Goal: Contribute content: Contribute content

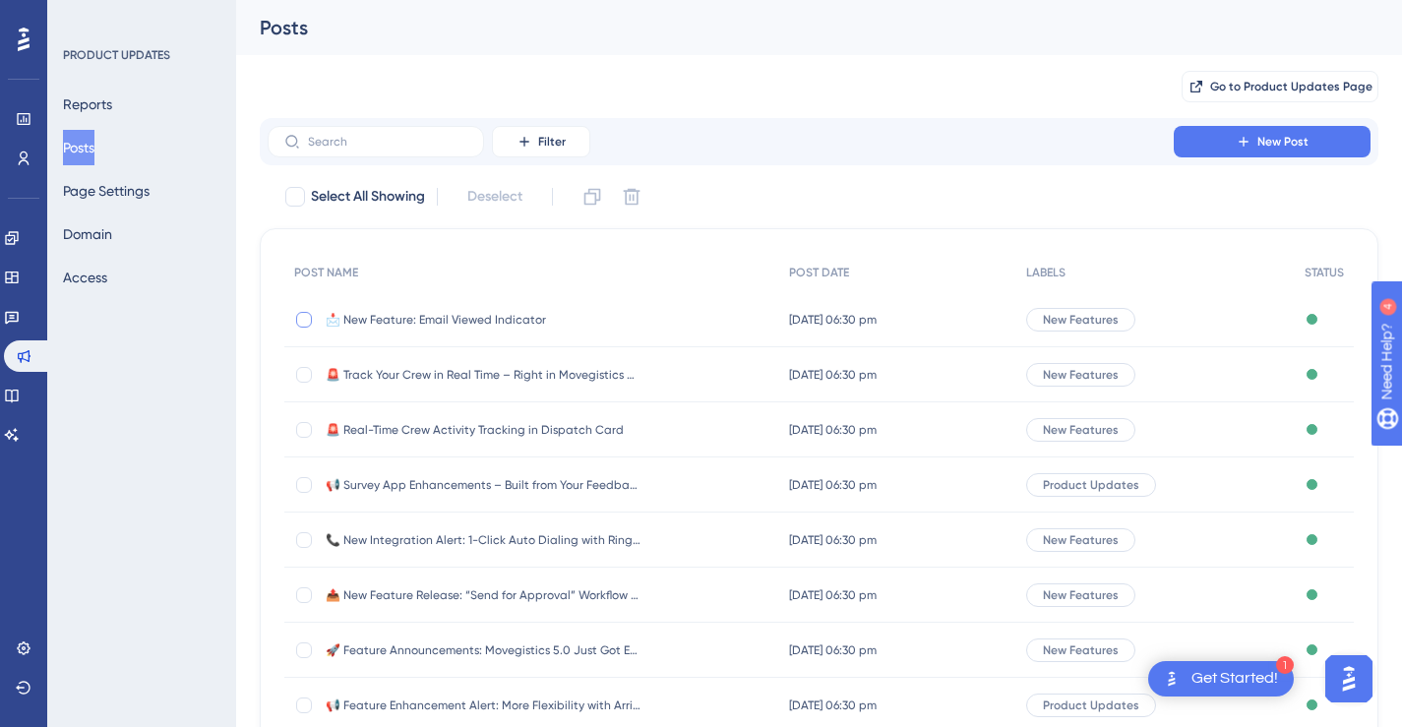
click at [309, 323] on div at bounding box center [304, 320] width 16 height 16
checkbox input "true"
click at [590, 197] on icon at bounding box center [592, 197] width 20 height 20
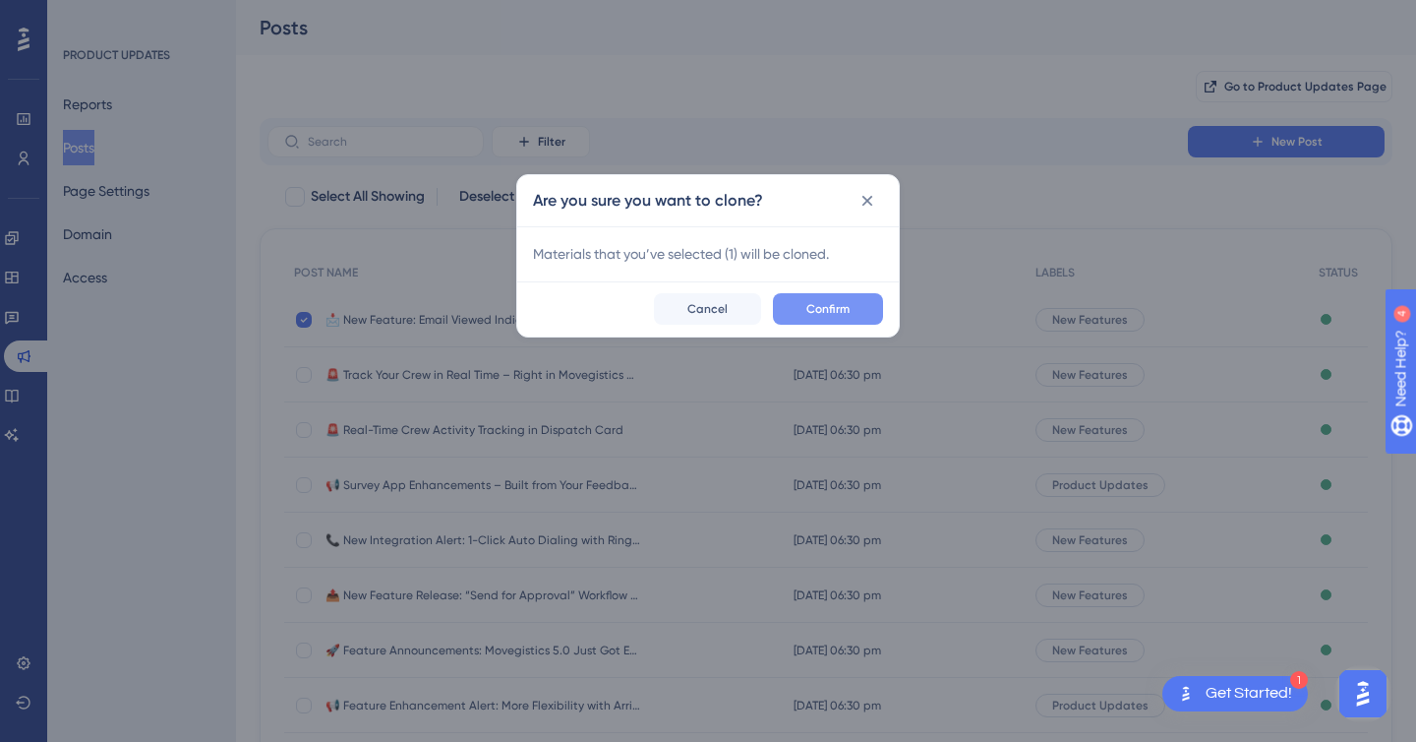
click at [796, 311] on button "Confirm" at bounding box center [828, 308] width 110 height 31
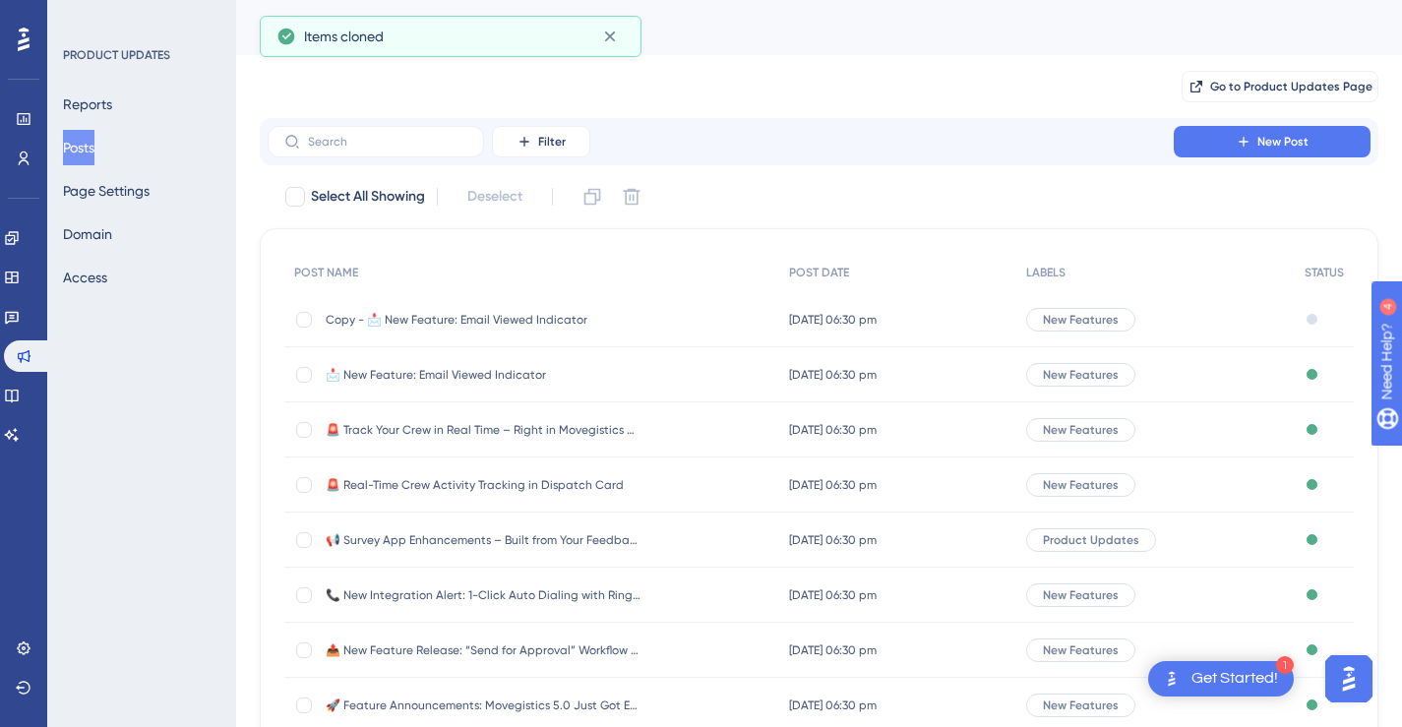
click at [522, 313] on span "Copy - 📩 New Feature: Email Viewed Indicator" at bounding box center [483, 320] width 315 height 16
click at [522, 0] on html "1 Get Started! Performance Users Engagement Widgets Feedback Product Updates Kn…" at bounding box center [701, 0] width 1402 height 0
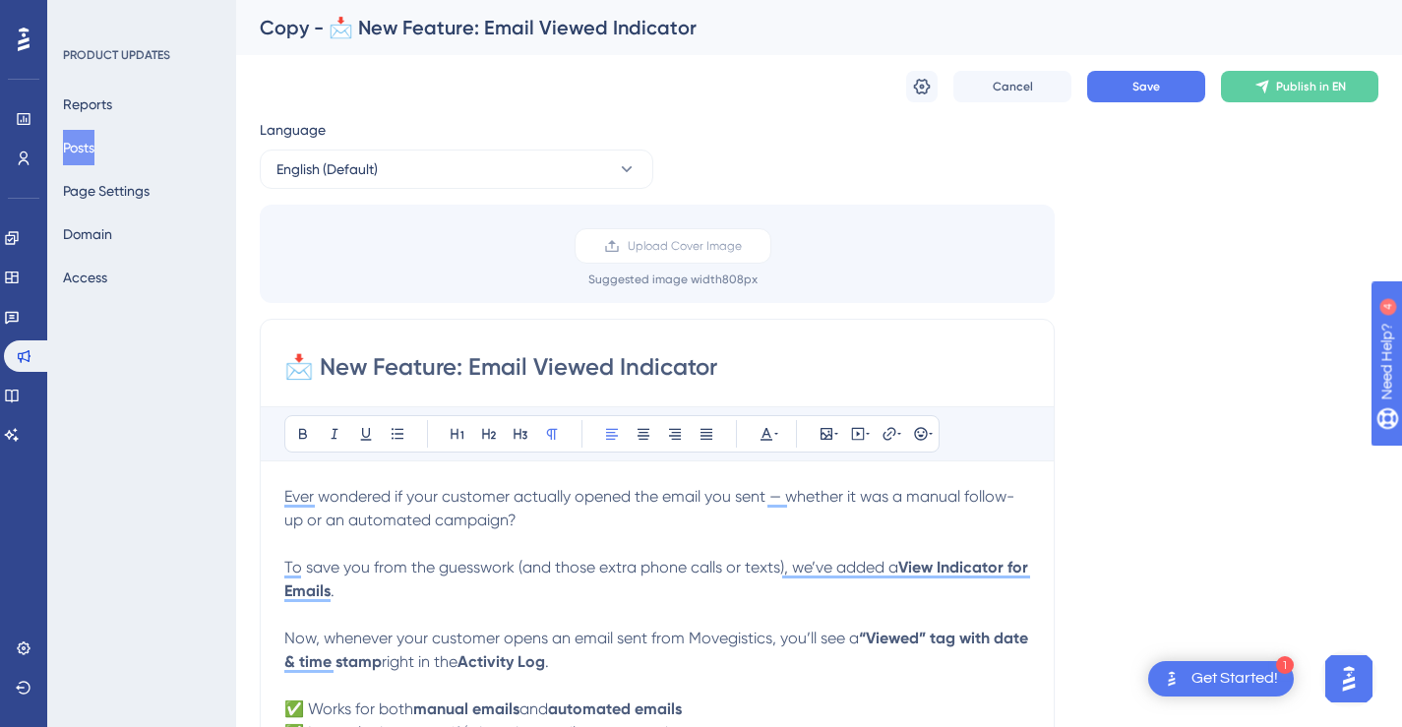
drag, startPoint x: 391, startPoint y: 362, endPoint x: 292, endPoint y: 368, distance: 98.5
click at [292, 368] on input "📩 New Feature: Email Viewed Indicator" at bounding box center [657, 366] width 746 height 31
paste input "New Enhancement: Create One Invoice for Multiple Work Orders"
type input "🧾 New Enhancement: Create One Invoice for Multiple Work Orders"
click at [922, 92] on icon at bounding box center [922, 87] width 20 height 20
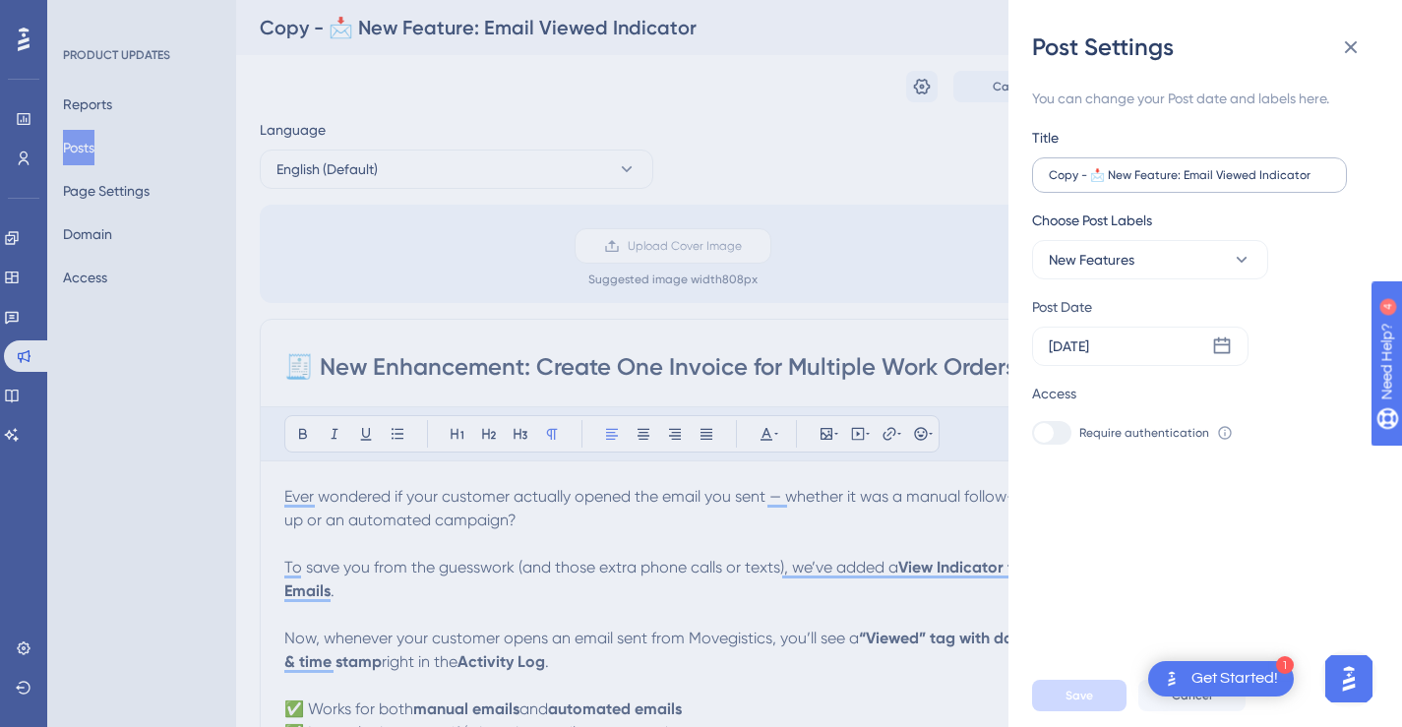
click at [1172, 185] on label "Copy - 📩 New Feature: Email Viewed Indicator" at bounding box center [1189, 174] width 315 height 35
click at [1172, 182] on input "Copy - 📩 New Feature: Email Viewed Indicator" at bounding box center [1189, 175] width 281 height 14
click at [1172, 185] on label "Copy - 📩 New Feature: Email Viewed Indicator" at bounding box center [1189, 174] width 315 height 35
click at [1172, 182] on input "Copy - 📩 New Feature: Email Viewed Indicator" at bounding box center [1189, 175] width 281 height 14
click at [1172, 182] on label "Copy - 📩 New Feature: Email Viewed Indicator" at bounding box center [1189, 174] width 315 height 35
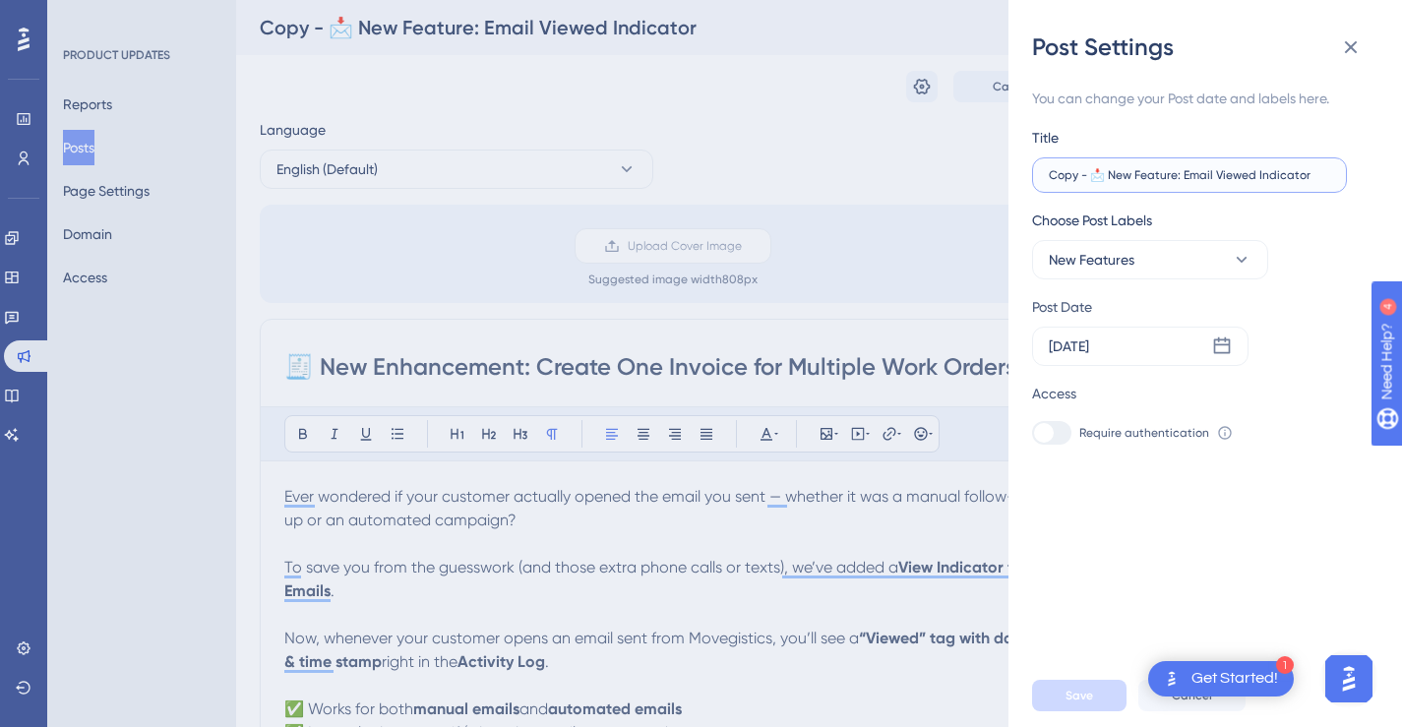
click at [1172, 182] on input "Copy - 📩 New Feature: Email Viewed Indicator" at bounding box center [1189, 175] width 281 height 14
click at [1172, 182] on label "Copy - 📩 New Feature: Email Viewed Indicator" at bounding box center [1189, 174] width 315 height 35
click at [1172, 182] on input "Copy - 📩 New Feature: Email Viewed Indicator" at bounding box center [1189, 175] width 281 height 14
click at [1172, 182] on label "Copy - 📩 New Feature: Email Viewed Indicator" at bounding box center [1189, 174] width 315 height 35
click at [1172, 182] on input "Copy - 📩 New Feature: Email Viewed Indicator" at bounding box center [1189, 175] width 281 height 14
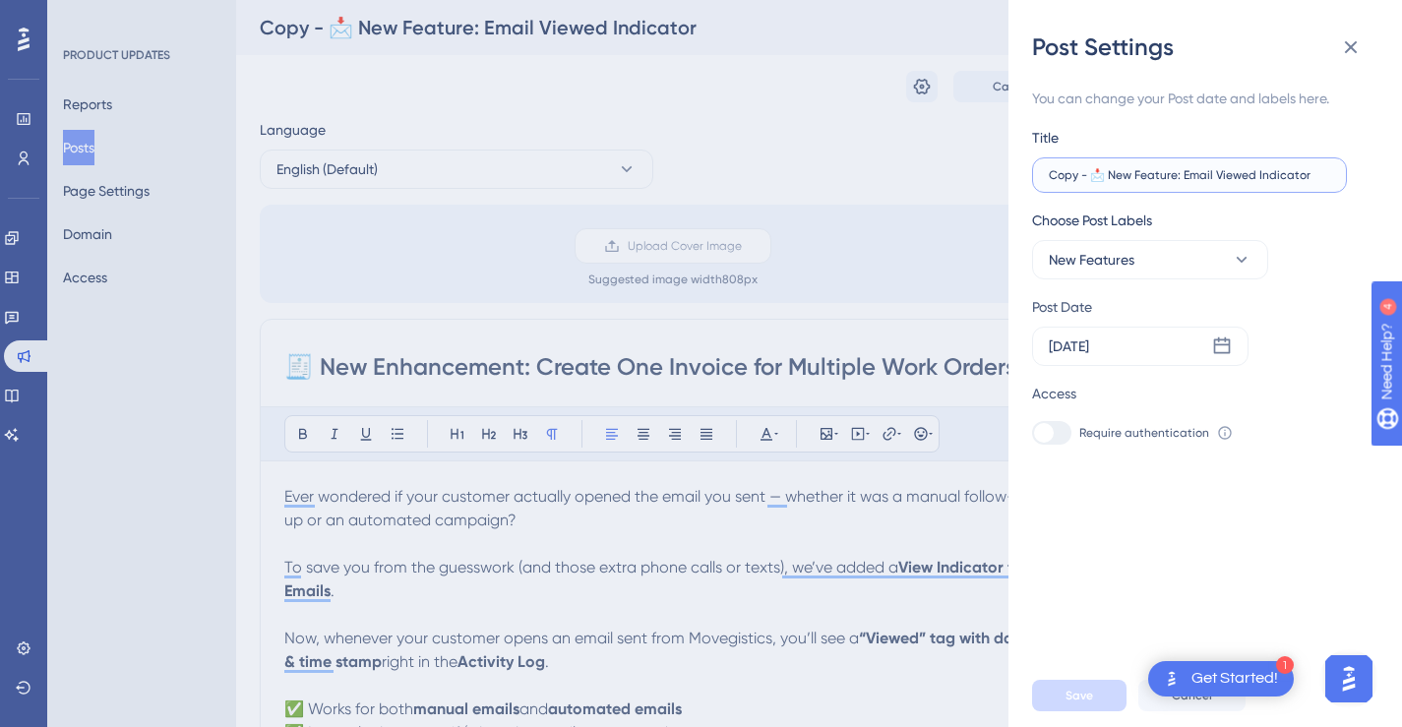
click at [1173, 178] on input "Copy - 📩 New Feature: Email Viewed Indicator" at bounding box center [1189, 175] width 281 height 14
click at [1174, 178] on input "Copy - 📩 New Feature: Email Viewed Indicator" at bounding box center [1189, 175] width 281 height 14
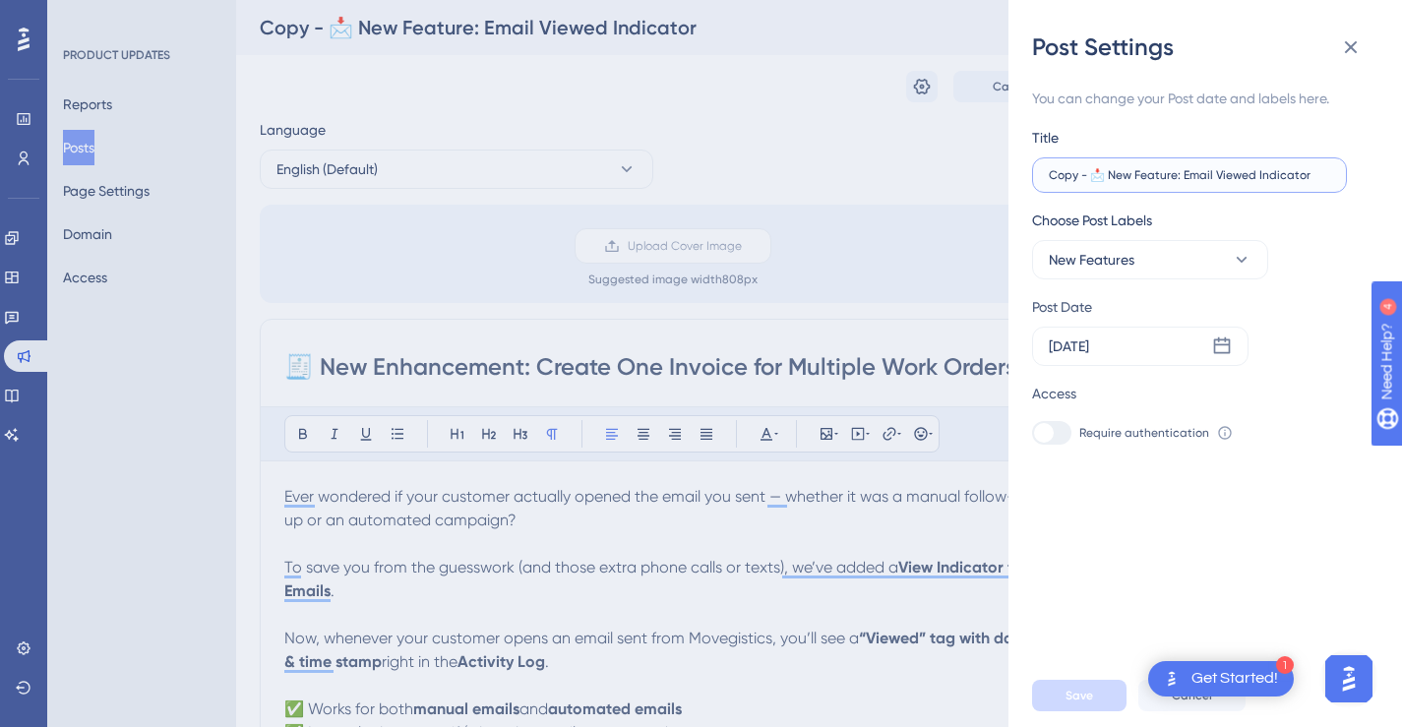
click at [1317, 179] on input "Copy - 📩 New Feature: Email Viewed Indicator" at bounding box center [1189, 175] width 281 height 14
drag, startPoint x: 1319, startPoint y: 175, endPoint x: 1029, endPoint y: 173, distance: 290.2
click at [1029, 173] on div "Post Settings You can change your Post date and labels here. Title Copy - 📩 New…" at bounding box center [1204, 363] width 393 height 727
paste input "🧾 New Enhancement: Create One Invoice for Multiple Work Orders"
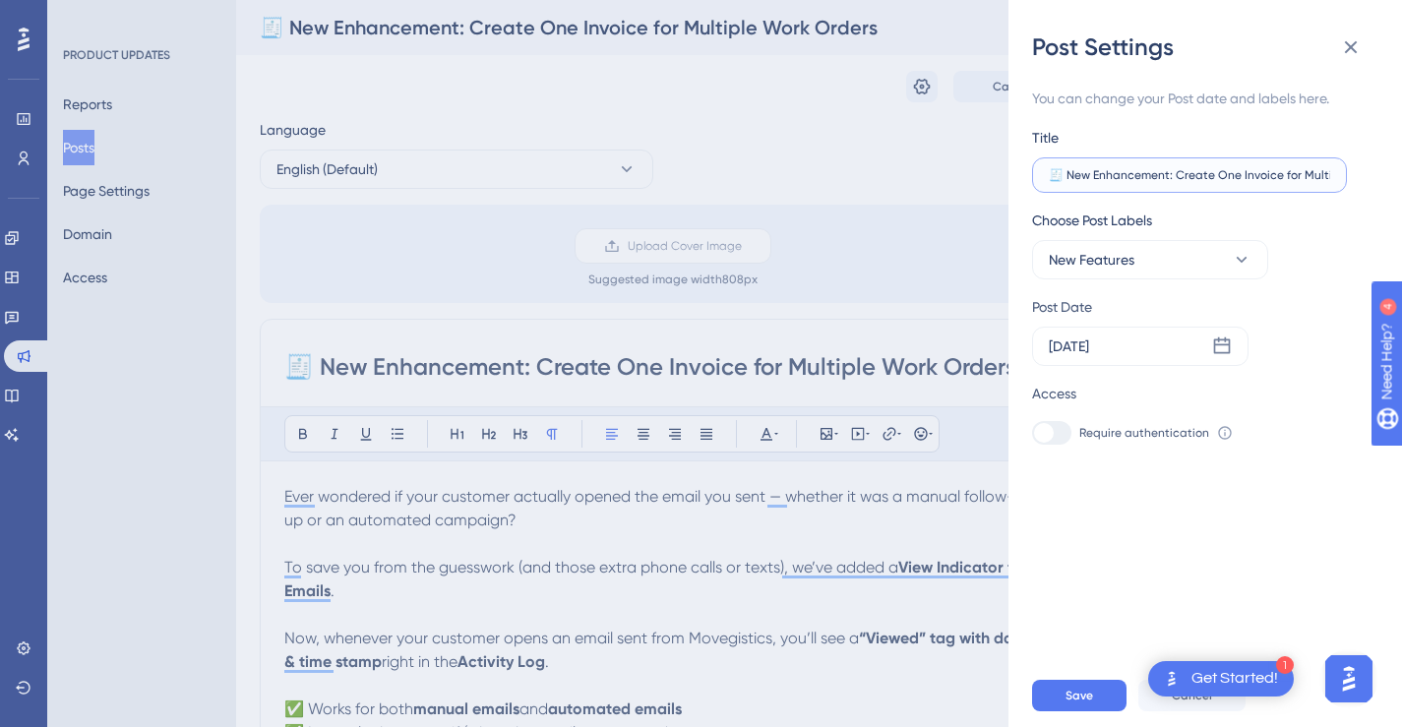
scroll to position [0, 82]
type input "🧾 New Enhancement: Create One Invoice for Multiple Work Orders"
click at [1200, 267] on button "New Features" at bounding box center [1150, 259] width 236 height 39
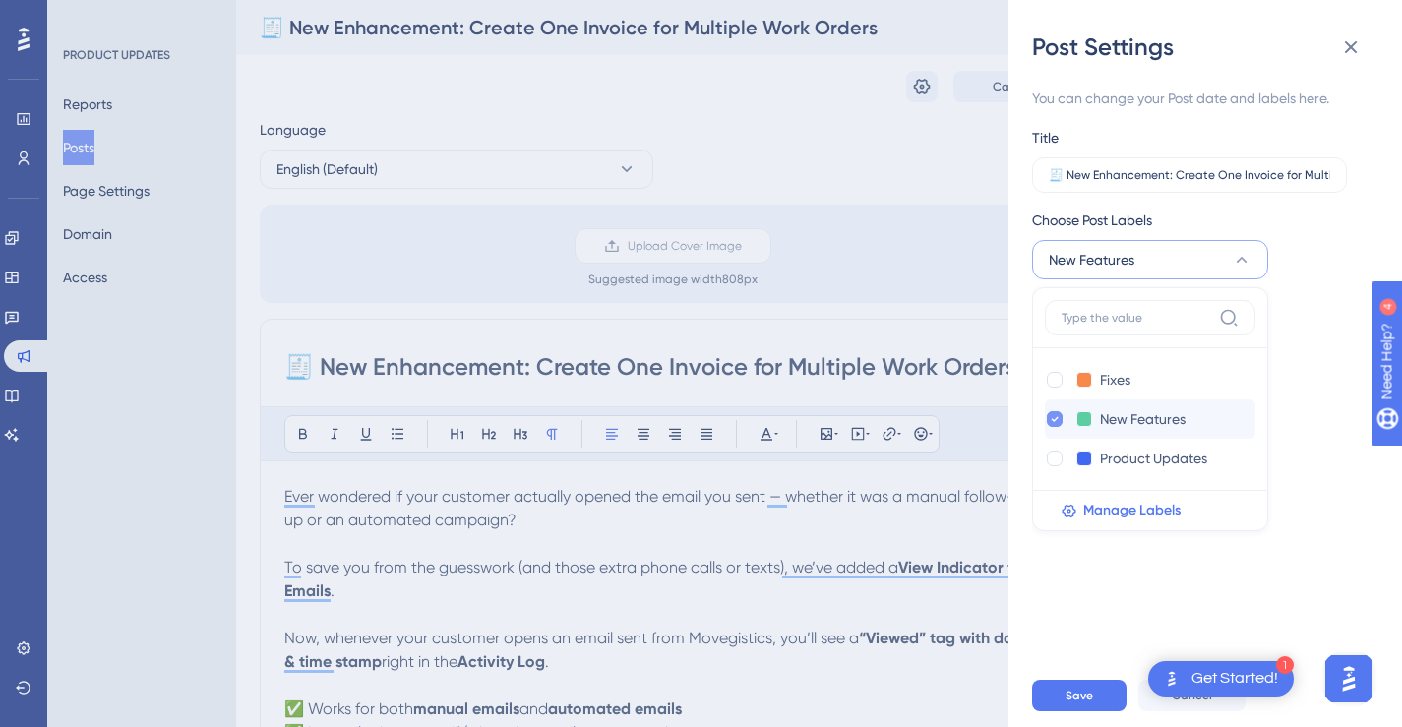
click at [1051, 419] on icon at bounding box center [1055, 419] width 8 height 14
checkbox input "false"
click at [1052, 462] on div at bounding box center [1055, 459] width 16 height 16
checkbox input "true"
click at [1292, 371] on div "You can change your Post date and labels here. Title 🧾 New Enhancement: Create …" at bounding box center [1197, 266] width 331 height 358
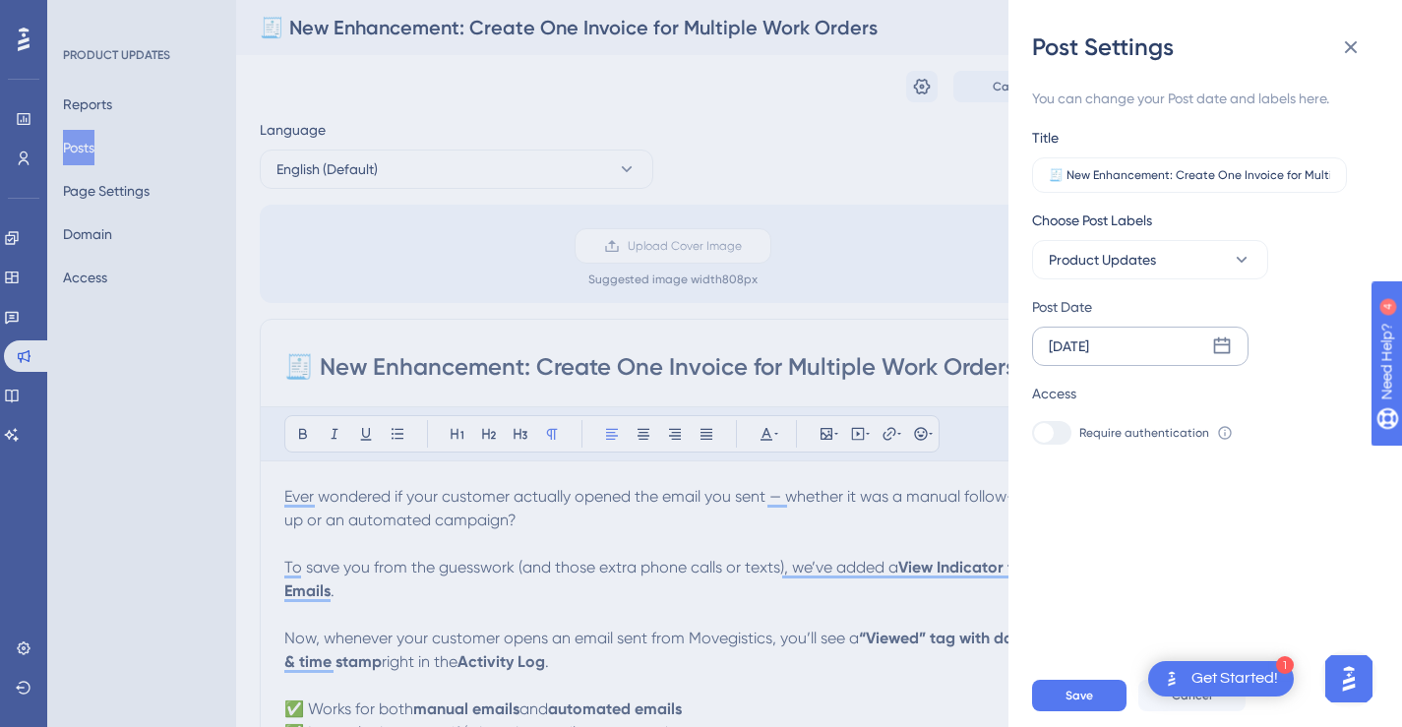
click at [1225, 347] on icon at bounding box center [1222, 346] width 20 height 20
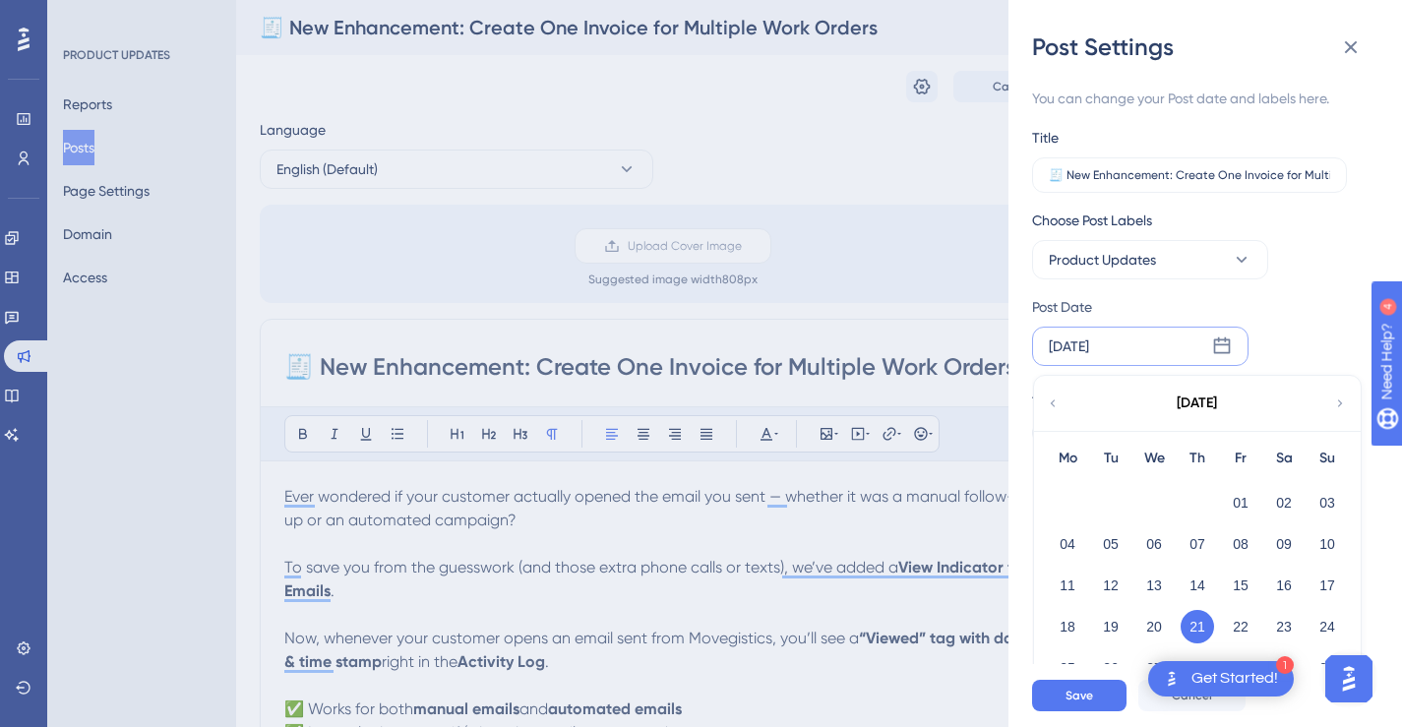
click at [1291, 325] on div "Post Date Aug 21 2025 August 2025 Mo Tu We Th Fr Sa Su 01 02 03 04 05 06 07 08 …" at bounding box center [1192, 330] width 321 height 71
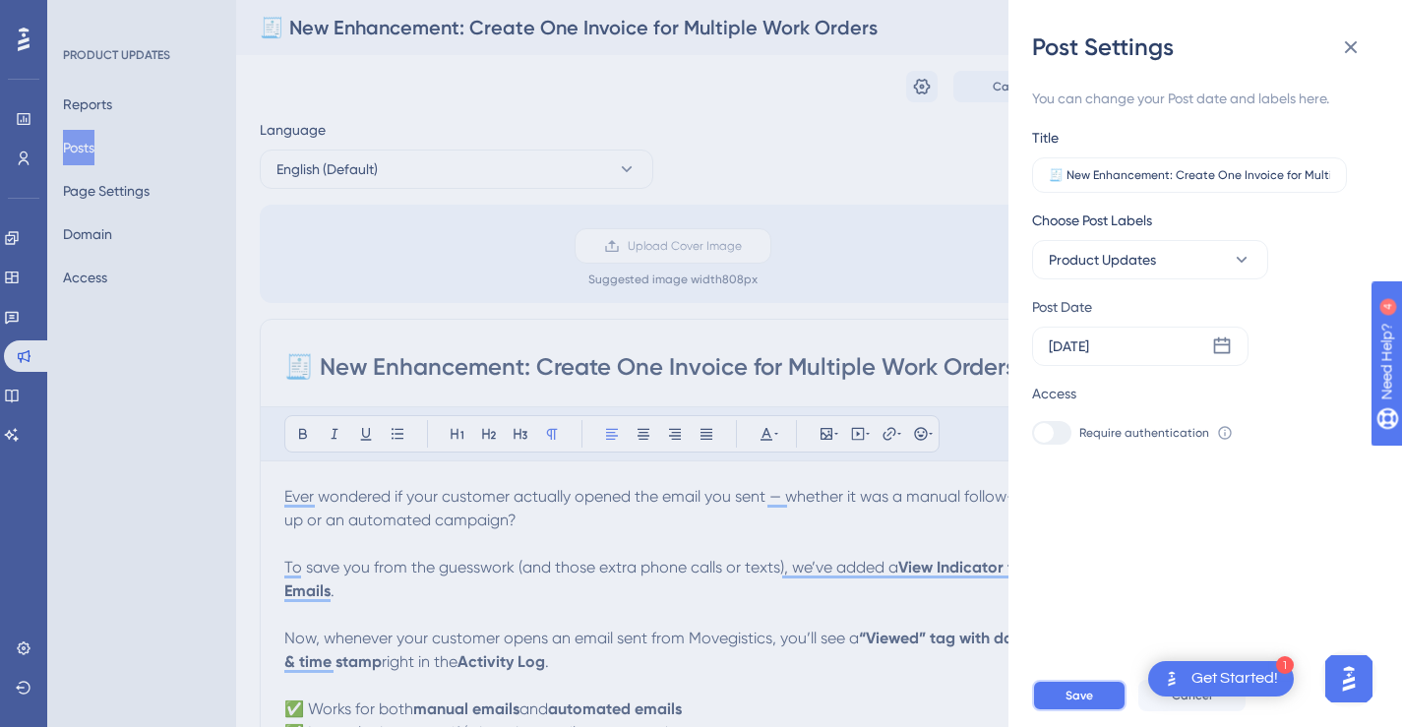
click at [1077, 696] on button "Save" at bounding box center [1079, 695] width 94 height 31
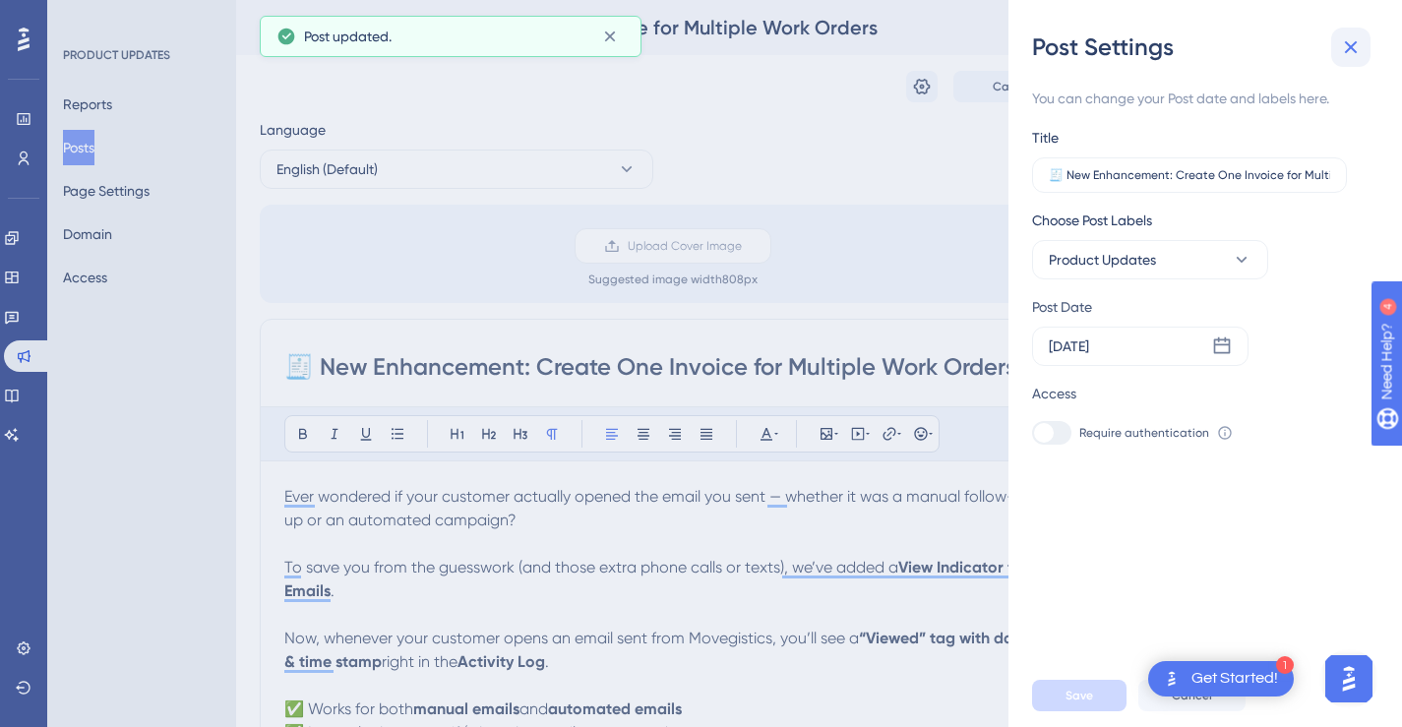
click at [1358, 52] on icon at bounding box center [1351, 47] width 24 height 24
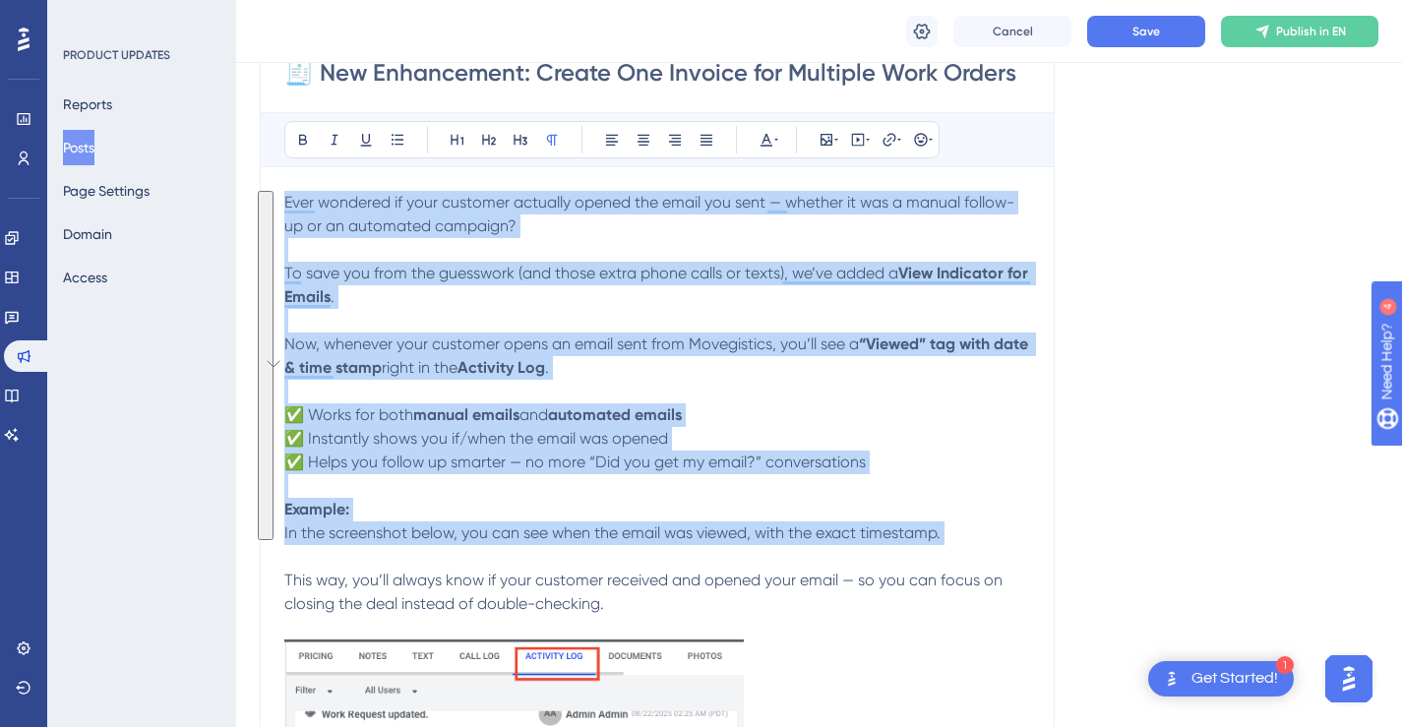
scroll to position [345, 0]
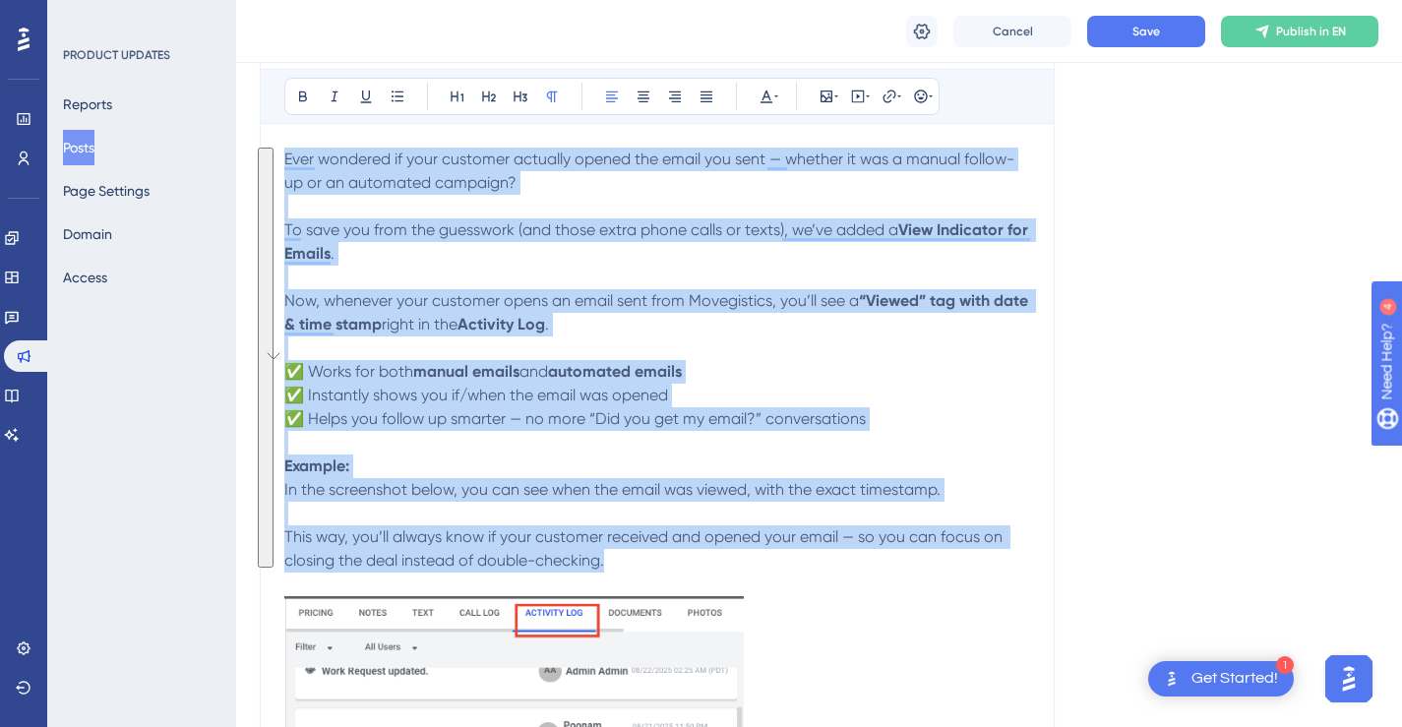
drag, startPoint x: 285, startPoint y: 299, endPoint x: 639, endPoint y: 564, distance: 442.1
click at [639, 564] on div "Ever wondered if your customer actually opened the email you sent — whether it …" at bounding box center [657, 726] width 746 height 1157
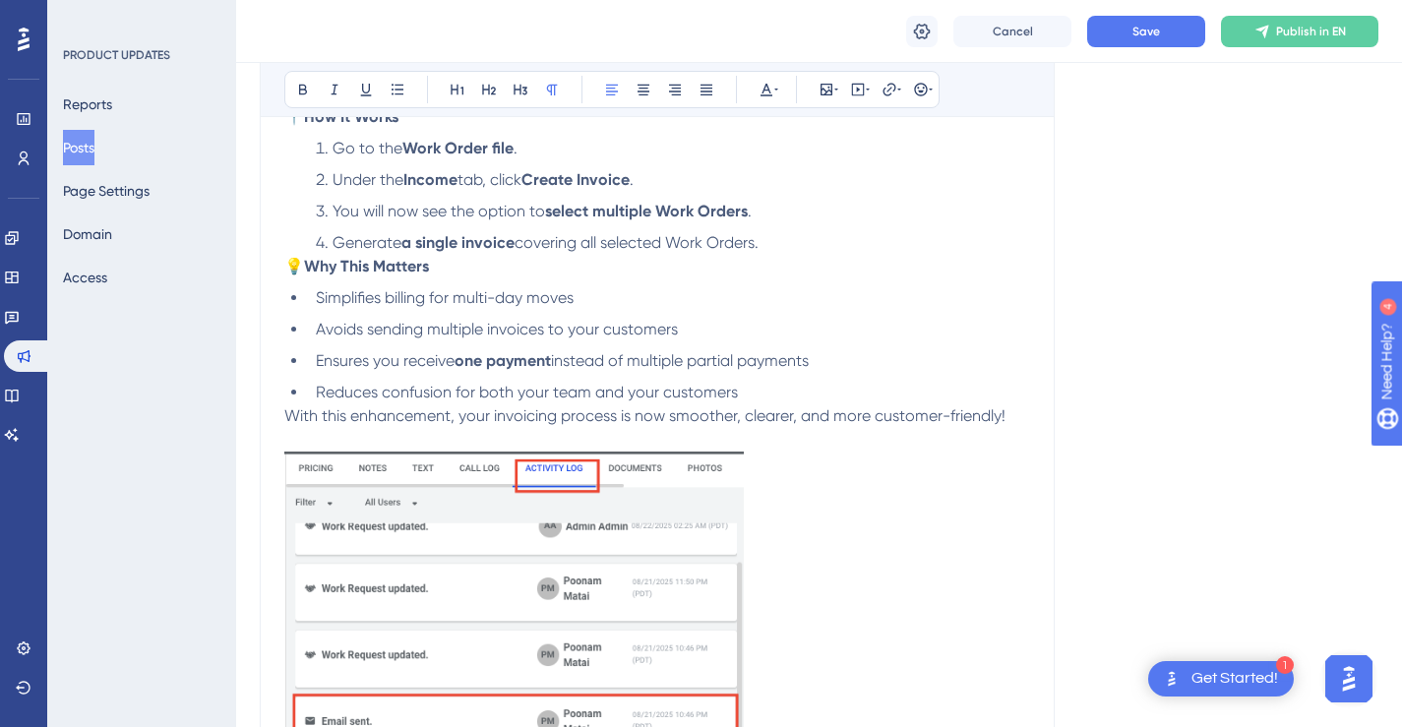
scroll to position [595, 0]
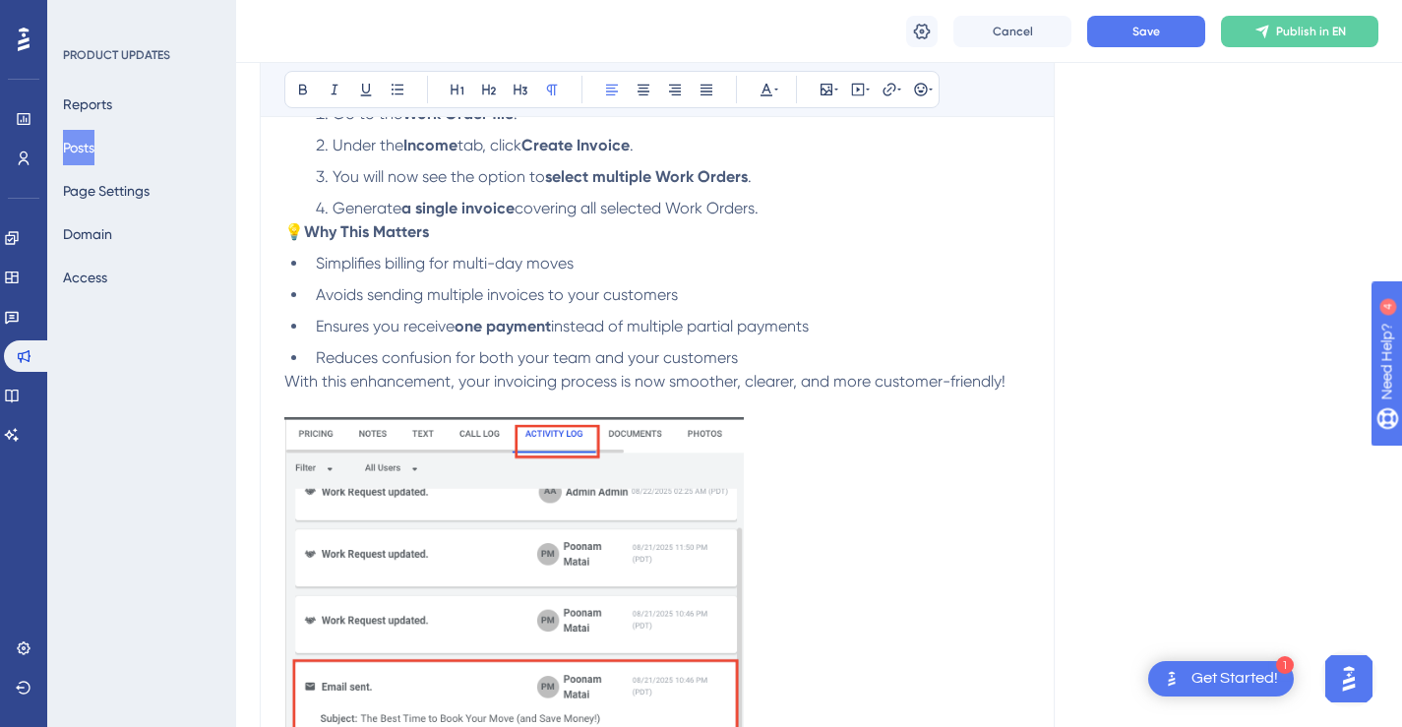
click at [658, 517] on img "To enrich screen reader interactions, please activate Accessibility in Grammarl…" at bounding box center [513, 673] width 459 height 512
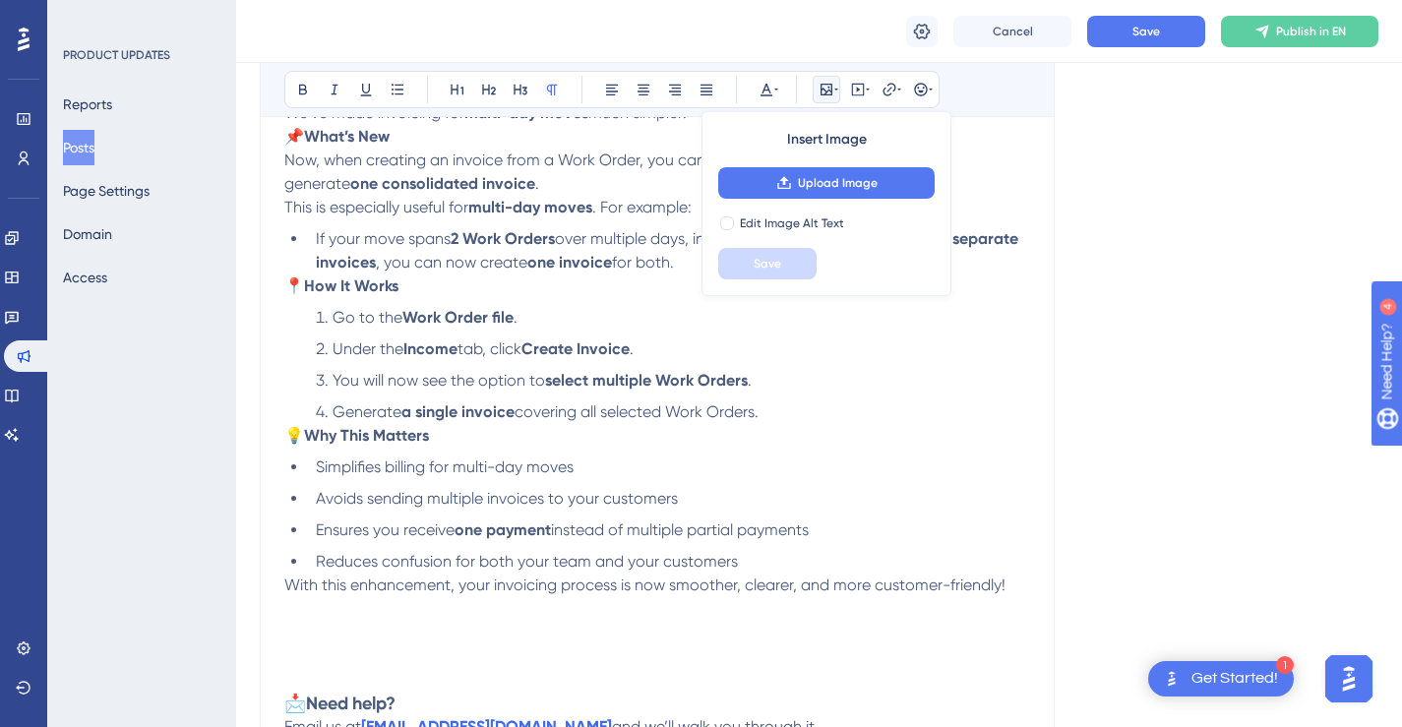
scroll to position [391, 0]
click at [879, 185] on button "Upload Image" at bounding box center [826, 182] width 216 height 31
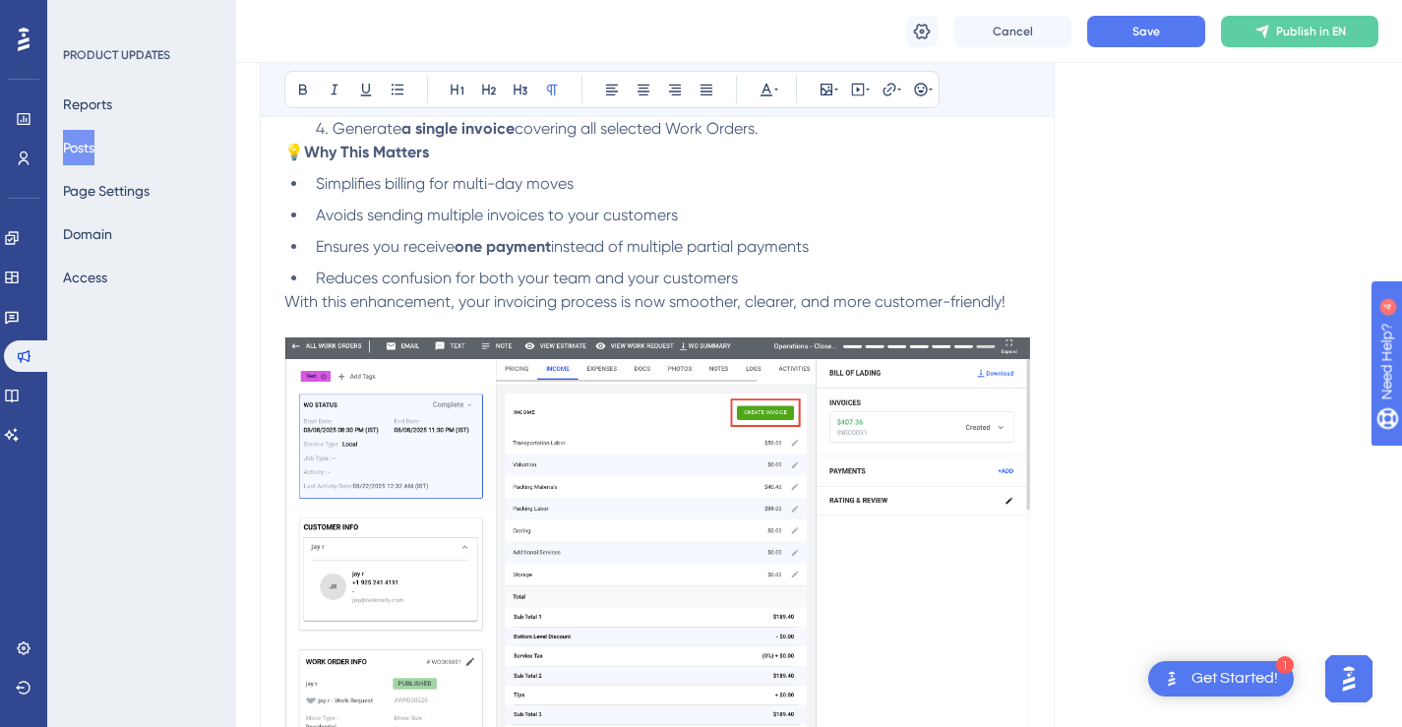
scroll to position [706, 0]
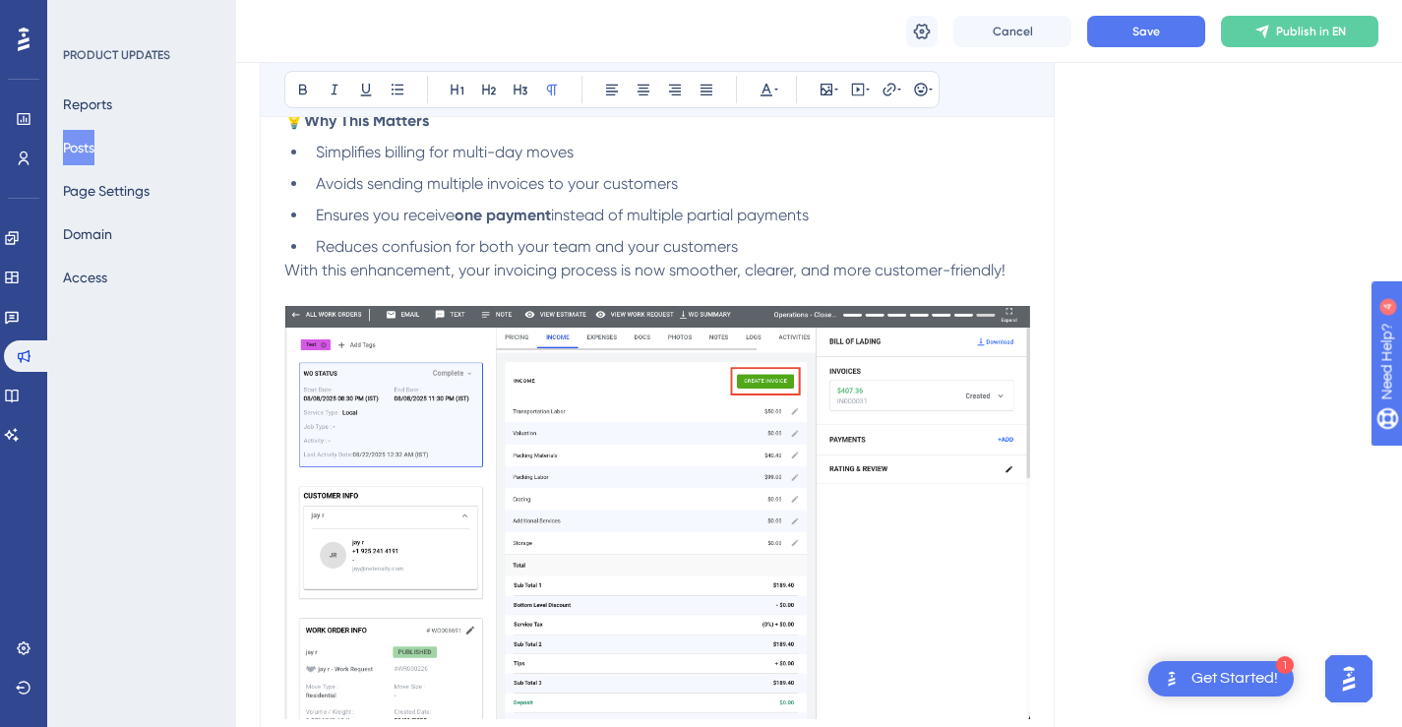
click at [739, 419] on img "To enrich screen reader interactions, please activate Accessibility in Grammarl…" at bounding box center [657, 512] width 746 height 413
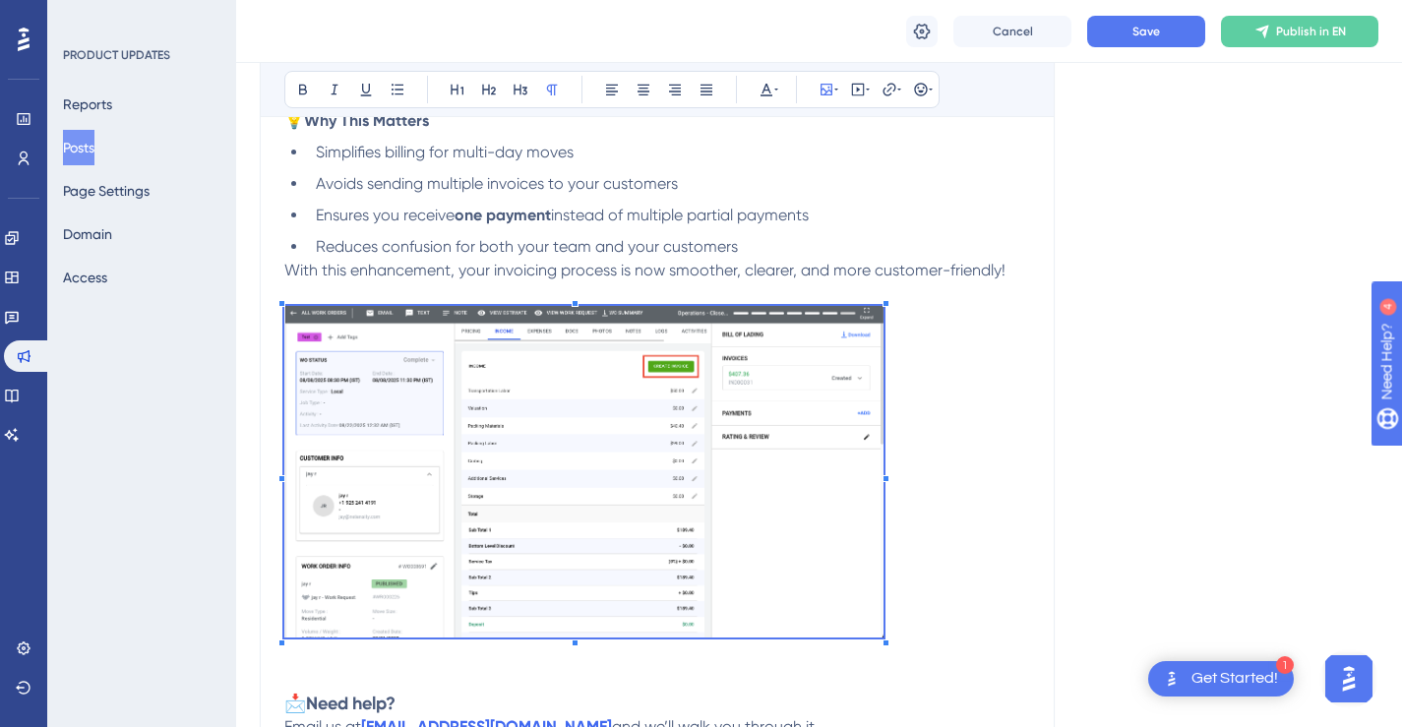
click at [882, 398] on span "To enrich screen reader interactions, please activate Accessibility in Grammarl…" at bounding box center [583, 475] width 599 height 338
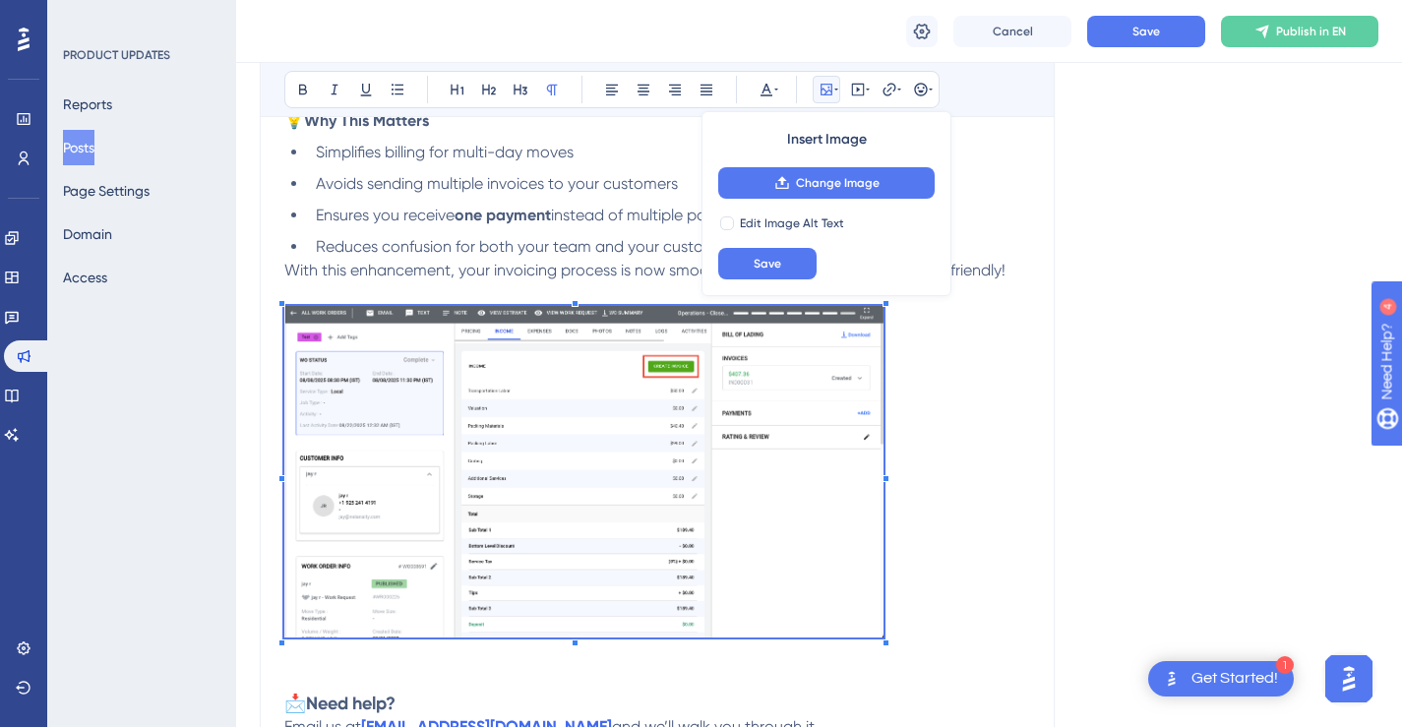
click at [882, 398] on img "To enrich screen reader interactions, please activate Accessibility in Grammarl…" at bounding box center [583, 471] width 599 height 331
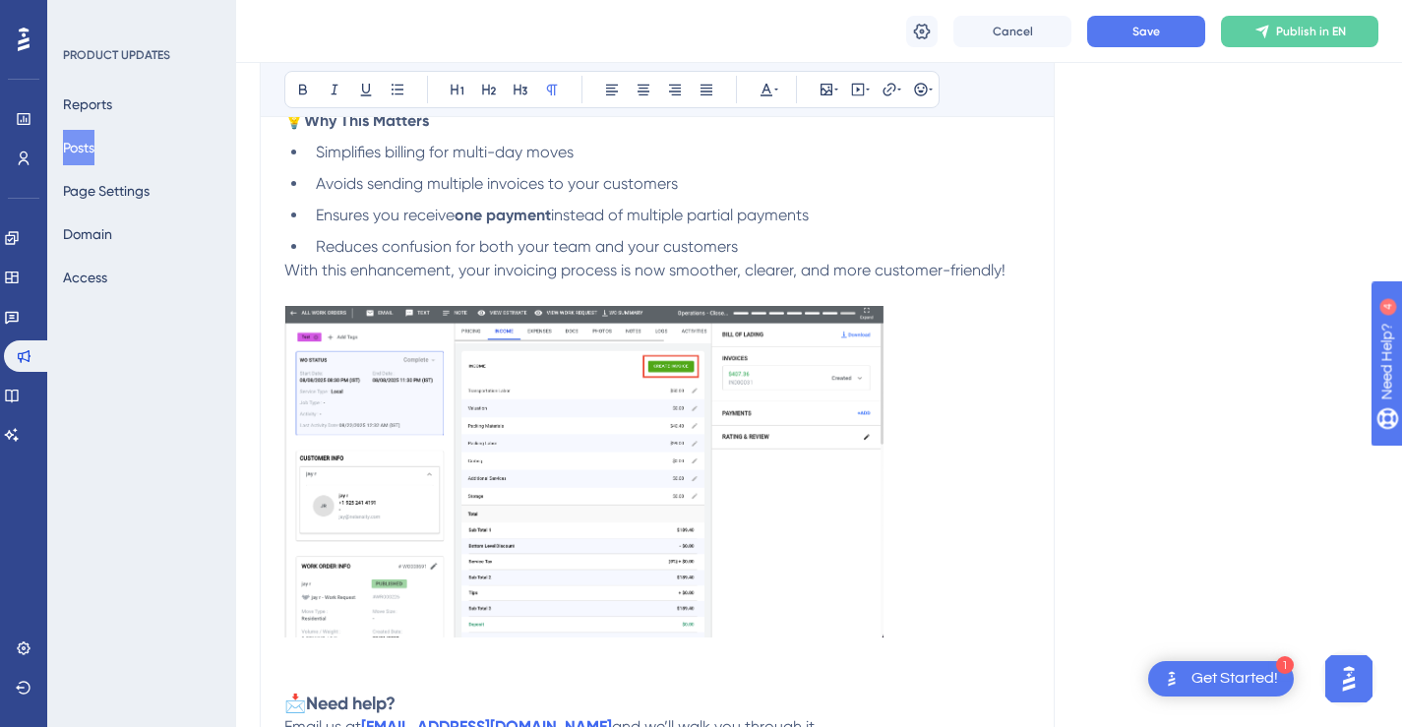
click at [955, 422] on p "With this enhancement, your invoicing process is now smoother, clearer, and mor…" at bounding box center [657, 463] width 746 height 409
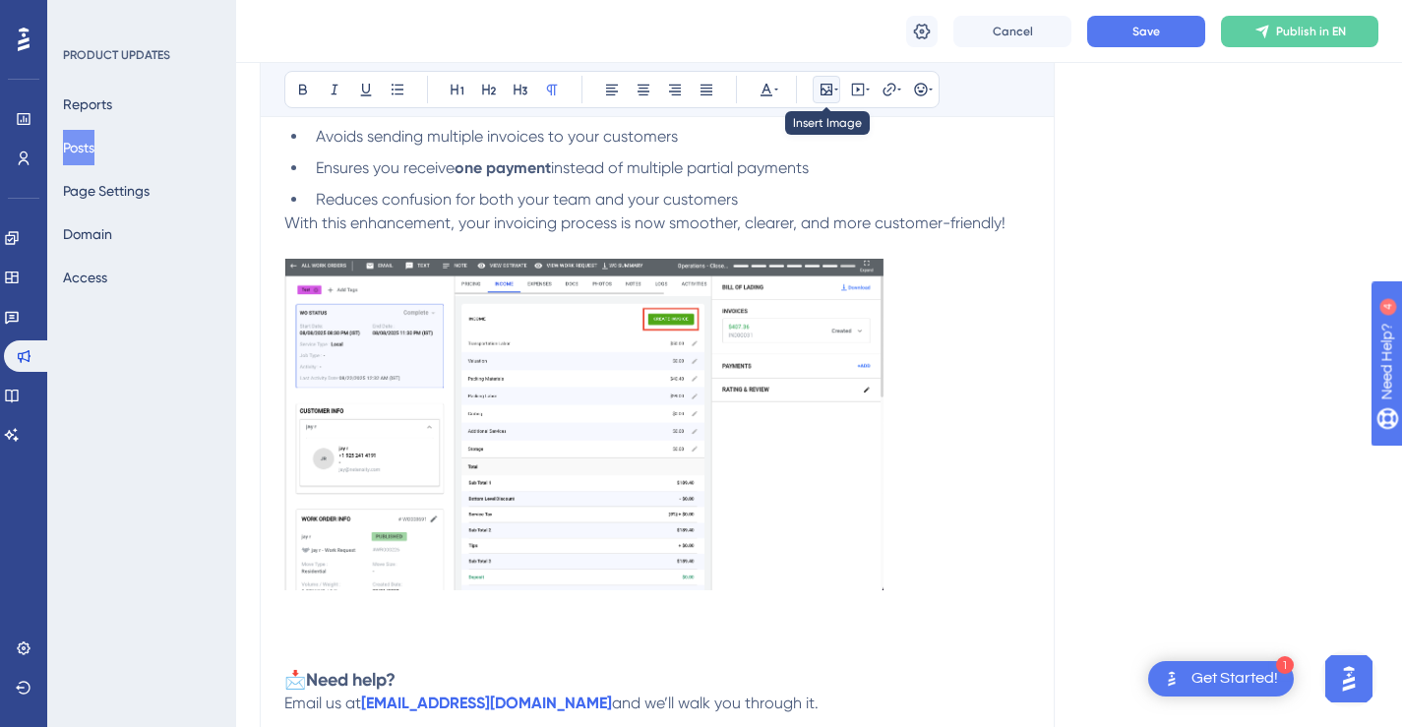
click at [837, 94] on icon at bounding box center [836, 90] width 4 height 16
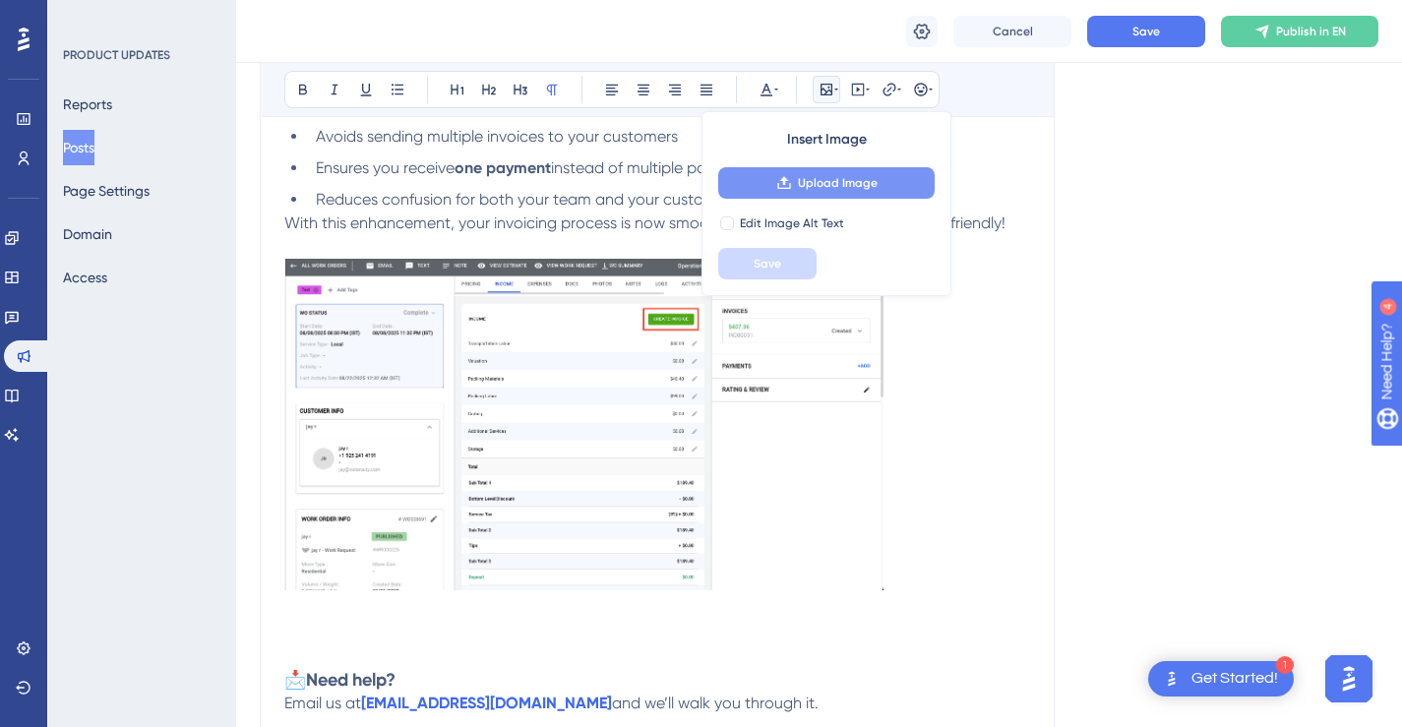
click at [856, 178] on span "Upload Image" at bounding box center [838, 183] width 80 height 16
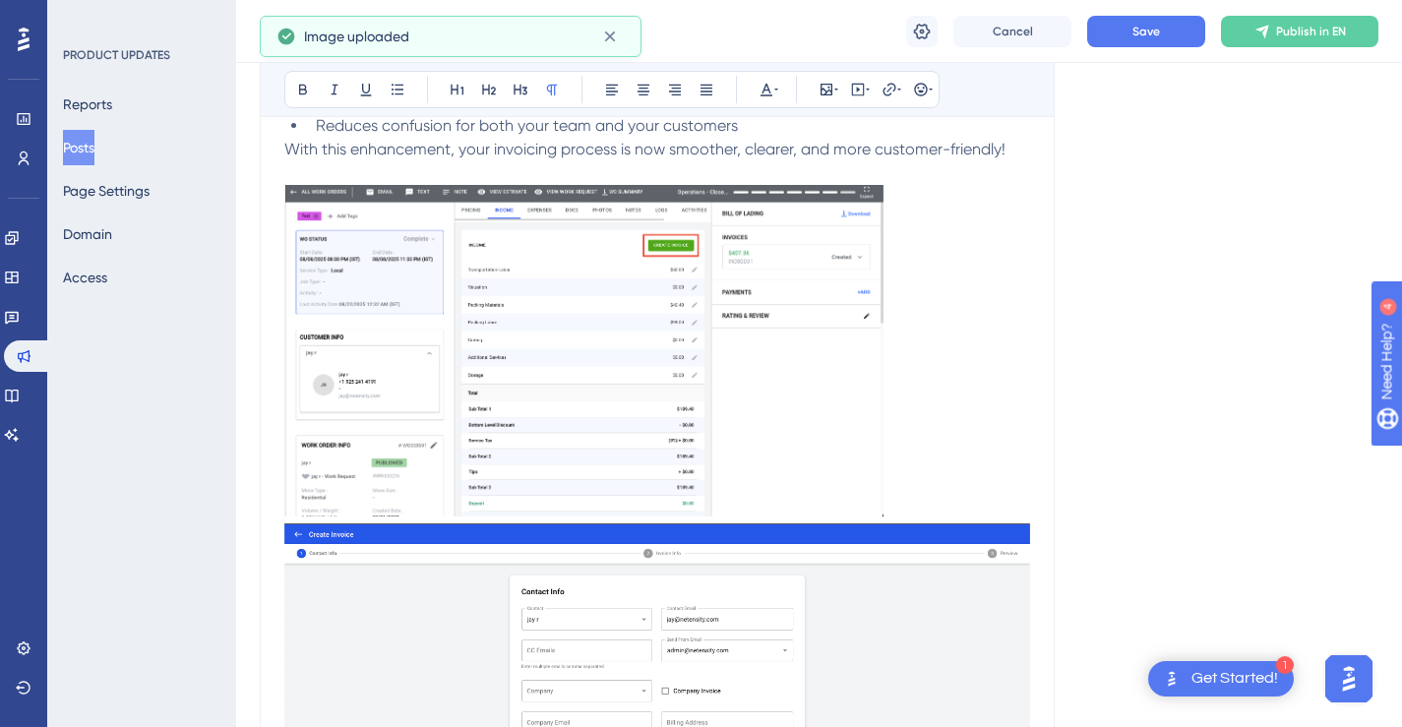
scroll to position [858, 0]
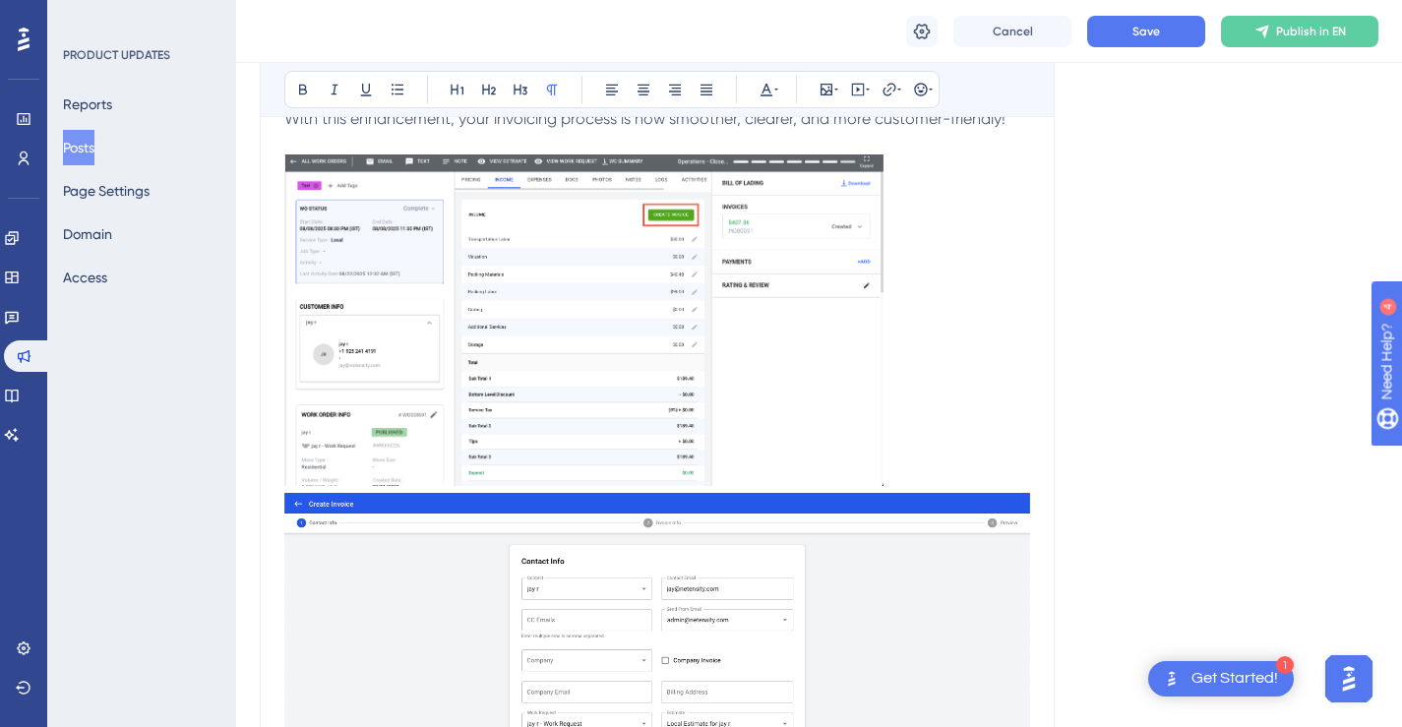
click at [894, 536] on img "To enrich screen reader interactions, please activate Accessibility in Grammarl…" at bounding box center [657, 674] width 746 height 362
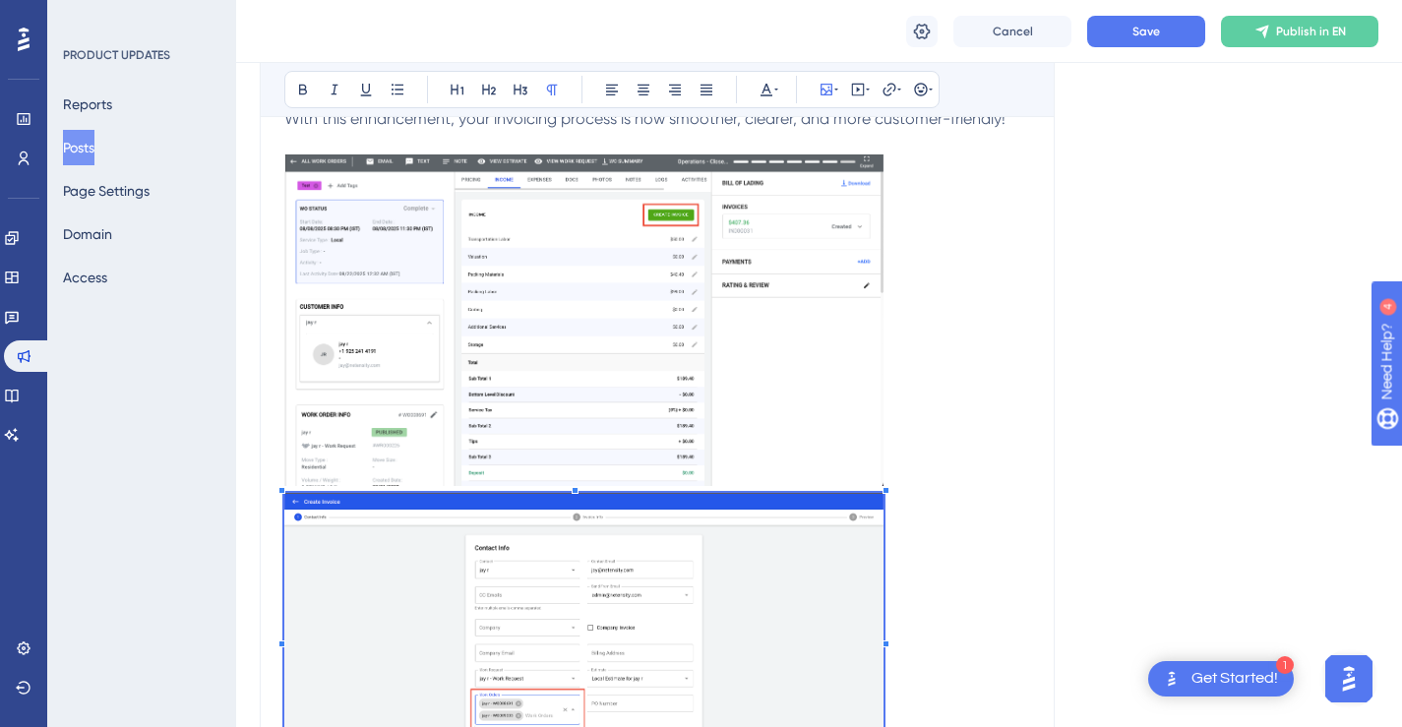
click at [883, 525] on p "To enrich screen reader interactions, please activate Accessibility in Grammarl…" at bounding box center [657, 653] width 746 height 321
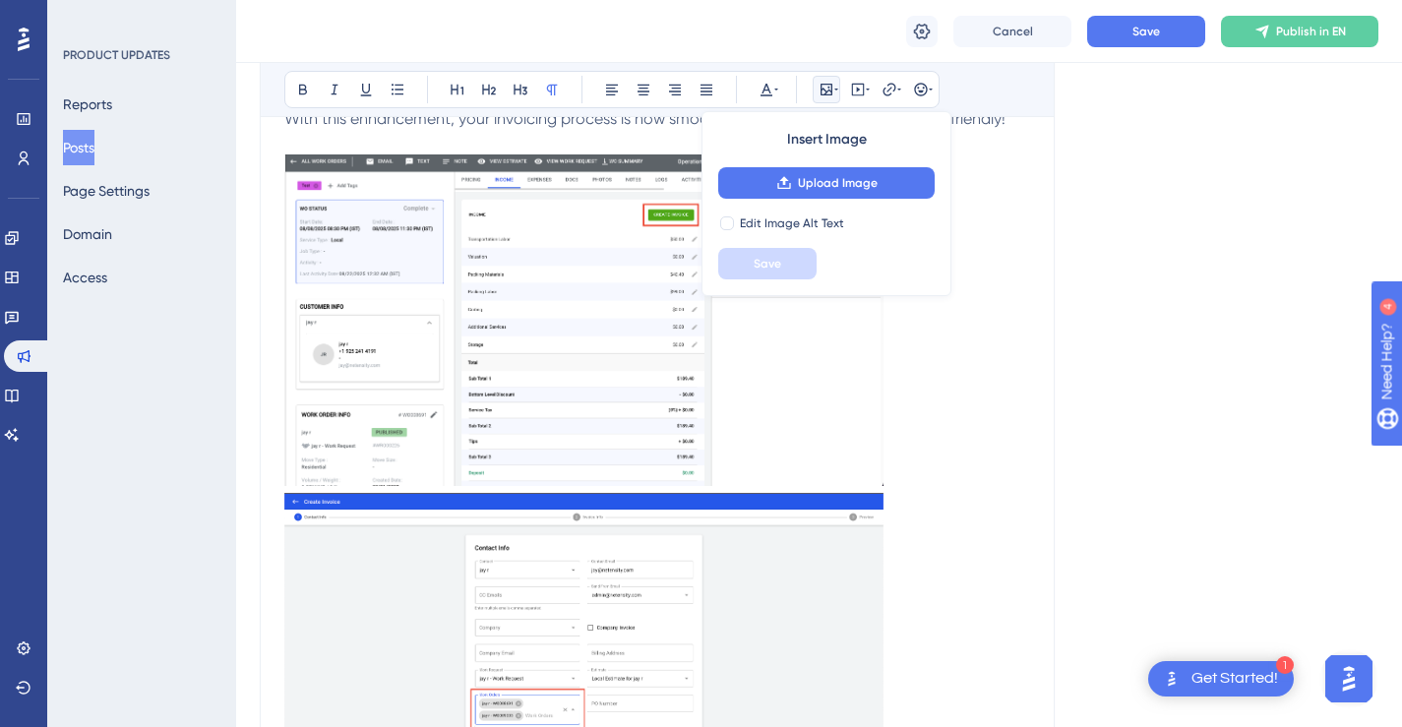
click at [949, 447] on p "With this enhancement, your invoicing process is now smoother, clearer, and mor…" at bounding box center [657, 300] width 746 height 386
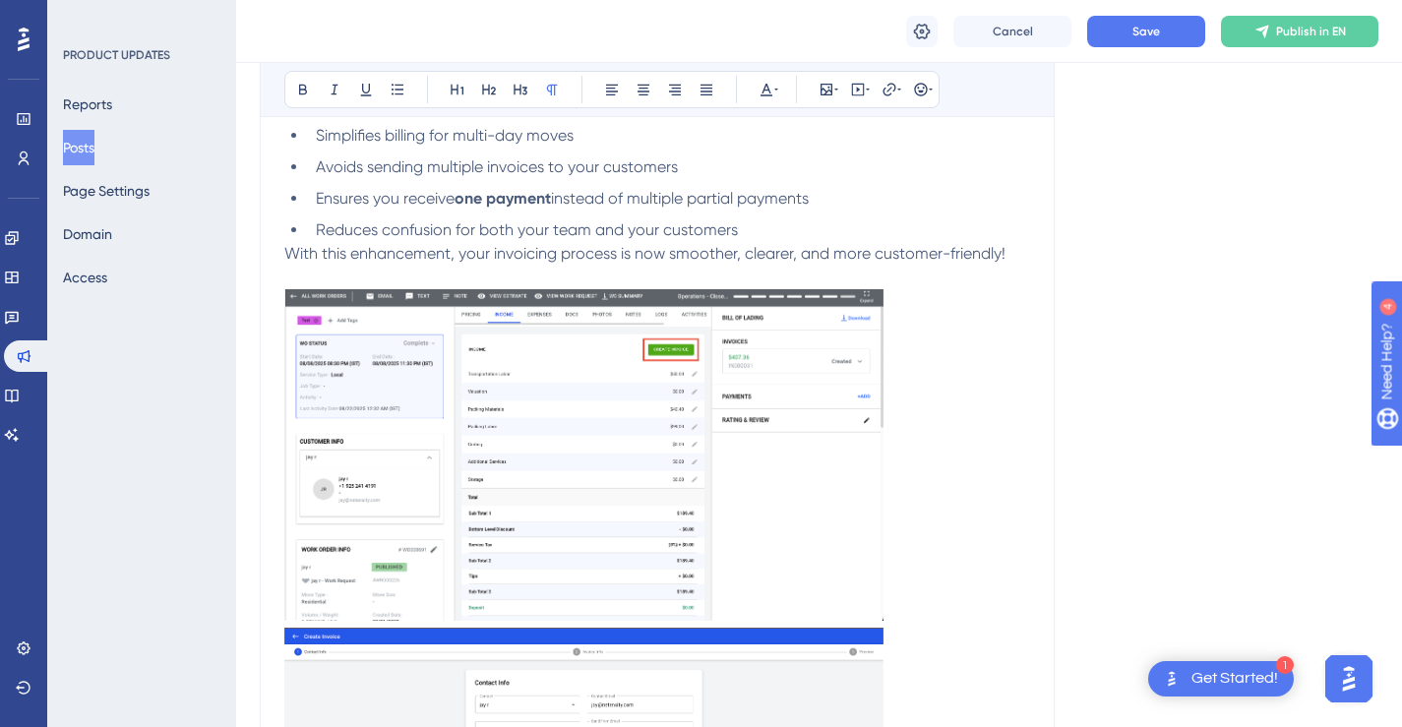
scroll to position [435, 0]
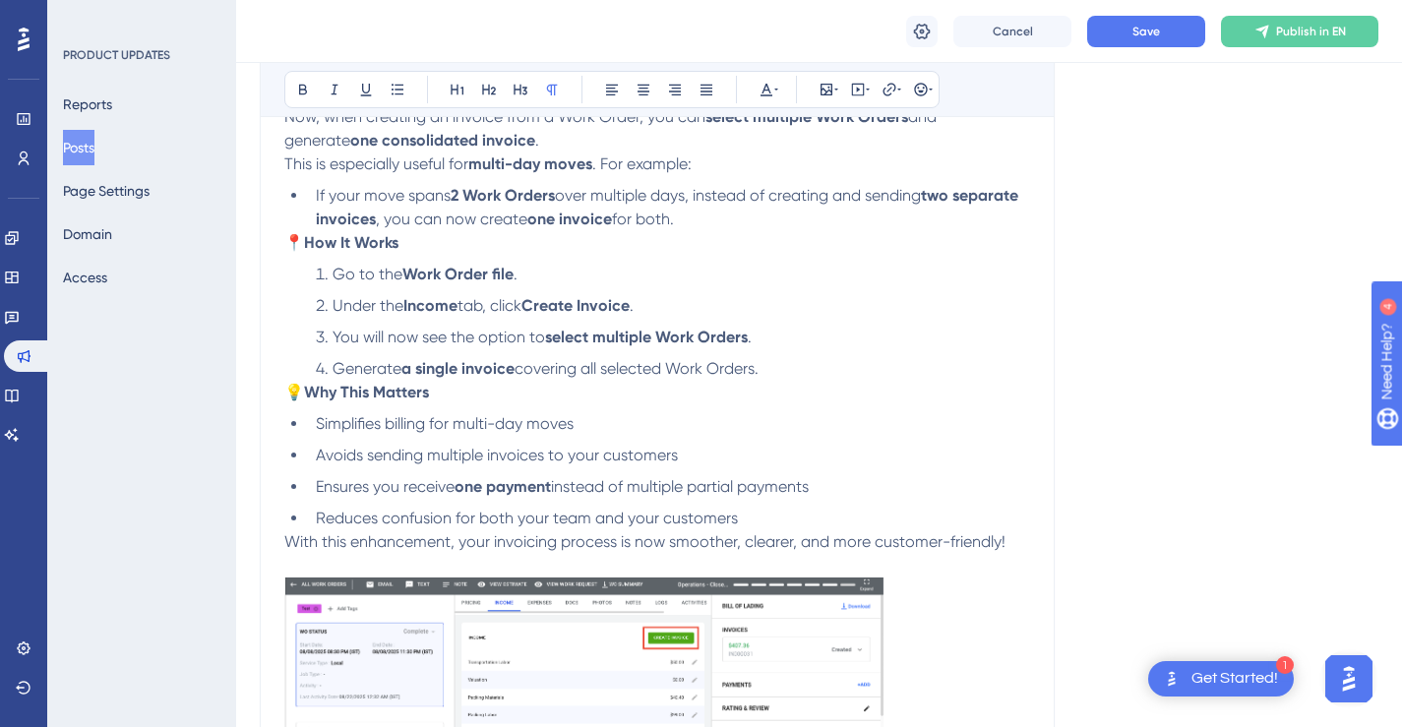
click at [937, 513] on li "Reduces confusion for both your team and your customers" at bounding box center [669, 519] width 722 height 24
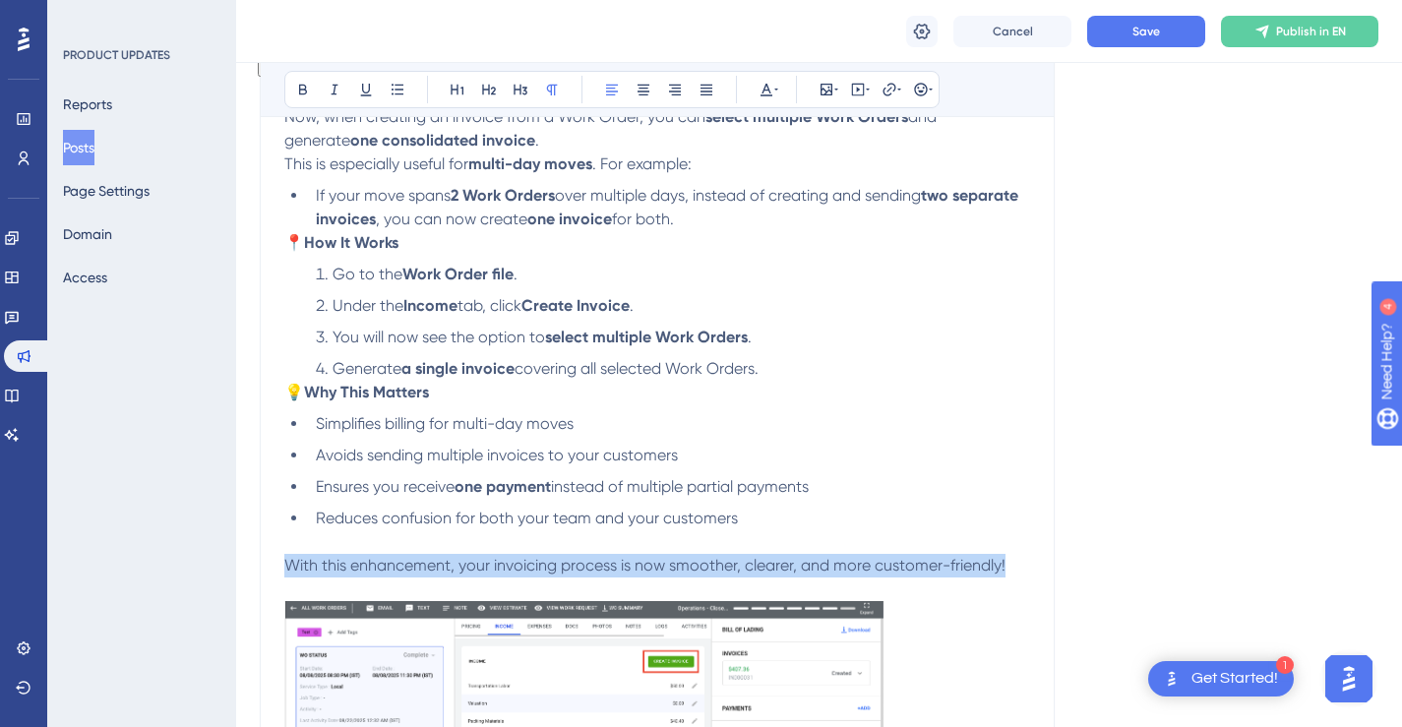
drag, startPoint x: 1010, startPoint y: 561, endPoint x: 291, endPoint y: 570, distance: 719.1
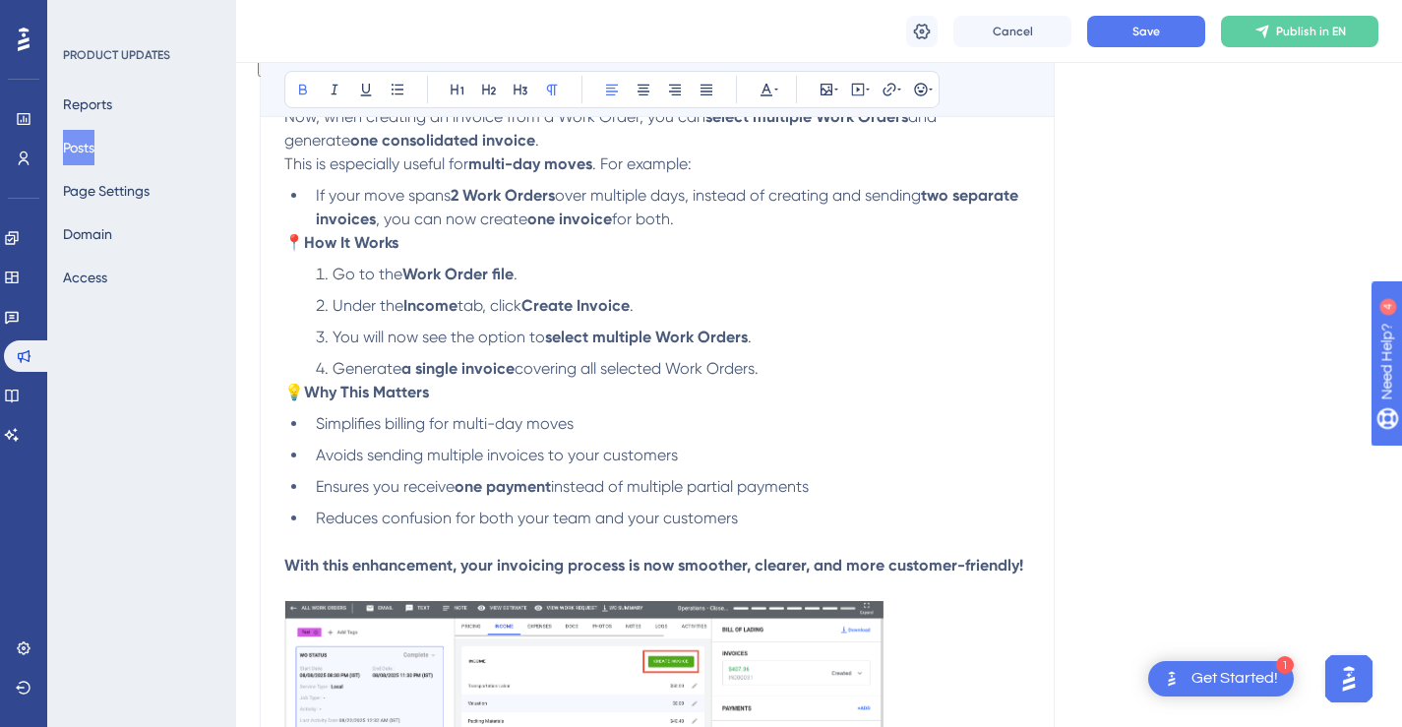
click at [919, 502] on ul "Simplifies billing for multi-day moves Avoids sending multiple invoices to your…" at bounding box center [657, 483] width 746 height 142
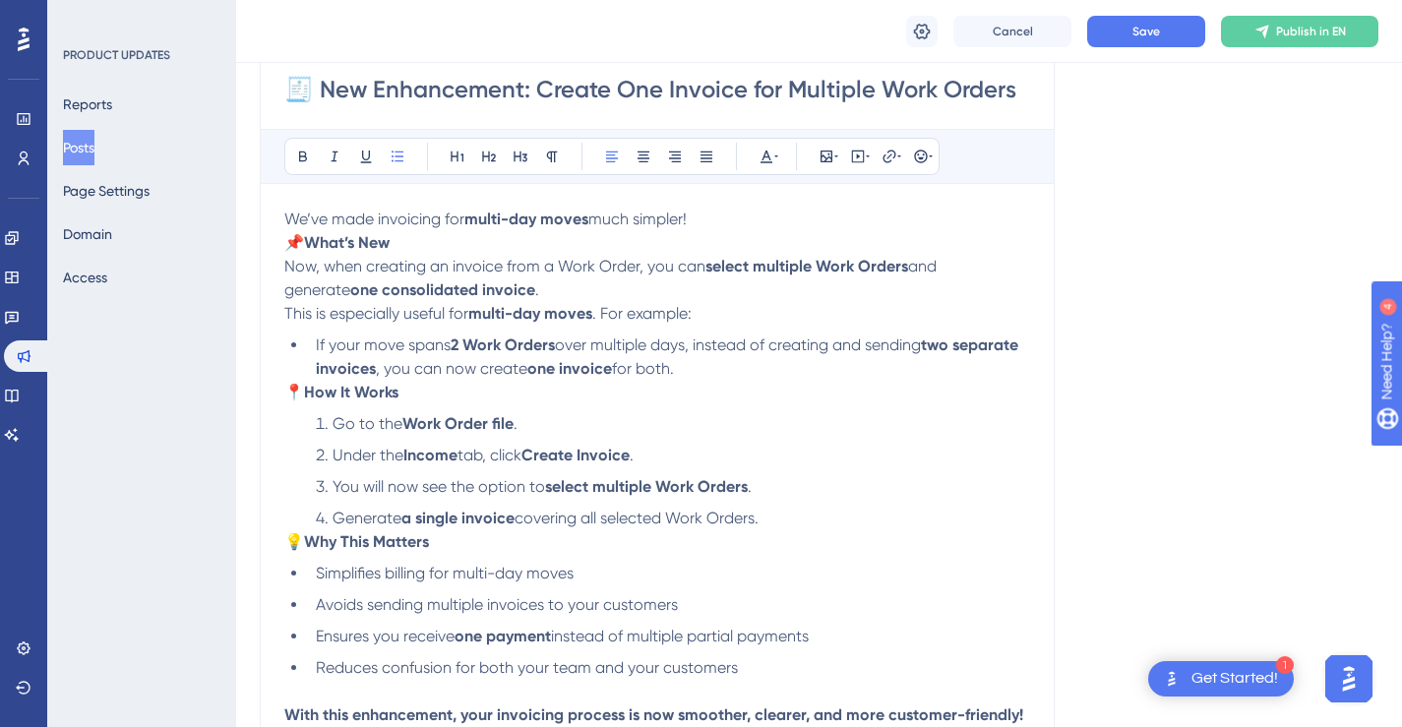
scroll to position [286, 0]
click at [787, 524] on li "Generate a single invoice covering all selected Work Orders." at bounding box center [669, 518] width 722 height 24
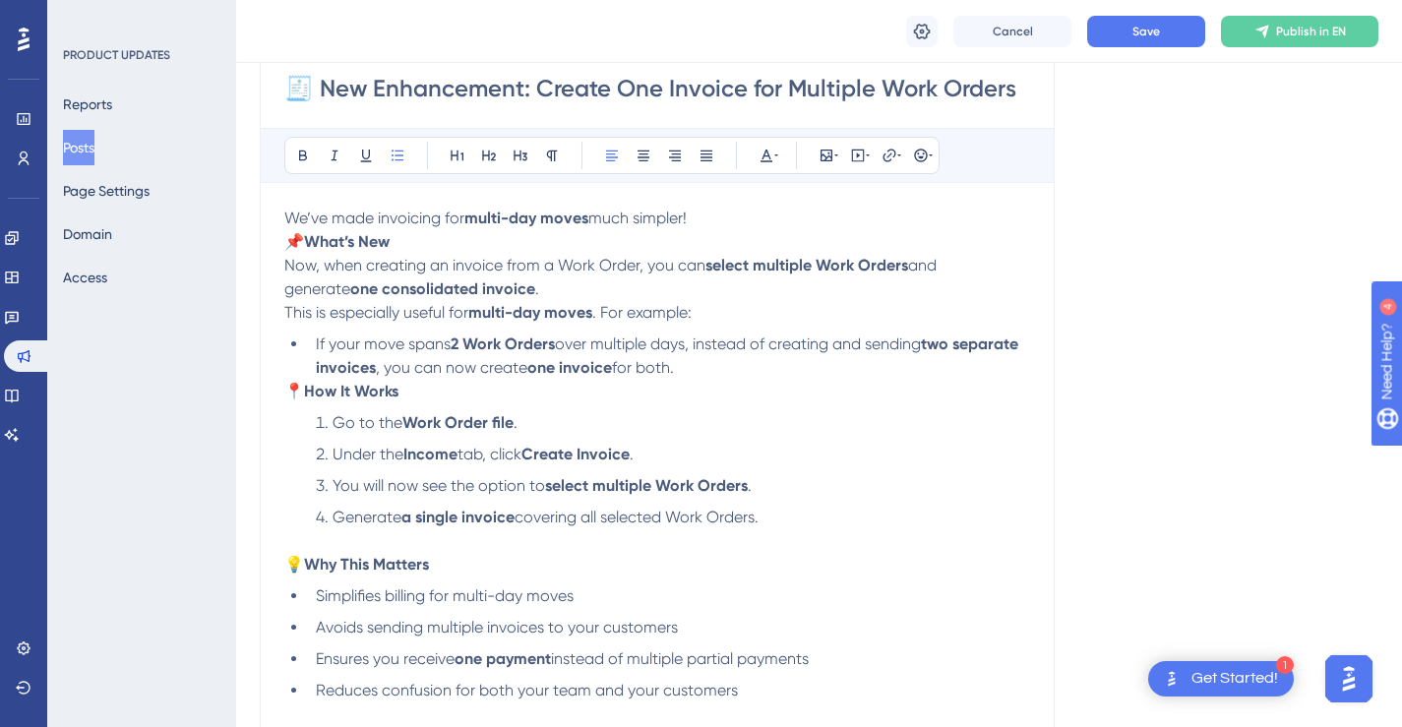
click at [973, 365] on li "If your move spans 2 Work Orders over multiple days, instead of creating and se…" at bounding box center [669, 355] width 722 height 47
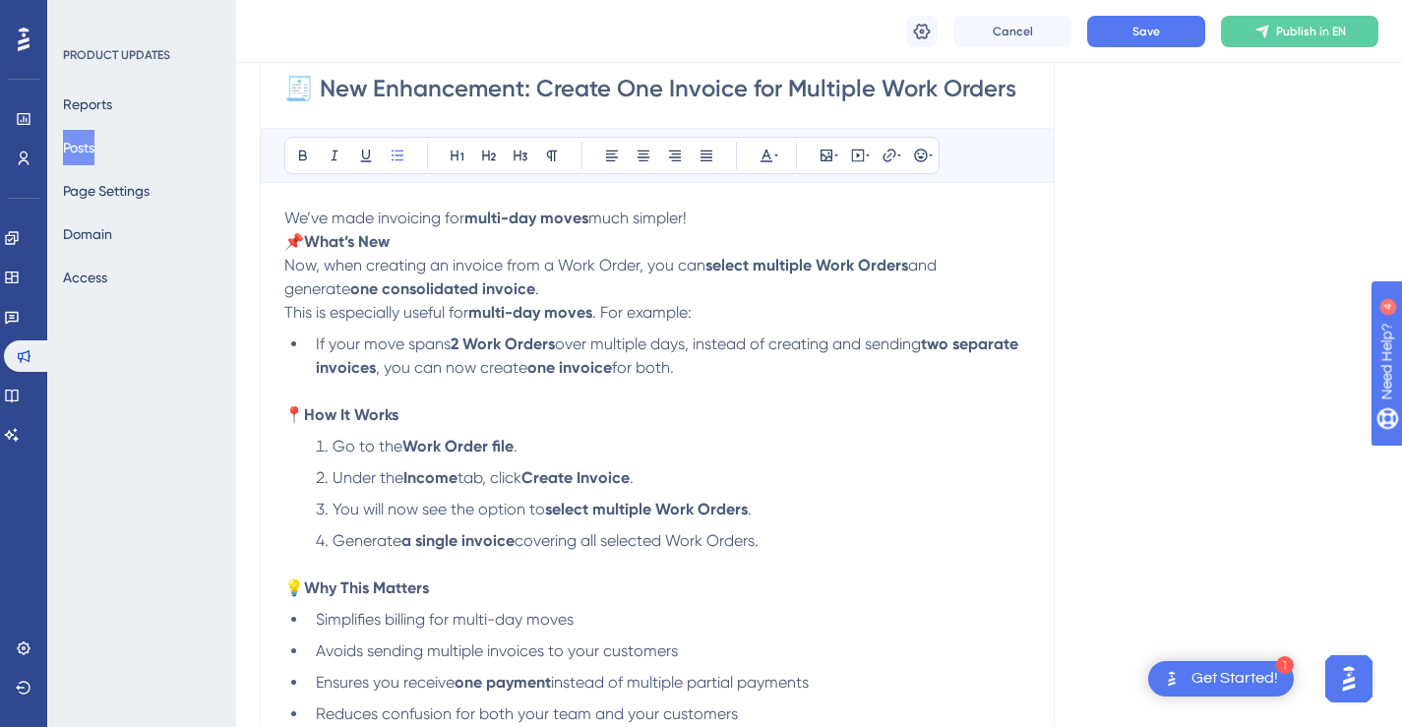
click at [777, 292] on p "📌 What’s New Now, when creating an invoice from a Work Order, you can select mu…" at bounding box center [657, 265] width 746 height 71
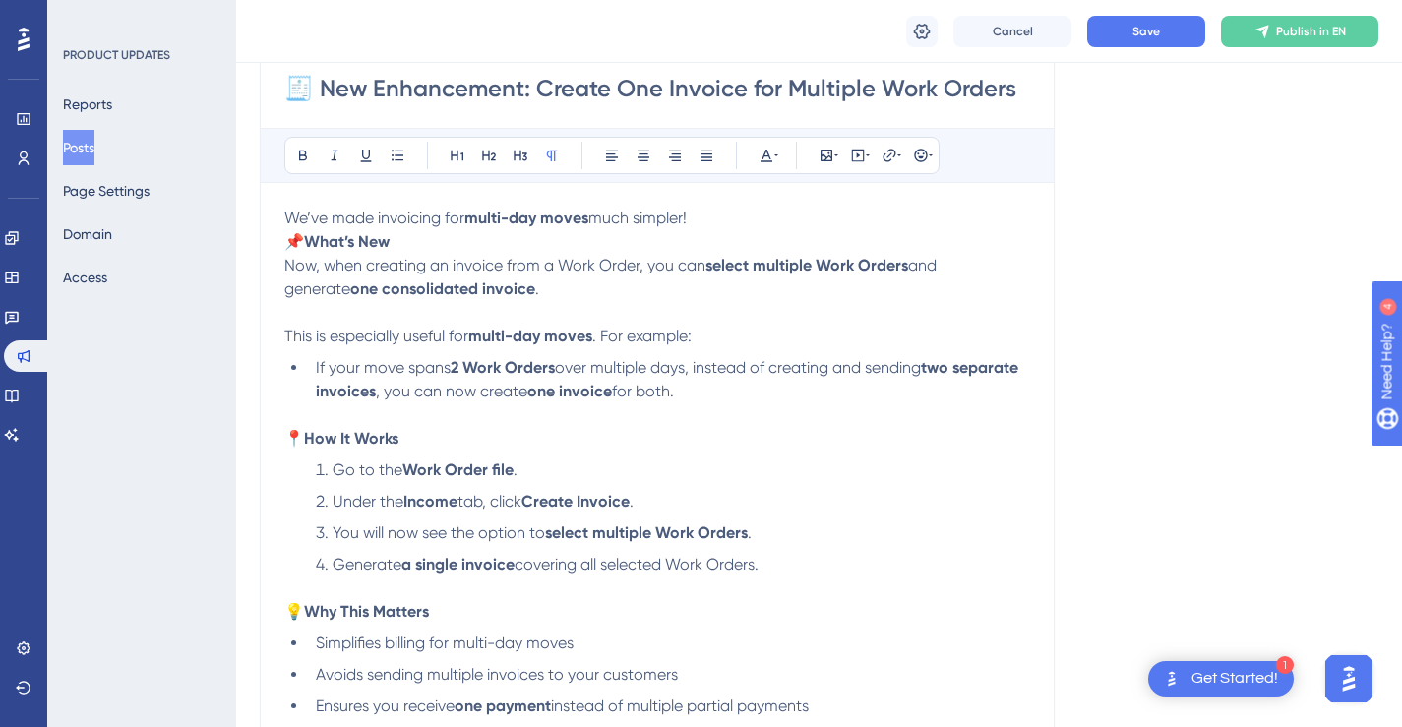
click at [422, 372] on span "If your move spans" at bounding box center [383, 367] width 135 height 19
copy span "spans"
click at [794, 381] on li "If your move spans 2 Work Orders over multiple days, instead of creating and se…" at bounding box center [669, 391] width 722 height 71
click at [414, 367] on span "If your move spans" at bounding box center [383, 367] width 135 height 19
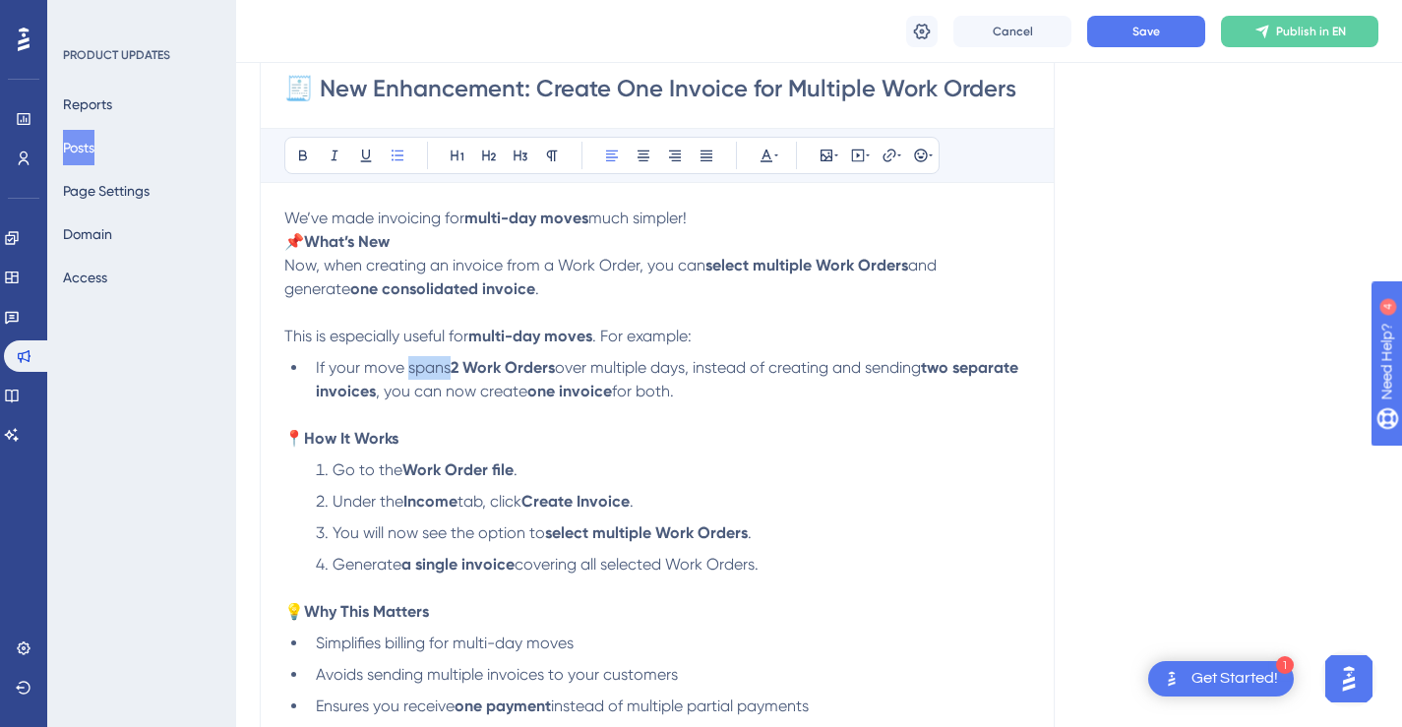
click at [414, 367] on span "If your move spans" at bounding box center [383, 367] width 135 height 19
drag, startPoint x: 673, startPoint y: 367, endPoint x: 549, endPoint y: 376, distance: 124.3
click at [549, 376] on span "over multiple days, instead of creating and sending" at bounding box center [721, 367] width 366 height 19
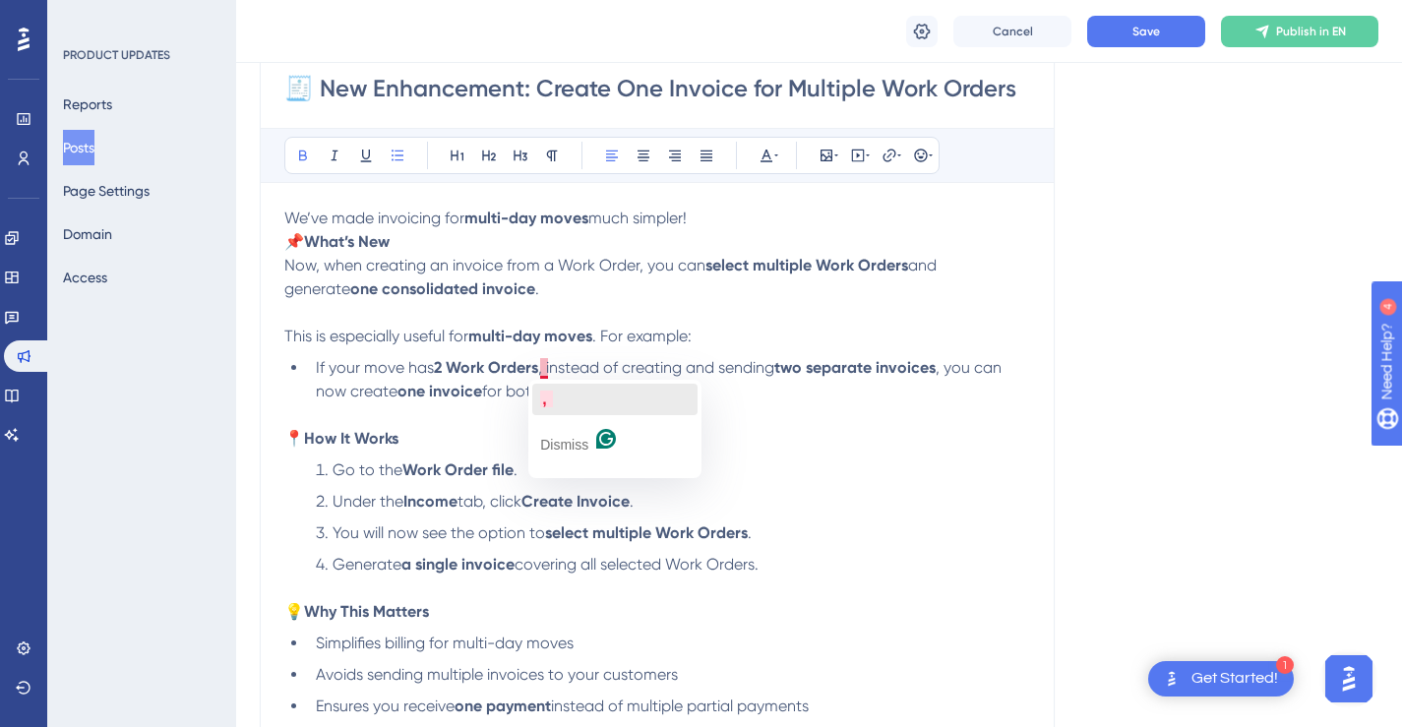
click at [545, 391] on span "," at bounding box center [544, 399] width 8 height 17
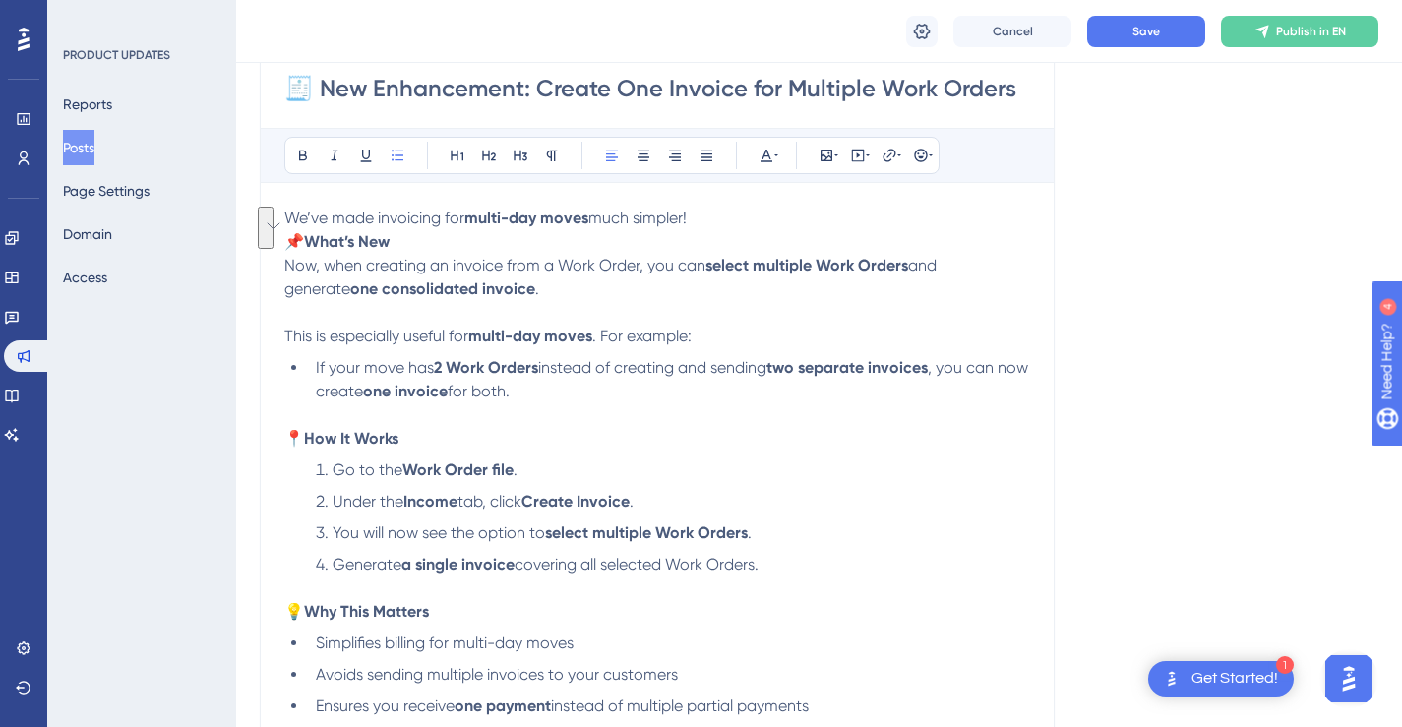
drag, startPoint x: 563, startPoint y: 394, endPoint x: 316, endPoint y: 371, distance: 248.0
click at [316, 371] on li "If your move has 2 Work Orders instead of creating and sending two separate inv…" at bounding box center [669, 391] width 722 height 71
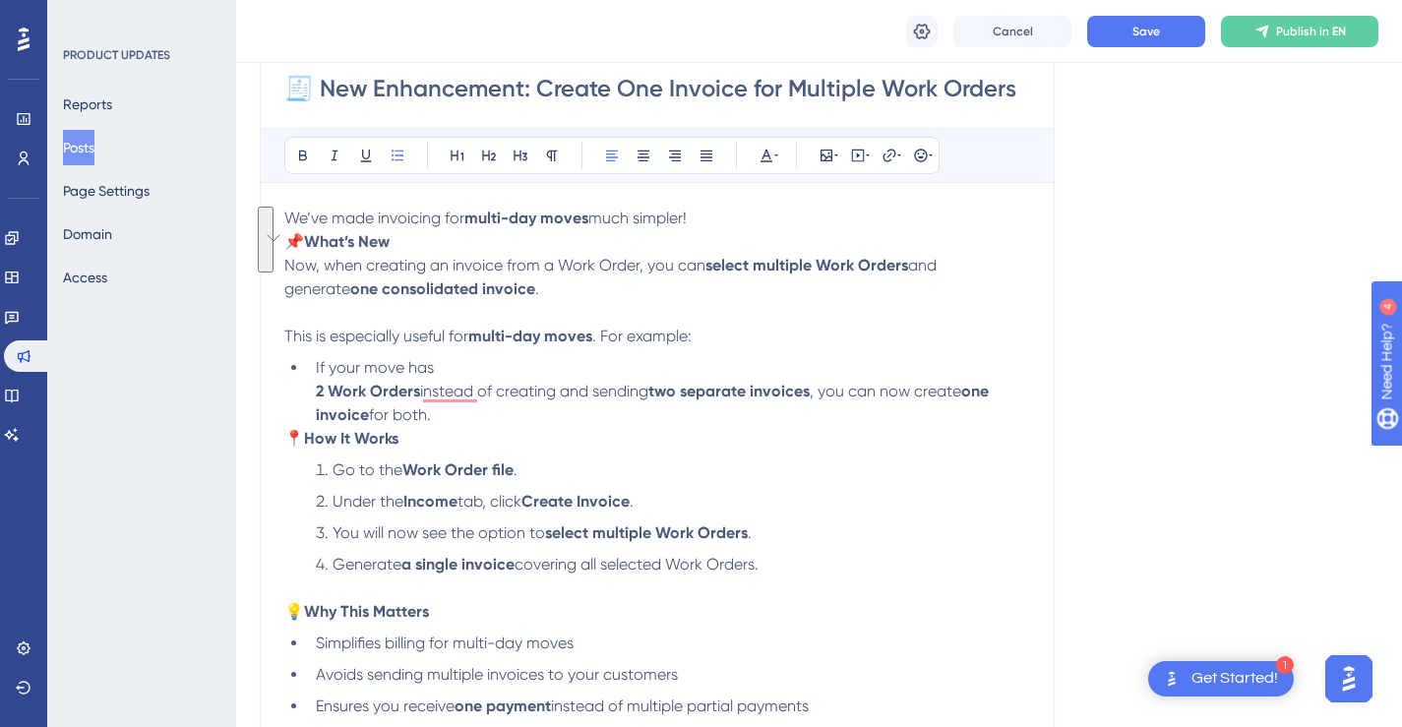
click at [317, 394] on strong "2 Work Orders" at bounding box center [368, 391] width 104 height 19
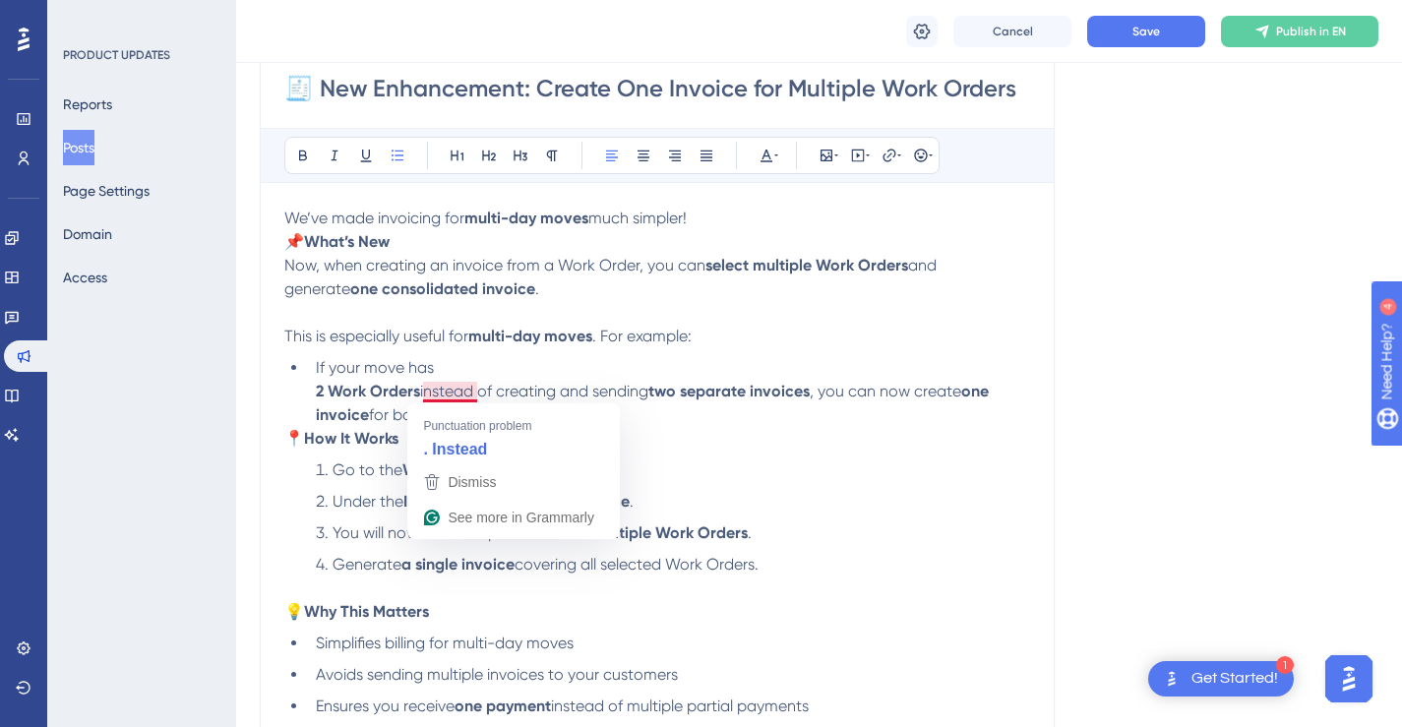
click at [316, 391] on strong "2 Work Orders" at bounding box center [368, 391] width 104 height 19
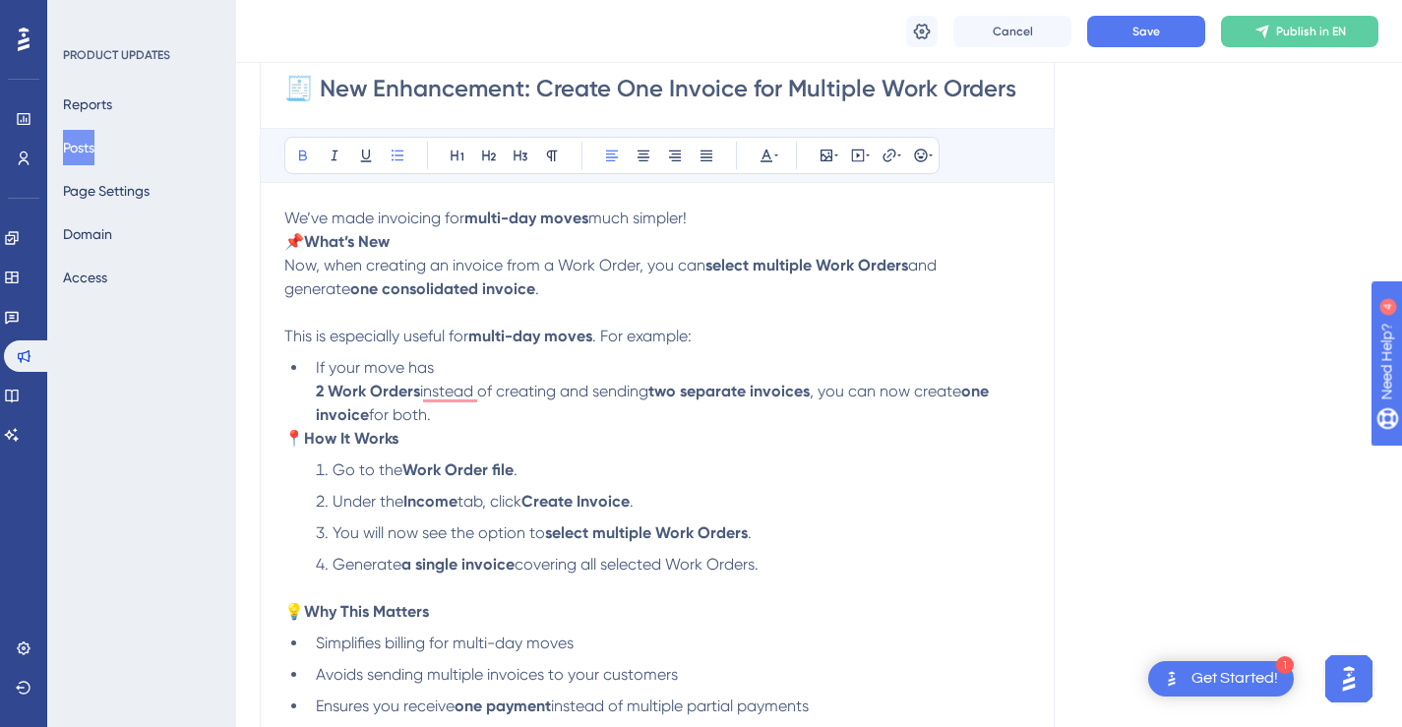
click at [323, 391] on strong "2 Work Orders" at bounding box center [368, 391] width 104 height 19
click at [318, 391] on strong "2 Work Orders" at bounding box center [368, 391] width 104 height 19
click at [320, 391] on strong "2 Work Orders" at bounding box center [368, 391] width 104 height 19
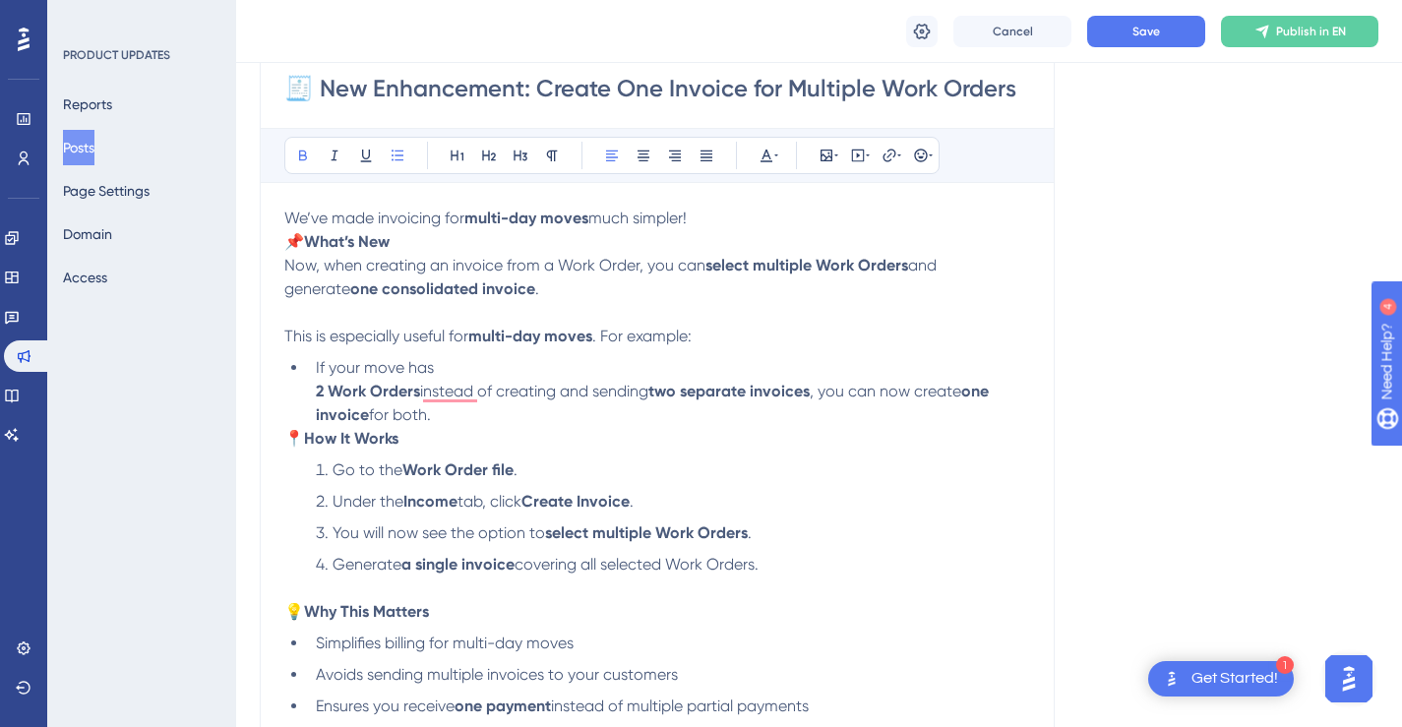
click at [328, 391] on strong "2 Work Orders" at bounding box center [368, 391] width 104 height 19
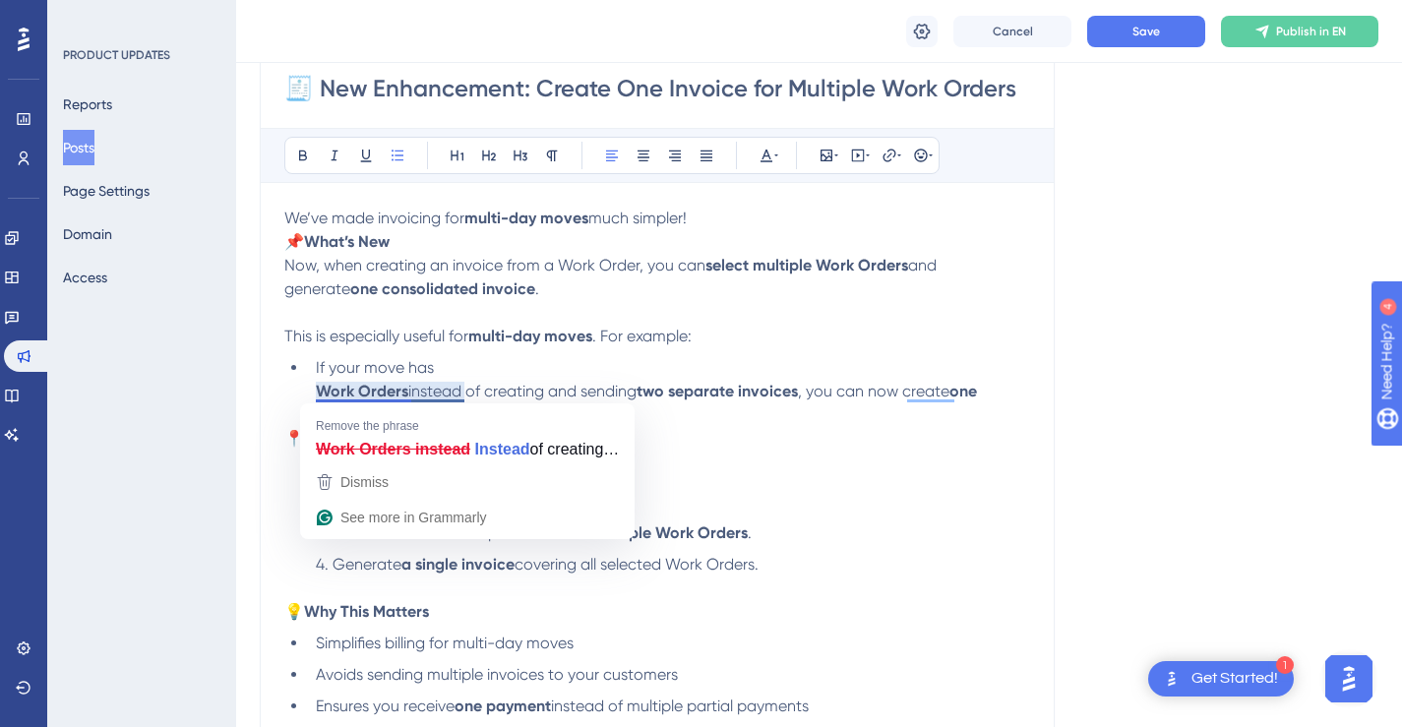
click at [317, 396] on strong "Work Orders" at bounding box center [362, 391] width 92 height 19
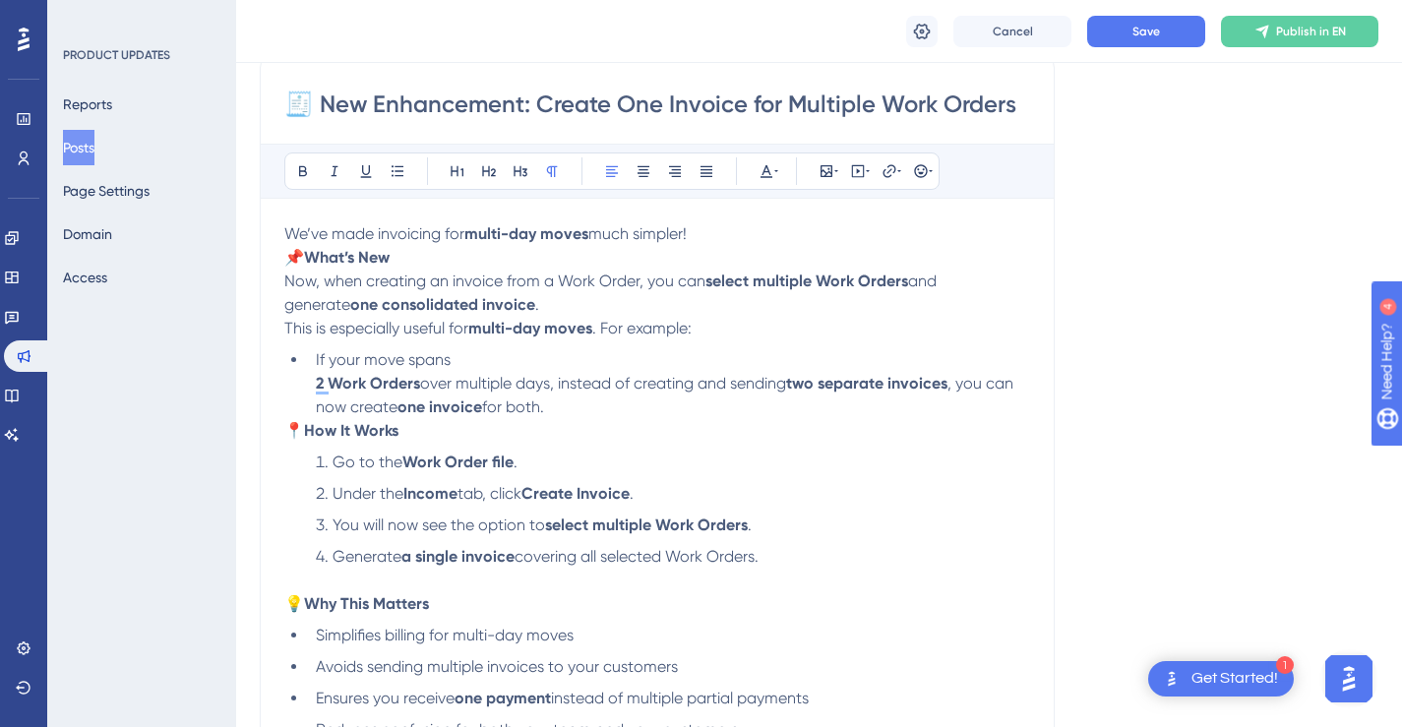
scroll to position [250, 0]
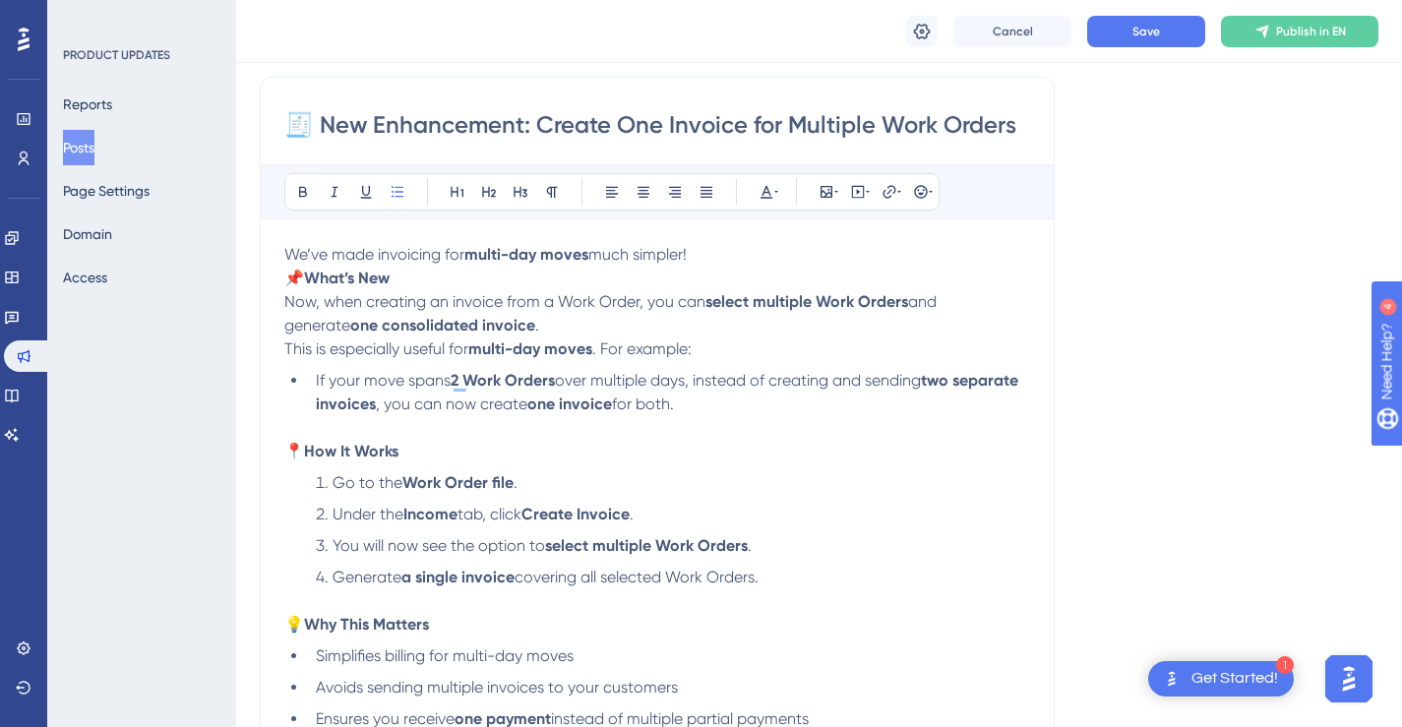
click at [709, 325] on p "📌 What’s New Now, when creating an invoice from a Work Order, you can select mu…" at bounding box center [657, 302] width 746 height 71
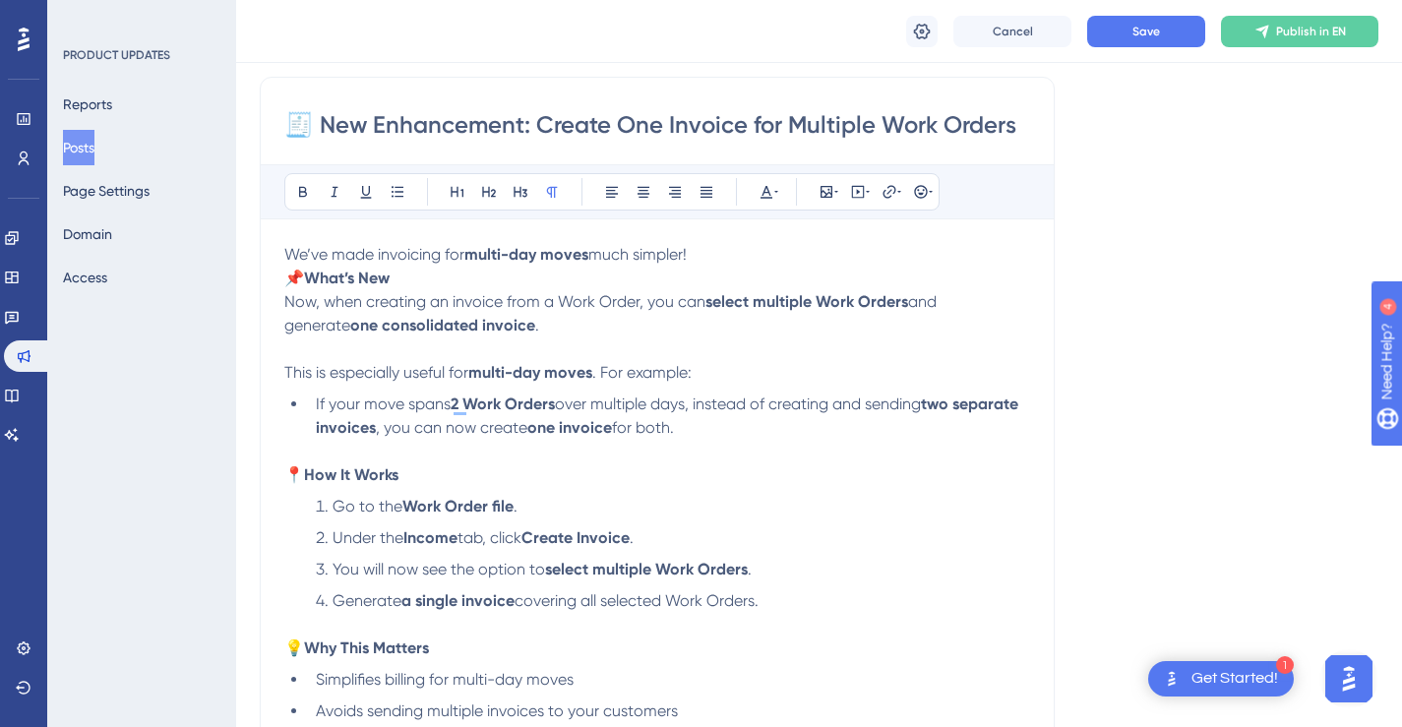
click at [725, 257] on p "We’ve made invoicing for multi-day moves much simpler!" at bounding box center [657, 255] width 746 height 24
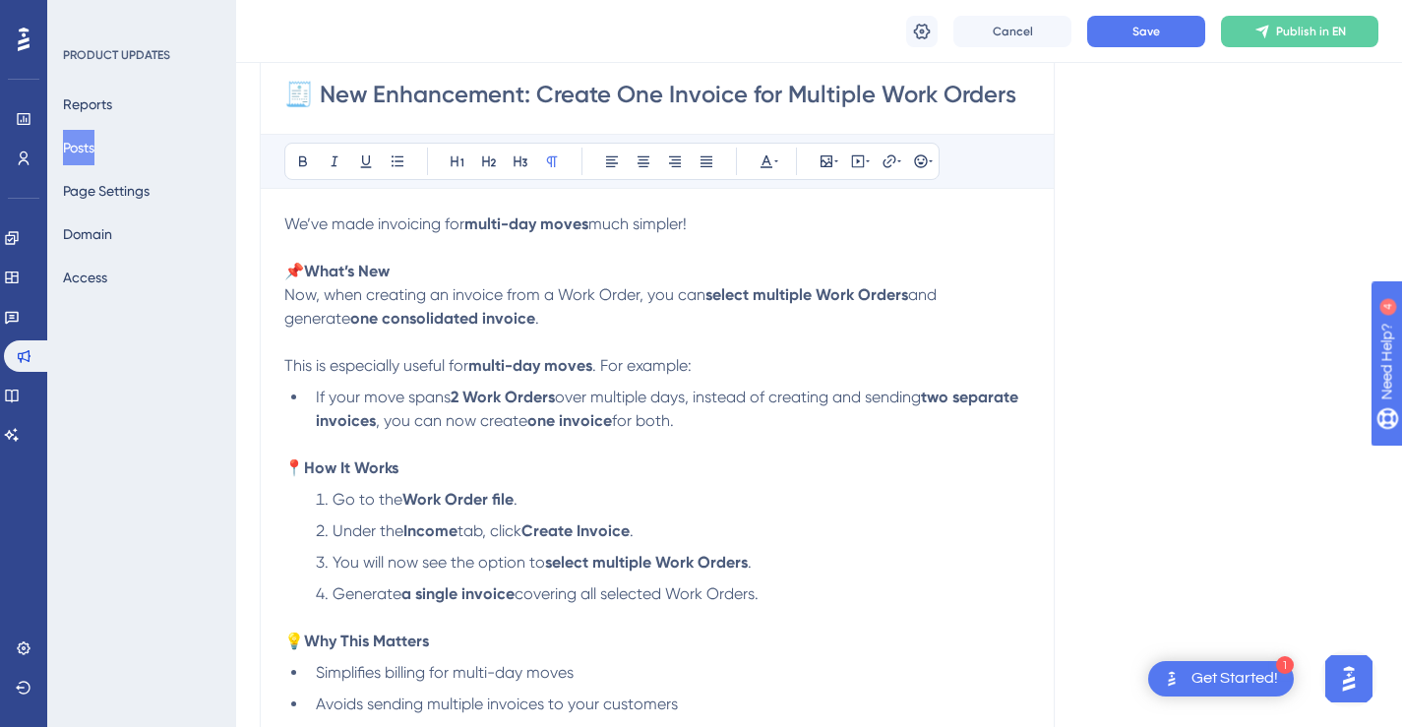
scroll to position [284, 0]
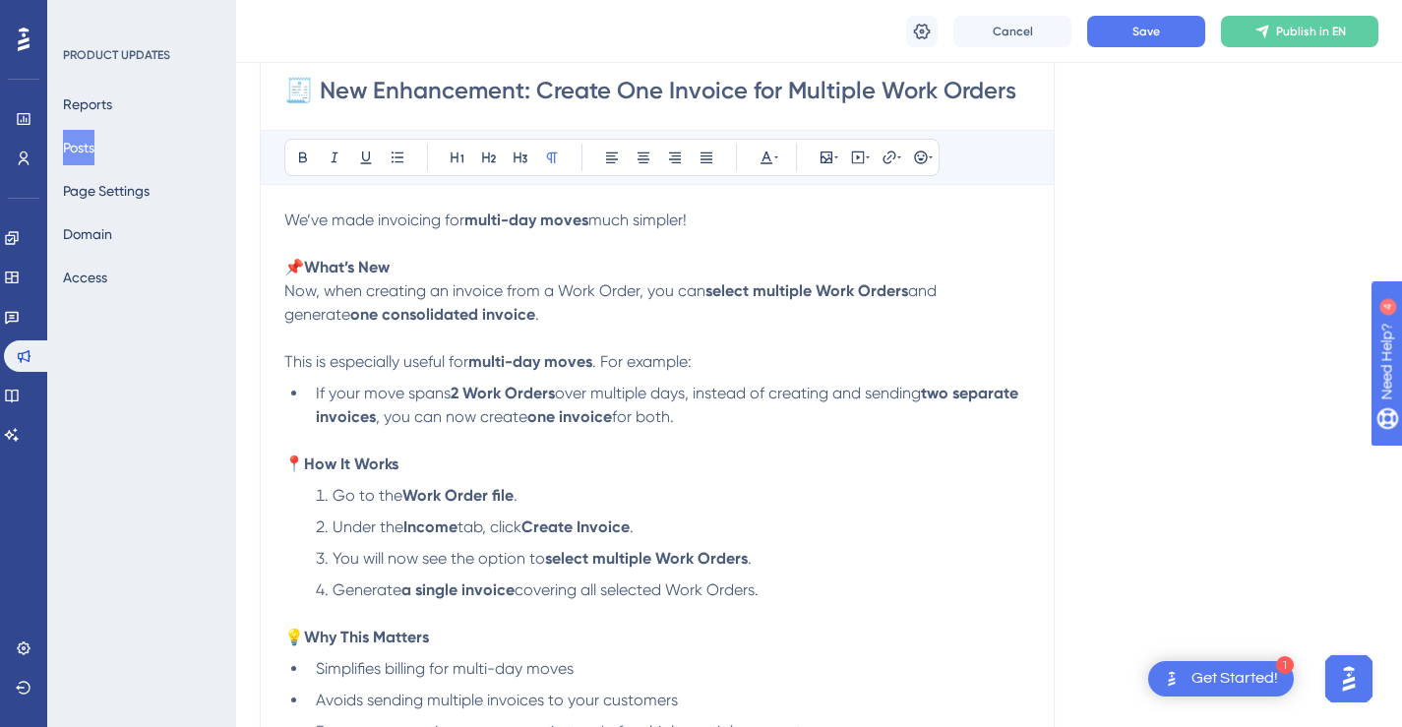
click at [1008, 92] on input "🧾 New Enhancement: Create One Invoice for Multiple Work Orders" at bounding box center [657, 90] width 746 height 31
drag, startPoint x: 1008, startPoint y: 92, endPoint x: 786, endPoint y: 97, distance: 222.4
click at [786, 97] on input "🧾 New Enhancement: Create One Invoice for Multiple Work Orders" at bounding box center [657, 90] width 746 height 31
click at [855, 89] on input "🧾 New Enhancement: Create One Invoice for Multiple Work Orders" at bounding box center [657, 90] width 746 height 31
drag, startPoint x: 869, startPoint y: 89, endPoint x: 789, endPoint y: 97, distance: 80.2
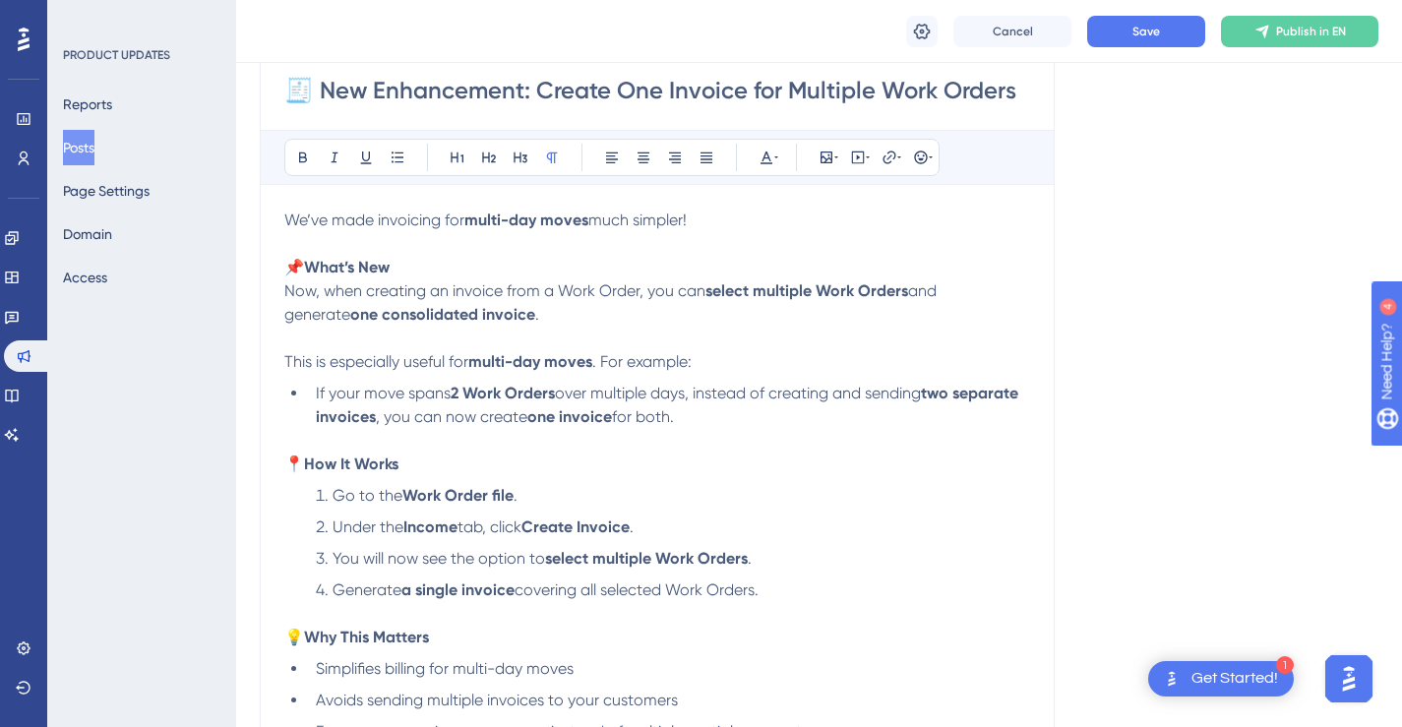
click at [788, 97] on input "🧾 New Enhancement: Create One Invoice for Multiple Work Orders" at bounding box center [657, 90] width 746 height 31
drag, startPoint x: 590, startPoint y: 218, endPoint x: 471, endPoint y: 227, distance: 119.3
click at [471, 227] on p "We’ve made invoicing for multi-day moves much simpler!" at bounding box center [657, 232] width 746 height 47
copy strong "multi-day moves"
drag, startPoint x: 867, startPoint y: 94, endPoint x: 790, endPoint y: 99, distance: 76.9
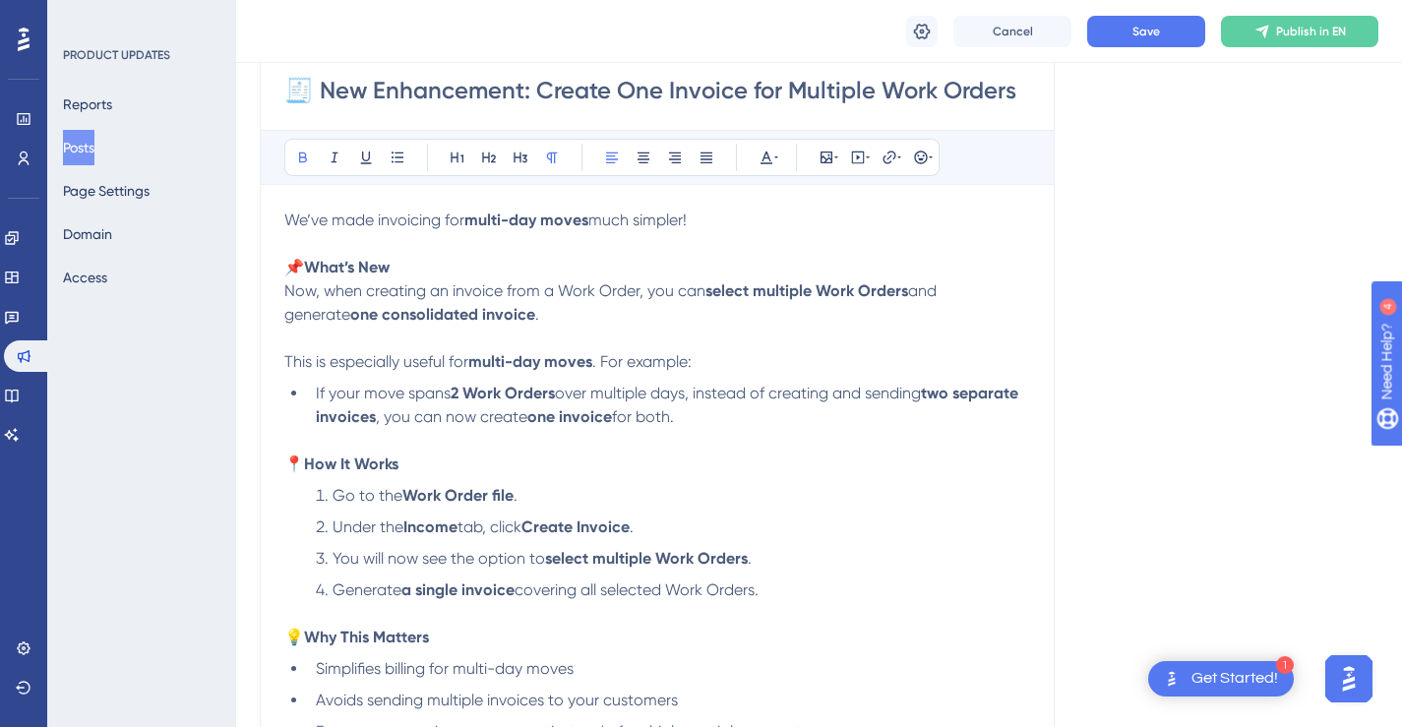
click at [790, 99] on input "🧾 New Enhancement: Create One Invoice for Multiple Work Orders" at bounding box center [657, 90] width 746 height 31
paste input "multi-day moves"
click at [797, 91] on input "🧾 New Enhancement: Create One Invoice for multi-day moves Work Orders" at bounding box center [657, 90] width 746 height 31
click at [860, 92] on input "🧾 New Enhancement: Create One Invoice for Multi-day moves Work Orders" at bounding box center [657, 90] width 746 height 31
click at [913, 92] on input "🧾 New Enhancement: Create One Invoice for Multi-Day moves Work Orders" at bounding box center [657, 90] width 746 height 31
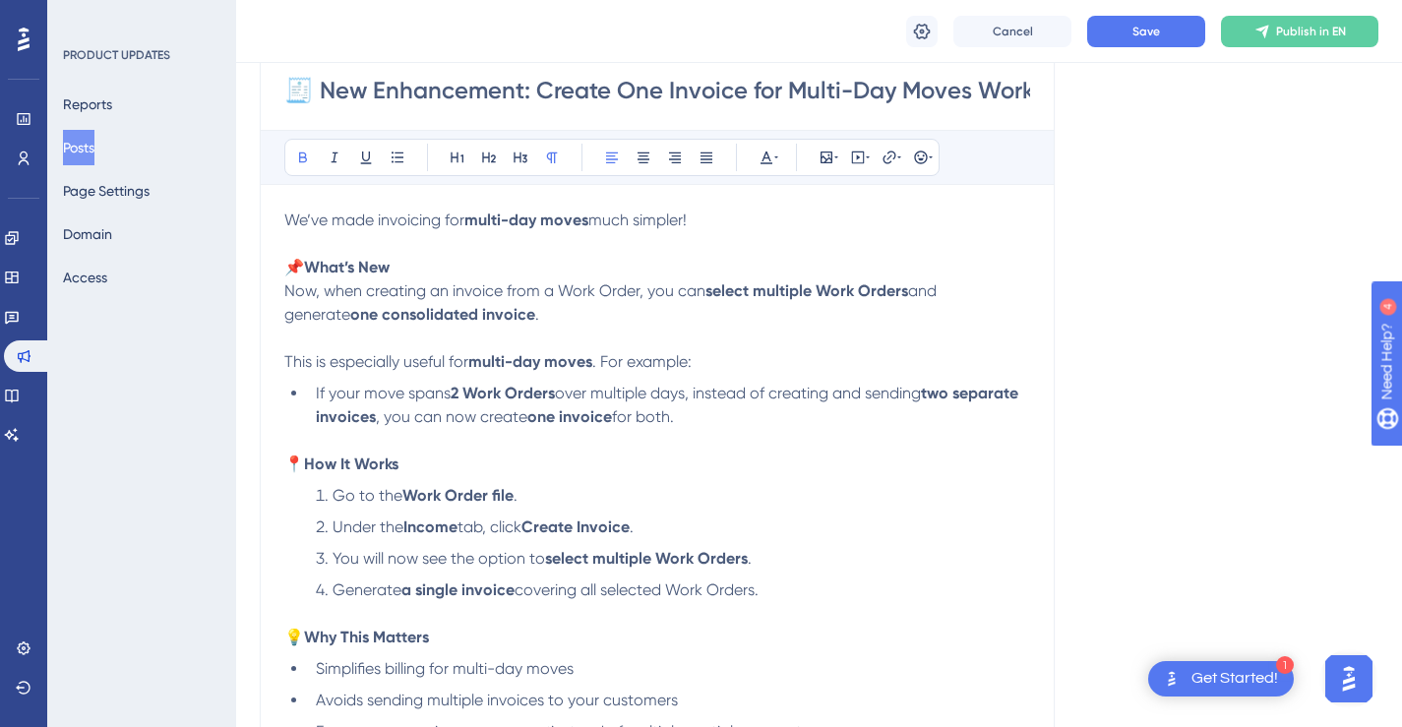
click at [989, 243] on p "We’ve made invoicing for multi-day moves much simpler!" at bounding box center [657, 232] width 746 height 47
click at [999, 94] on input "🧾 New Enhancement: Create One Invoice for Multi-Day Moves Work Orders" at bounding box center [657, 90] width 746 height 31
click at [884, 98] on input "🧾 New Enhancement: Create One Invoice for Multi-Day Moves Work Orders" at bounding box center [657, 90] width 746 height 31
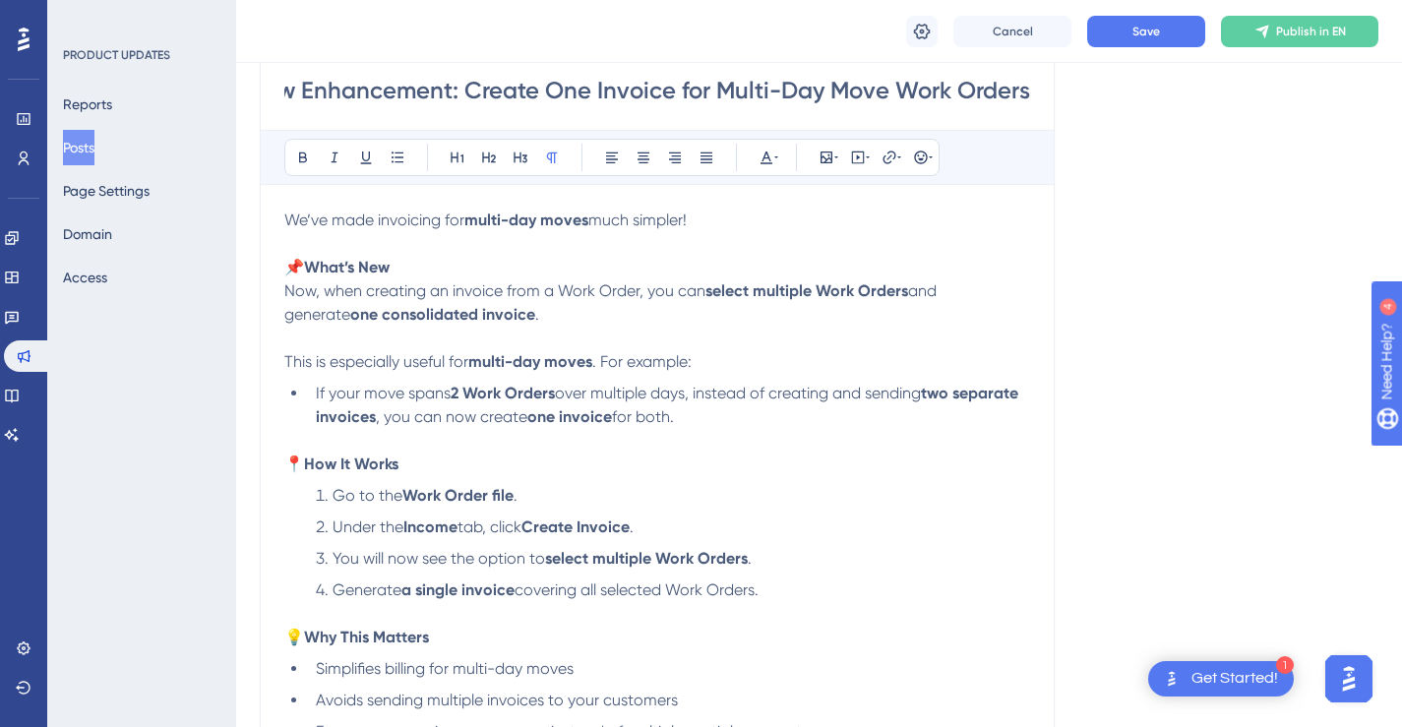
scroll to position [0, 66]
click at [588, 223] on strong "multi-day moves" at bounding box center [526, 220] width 124 height 19
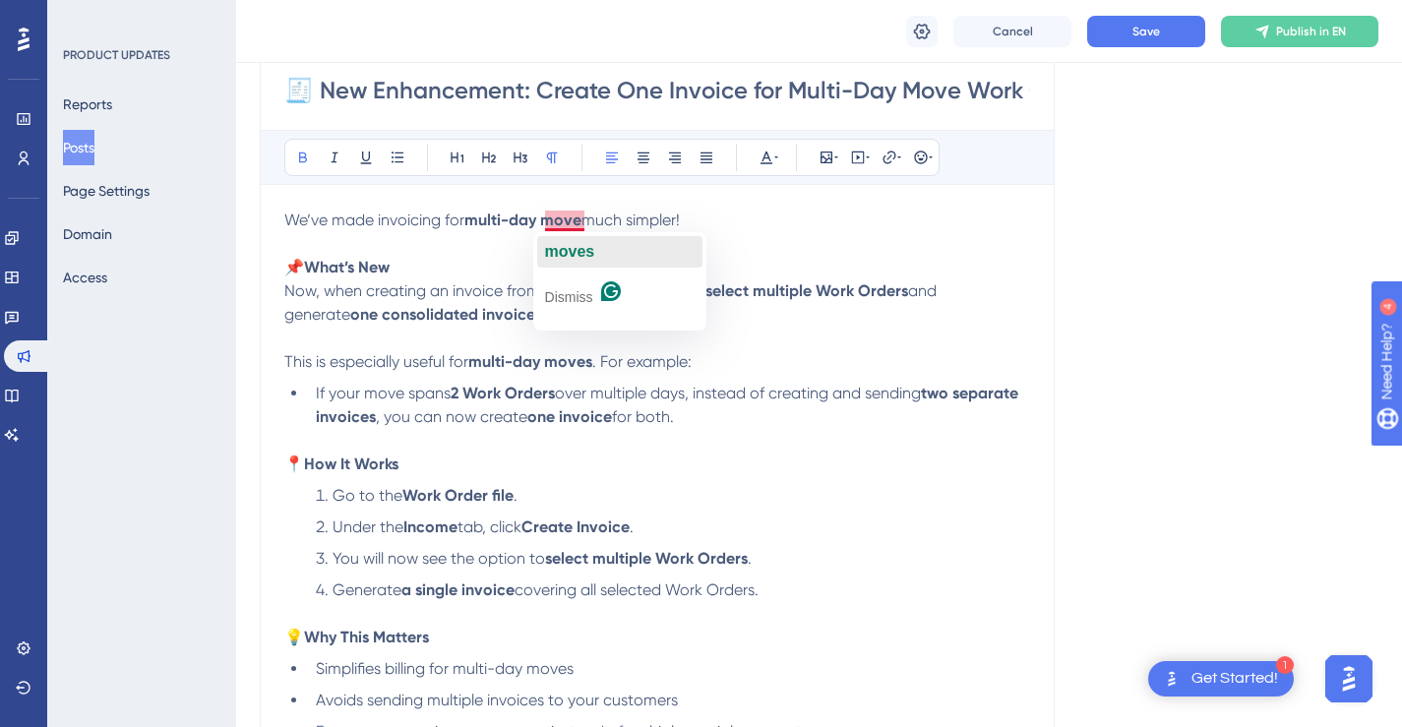
click at [568, 243] on span "moves" at bounding box center [570, 251] width 50 height 17
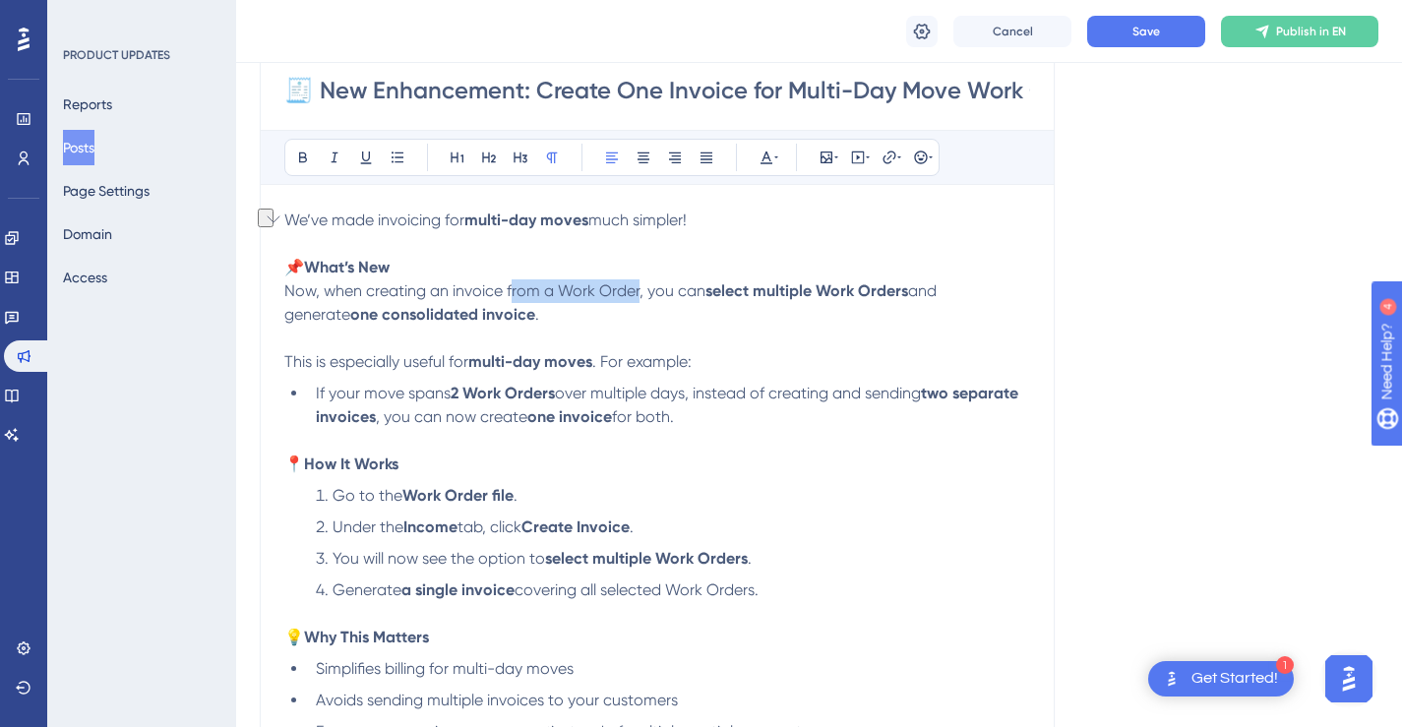
drag, startPoint x: 639, startPoint y: 291, endPoint x: 510, endPoint y: 292, distance: 129.8
click at [510, 292] on span "Now, when creating an invoice from a Work Order, you can" at bounding box center [494, 290] width 421 height 19
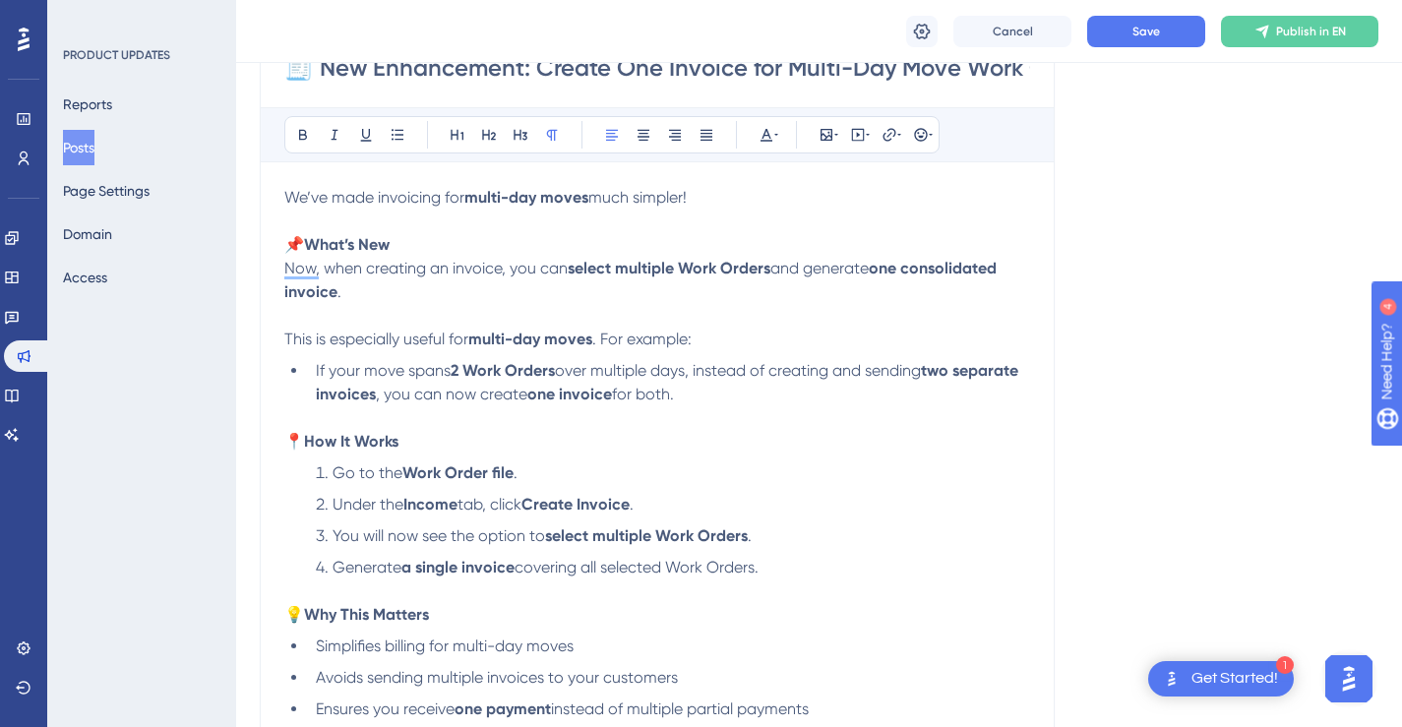
scroll to position [325, 0]
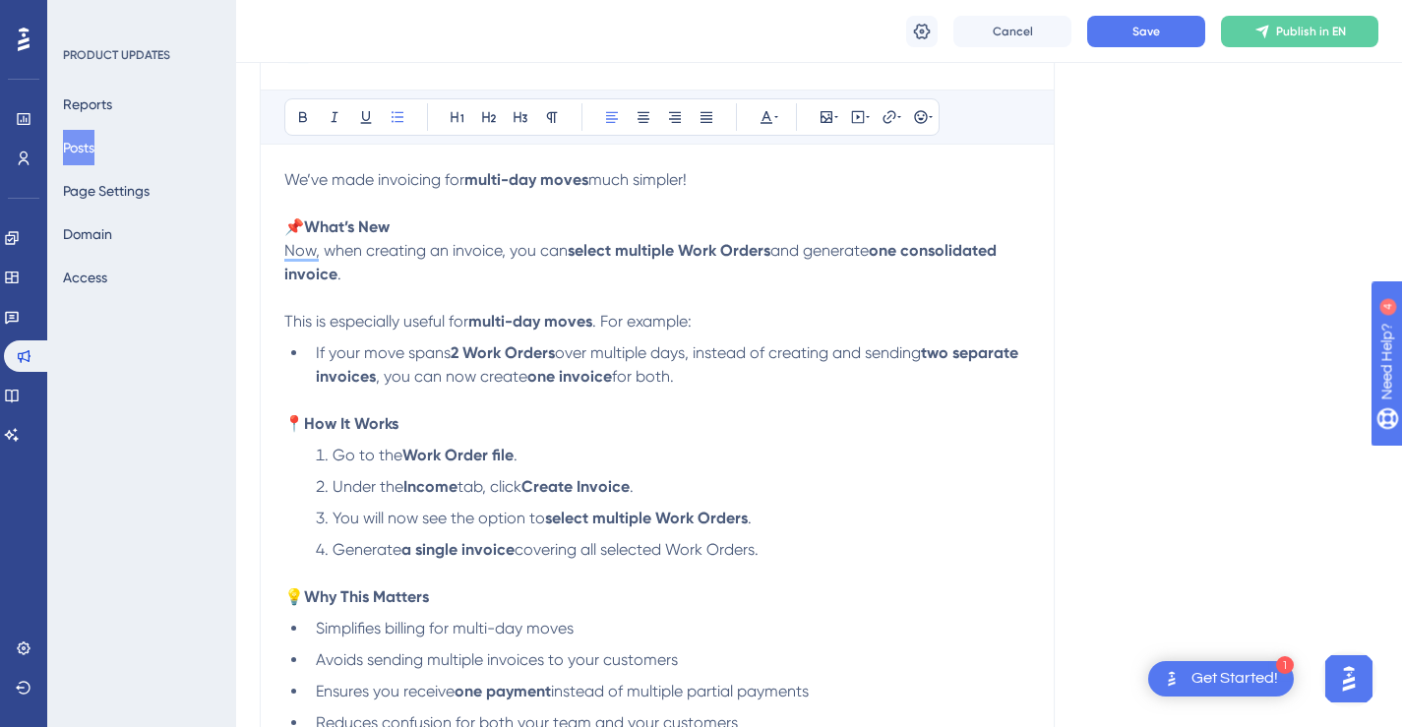
click at [429, 354] on span "If your move spans" at bounding box center [383, 352] width 135 height 19
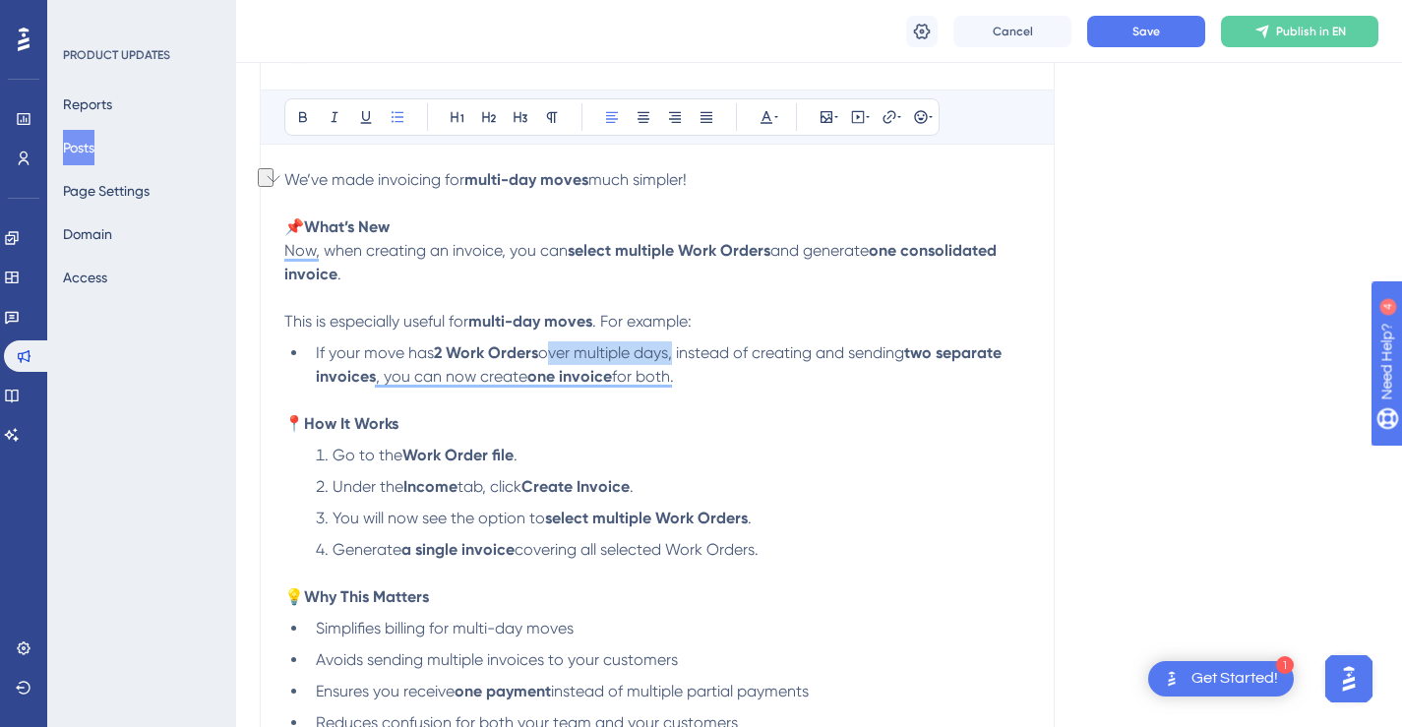
drag, startPoint x: 672, startPoint y: 354, endPoint x: 548, endPoint y: 356, distance: 124.0
click at [548, 356] on span "over multiple days, instead of creating and sending" at bounding box center [721, 352] width 366 height 19
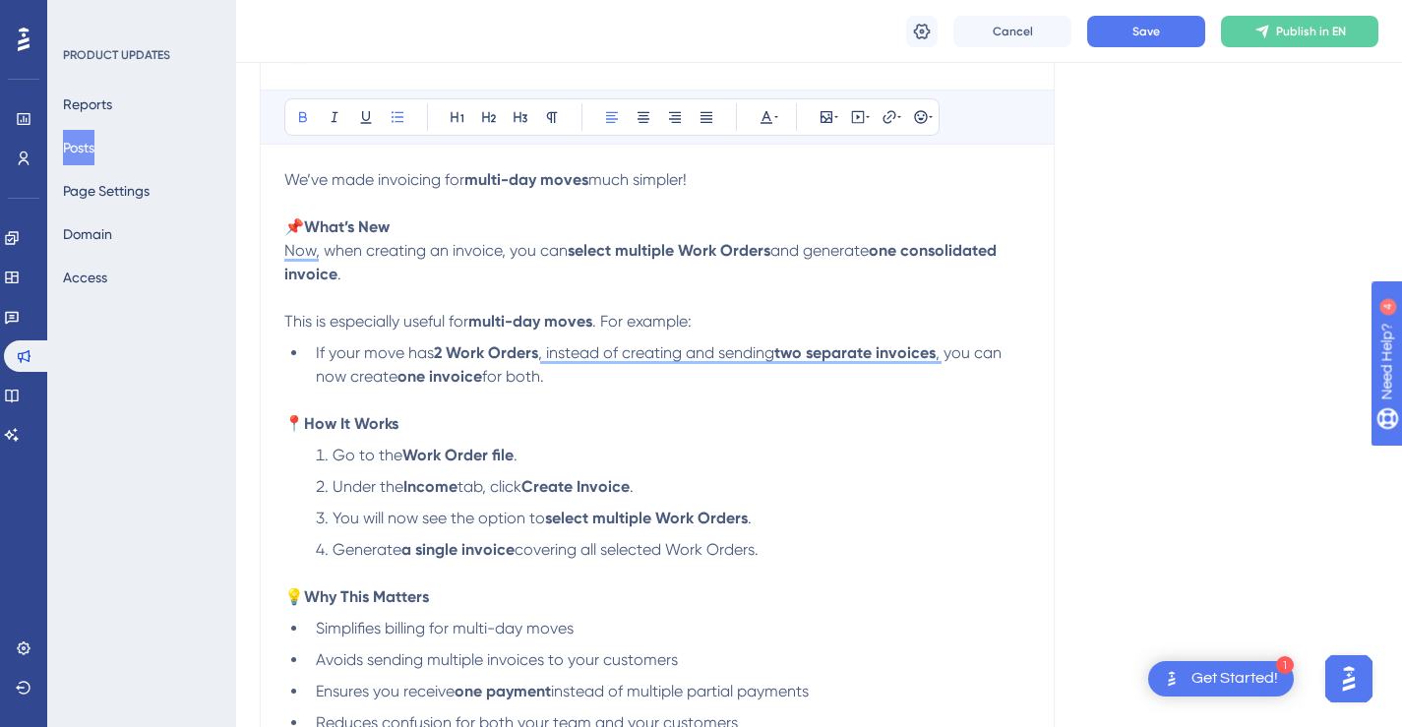
click at [375, 379] on span ", you can now create" at bounding box center [661, 364] width 690 height 42
click at [391, 425] on strong "How It Works" at bounding box center [351, 423] width 94 height 19
click at [610, 382] on li "If your move has 2 Work Orders , instead of creating and sending two separate i…" at bounding box center [669, 376] width 722 height 71
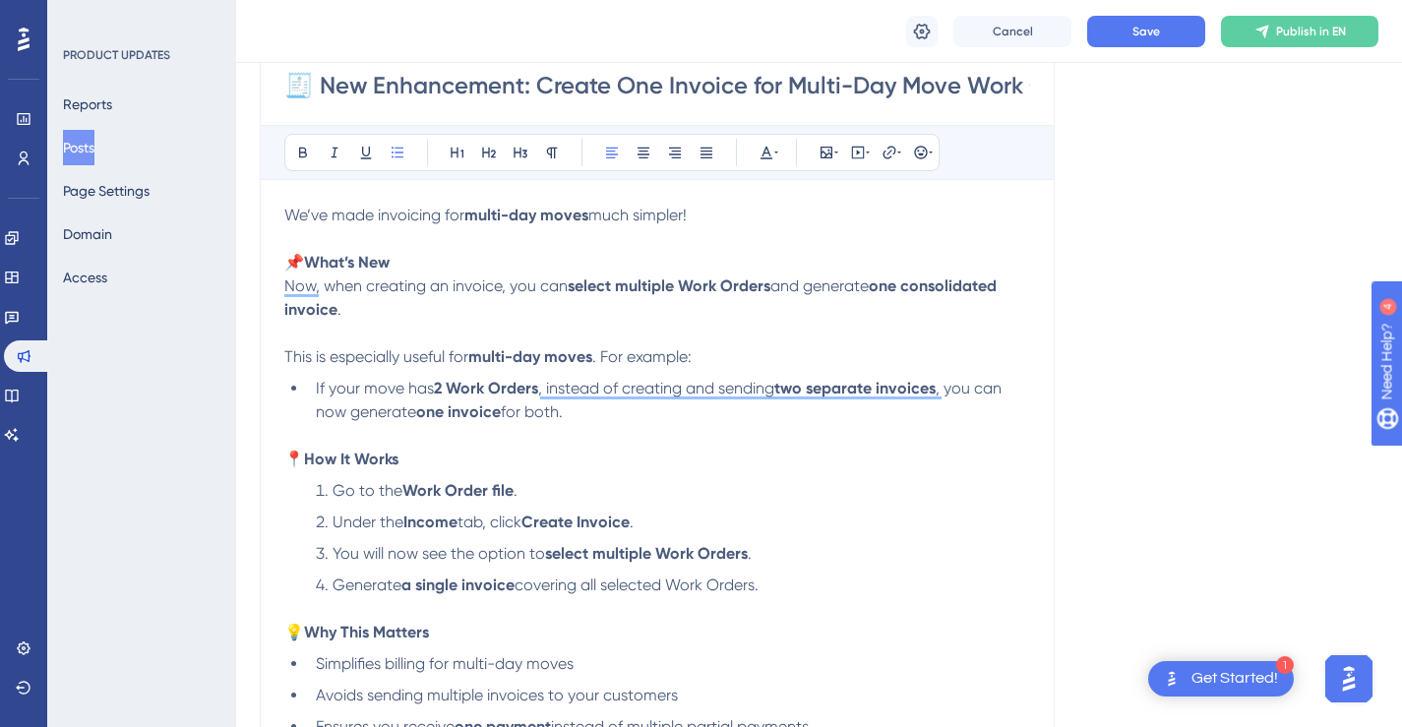
scroll to position [262, 0]
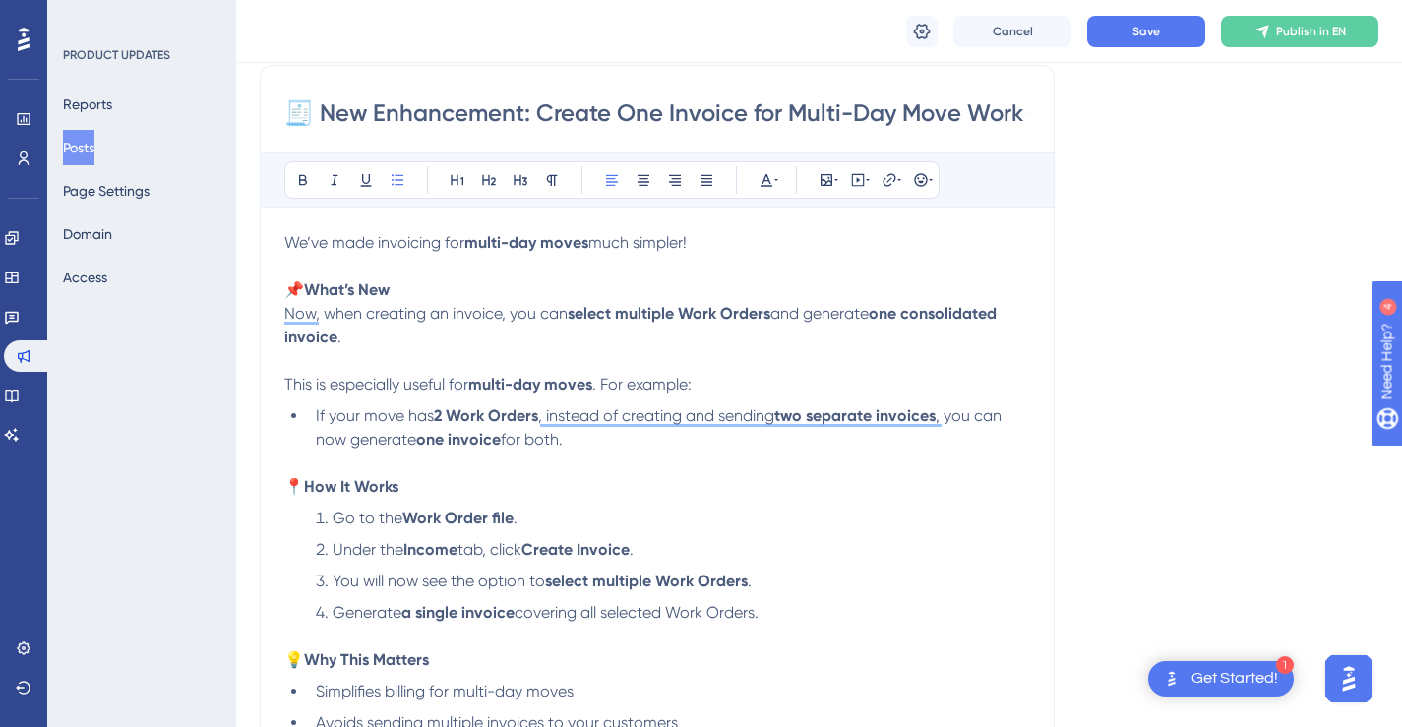
click at [1007, 119] on input "🧾 New Enhancement: Create One Invoice for Multi-Day Move Work Orders" at bounding box center [657, 112] width 746 height 31
click at [951, 117] on input "🧾 New Enhancement: Create One Invoice for Multi-Day Move Work Orders" at bounding box center [657, 112] width 746 height 31
click at [883, 119] on input "🧾 New Enhancement: Create One Invoice for Multi-Day Moves Work Orders" at bounding box center [657, 112] width 746 height 31
type input "🧾 New Enhancement: Create One Invoice for Multi-Day Move Work Orders"
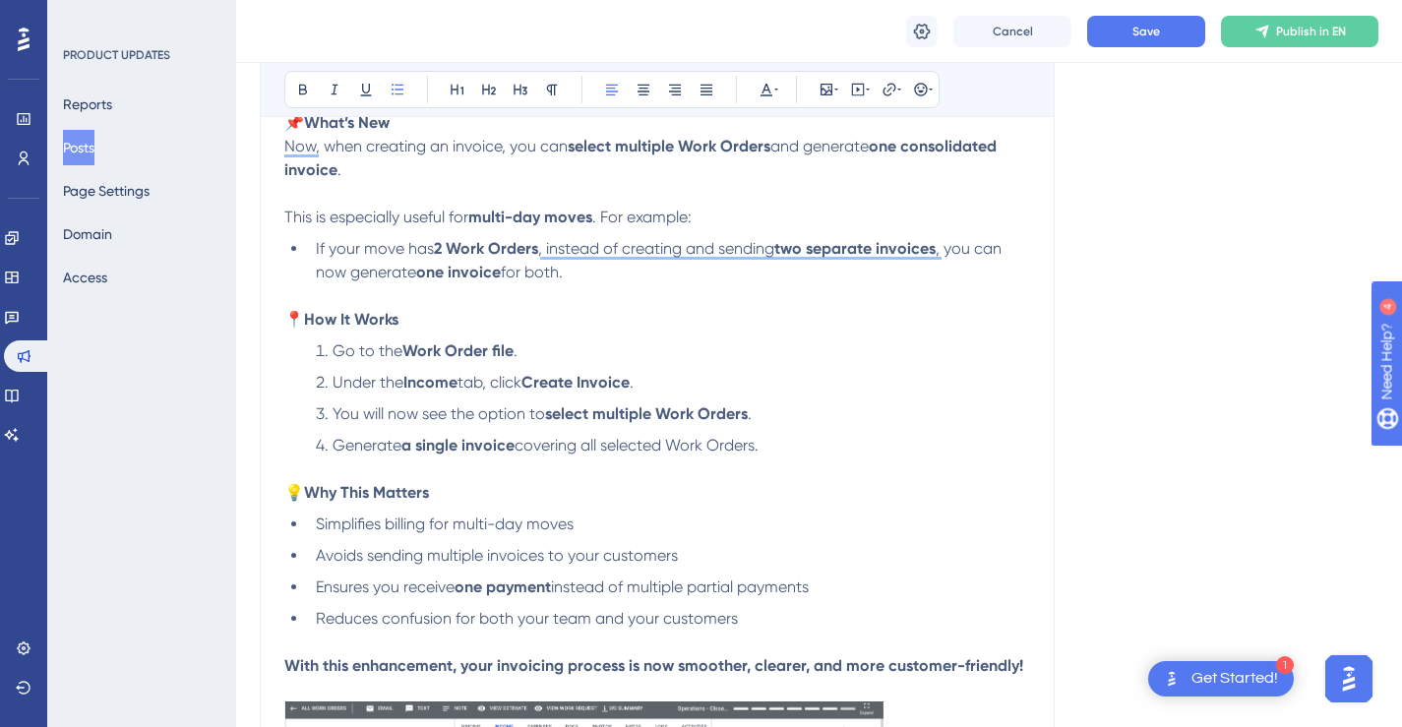
scroll to position [460, 0]
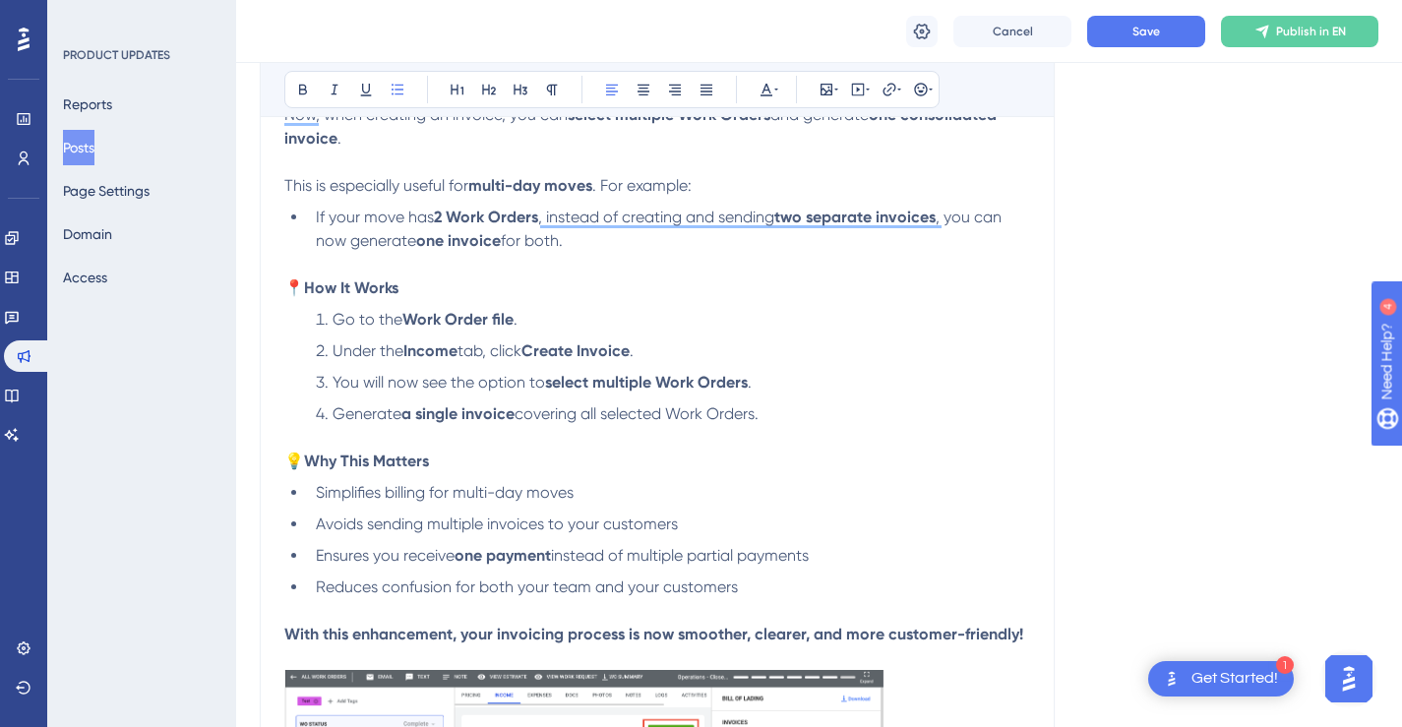
click at [501, 319] on strong "Work Order file" at bounding box center [457, 319] width 111 height 19
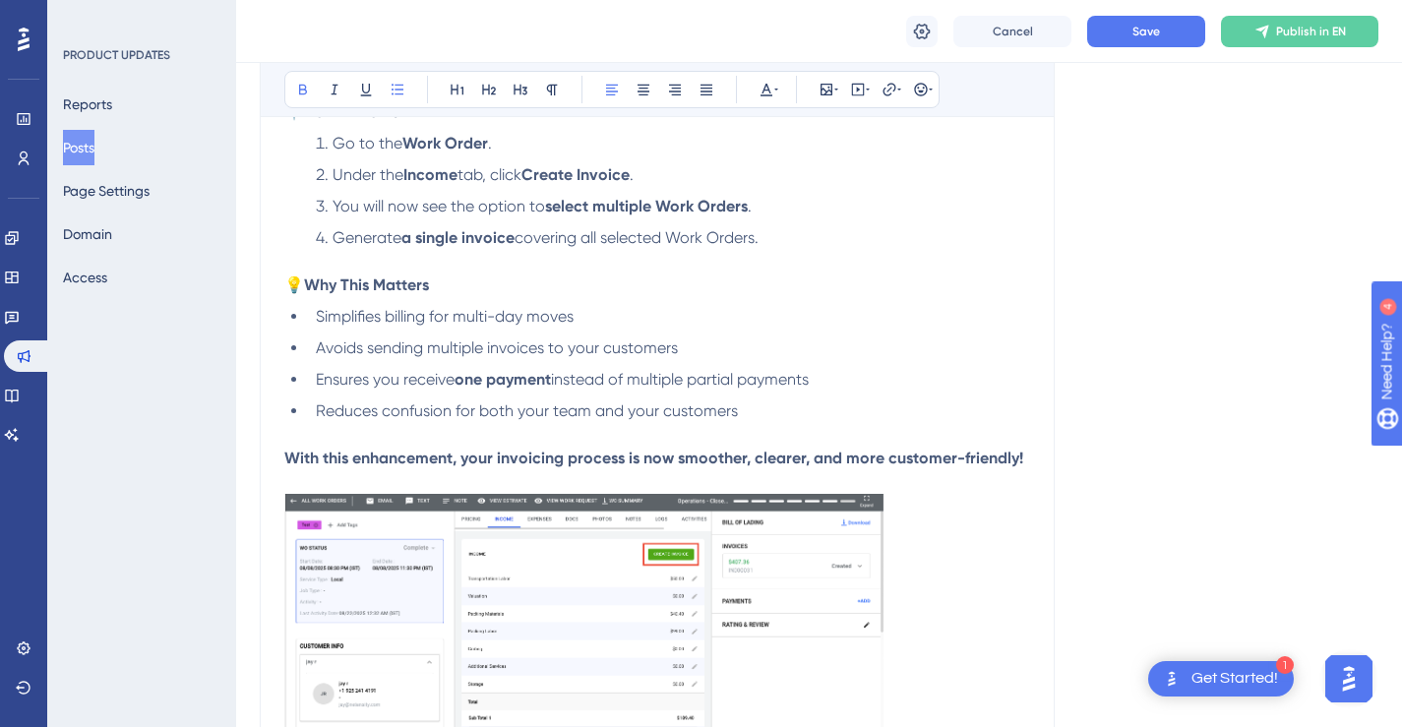
scroll to position [618, 0]
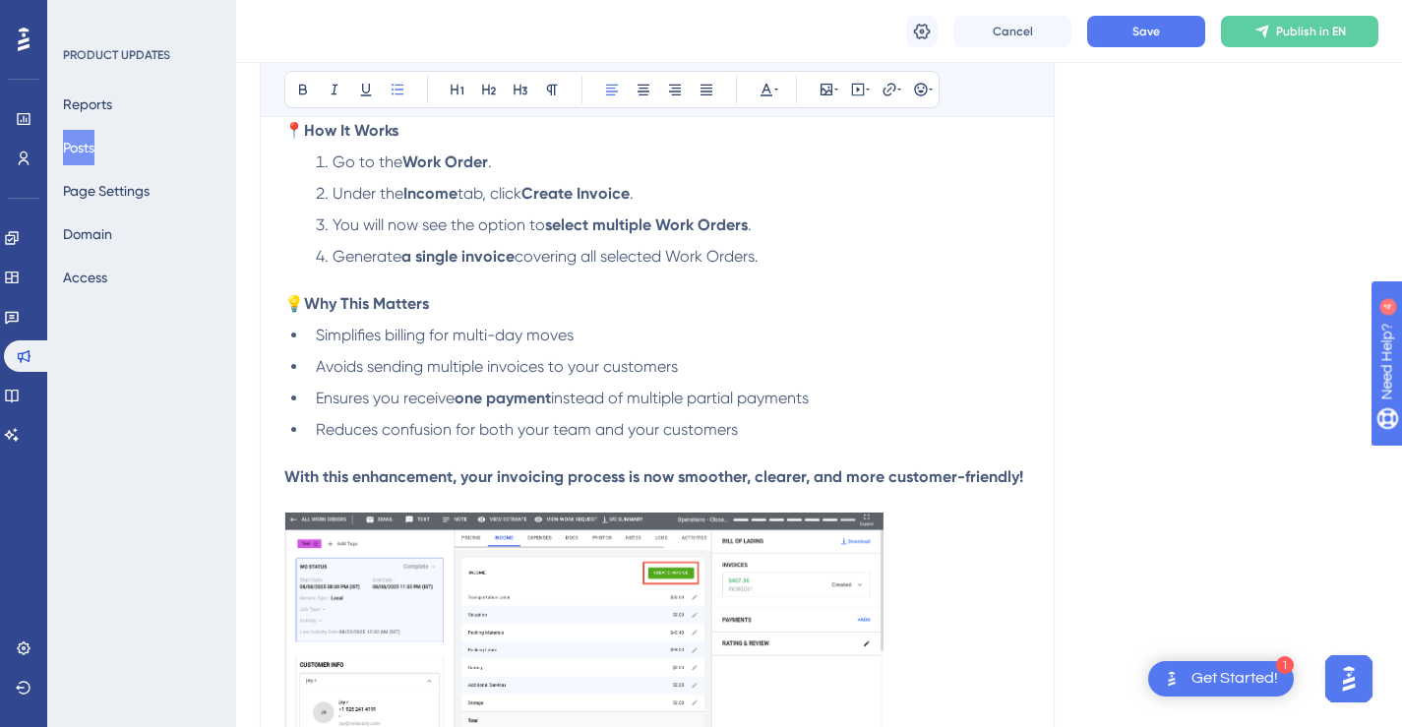
click at [333, 224] on span "You will now see the option to" at bounding box center [438, 224] width 212 height 19
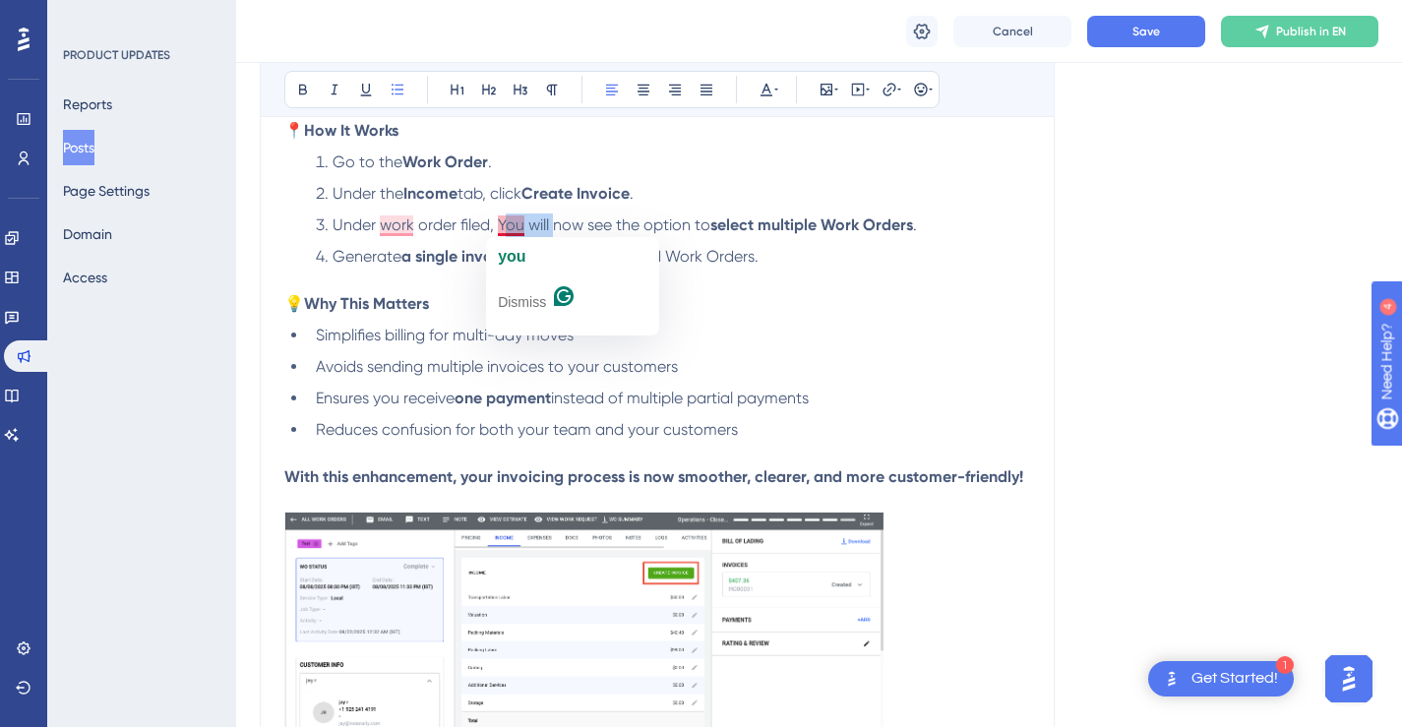
drag, startPoint x: 554, startPoint y: 229, endPoint x: 503, endPoint y: 231, distance: 51.2
click at [503, 231] on span "Under work order filed, You will now see the option to" at bounding box center [521, 224] width 378 height 19
click at [542, 228] on span "Under work order filed, now see the option to" at bounding box center [493, 224] width 323 height 19
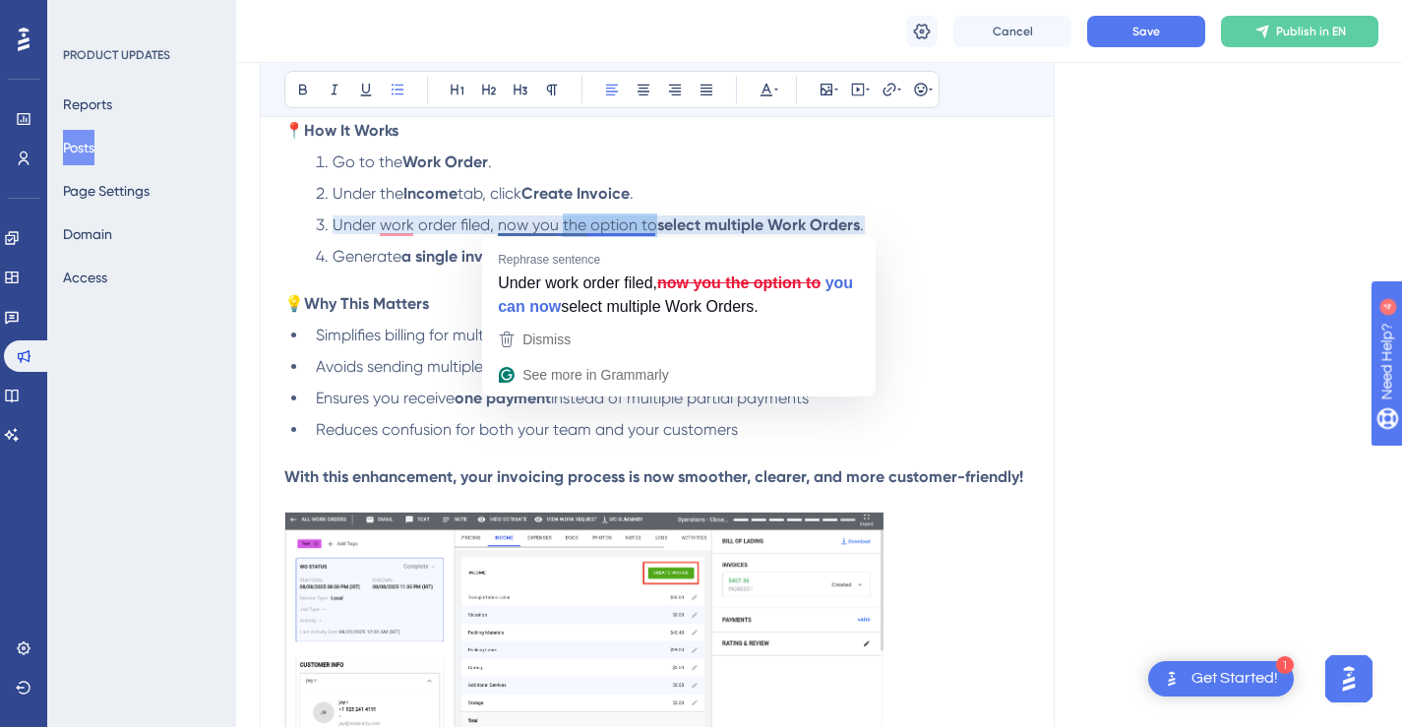
drag, startPoint x: 652, startPoint y: 226, endPoint x: 564, endPoint y: 230, distance: 88.6
click at [564, 230] on span "Under work order filed, now you the option to" at bounding box center [494, 224] width 325 height 19
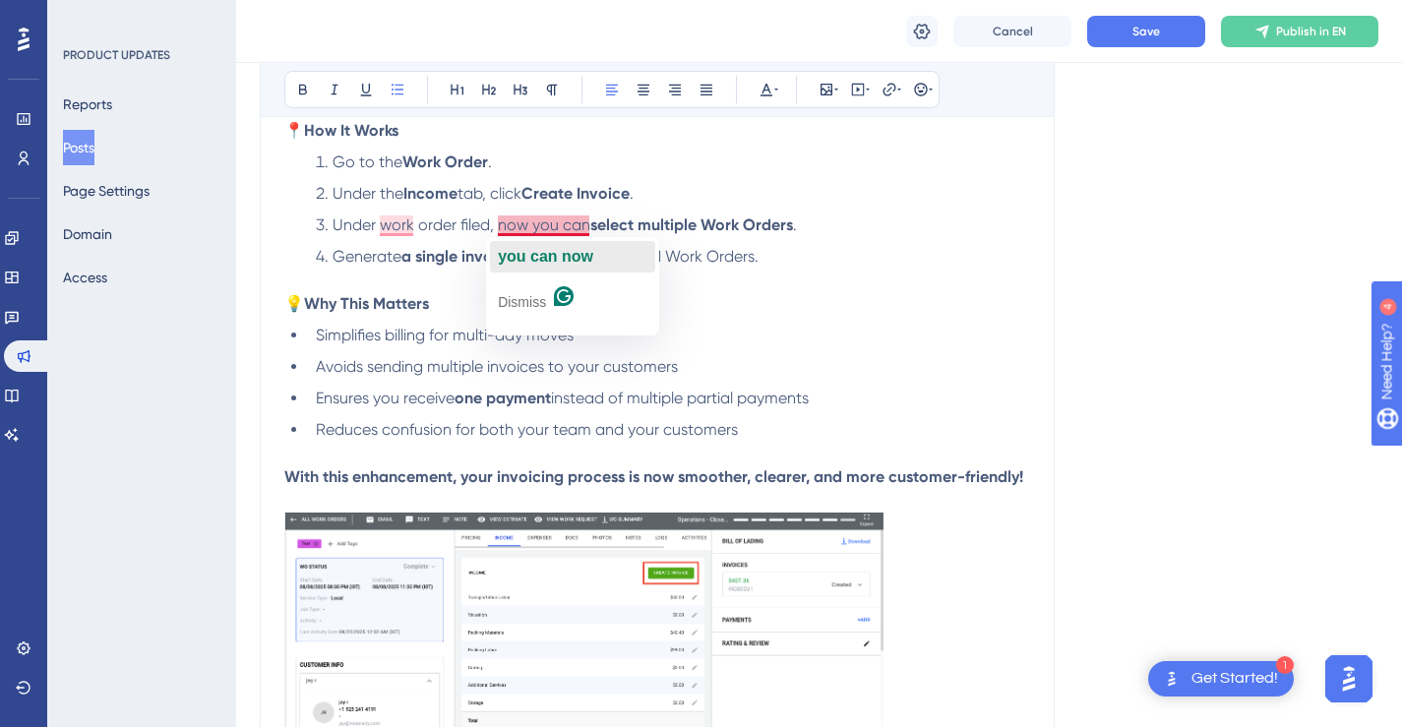
click at [570, 248] on span "you can now" at bounding box center [545, 256] width 95 height 17
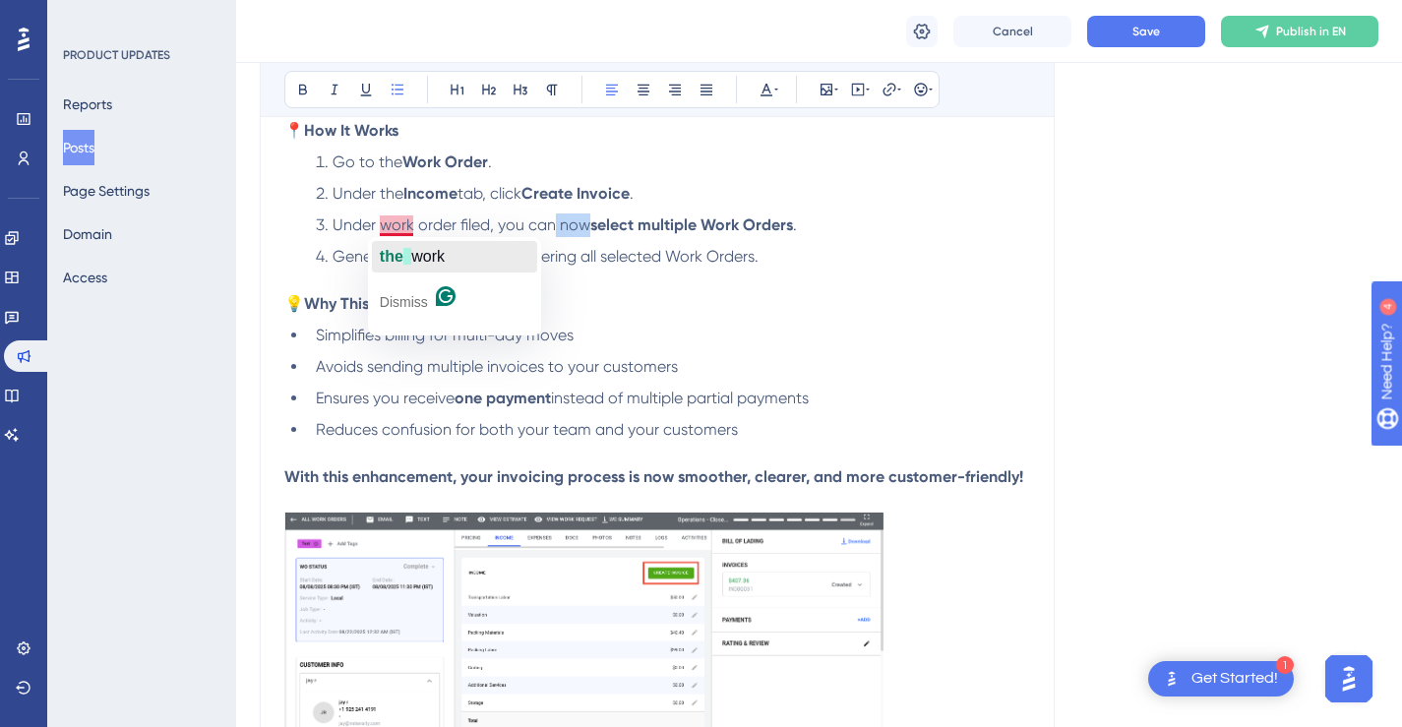
click at [408, 248] on span "button" at bounding box center [407, 256] width 8 height 17
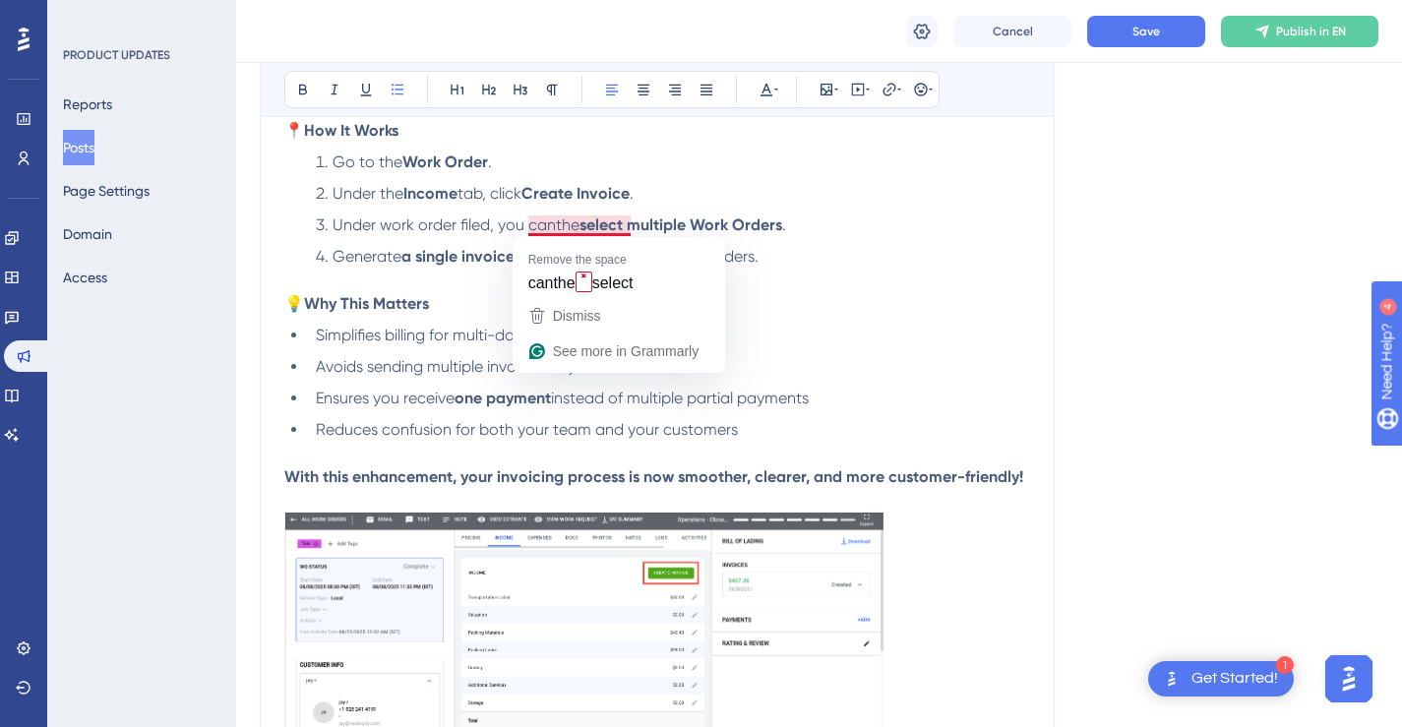
click at [555, 229] on span "Under work order filed, you canthe" at bounding box center [455, 224] width 247 height 19
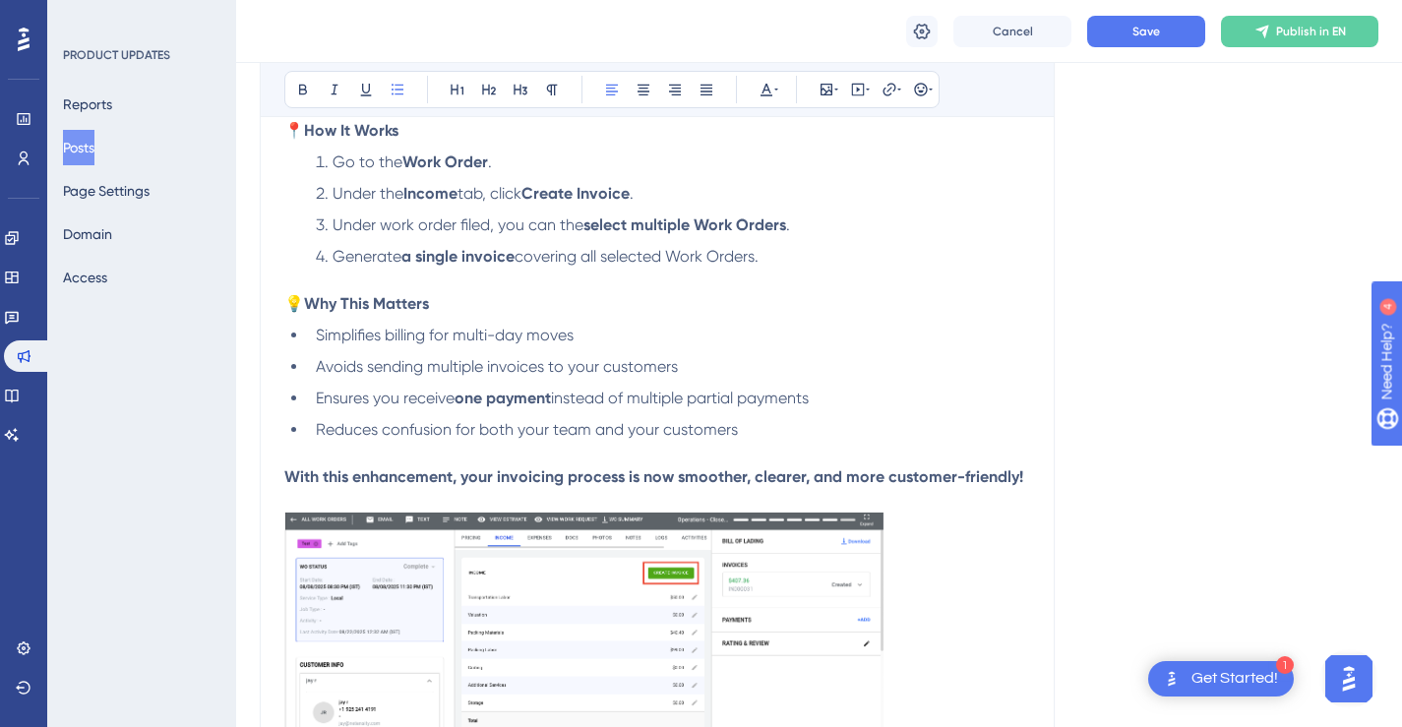
click at [591, 225] on strong "select multiple Work Orders" at bounding box center [684, 224] width 203 height 19
click at [392, 237] on div "the work Dismiss" at bounding box center [454, 286] width 173 height 98
click at [394, 248] on span "the" at bounding box center [392, 256] width 24 height 17
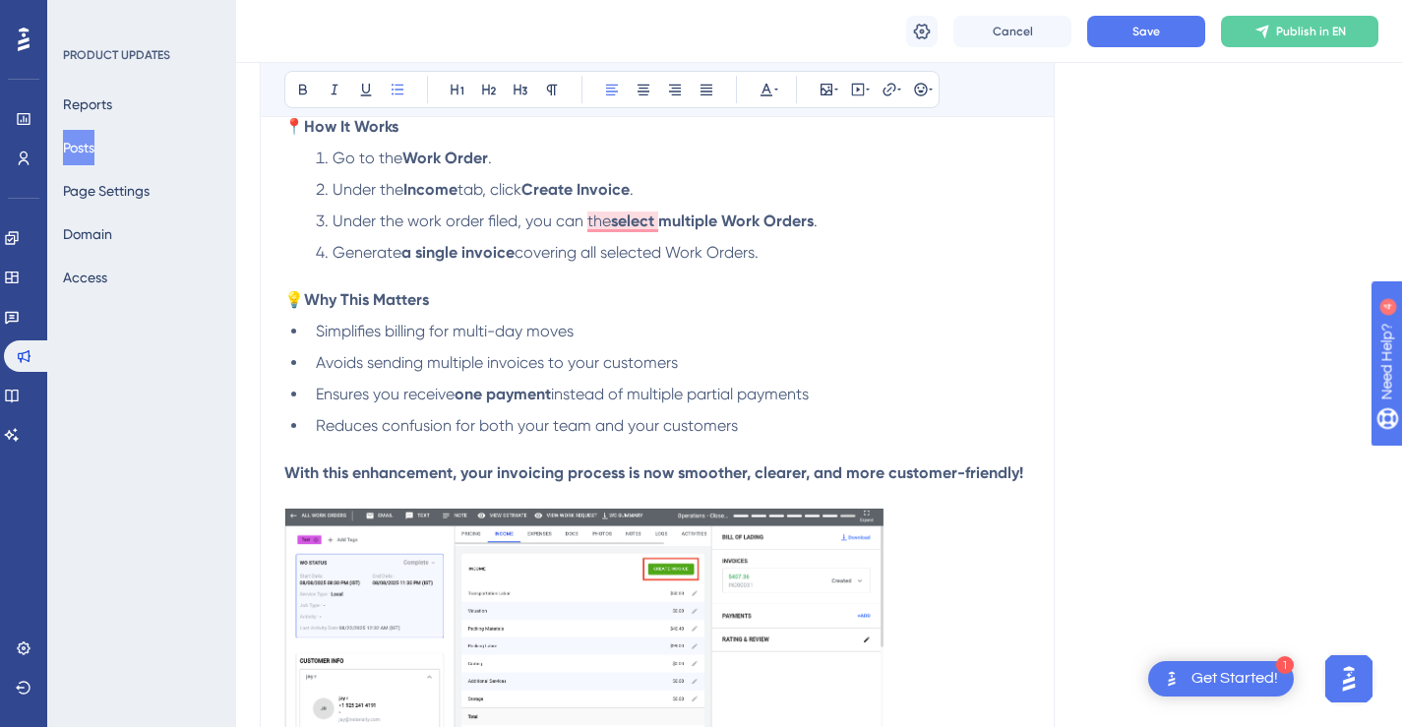
click at [502, 221] on span "Under the work order filed, you can the" at bounding box center [471, 220] width 278 height 19
click at [587, 226] on span "Under the work order field, you can the" at bounding box center [471, 220] width 278 height 19
click at [630, 227] on span "Under the work order field, you can now the" at bounding box center [488, 220] width 313 height 19
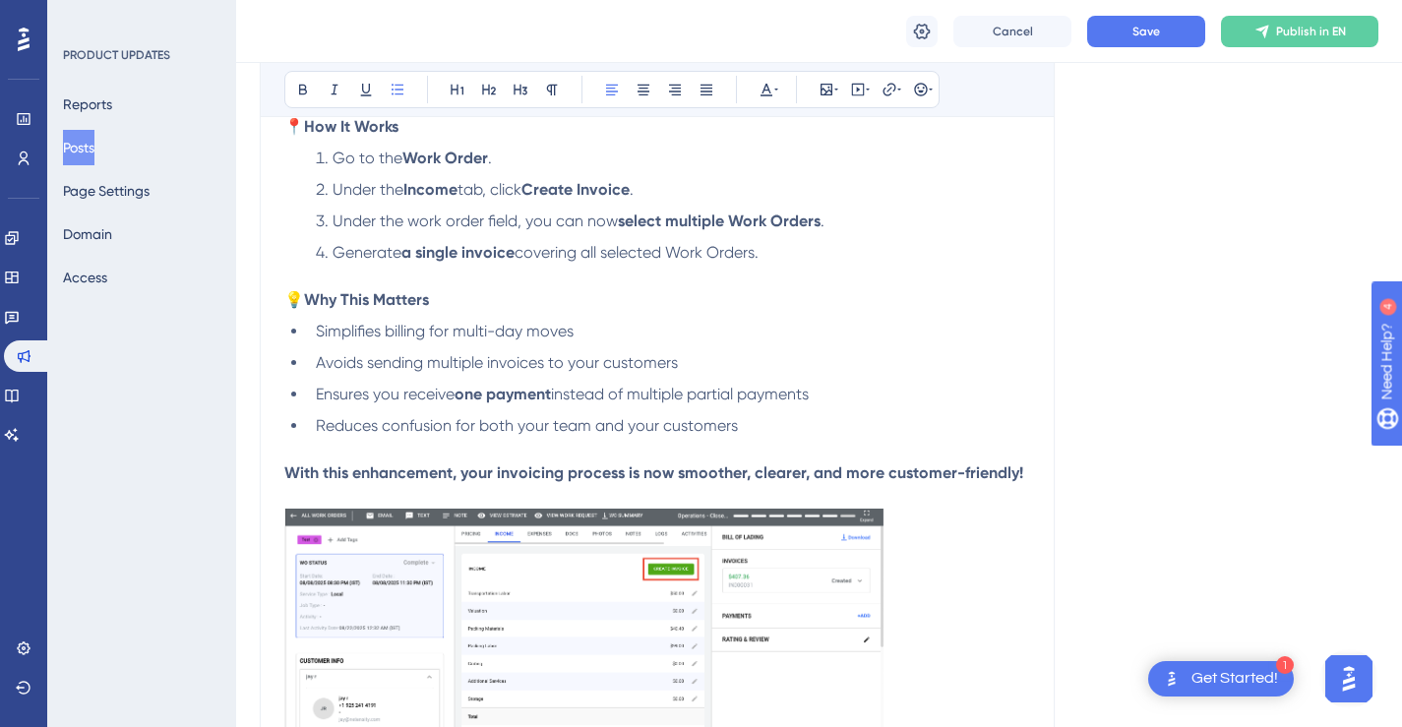
click at [850, 224] on li "Under the work order field, you can now select multiple Work Orders ." at bounding box center [669, 222] width 722 height 24
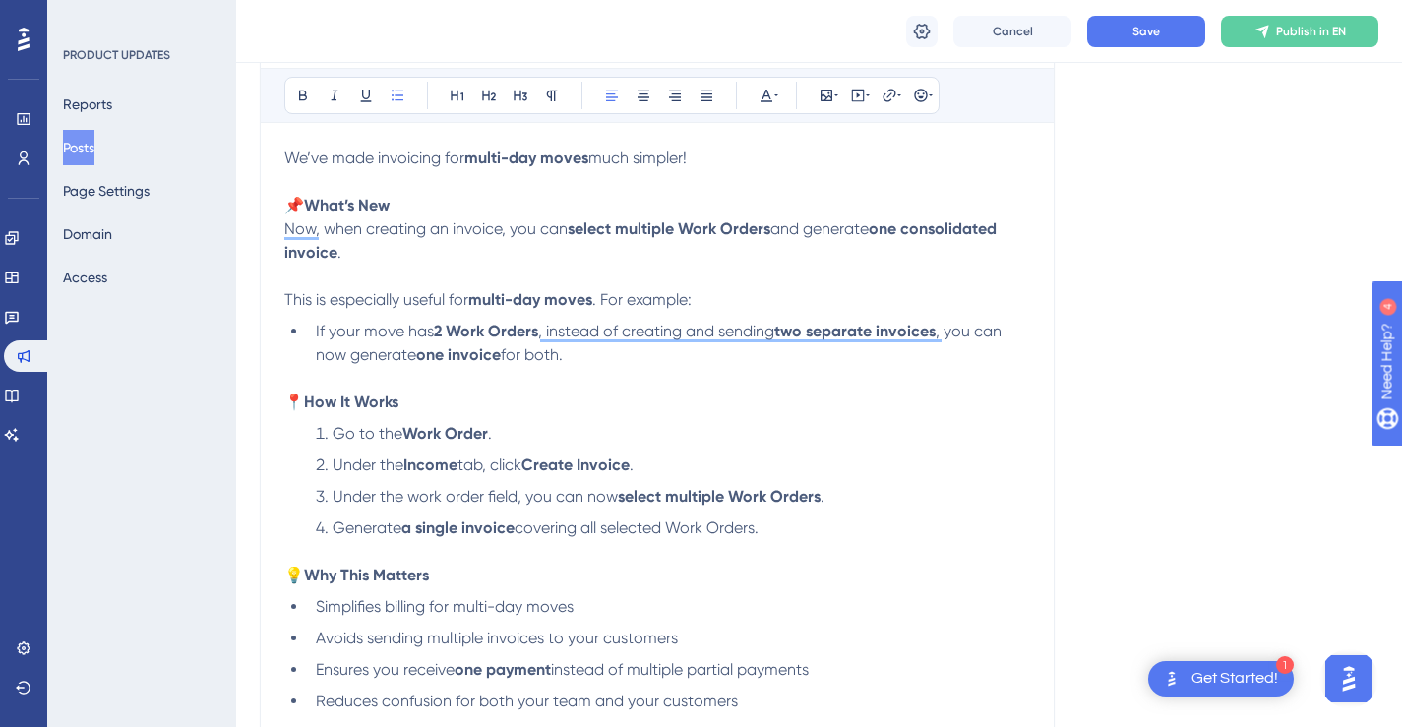
scroll to position [411, 0]
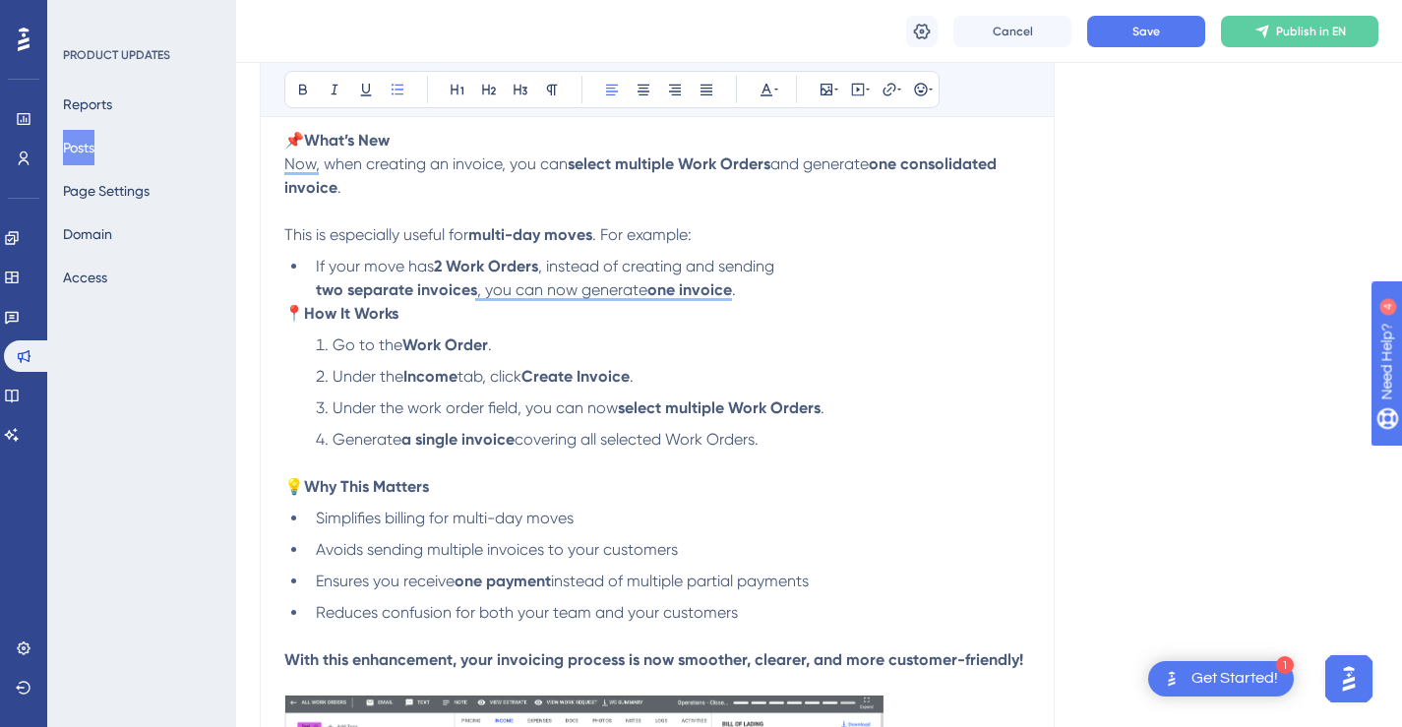
click at [317, 290] on strong "two separate invoices" at bounding box center [396, 289] width 161 height 19
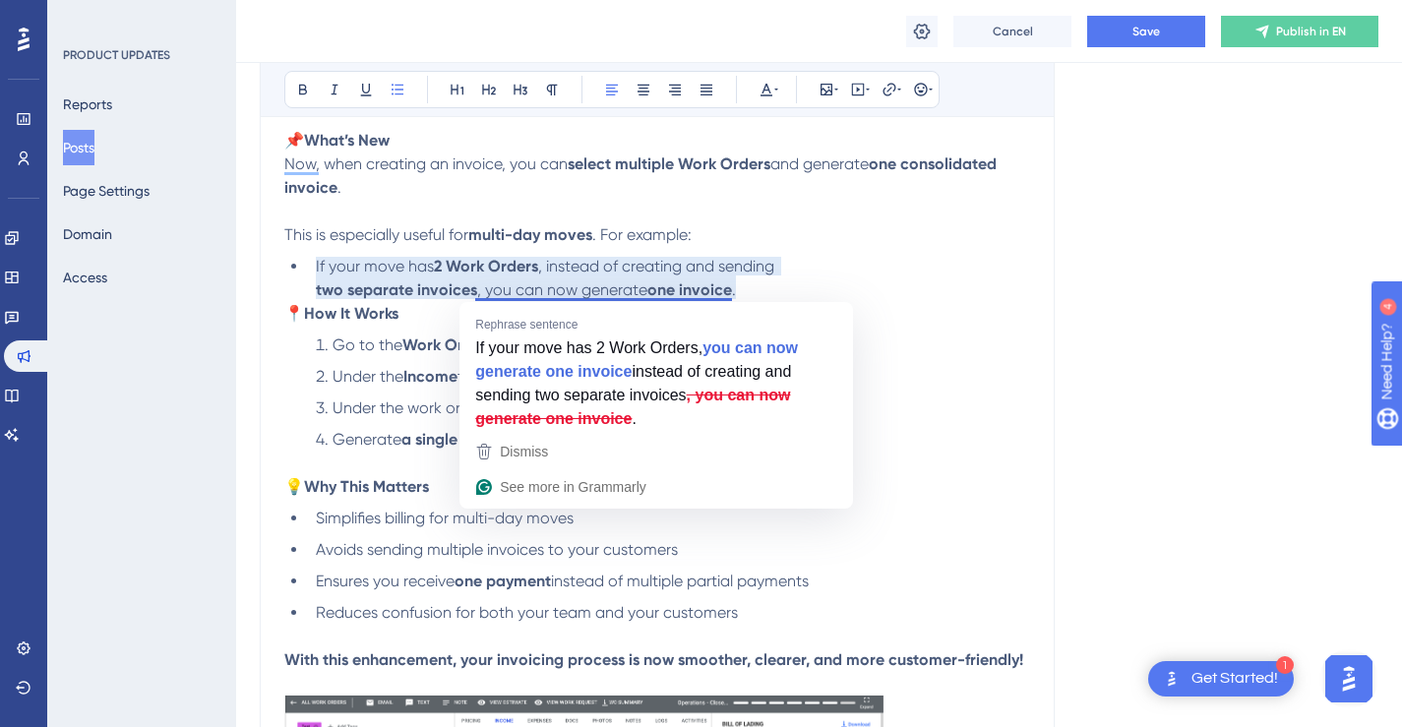
click at [773, 290] on li "If your move has 2 Work Orders , instead of creating and sending two separate i…" at bounding box center [669, 278] width 722 height 47
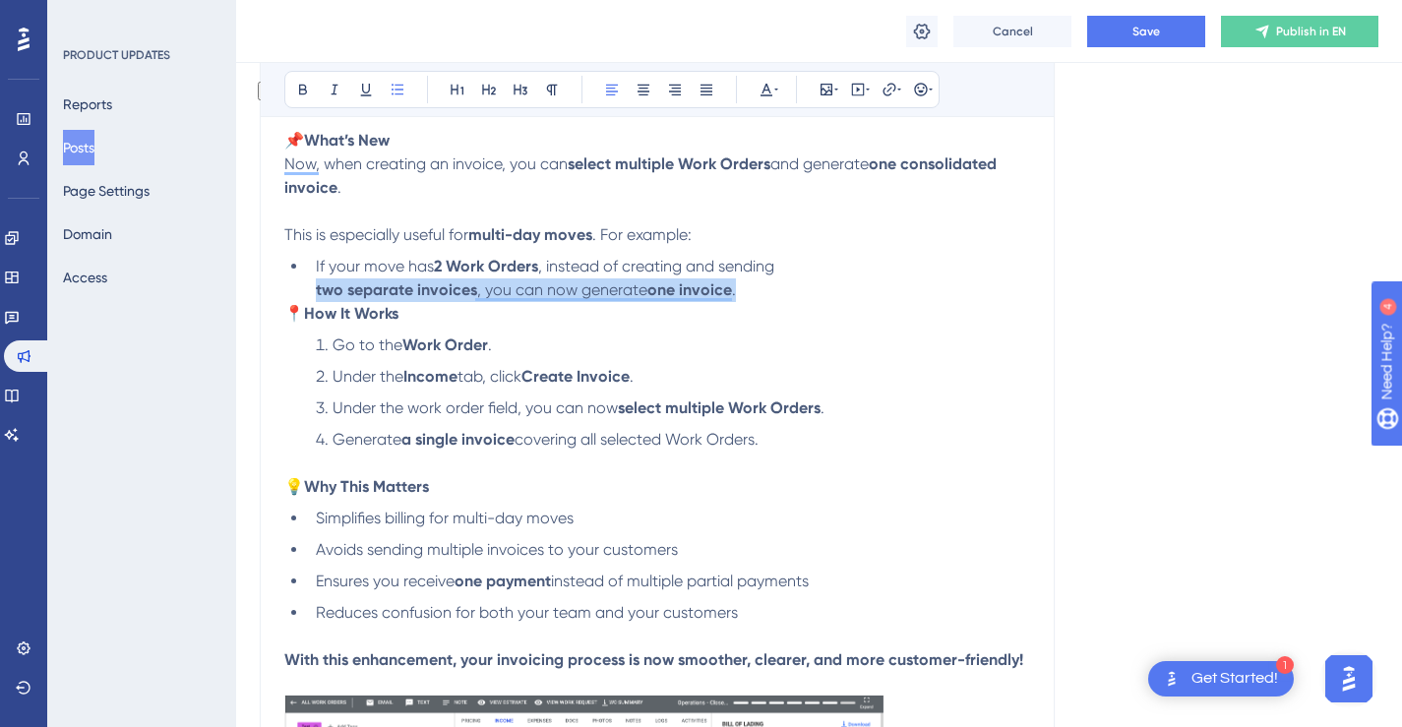
drag, startPoint x: 740, startPoint y: 290, endPoint x: 318, endPoint y: 293, distance: 422.0
click at [318, 293] on li "If your move has 2 Work Orders , instead of creating and sending two separate i…" at bounding box center [669, 278] width 722 height 47
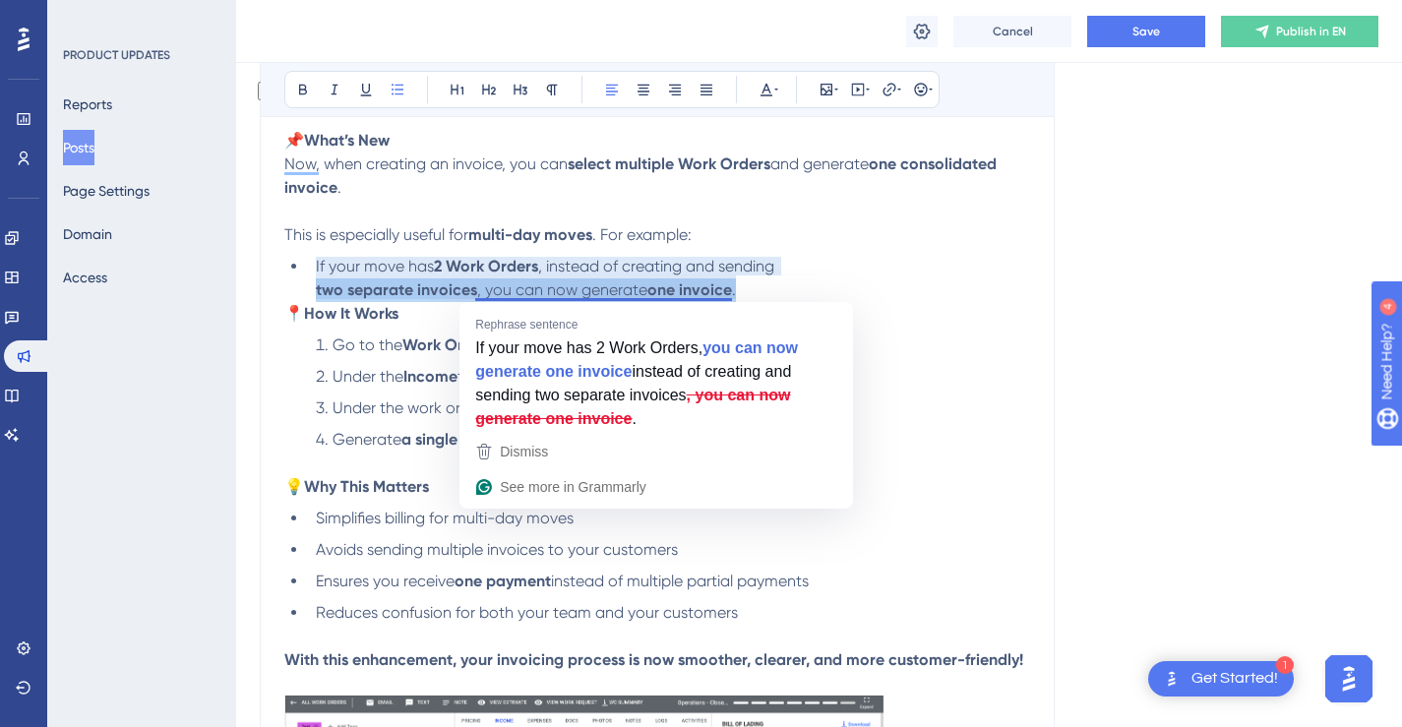
copy li "two separate invoices , you can now generate one invoice ."
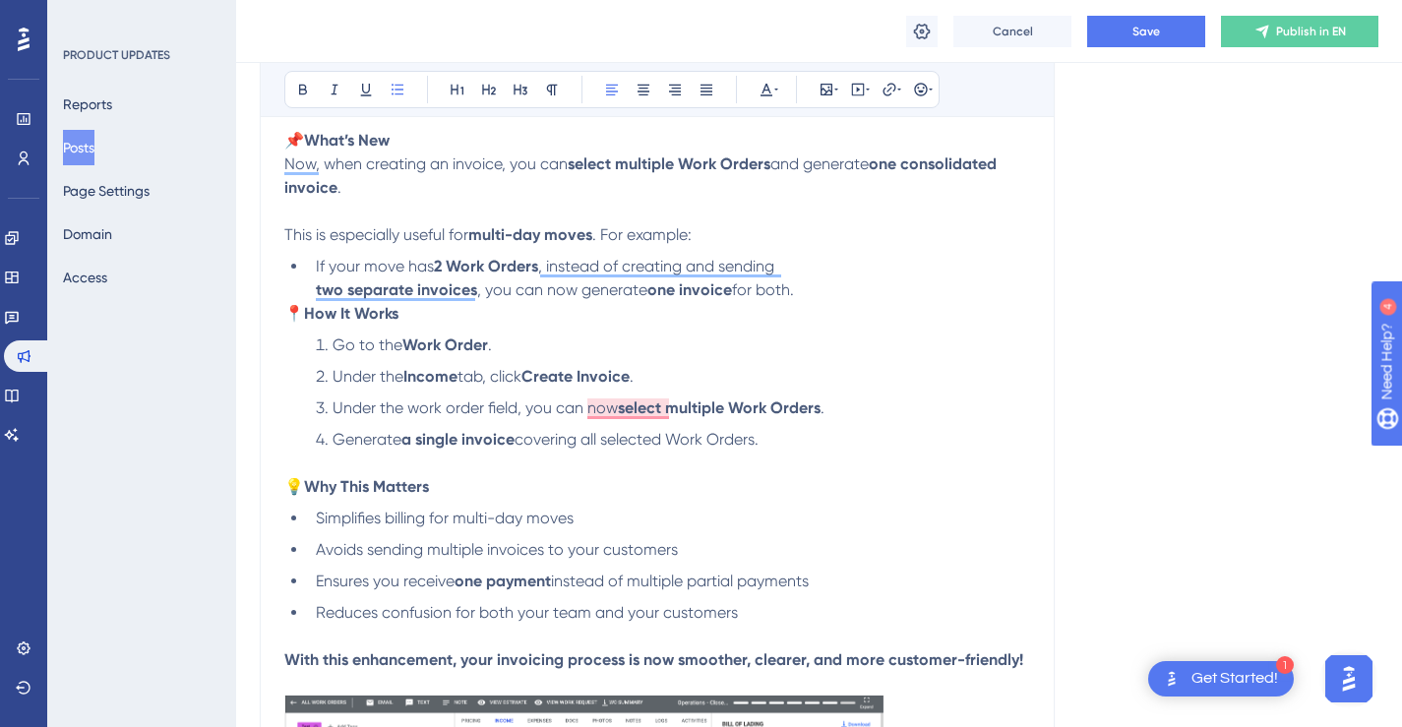
click at [838, 278] on li "If your move has 2 Work Orders , instead of creating and sending two separate i…" at bounding box center [669, 278] width 722 height 47
click at [830, 279] on li "If your move has 2 Work Orders , instead of creating and sending two separate i…" at bounding box center [669, 278] width 722 height 47
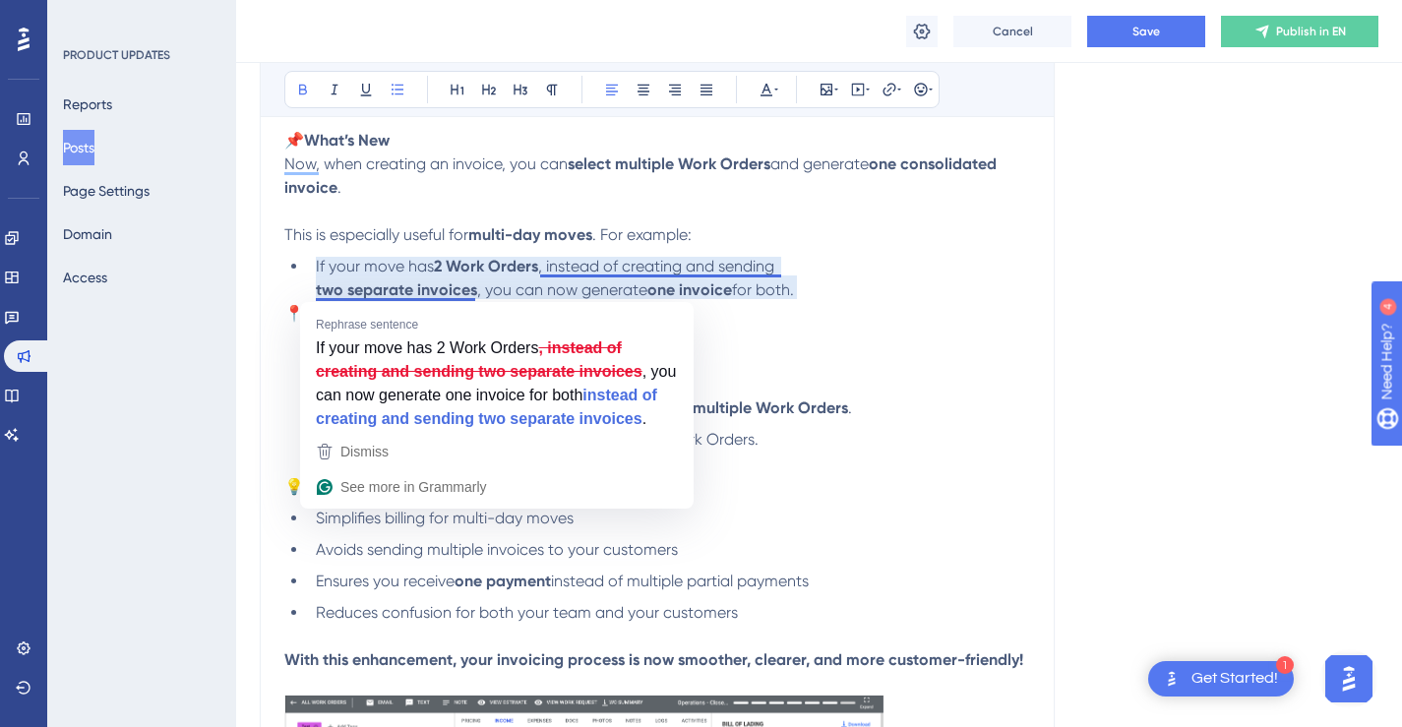
click at [345, 290] on strong "two separate invoices" at bounding box center [396, 289] width 161 height 19
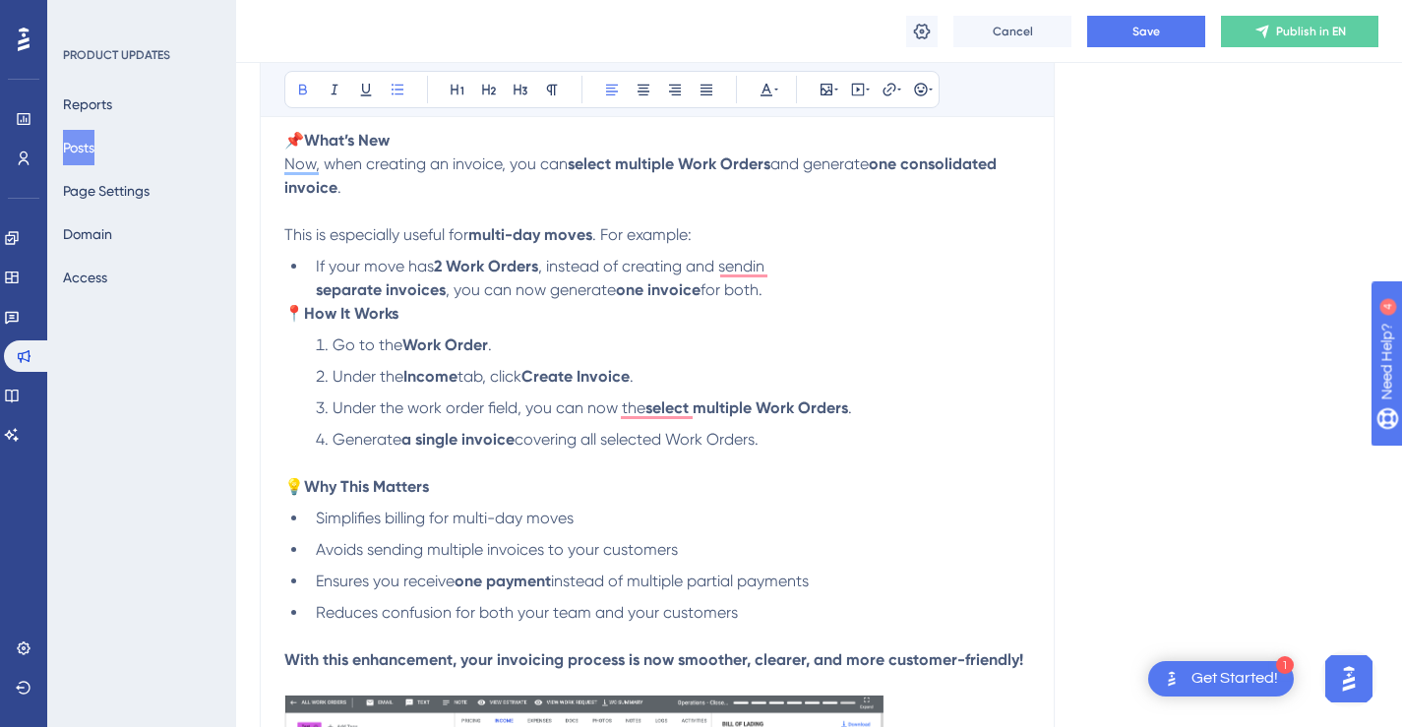
click at [386, 295] on strong "separate invoices" at bounding box center [381, 289] width 130 height 19
click at [821, 290] on li "If your move has 2 Work Orders , instead of creating and sending two separate i…" at bounding box center [669, 278] width 722 height 47
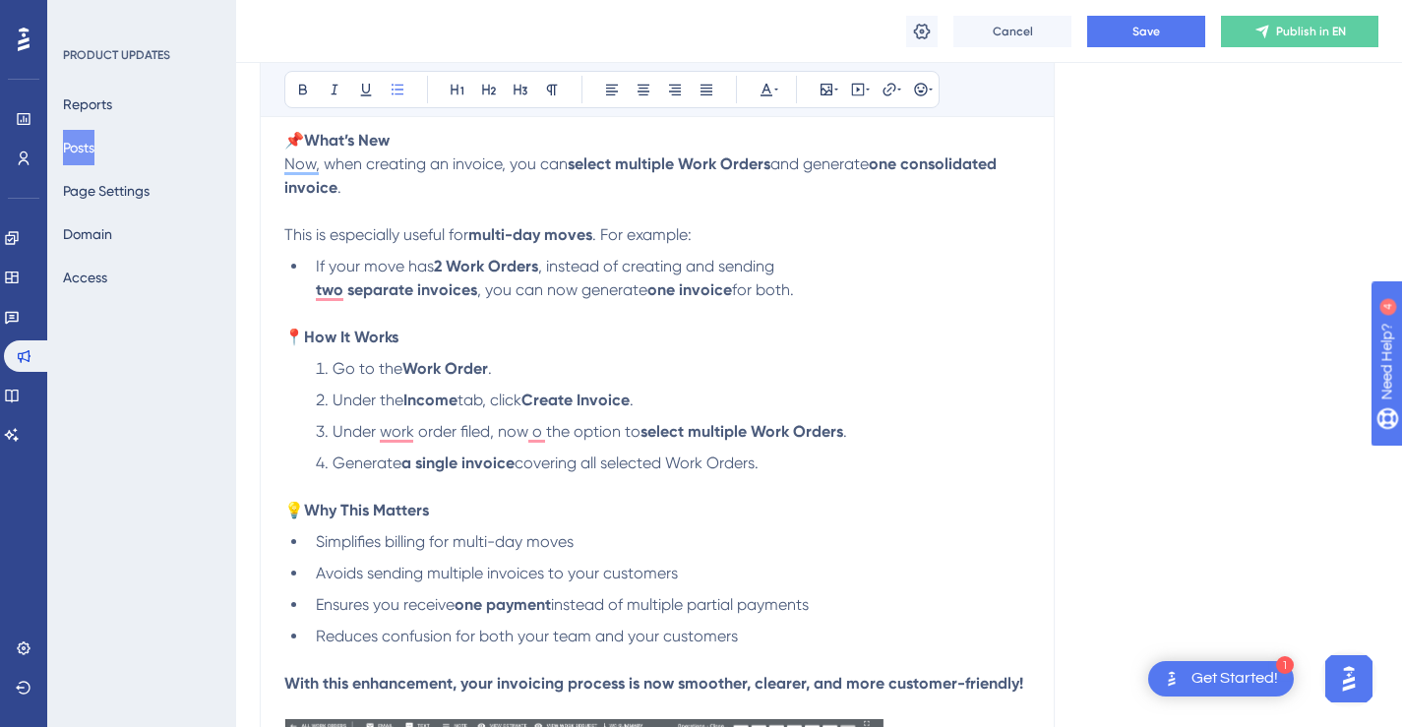
click at [442, 268] on strong "2 Work Orders" at bounding box center [486, 266] width 104 height 19
click at [452, 274] on span "If your move has two" at bounding box center [391, 266] width 150 height 19
click at [833, 287] on li "If your move has two Work Orders , instead of creating and sending two separate…" at bounding box center [669, 290] width 722 height 71
click at [832, 268] on li "If your move has two Work Orders , instead of creating and sending two separate…" at bounding box center [669, 290] width 722 height 71
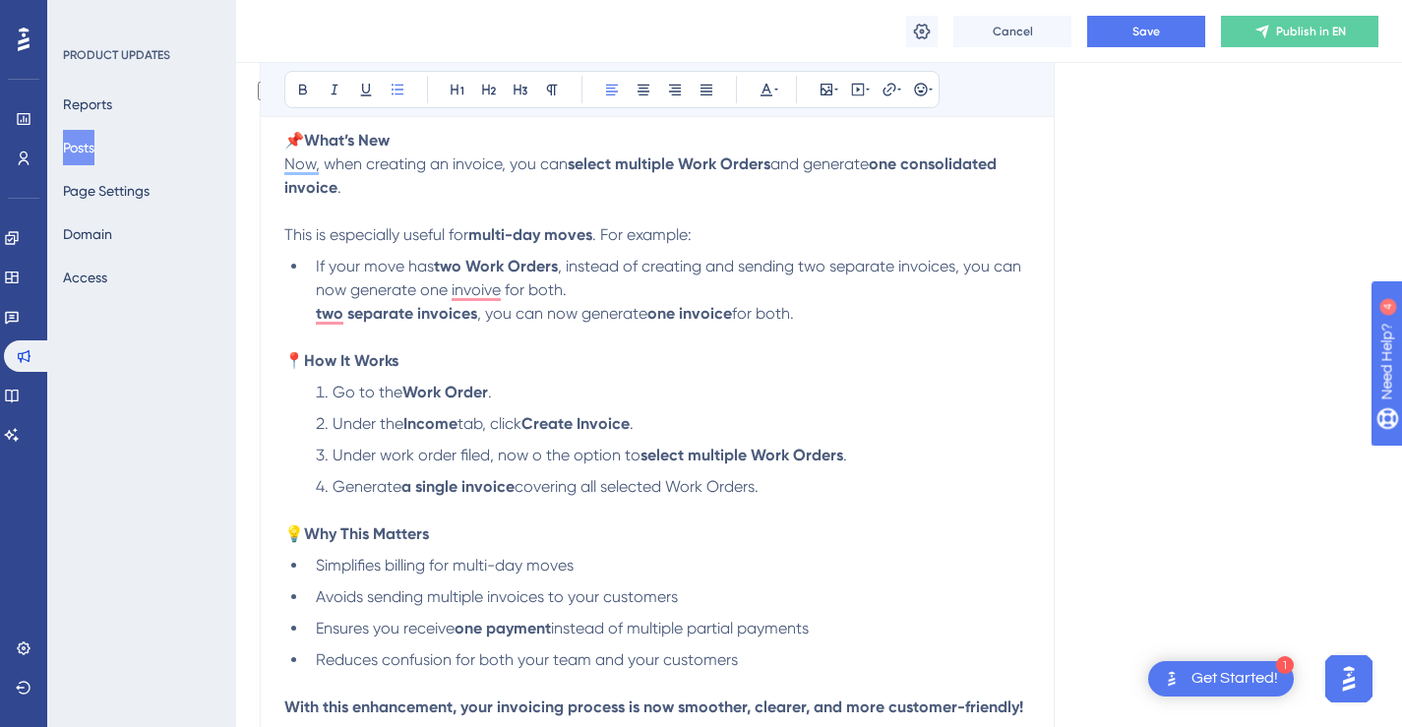
drag, startPoint x: 474, startPoint y: 309, endPoint x: 307, endPoint y: 314, distance: 167.3
click at [308, 314] on li "If your move has two Work Orders , instead of creating and sending two separate…" at bounding box center [669, 302] width 722 height 94
click at [526, 324] on li "If your move has two Work Orders , instead of creating and sending two separate…" at bounding box center [669, 302] width 722 height 94
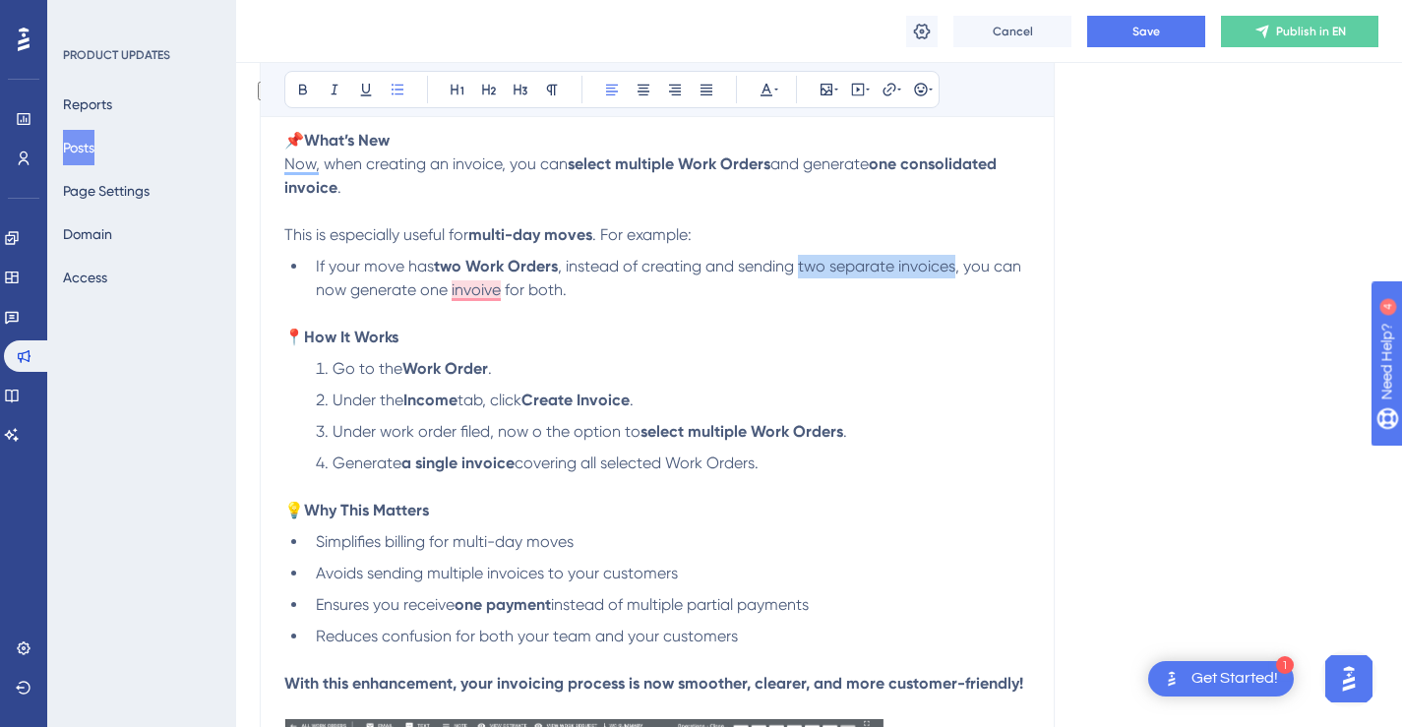
drag, startPoint x: 800, startPoint y: 272, endPoint x: 954, endPoint y: 267, distance: 154.5
click at [954, 267] on span ", instead of creating and sending two separate invoices, you can now generate o…" at bounding box center [670, 278] width 709 height 42
click at [734, 305] on li "If your move has two Work Orders , instead of creating and sending two separate…" at bounding box center [669, 290] width 722 height 71
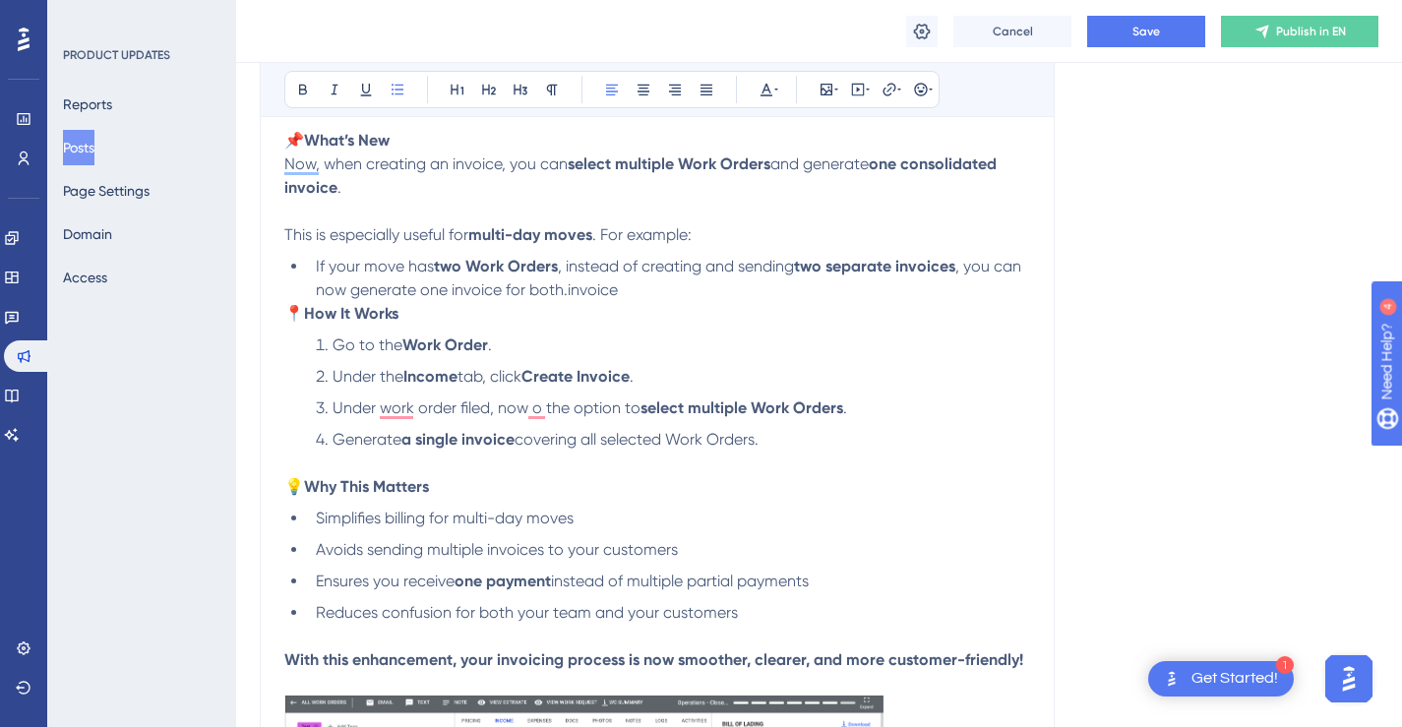
click at [648, 284] on li "If your move has two Work Orders , instead of creating and sending two separate…" at bounding box center [669, 278] width 722 height 47
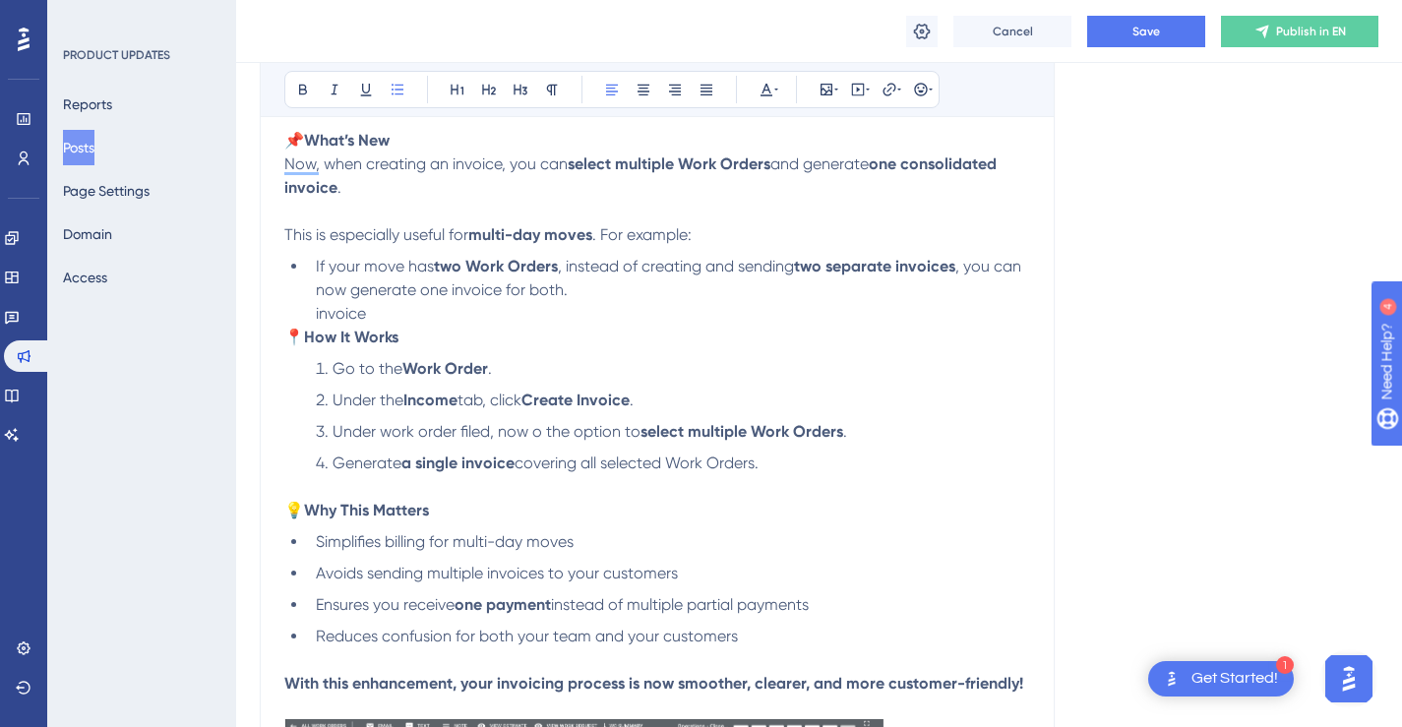
click at [337, 316] on span "invoice" at bounding box center [341, 313] width 50 height 19
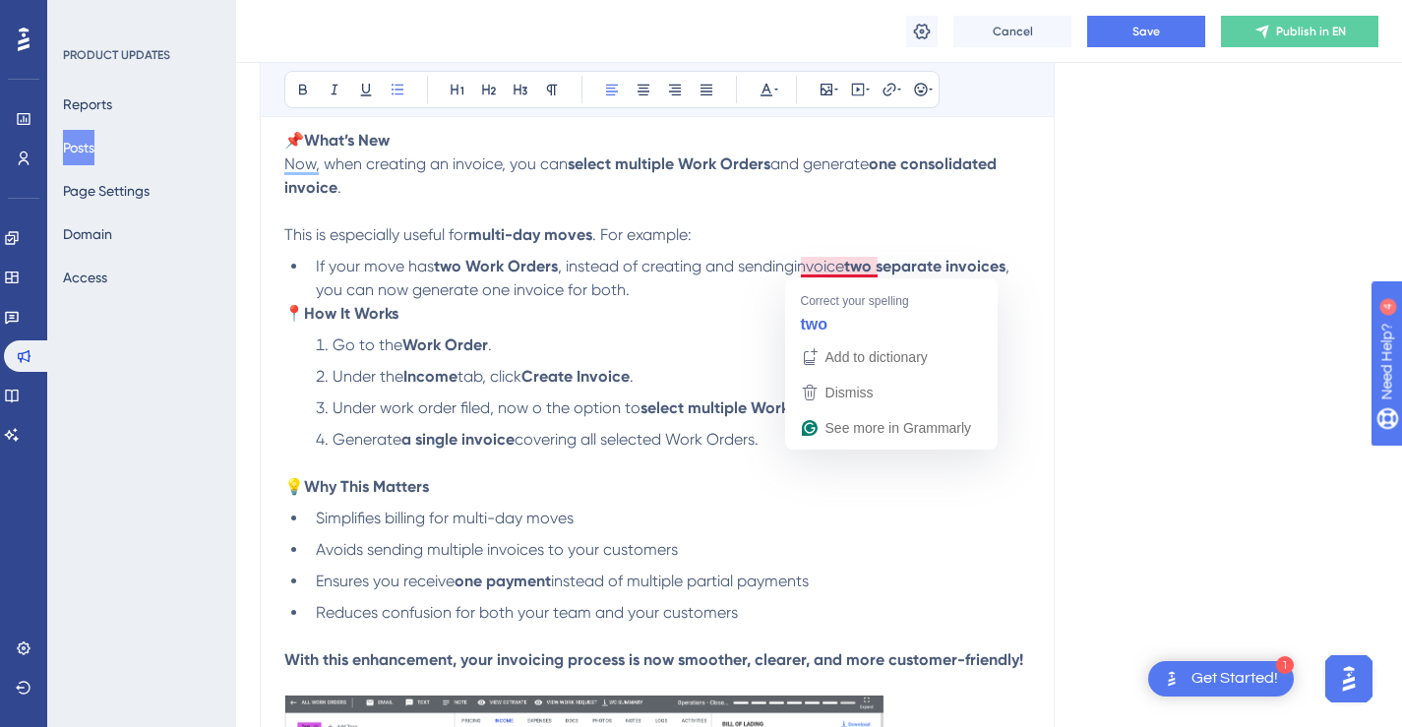
click at [697, 307] on p "📍 How It Works" at bounding box center [657, 314] width 746 height 24
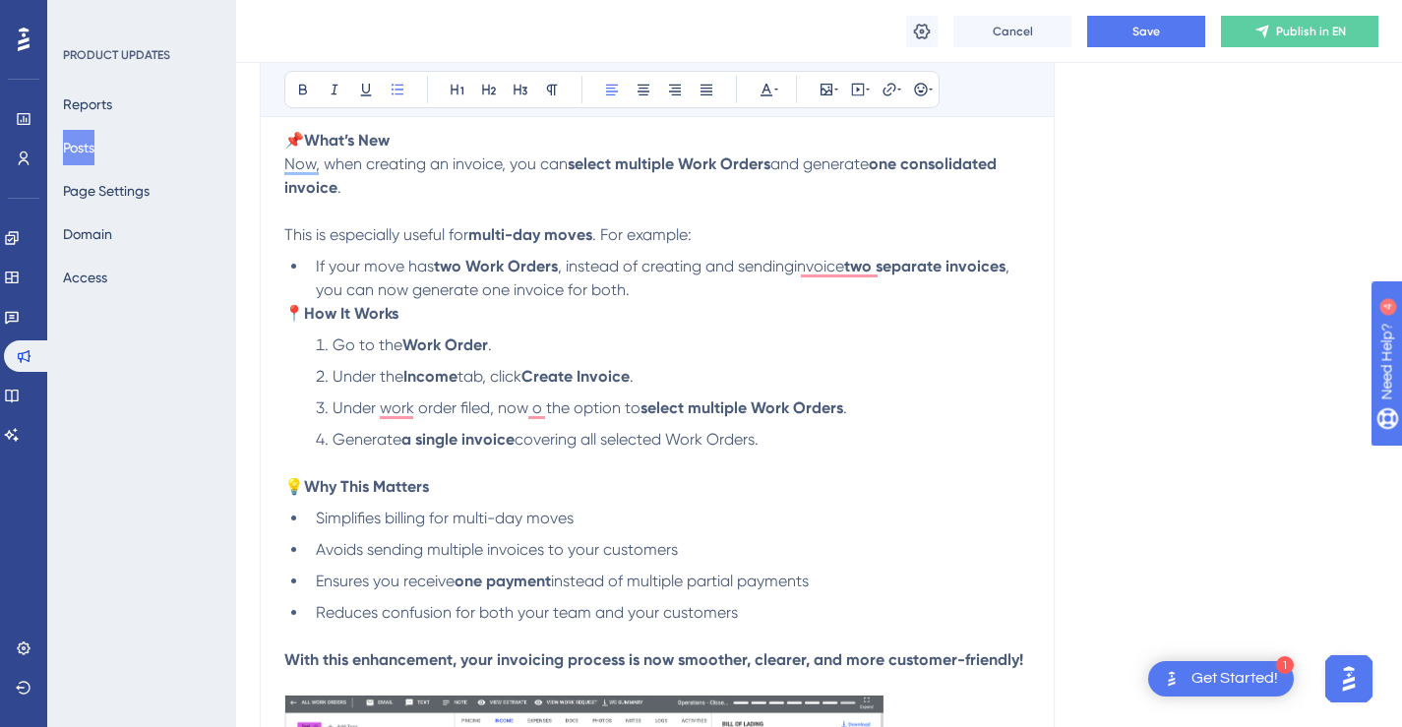
click at [826, 291] on li "If your move has two Work Orders , instead of creating and sending invoice two …" at bounding box center [669, 278] width 722 height 47
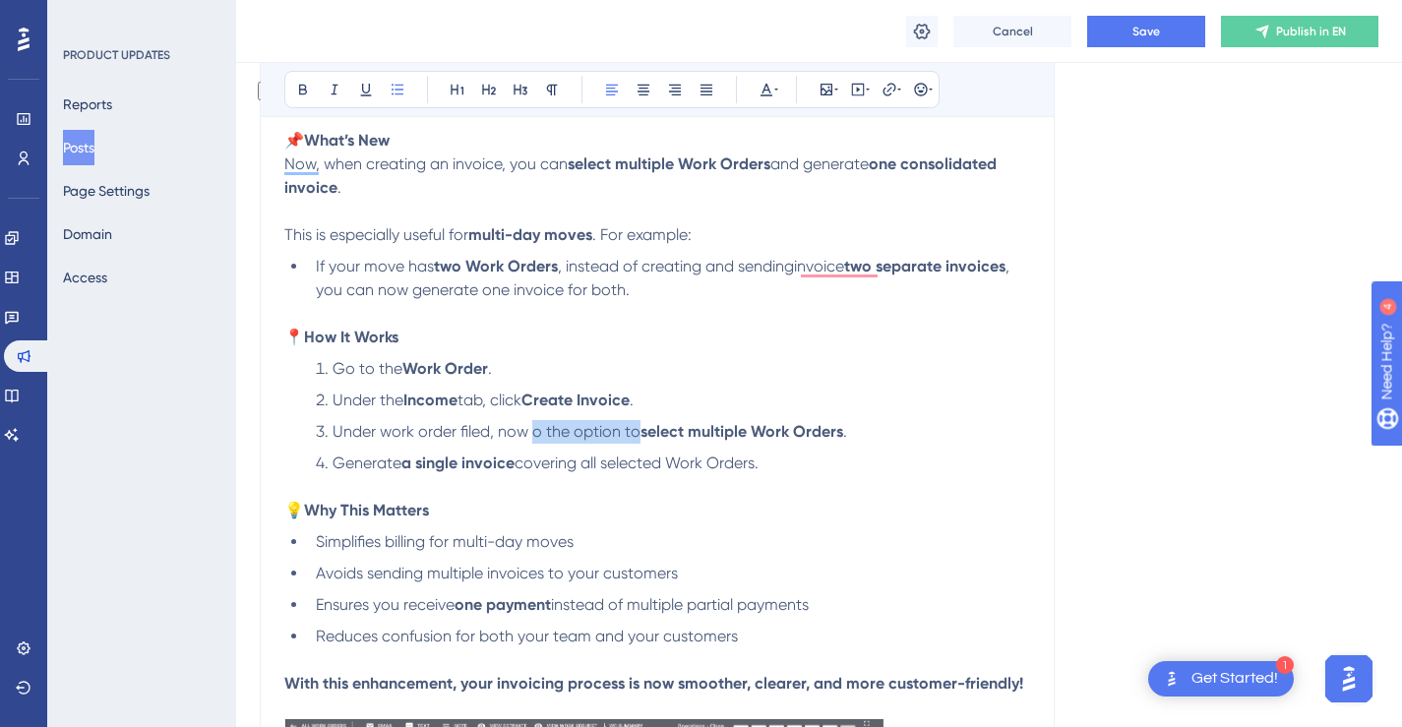
drag, startPoint x: 534, startPoint y: 435, endPoint x: 636, endPoint y: 429, distance: 102.5
click at [636, 429] on span "Under work order filed, now o the option to" at bounding box center [486, 431] width 308 height 19
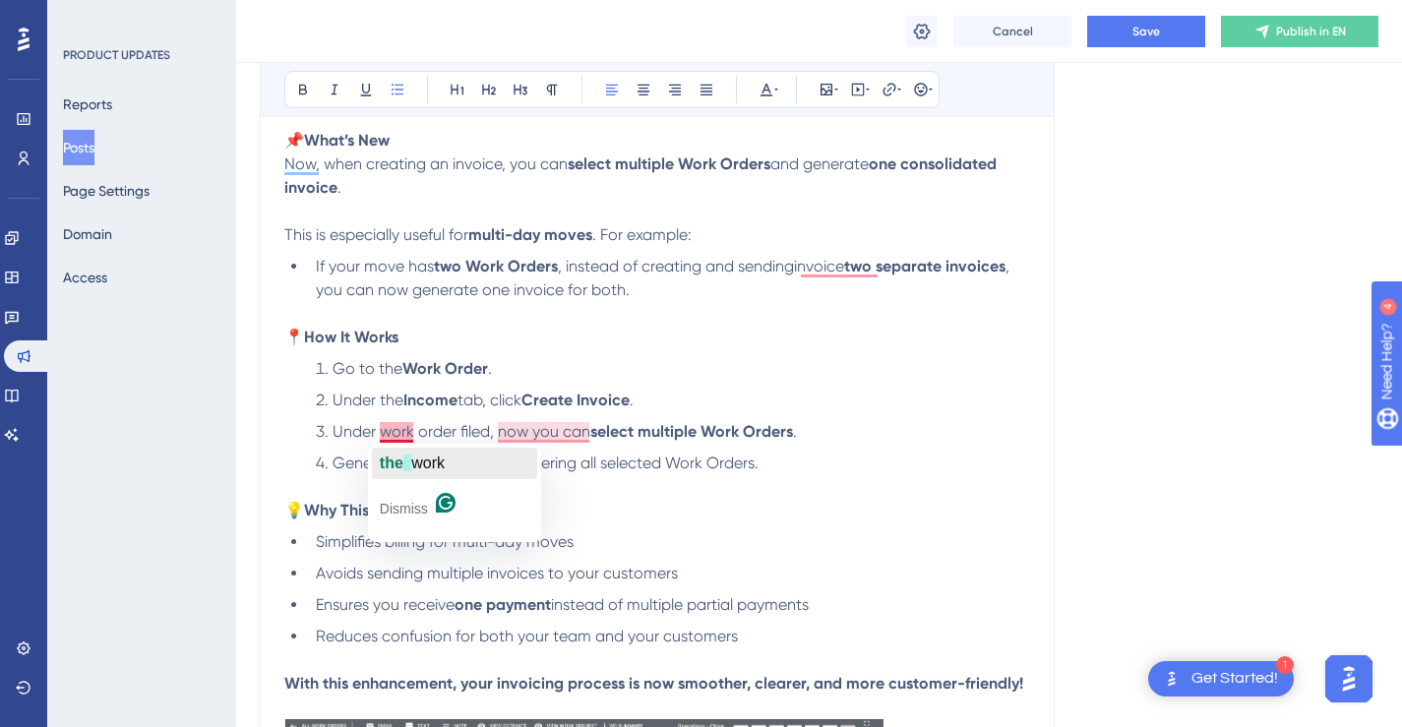
click at [392, 448] on div "the work" at bounding box center [412, 463] width 65 height 31
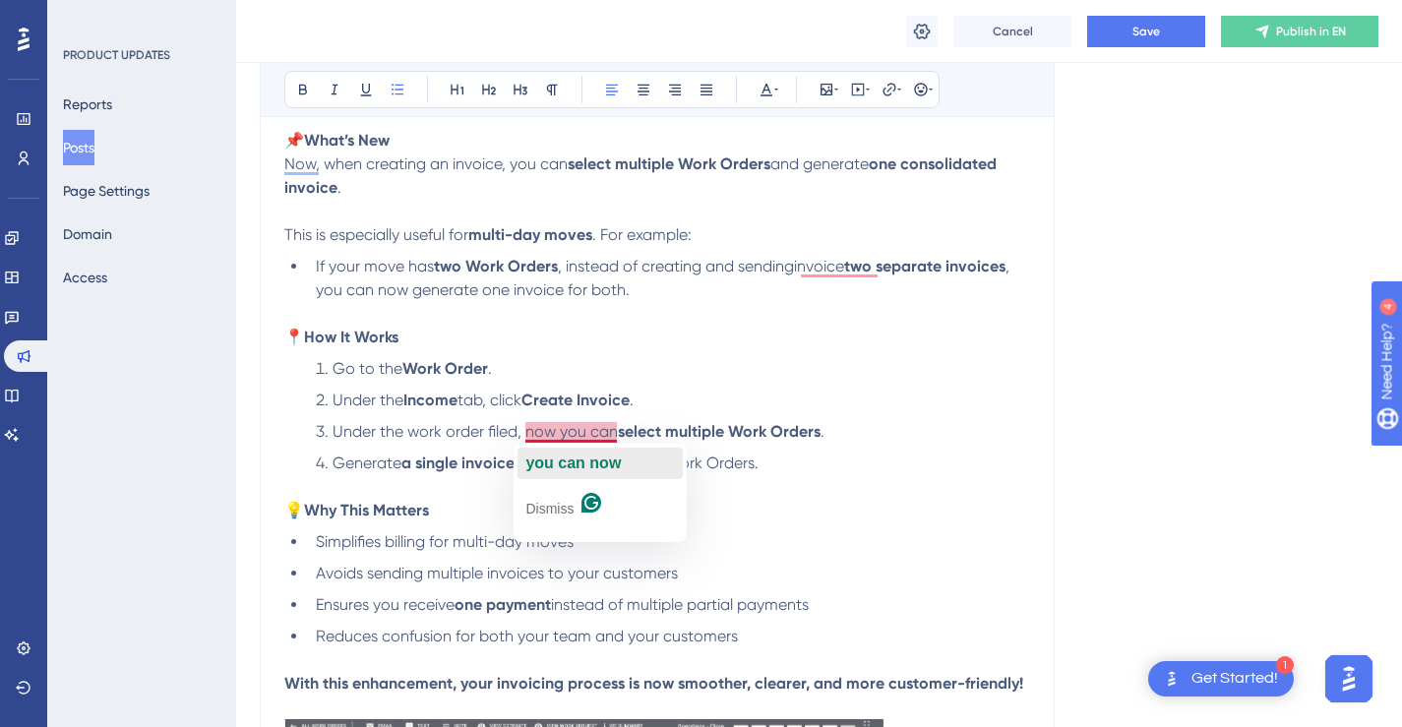
click at [570, 454] on span "you can now" at bounding box center [572, 462] width 95 height 17
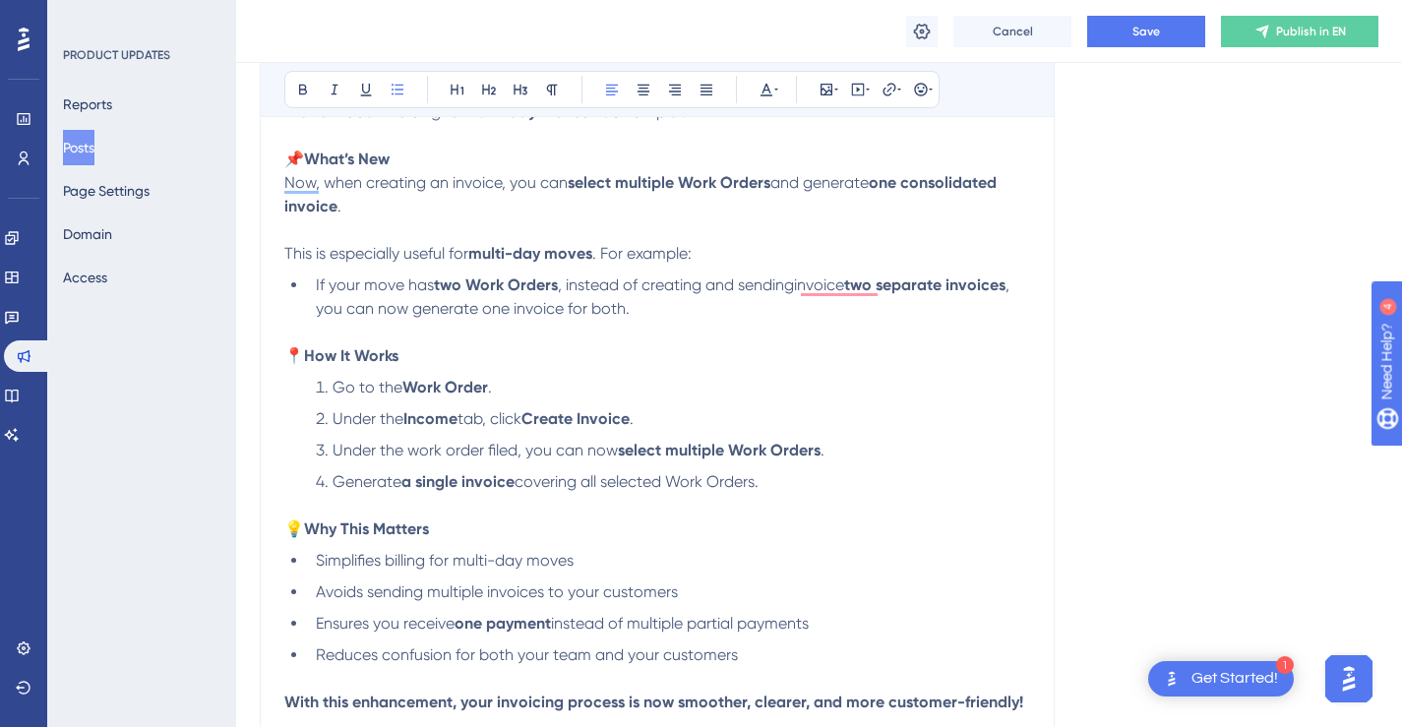
scroll to position [364, 0]
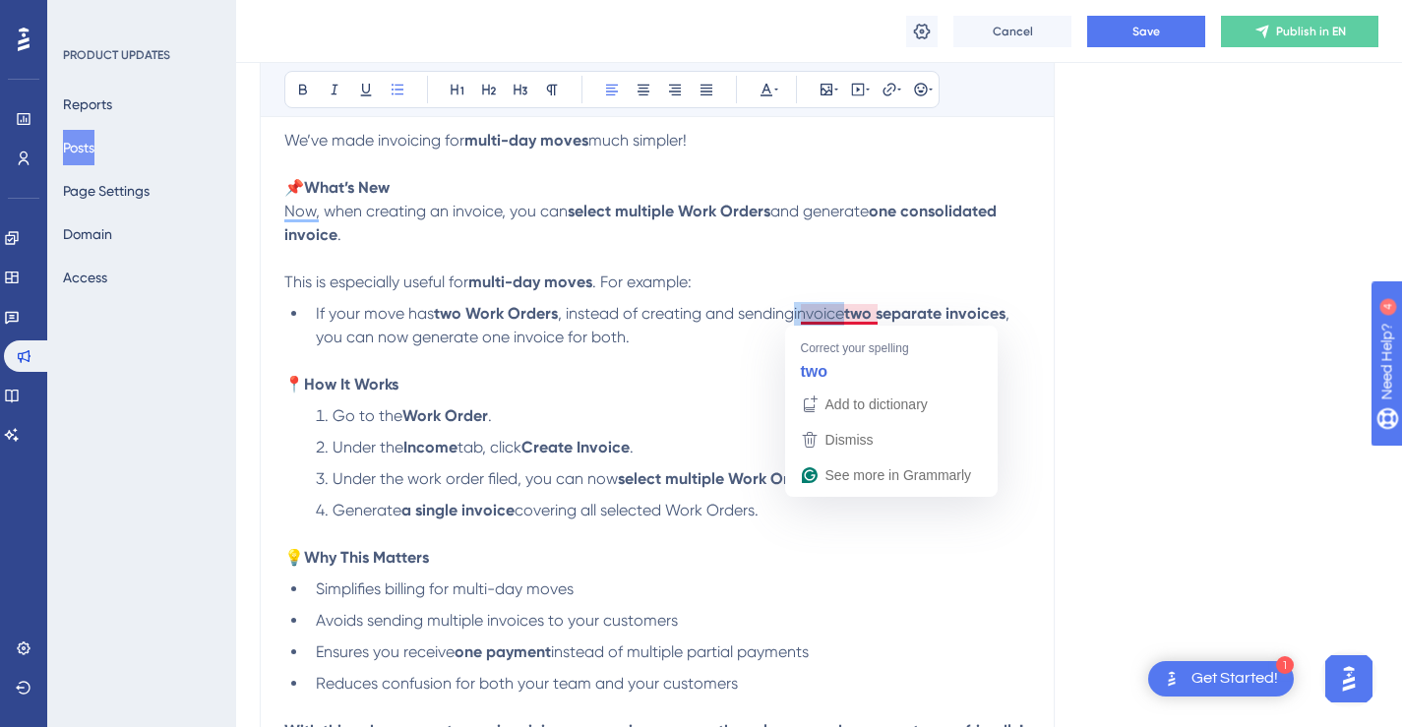
drag, startPoint x: 850, startPoint y: 314, endPoint x: 801, endPoint y: 315, distance: 49.2
click at [801, 315] on li "If your move has two Work Orders , instead of creating and sending invoice two …" at bounding box center [669, 337] width 722 height 71
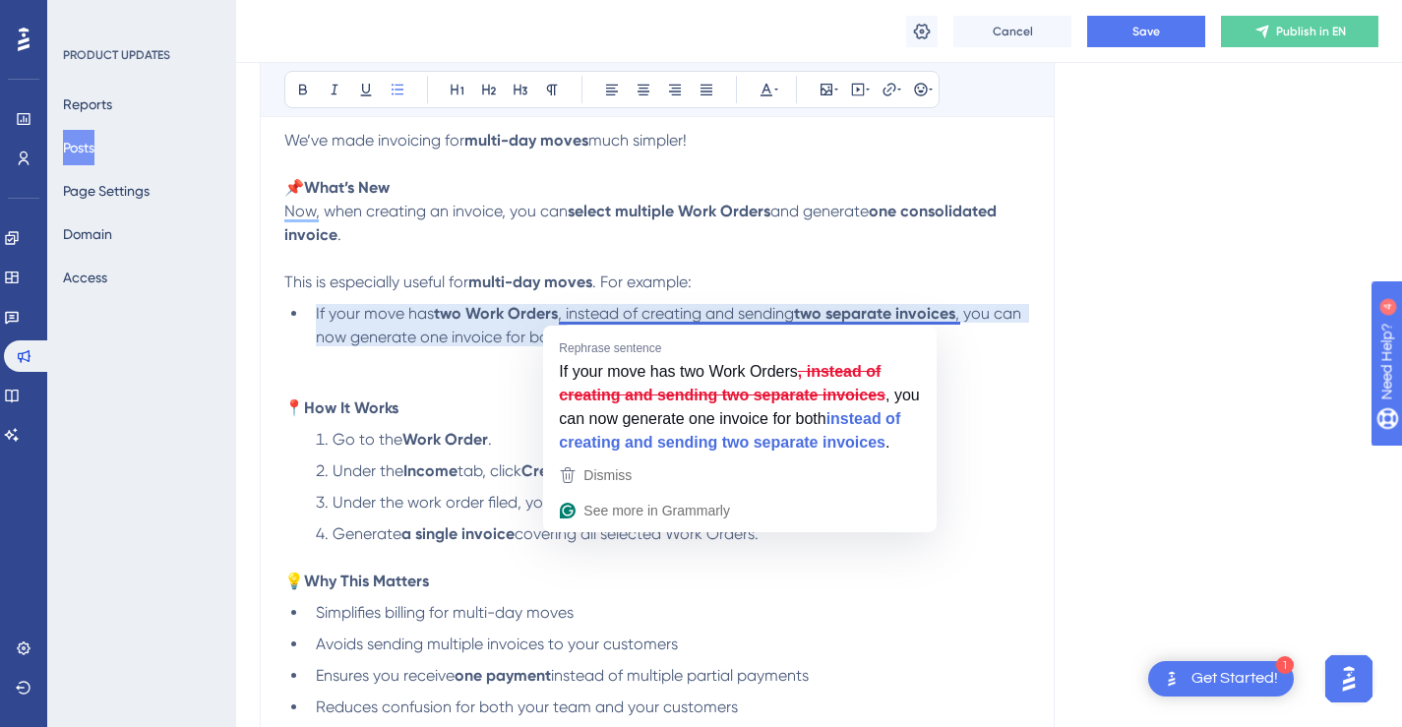
click at [980, 370] on li "If your move has two Work Orders , instead of creating and sending two separate…" at bounding box center [669, 349] width 722 height 94
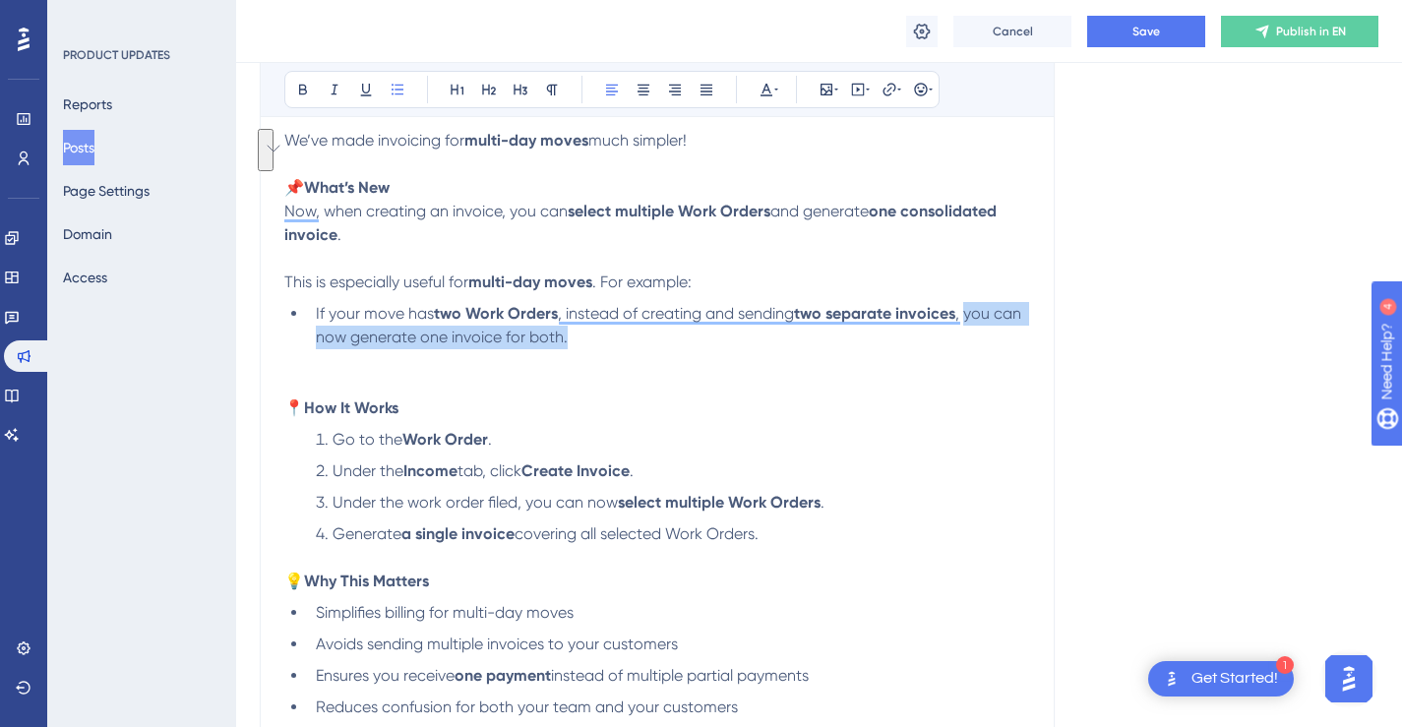
drag, startPoint x: 969, startPoint y: 315, endPoint x: 978, endPoint y: 328, distance: 15.6
click at [978, 328] on li "If your move has two Work Orders , instead of creating and sending two separate…" at bounding box center [669, 349] width 722 height 94
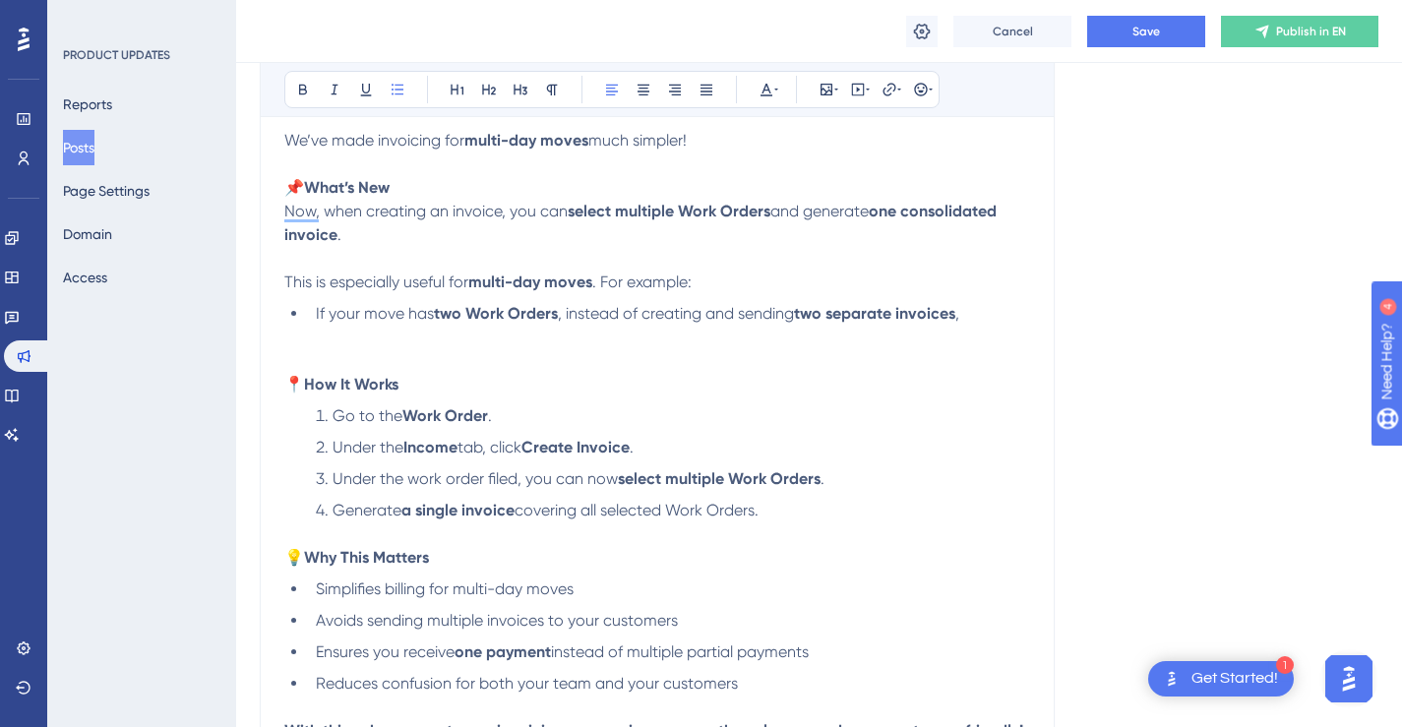
click at [568, 313] on span ", instead of creating and sending" at bounding box center [676, 313] width 236 height 19
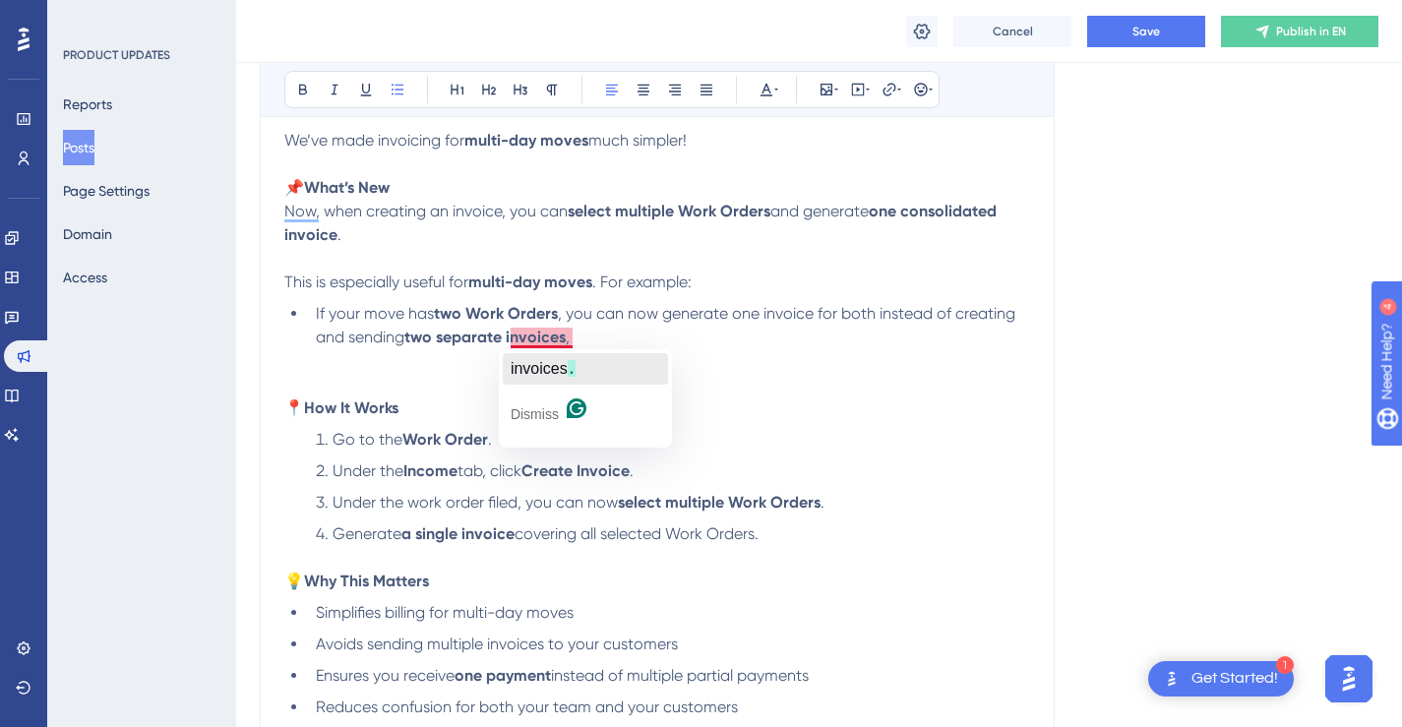
click at [550, 363] on span "invoices" at bounding box center [539, 368] width 57 height 17
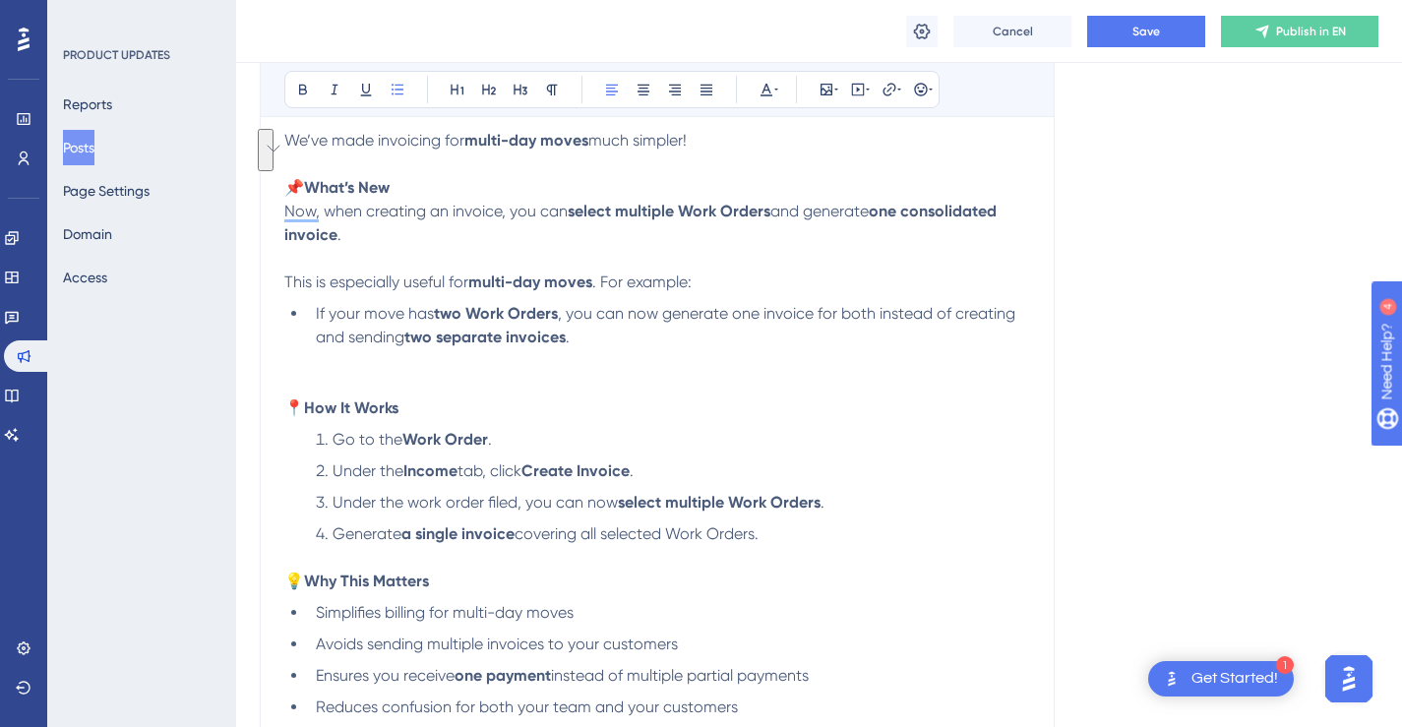
drag, startPoint x: 373, startPoint y: 322, endPoint x: 315, endPoint y: 316, distance: 58.3
click at [315, 316] on li "If your move has two Work Orders , you can now generate one invoice for both in…" at bounding box center [669, 349] width 722 height 94
click at [742, 312] on span ", you can now generate one invoice for both instead of creating and sending" at bounding box center [667, 325] width 703 height 42
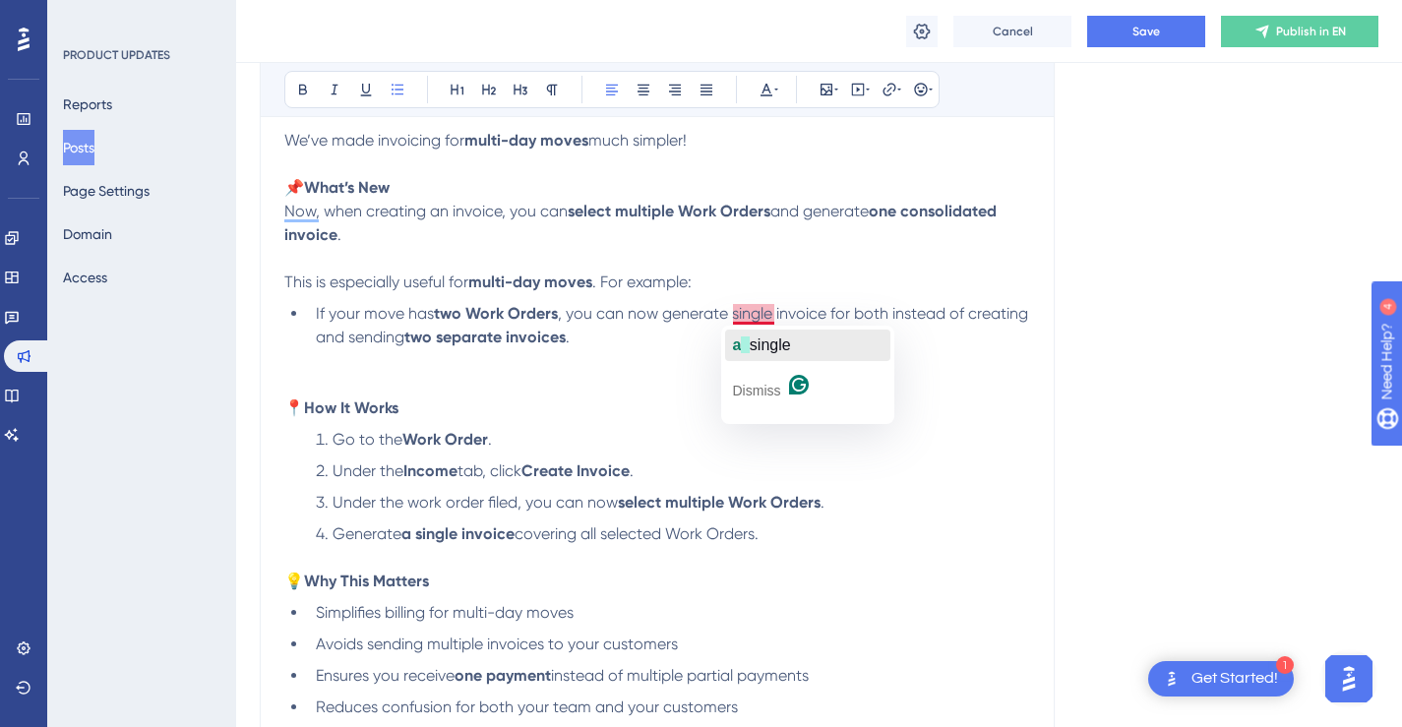
click at [765, 331] on div "a single" at bounding box center [762, 345] width 58 height 31
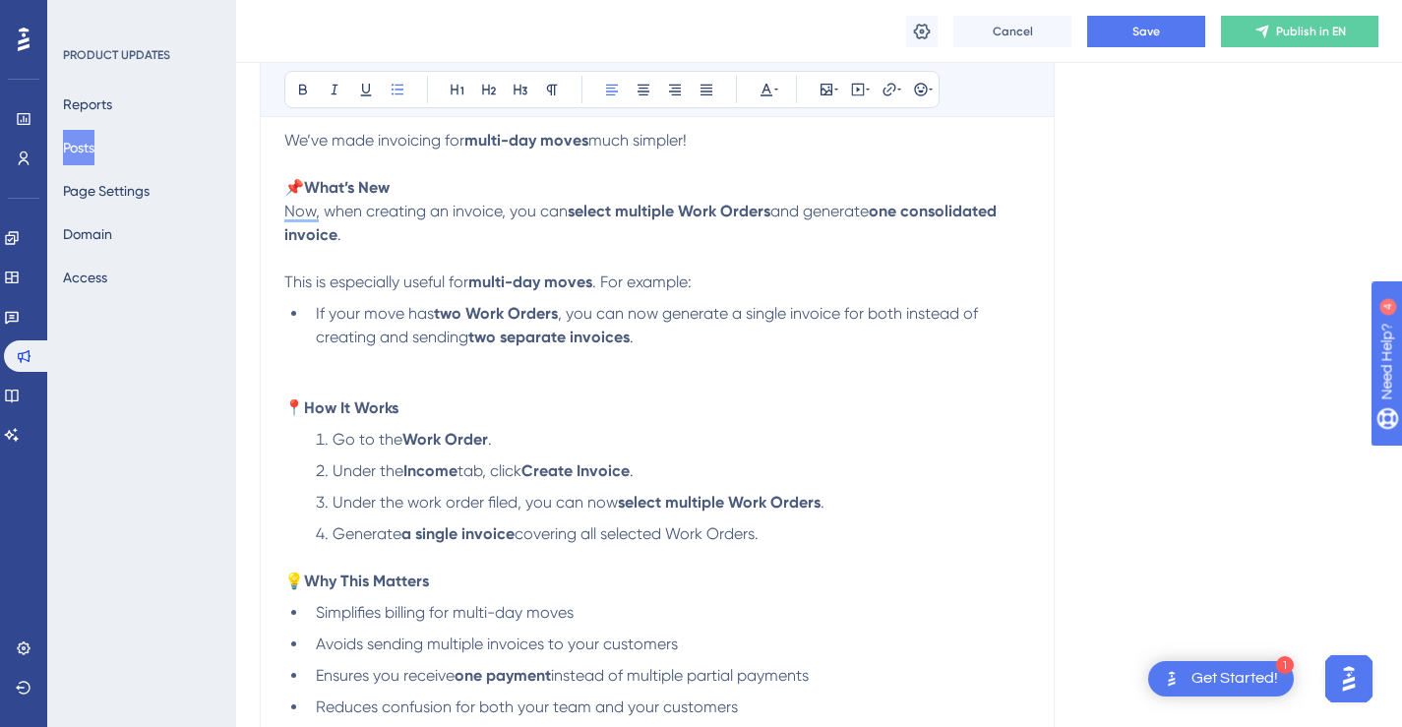
click at [641, 376] on li "If your move has two Work Orders , you can now generate a single invoice for bo…" at bounding box center [669, 349] width 722 height 94
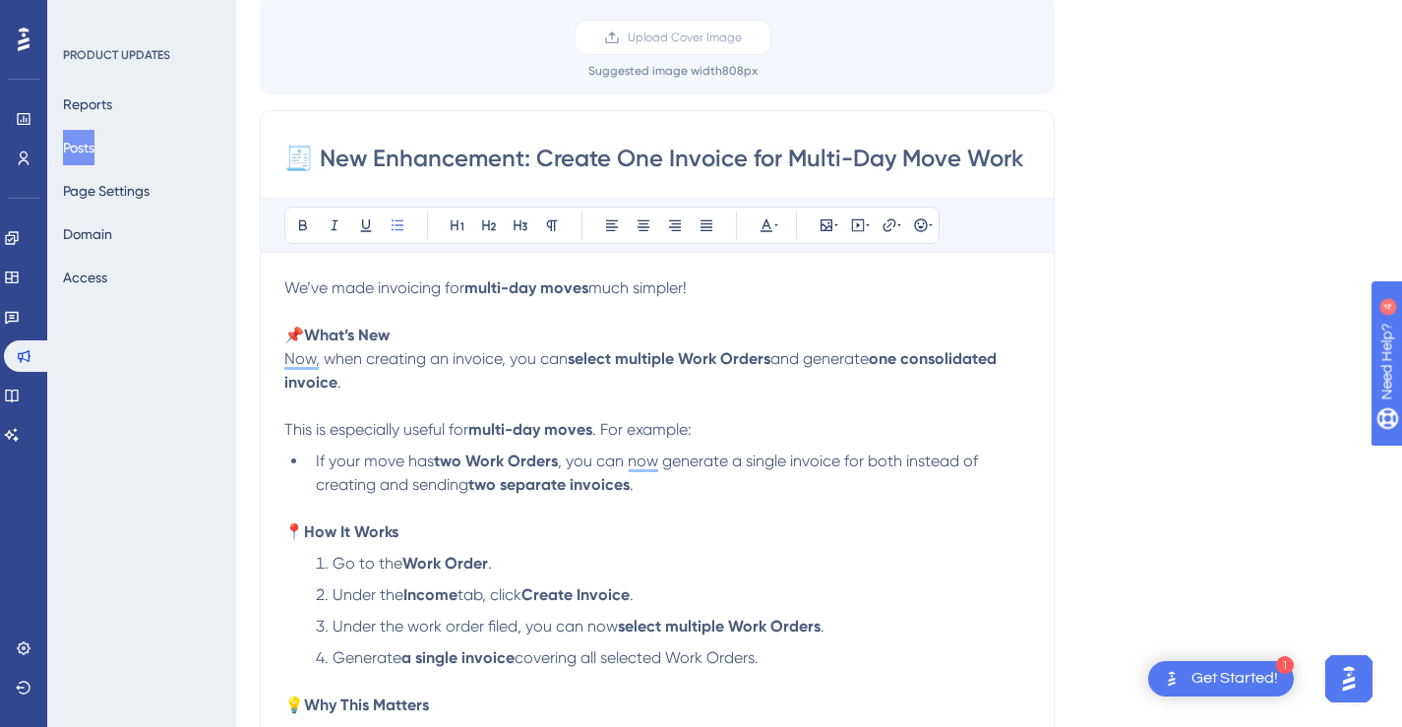
scroll to position [50, 0]
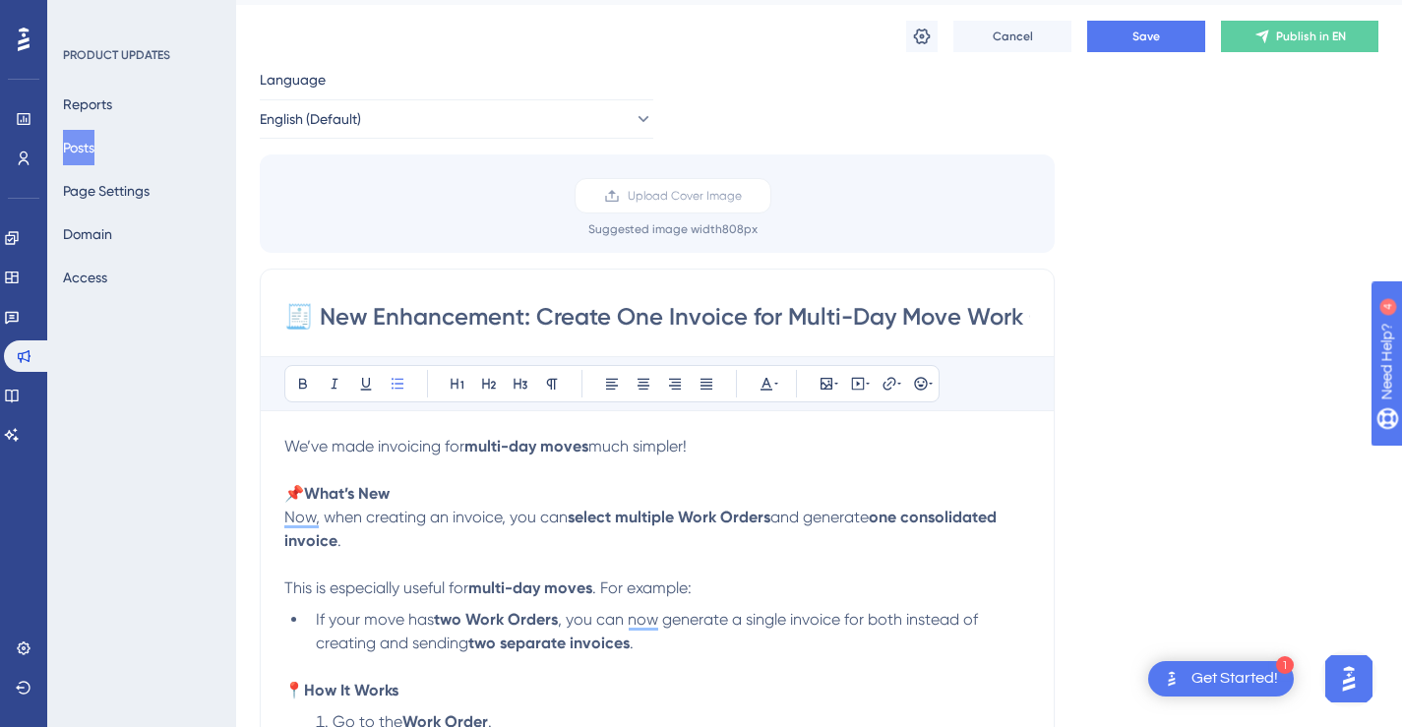
click at [934, 315] on input "🧾 New Enhancement: Create One Invoice for Multi-Day Move Work Orders" at bounding box center [657, 316] width 746 height 31
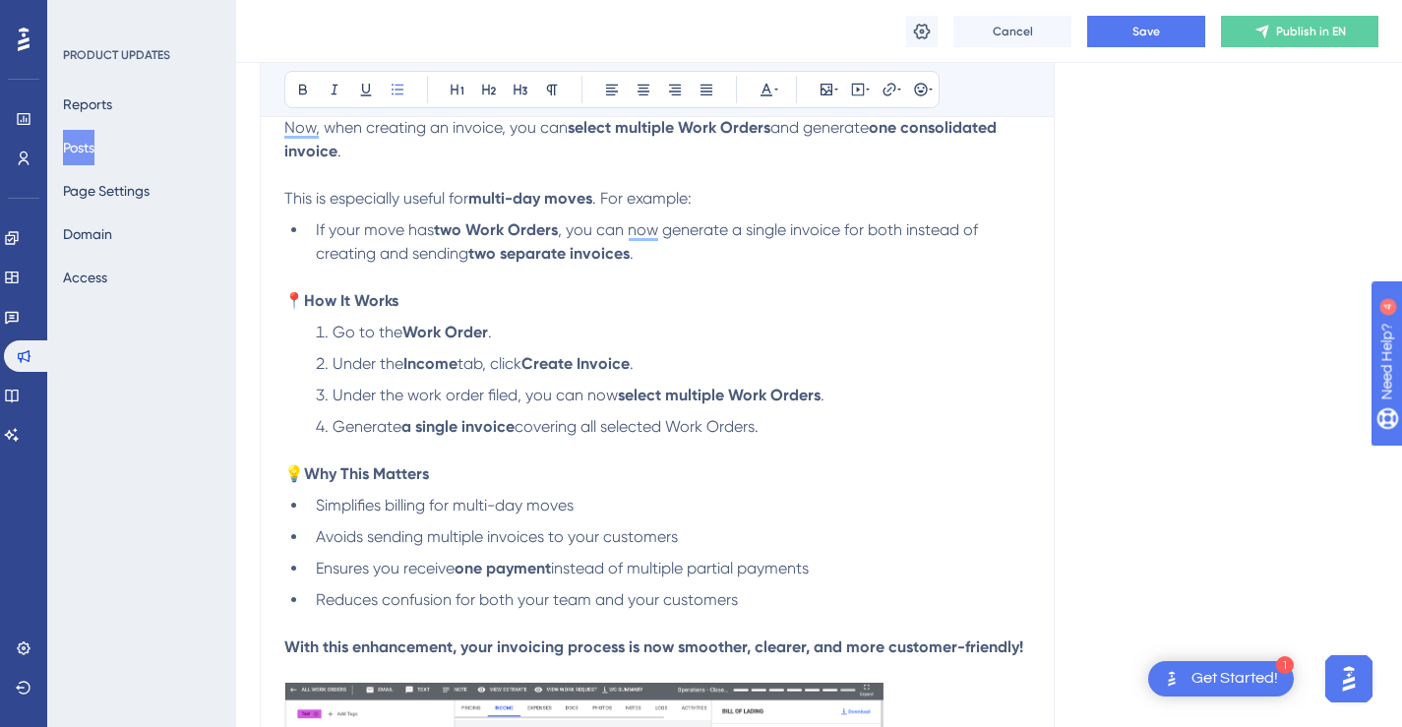
scroll to position [457, 0]
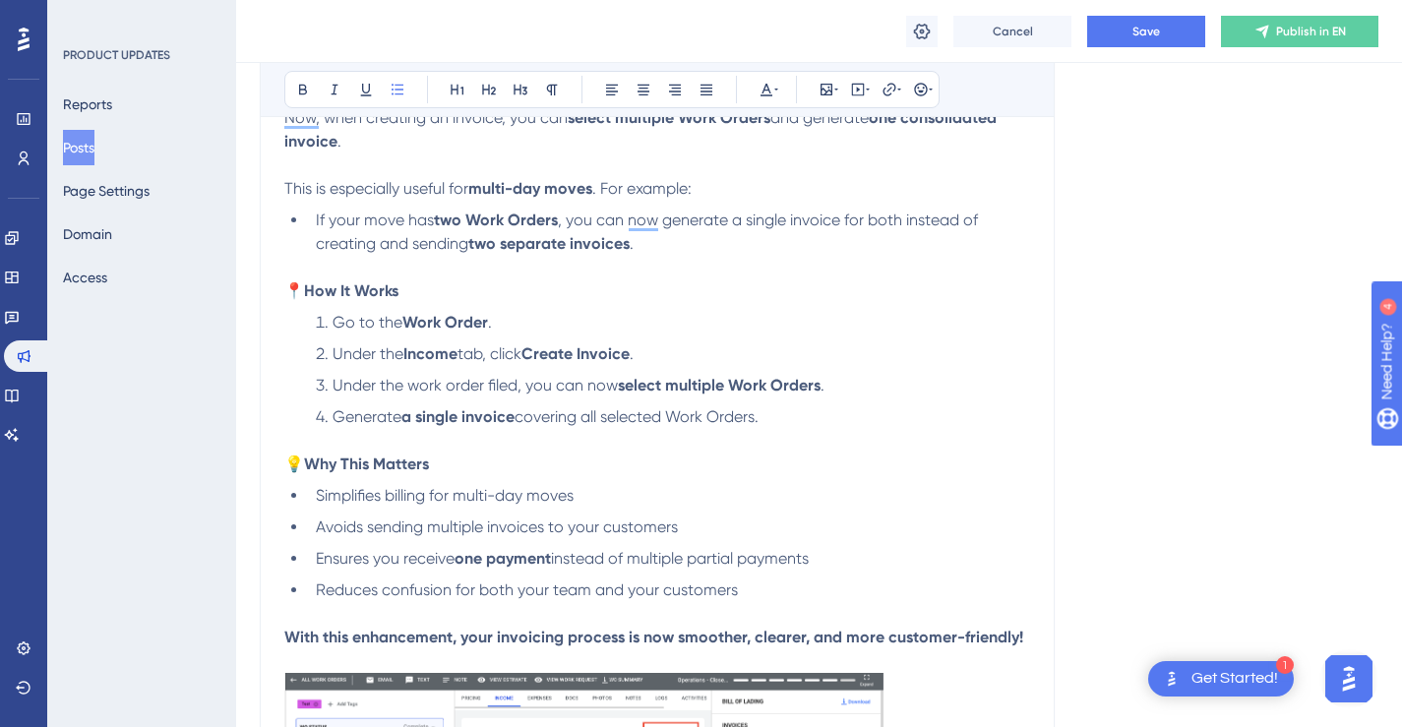
click at [332, 321] on span "Go to the" at bounding box center [367, 322] width 70 height 19
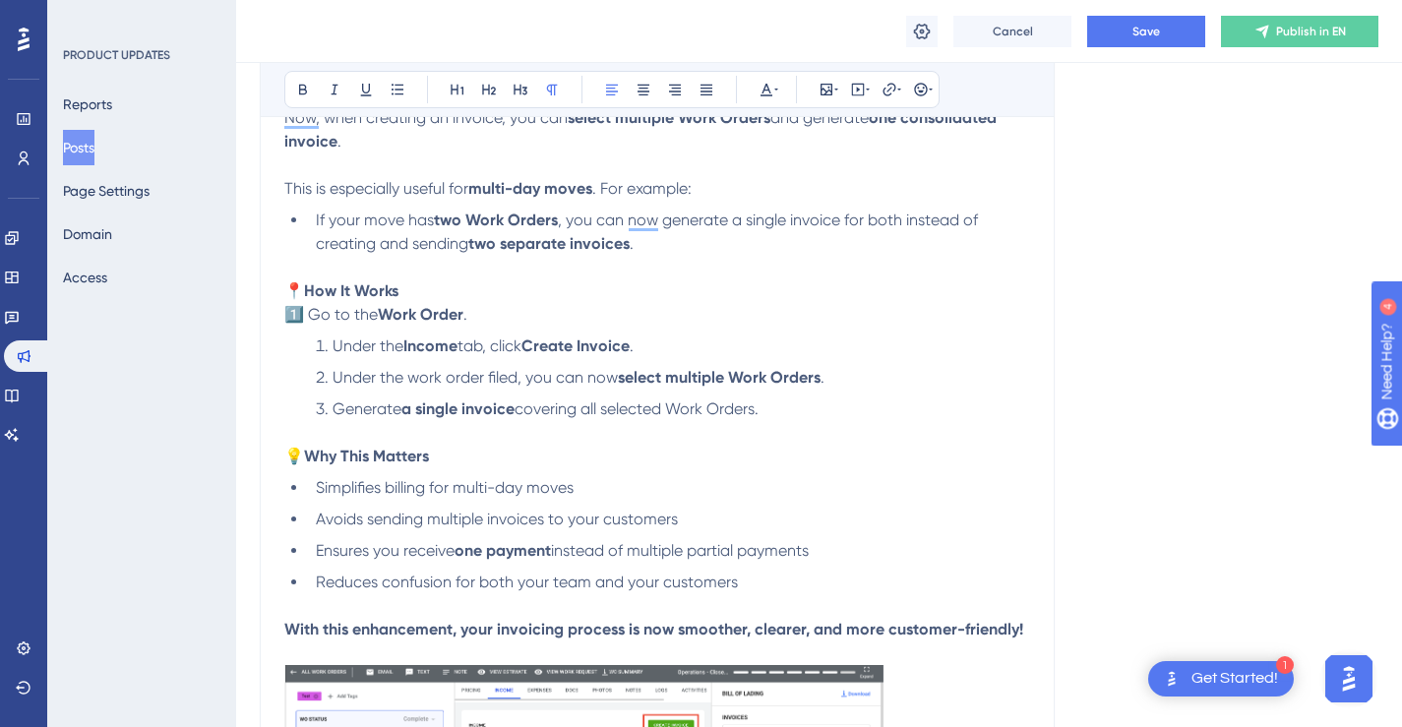
click at [474, 293] on p "📍 How It Works" at bounding box center [657, 291] width 746 height 24
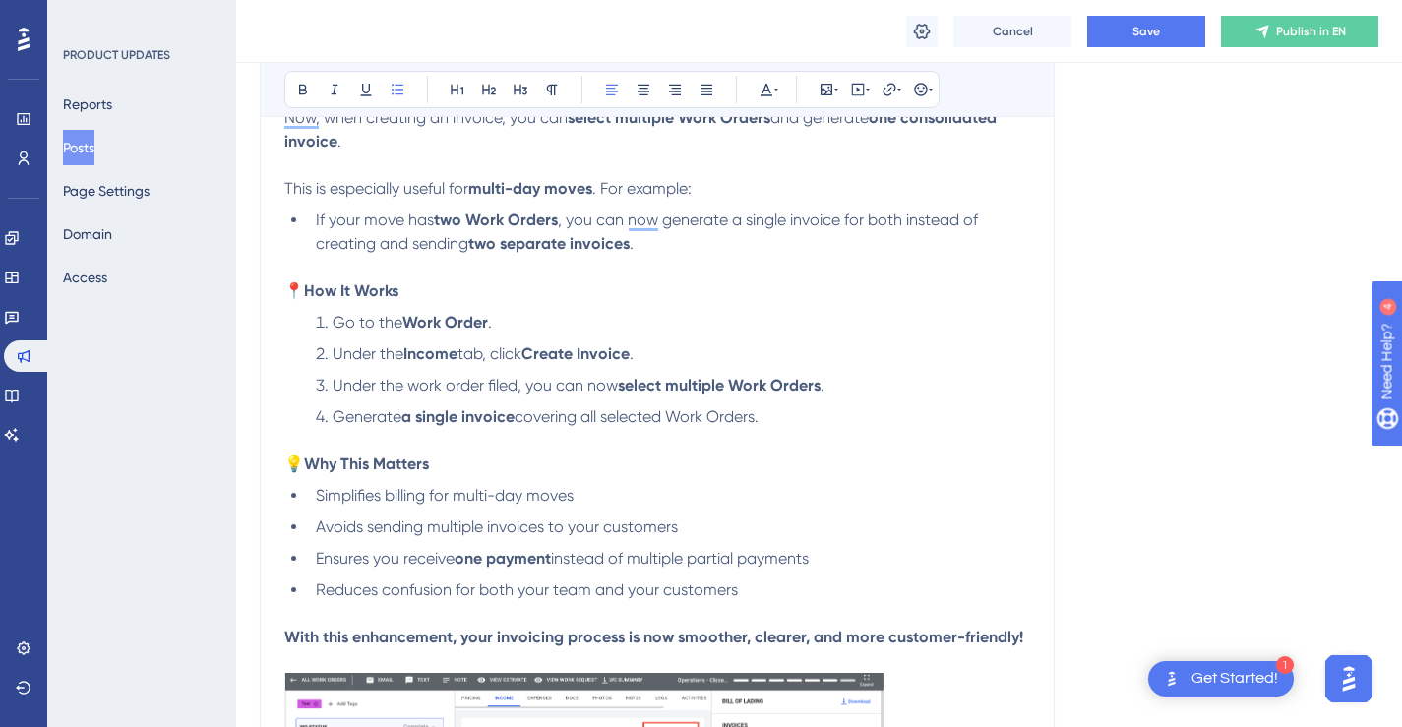
click at [308, 328] on li "Go to the Work Order ." at bounding box center [669, 323] width 722 height 24
click at [318, 326] on li "Go to the Work Order ." at bounding box center [669, 323] width 722 height 24
drag, startPoint x: 328, startPoint y: 321, endPoint x: 313, endPoint y: 323, distance: 14.9
click at [313, 323] on li "Go to the Work Order ." at bounding box center [669, 323] width 722 height 24
drag, startPoint x: 330, startPoint y: 320, endPoint x: 314, endPoint y: 322, distance: 15.9
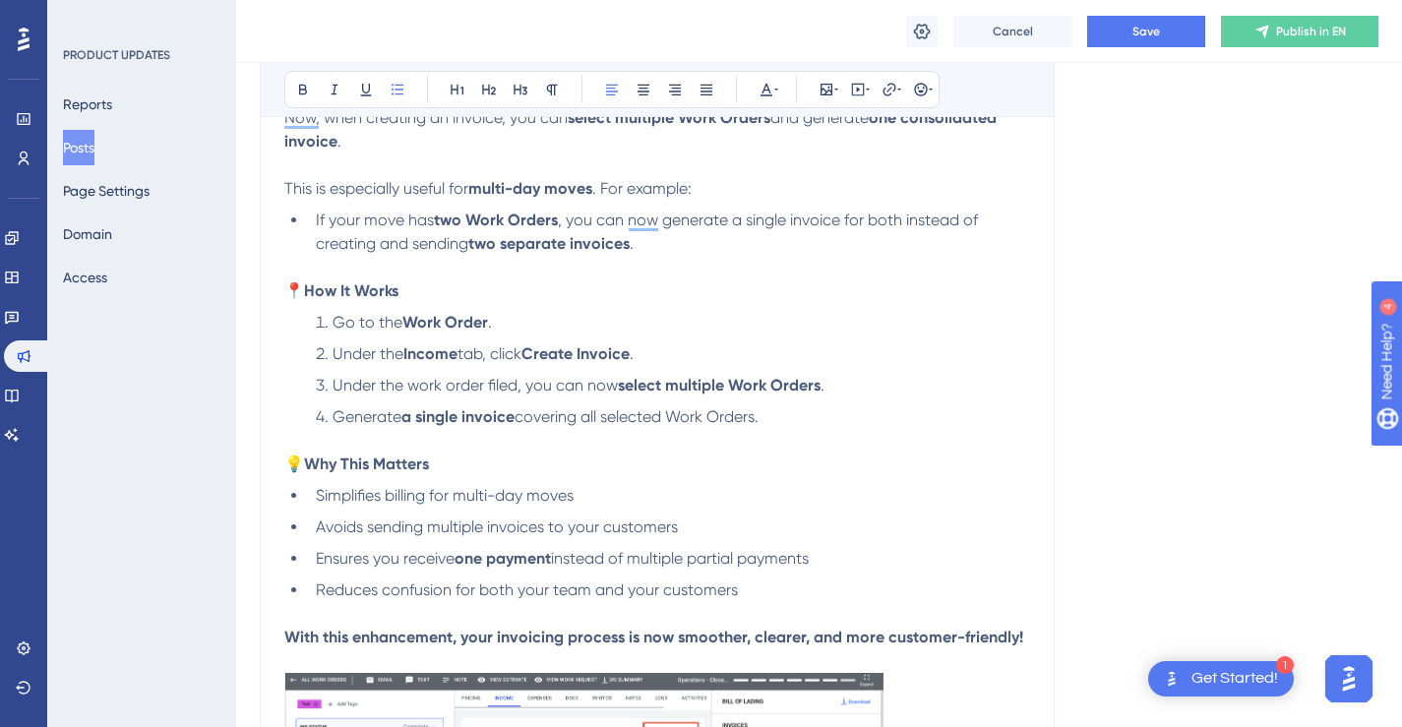
click at [314, 322] on li "Go to the Work Order ." at bounding box center [669, 323] width 722 height 24
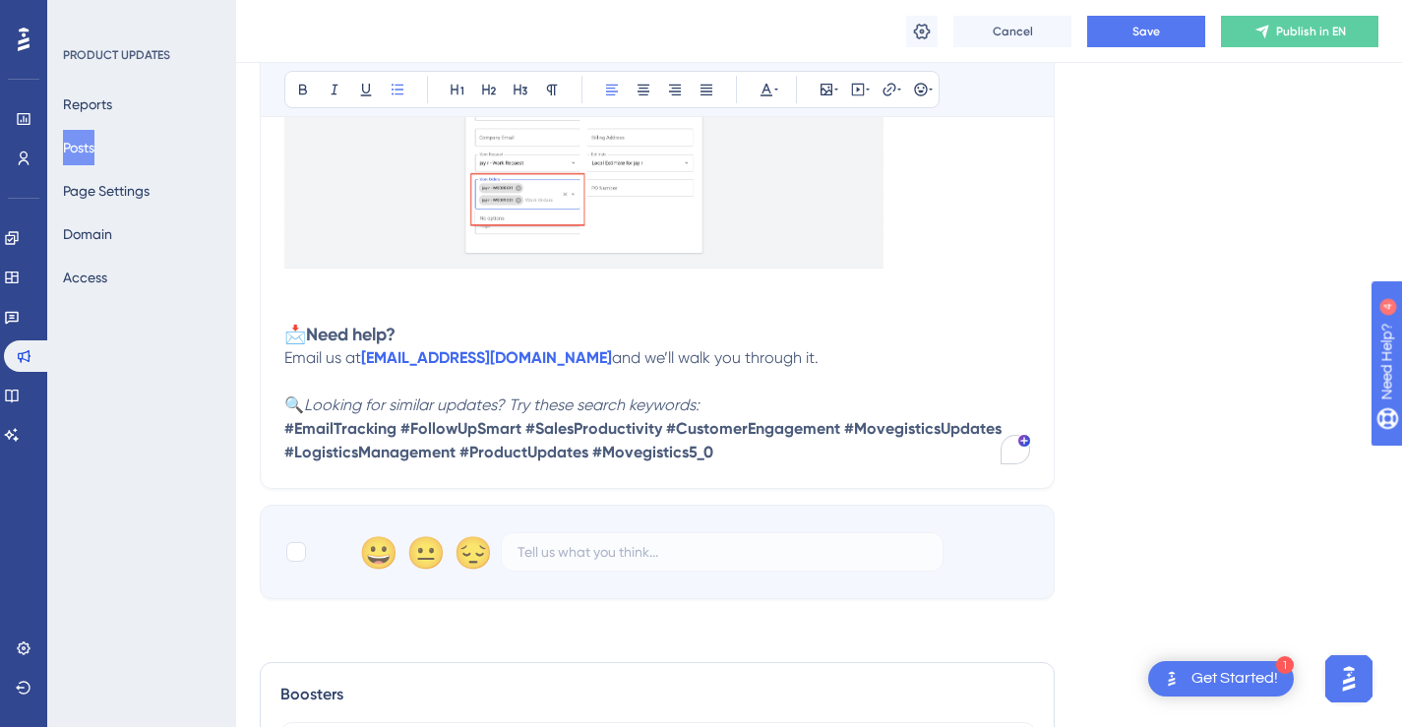
scroll to position [1520, 0]
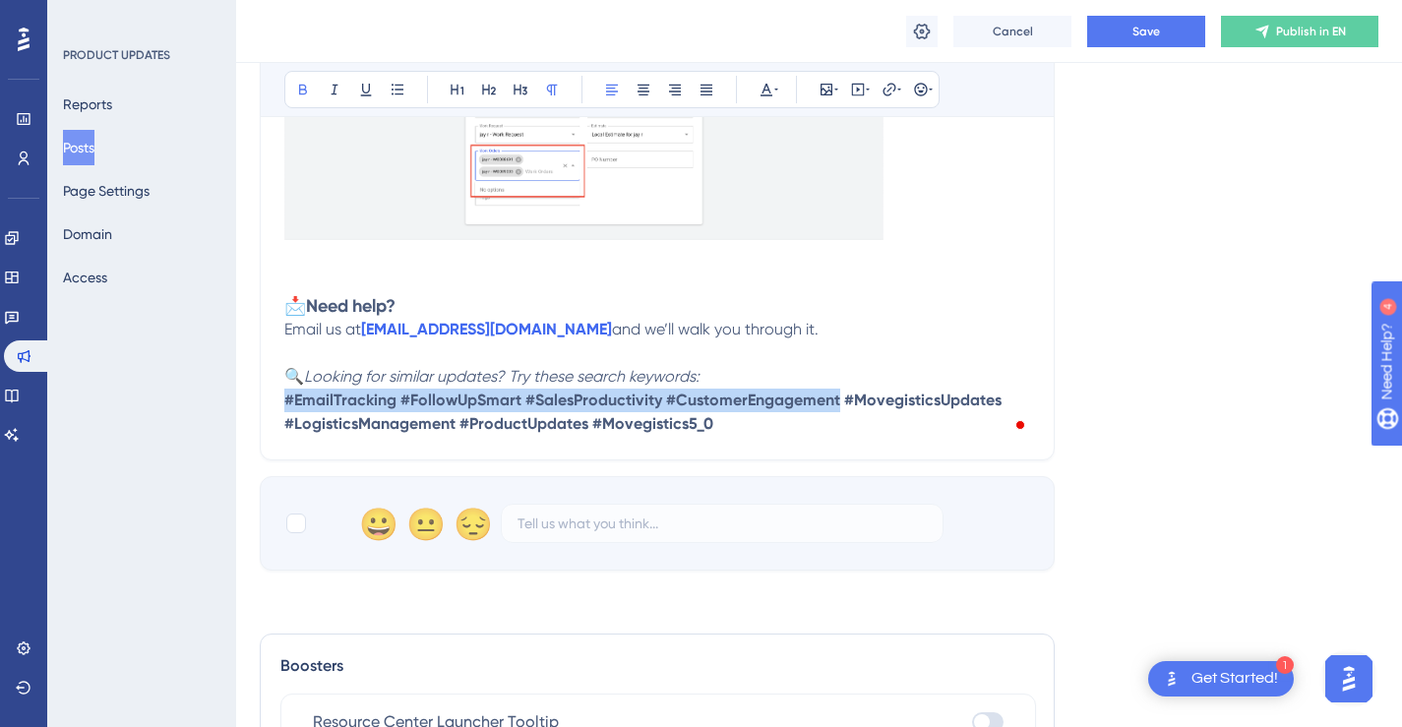
drag, startPoint x: 839, startPoint y: 399, endPoint x: 287, endPoint y: 408, distance: 551.9
click at [287, 408] on strong "#EmailTracking #FollowUpSmart #SalesProductivity #CustomerEngagement #Movegisti…" at bounding box center [644, 412] width 721 height 42
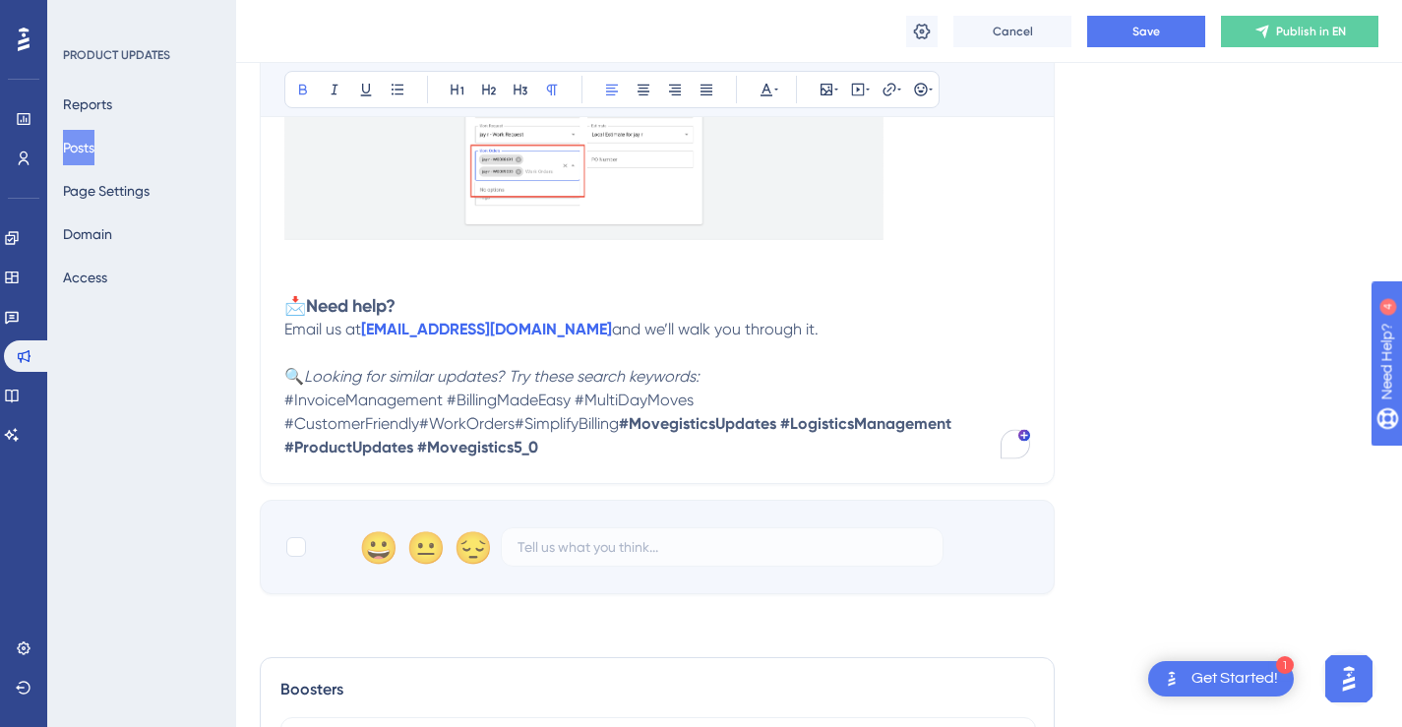
click at [515, 427] on span "#InvoiceManagement #BillingMadeEasy #MultiDayMoves #CustomerFriendly#WorkOrders…" at bounding box center [490, 412] width 413 height 42
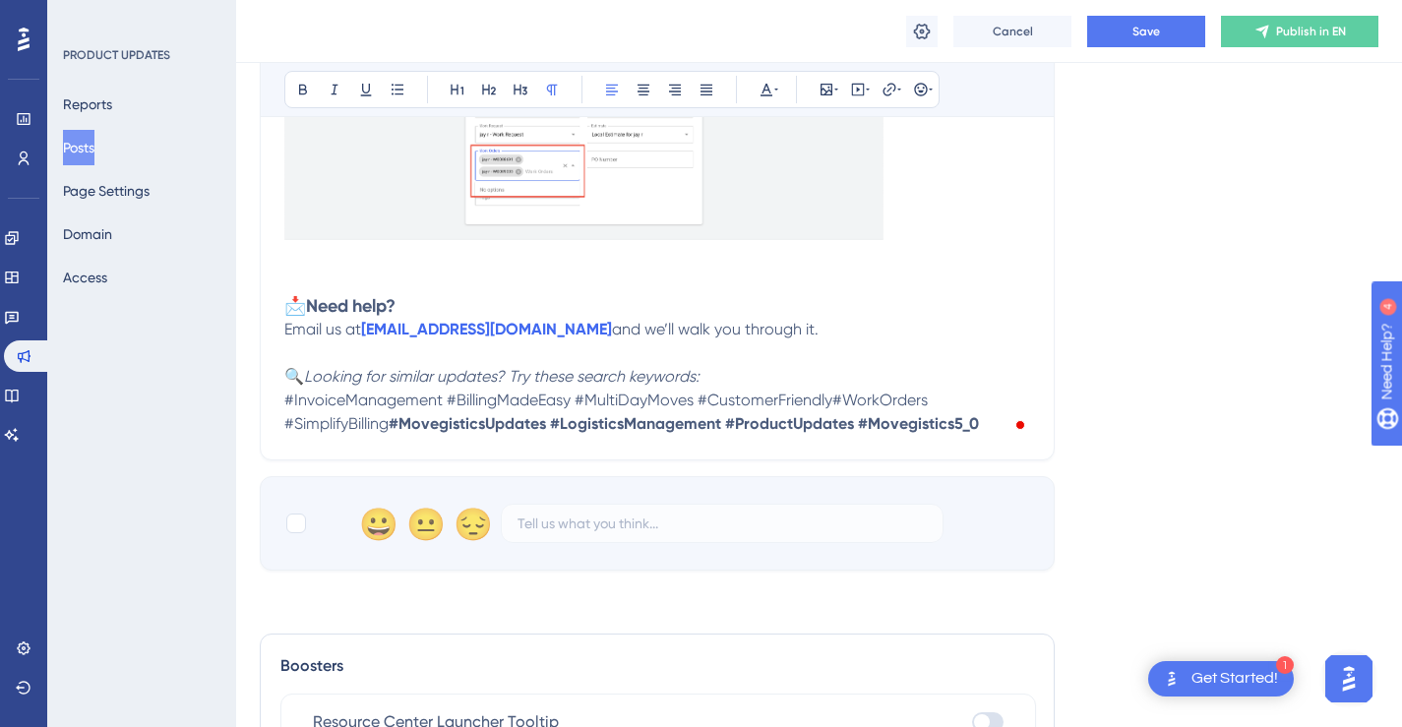
click at [833, 397] on span "#InvoiceManagement #BillingMadeEasy #MultiDayMoves #CustomerFriendly#WorkOrders…" at bounding box center [607, 412] width 647 height 42
drag, startPoint x: 984, startPoint y: 423, endPoint x: 286, endPoint y: 404, distance: 697.7
click at [286, 404] on p "🔍 Looking for similar updates? Try these search keywords: #InvoiceManagement #B…" at bounding box center [657, 400] width 746 height 71
click at [995, 327] on p "Email us at [EMAIL_ADDRESS][DOMAIN_NAME] and we’ll walk you through it." at bounding box center [657, 330] width 746 height 24
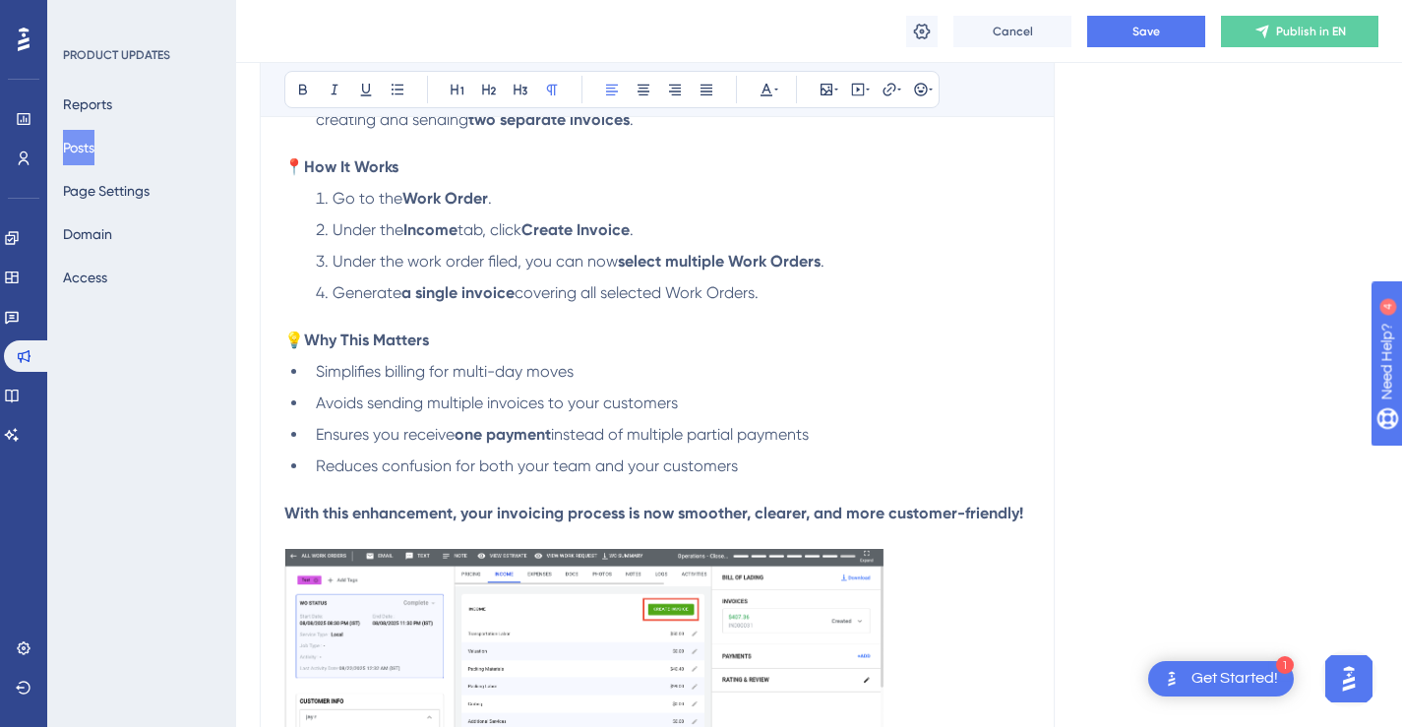
scroll to position [591, 0]
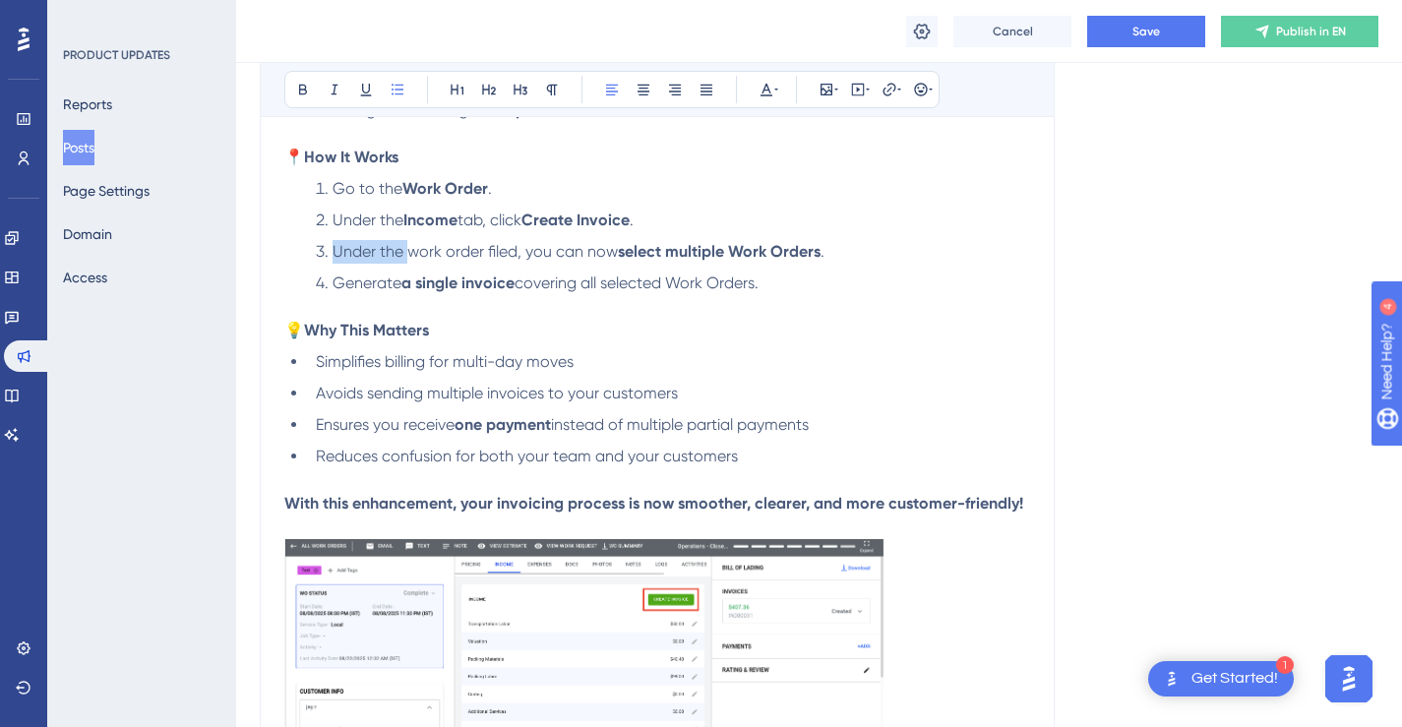
drag, startPoint x: 409, startPoint y: 253, endPoint x: 331, endPoint y: 253, distance: 77.7
click at [332, 253] on span "Under the work order filed, you can now" at bounding box center [474, 251] width 285 height 19
click at [462, 254] on span "In the work order filed, you can now" at bounding box center [459, 251] width 255 height 19
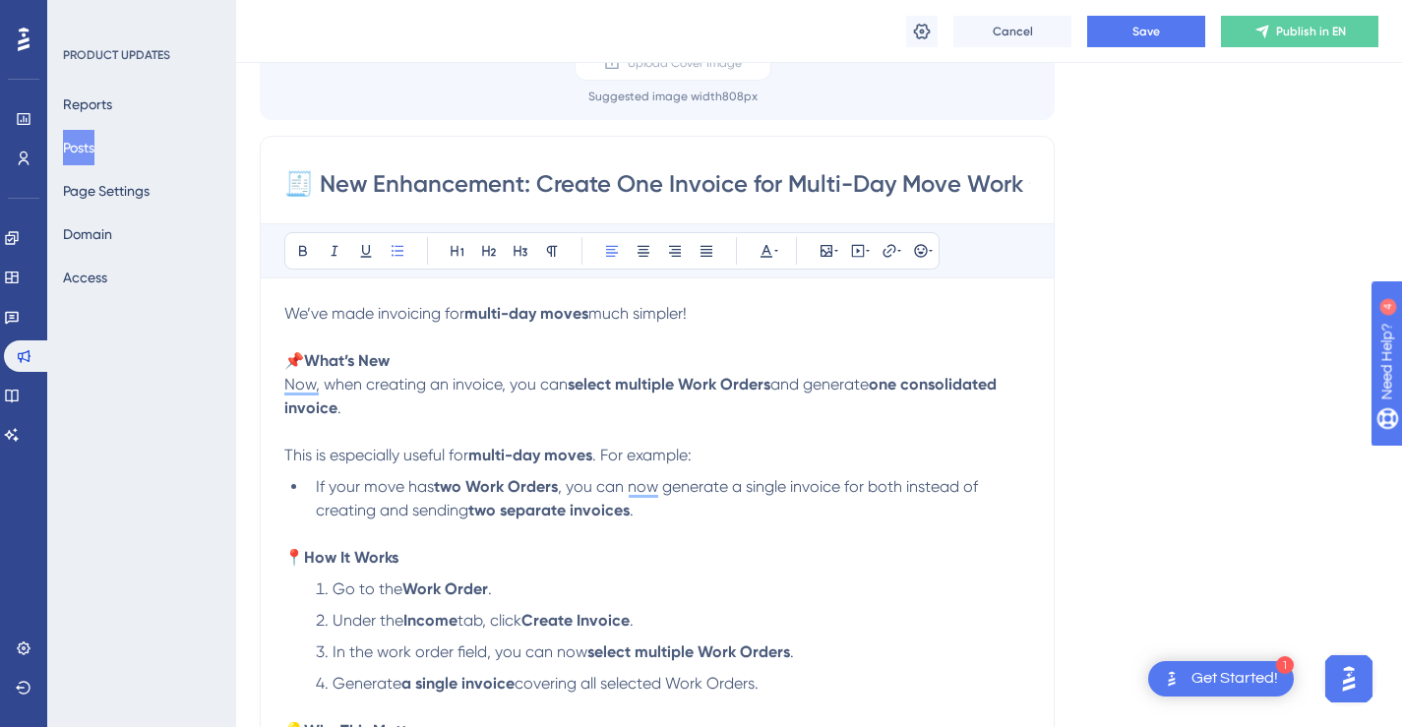
scroll to position [244, 0]
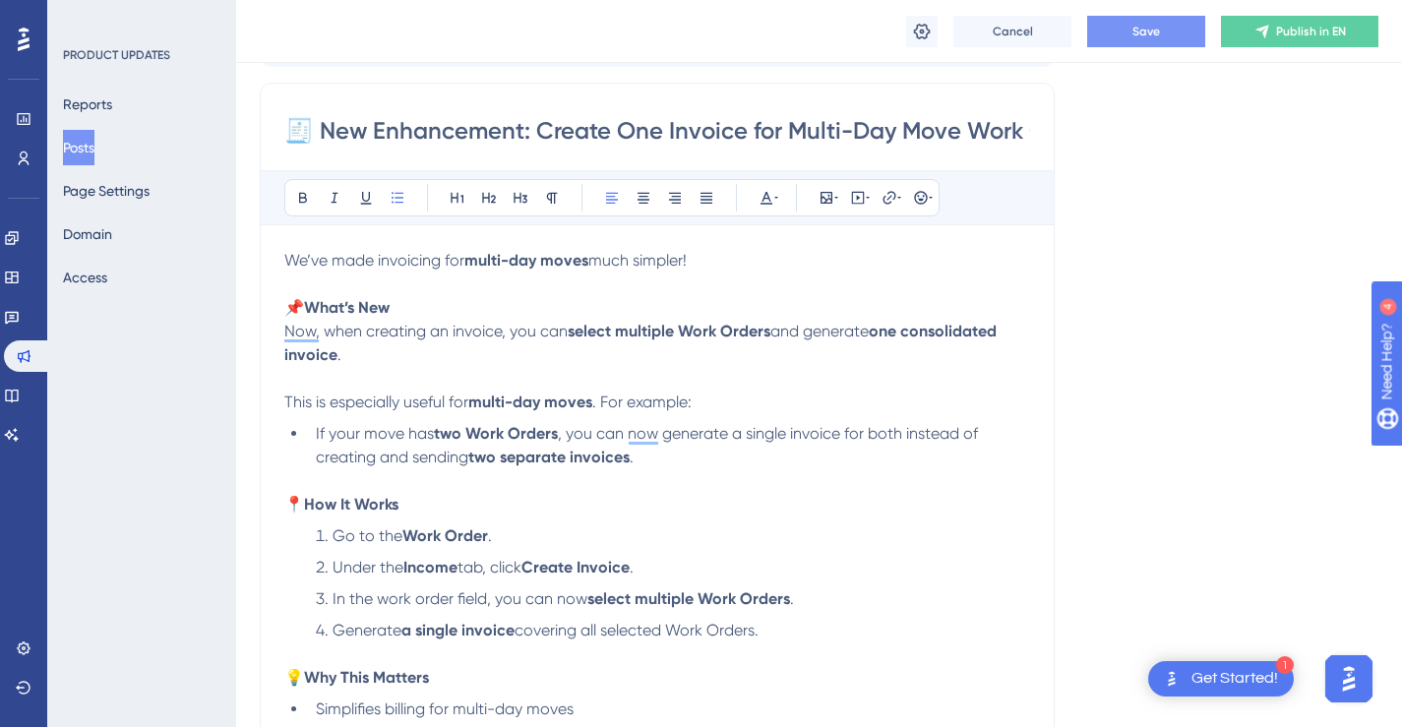
click at [1168, 30] on button "Save" at bounding box center [1146, 31] width 118 height 31
click at [94, 151] on button "Posts" at bounding box center [78, 147] width 31 height 35
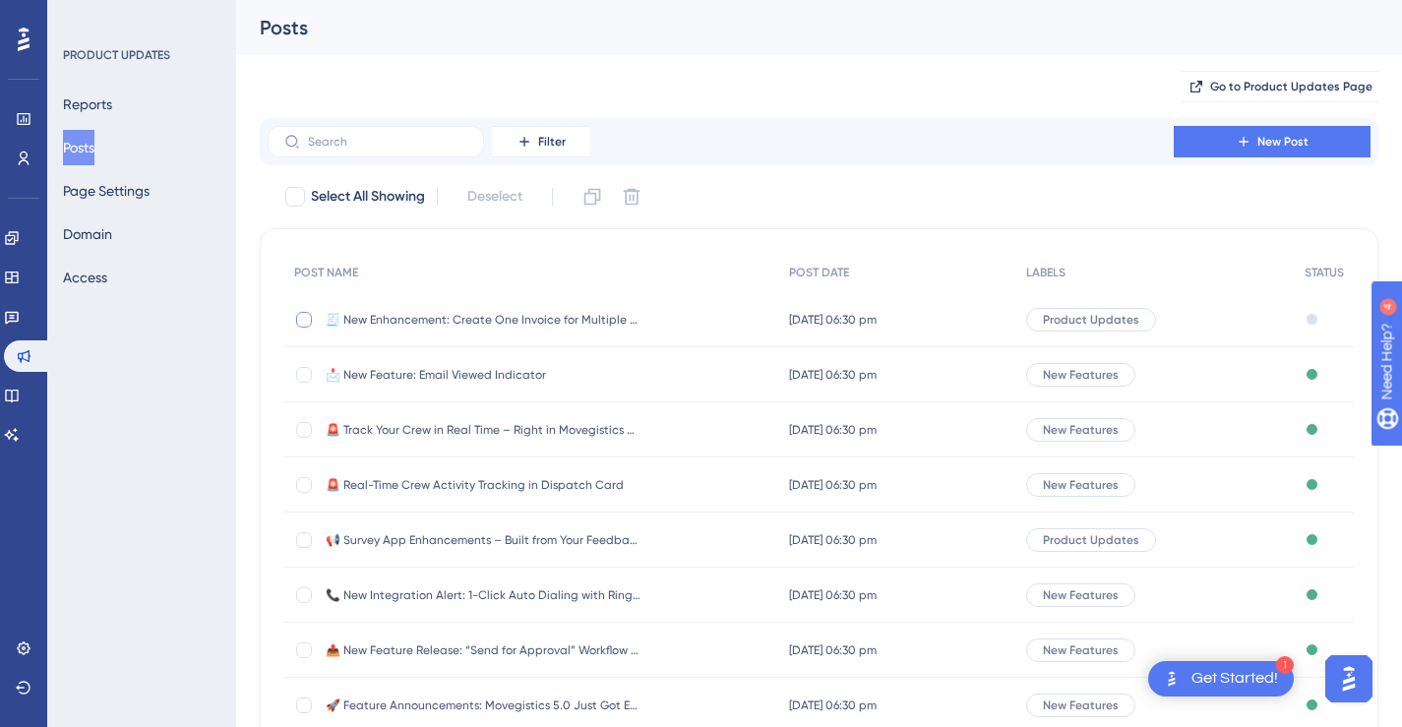
click at [305, 315] on div at bounding box center [304, 320] width 16 height 16
checkbox input "true"
click at [593, 196] on icon at bounding box center [592, 197] width 20 height 20
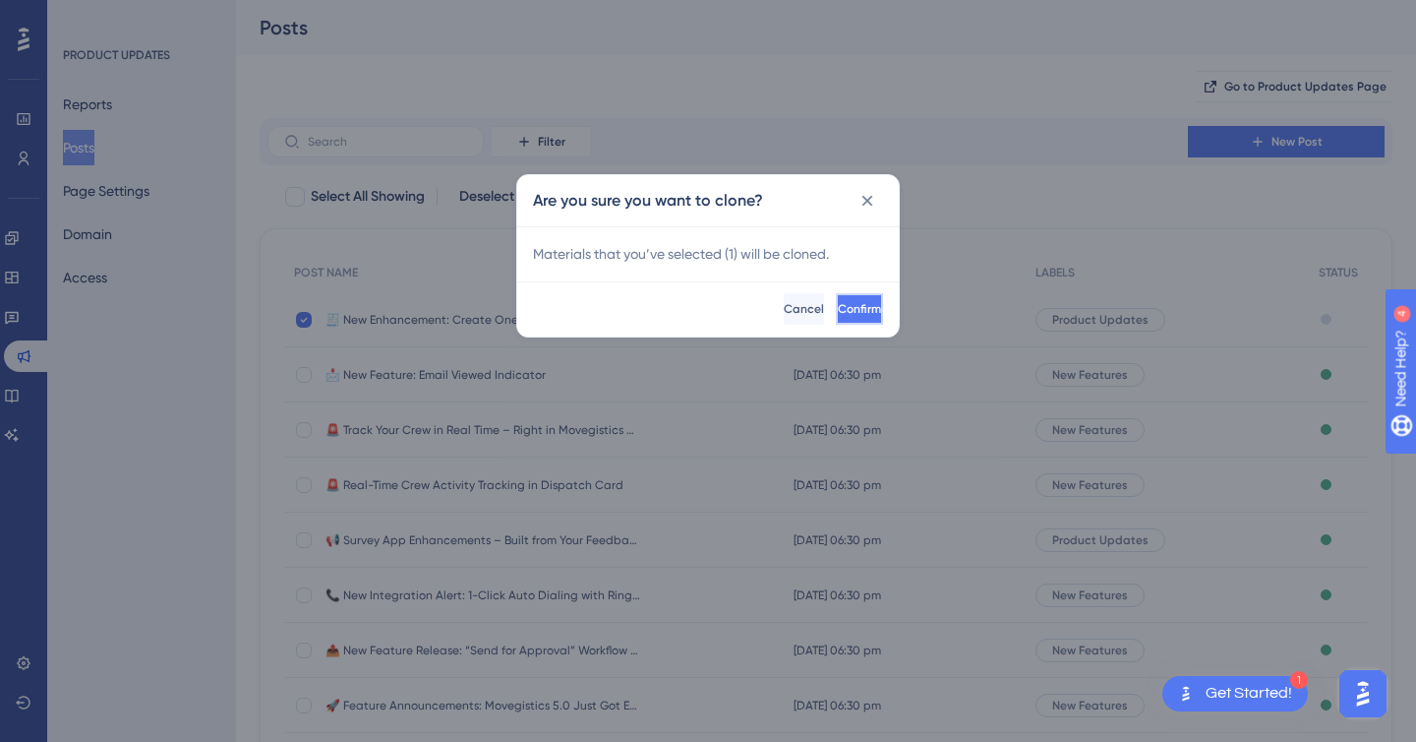
click at [838, 313] on span "Confirm" at bounding box center [859, 309] width 43 height 16
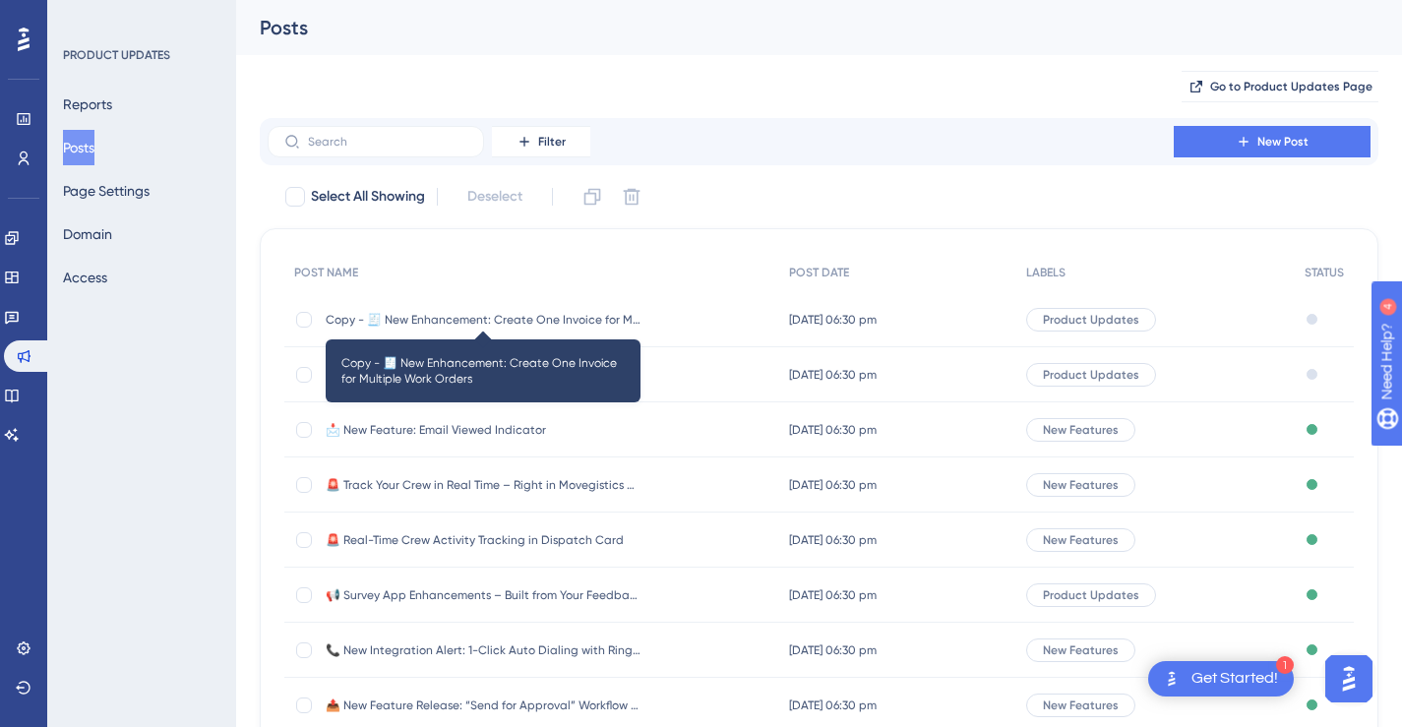
click at [566, 319] on span "Copy - 🧾 New Enhancement: Create One Invoice for Multiple Work Orders" at bounding box center [483, 320] width 315 height 16
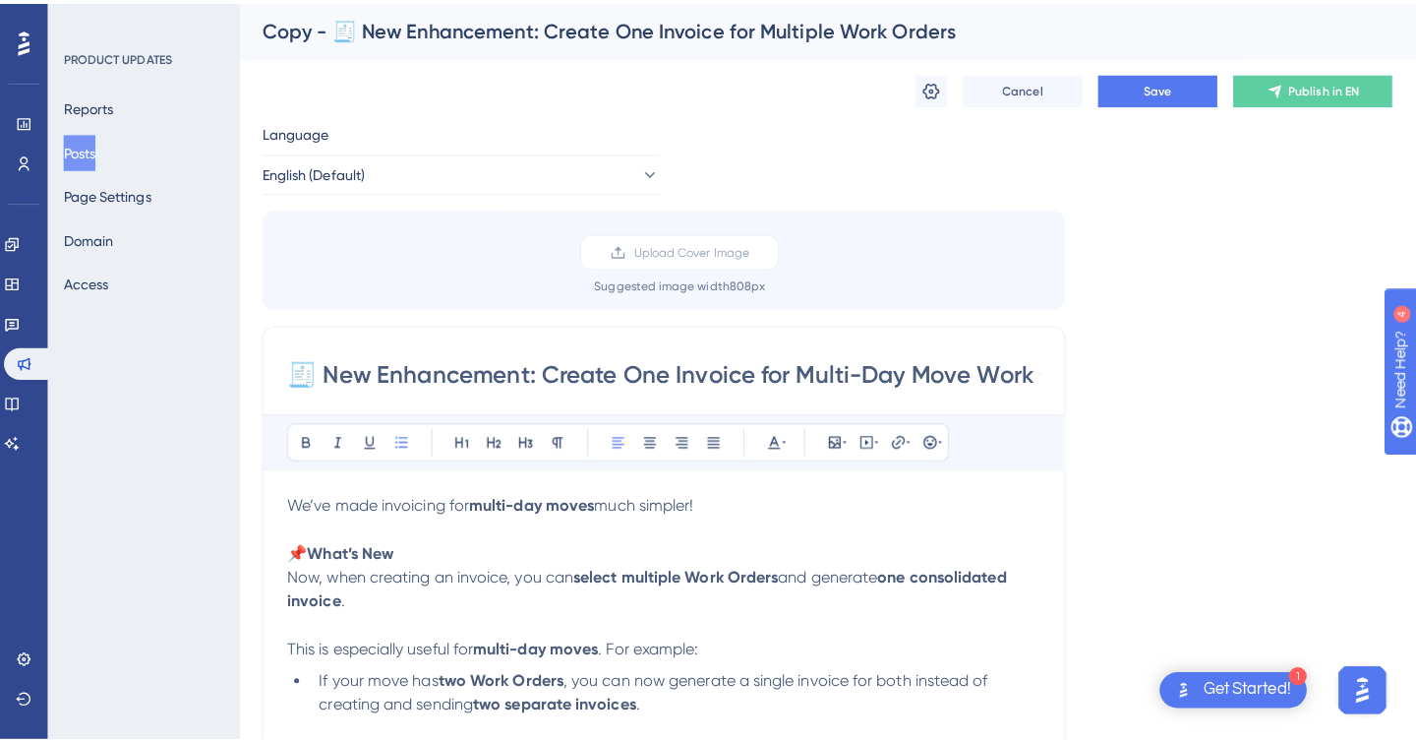
scroll to position [4, 0]
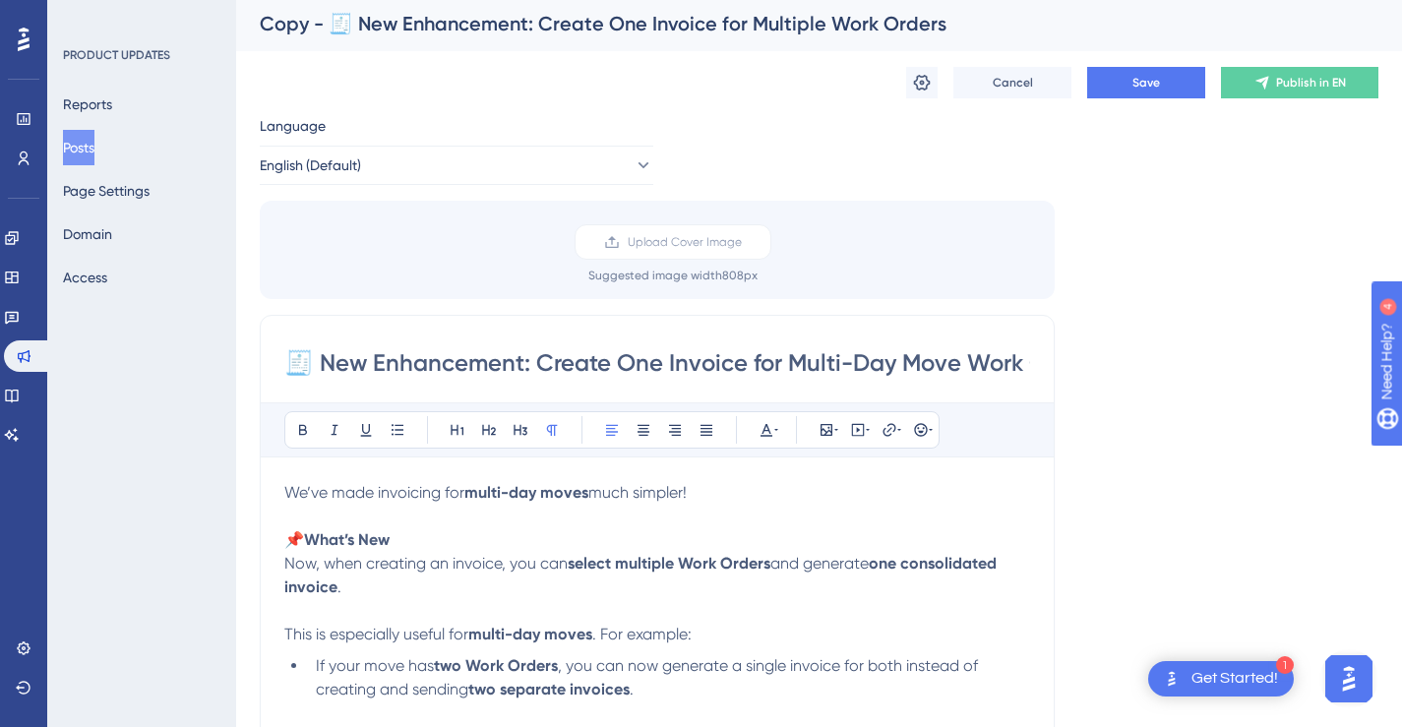
click at [94, 155] on button "Posts" at bounding box center [78, 147] width 31 height 35
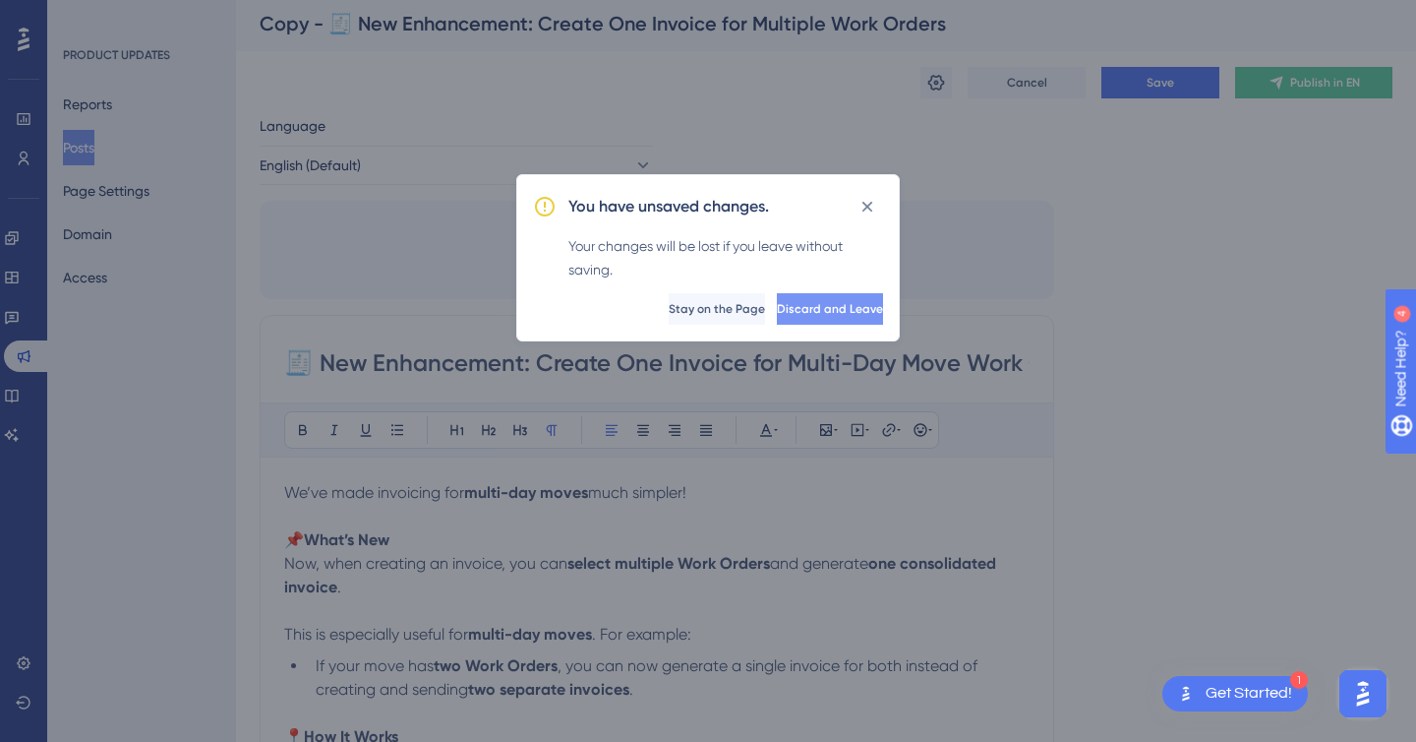
click at [828, 310] on span "Discard and Leave" at bounding box center [830, 309] width 106 height 16
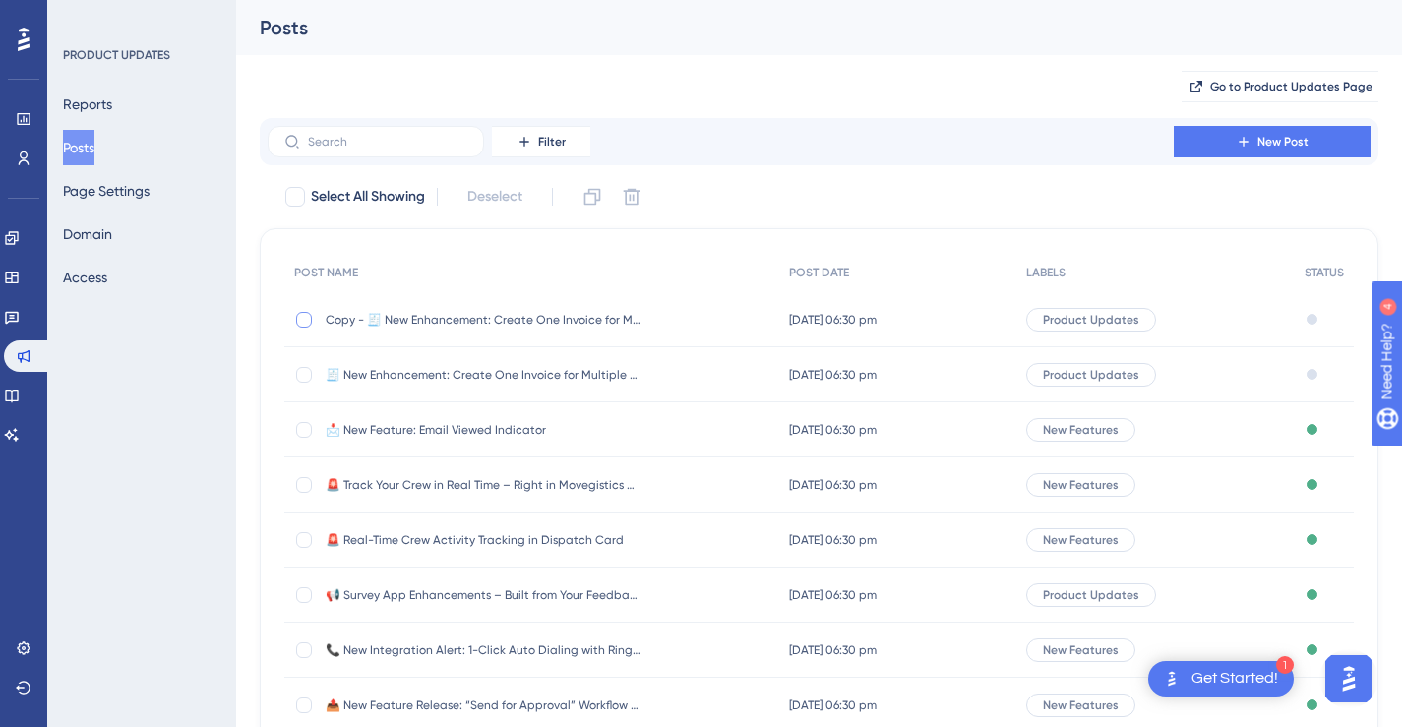
click at [299, 321] on div at bounding box center [304, 320] width 16 height 16
checkbox input "true"
click at [626, 197] on icon at bounding box center [632, 197] width 20 height 20
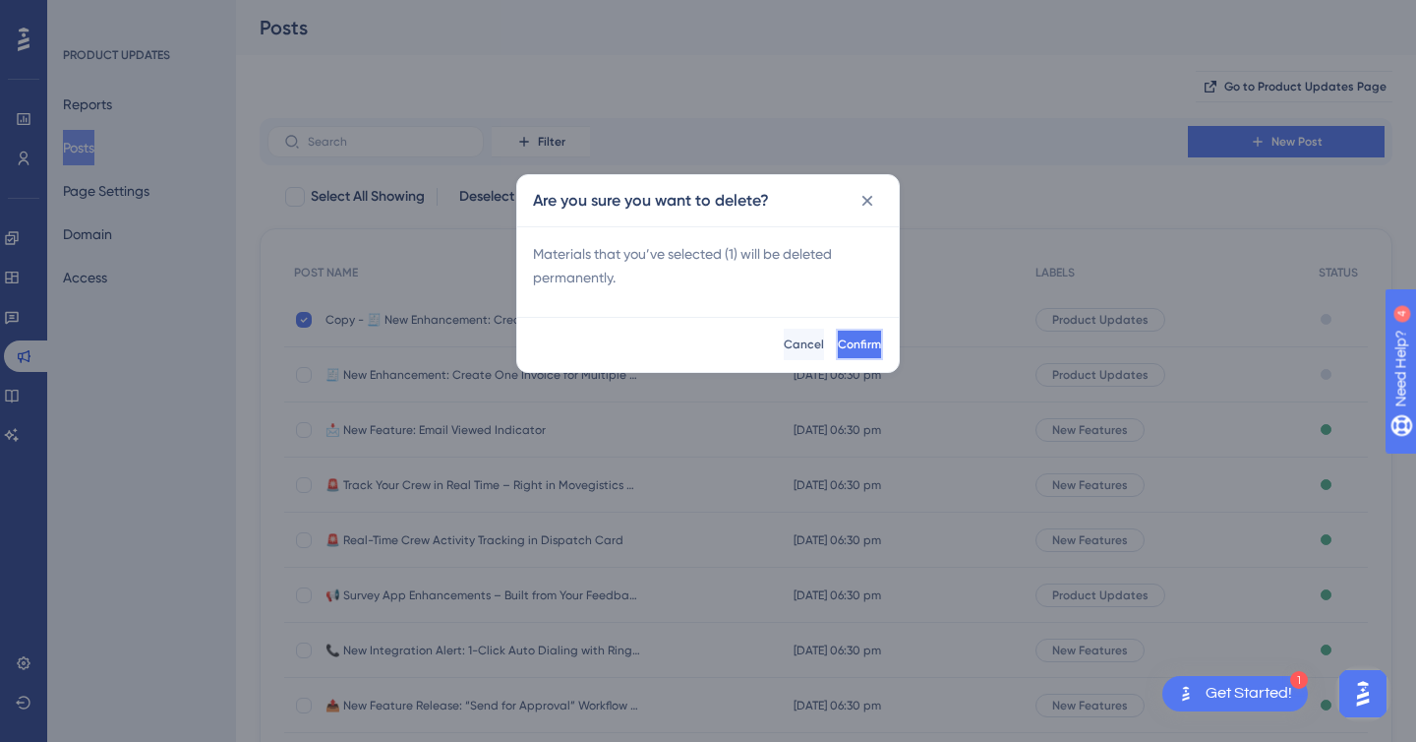
click at [836, 352] on button "Confirm" at bounding box center [859, 344] width 47 height 31
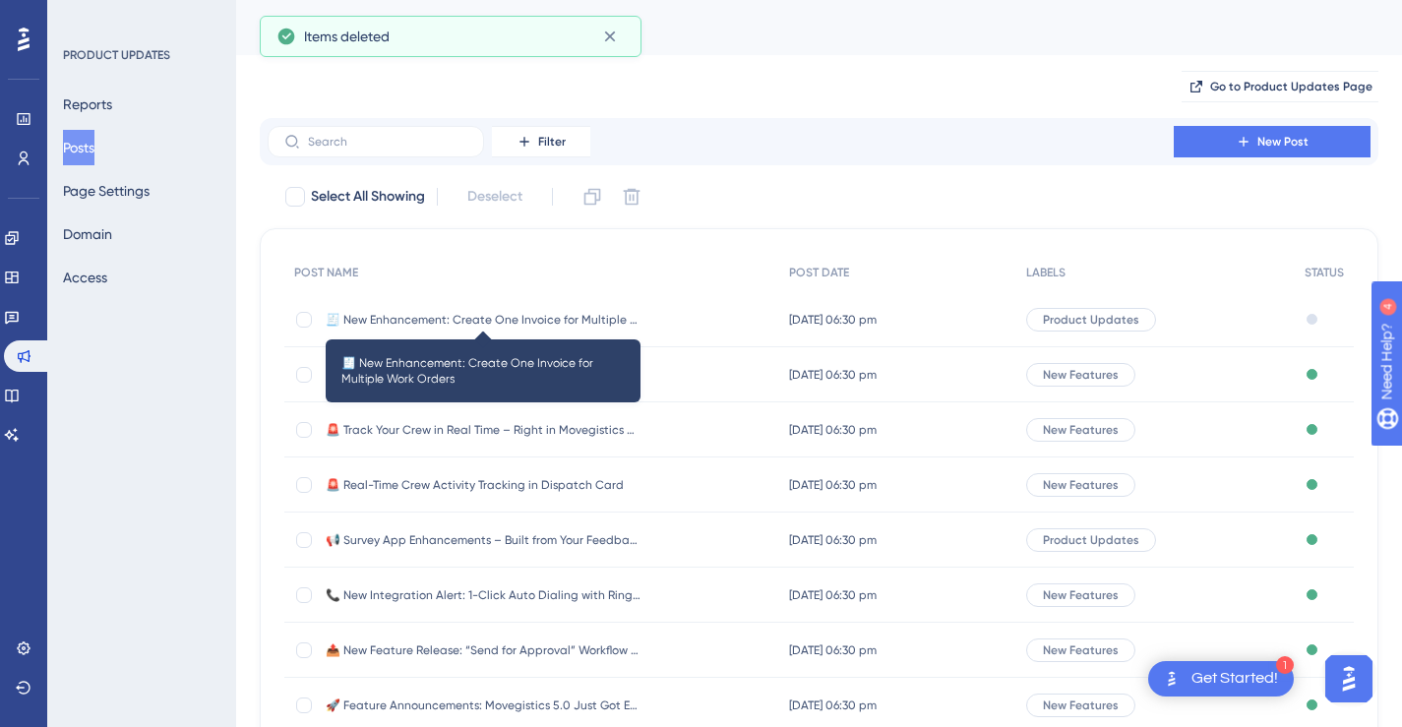
click at [584, 322] on span "🧾 New Enhancement: Create One Invoice for Multiple Work Orders" at bounding box center [483, 320] width 315 height 16
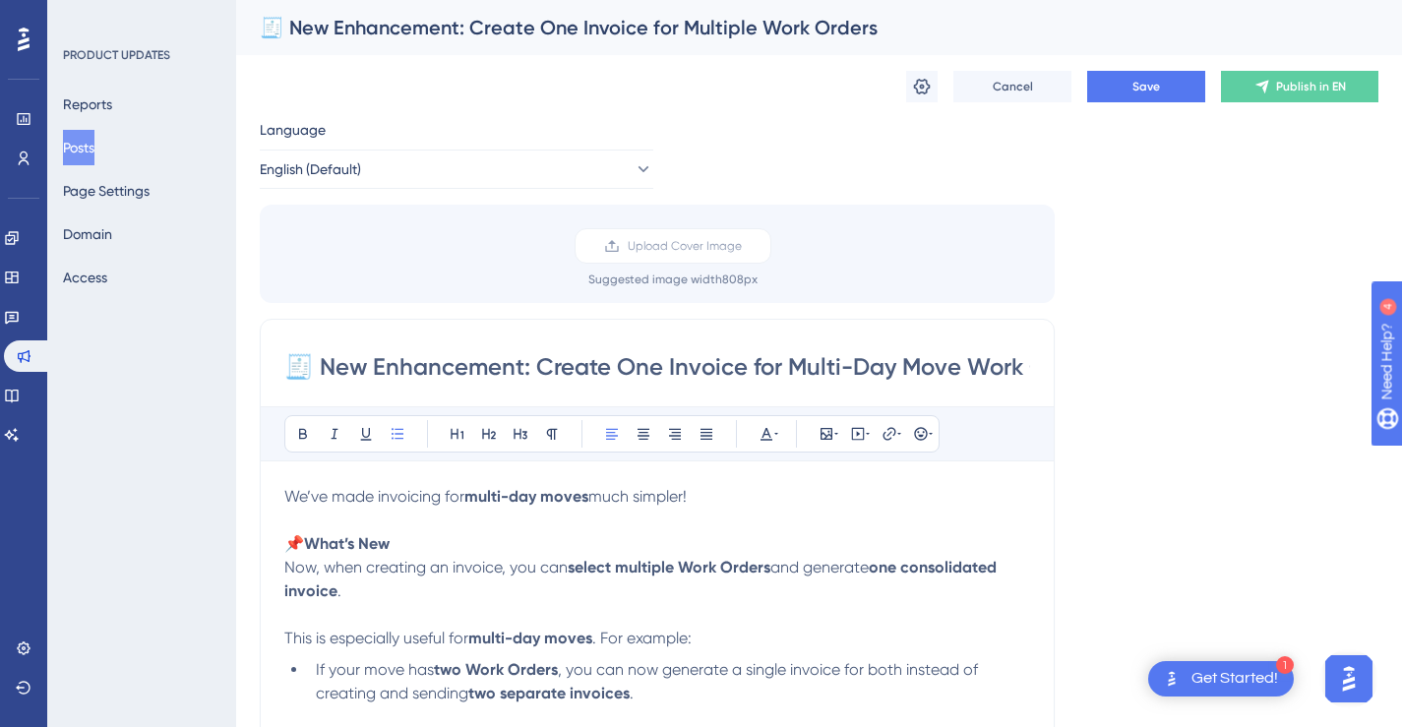
click at [766, 368] on input "🧾 New Enhancement: Create One Invoice for Multi-Day Move Work Orders" at bounding box center [657, 366] width 746 height 31
paste input "s: Smarter Invoice Management"
type input "🧾 New Enhancements: Smarter Invoice Management"
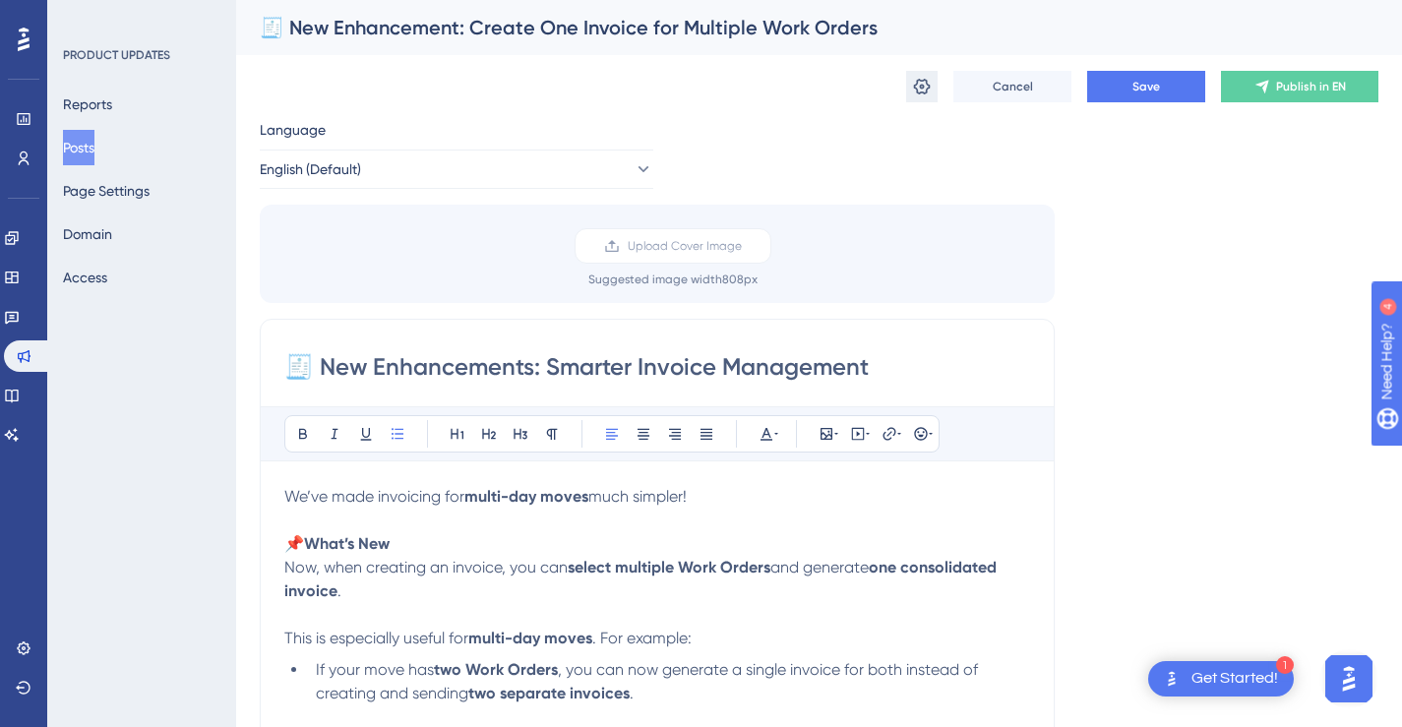
click at [931, 93] on icon at bounding box center [922, 87] width 20 height 20
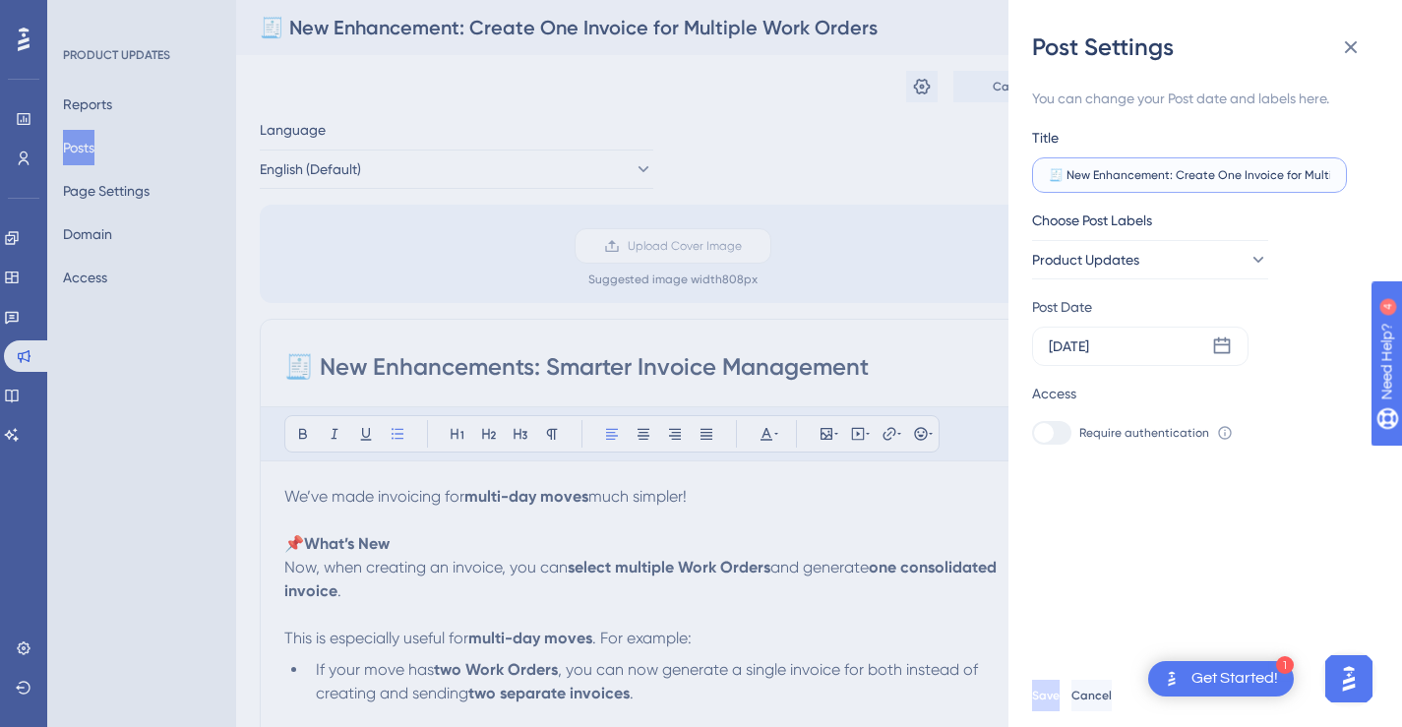
click at [1214, 178] on input "🧾 New Enhancement: Create One Invoice for Multiple Work Orders" at bounding box center [1189, 175] width 281 height 14
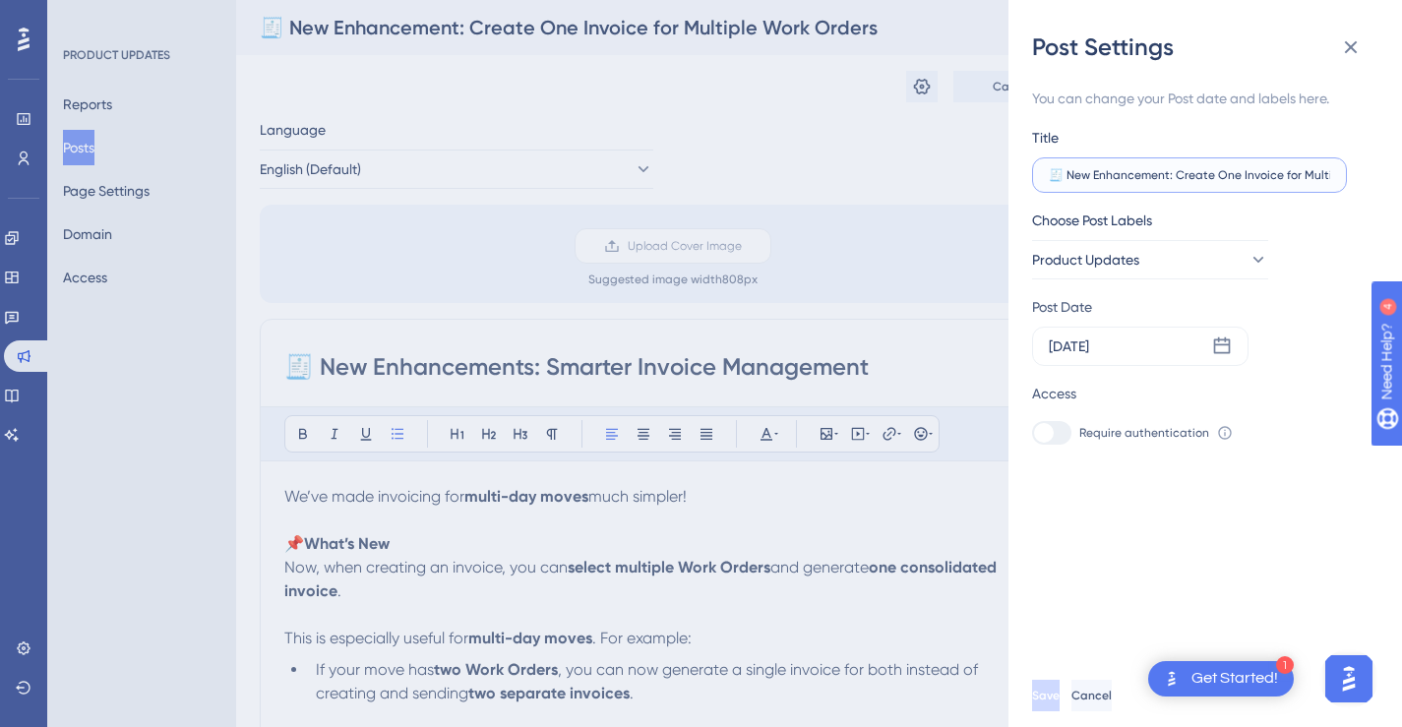
paste input "s: Smarter Invoice Management"
type input "🧾 New Enhancements: Smarter Invoice Management"
click at [1059, 711] on button "Save" at bounding box center [1046, 695] width 28 height 31
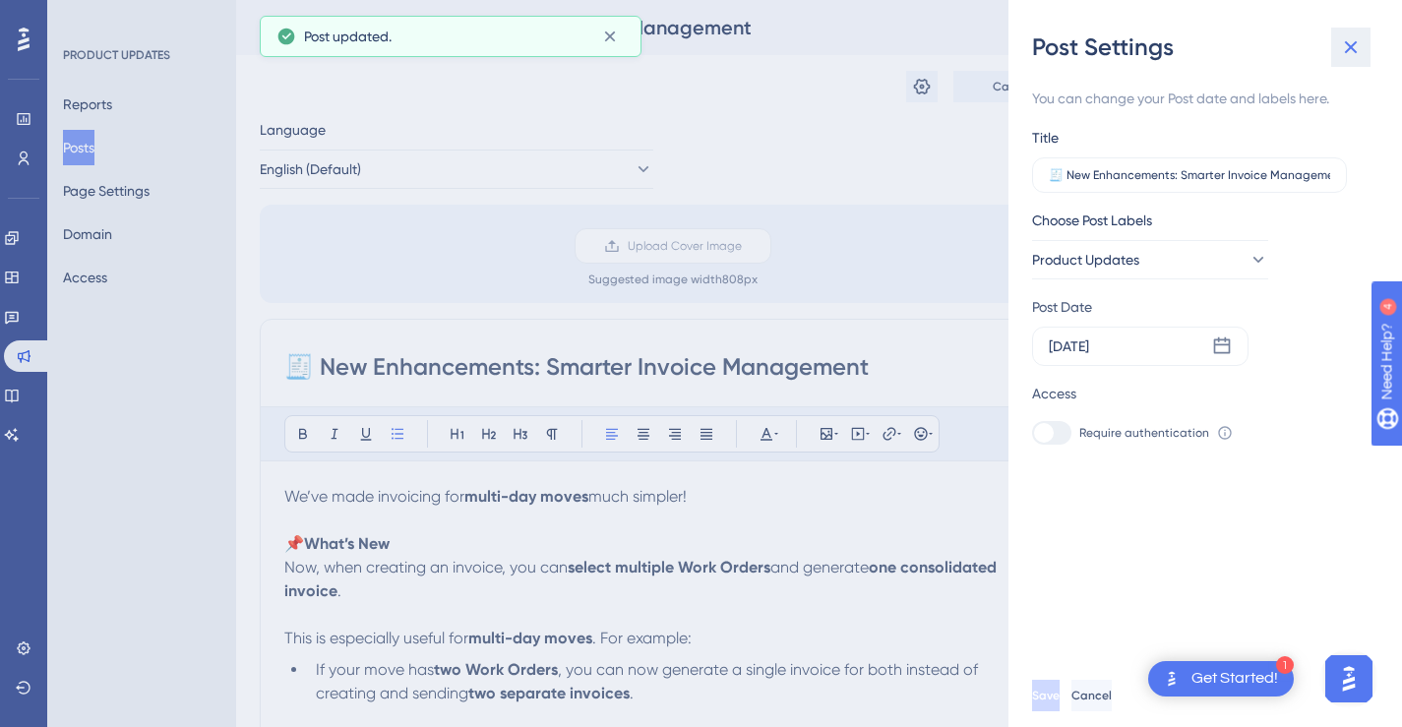
click at [1354, 49] on icon at bounding box center [1351, 47] width 24 height 24
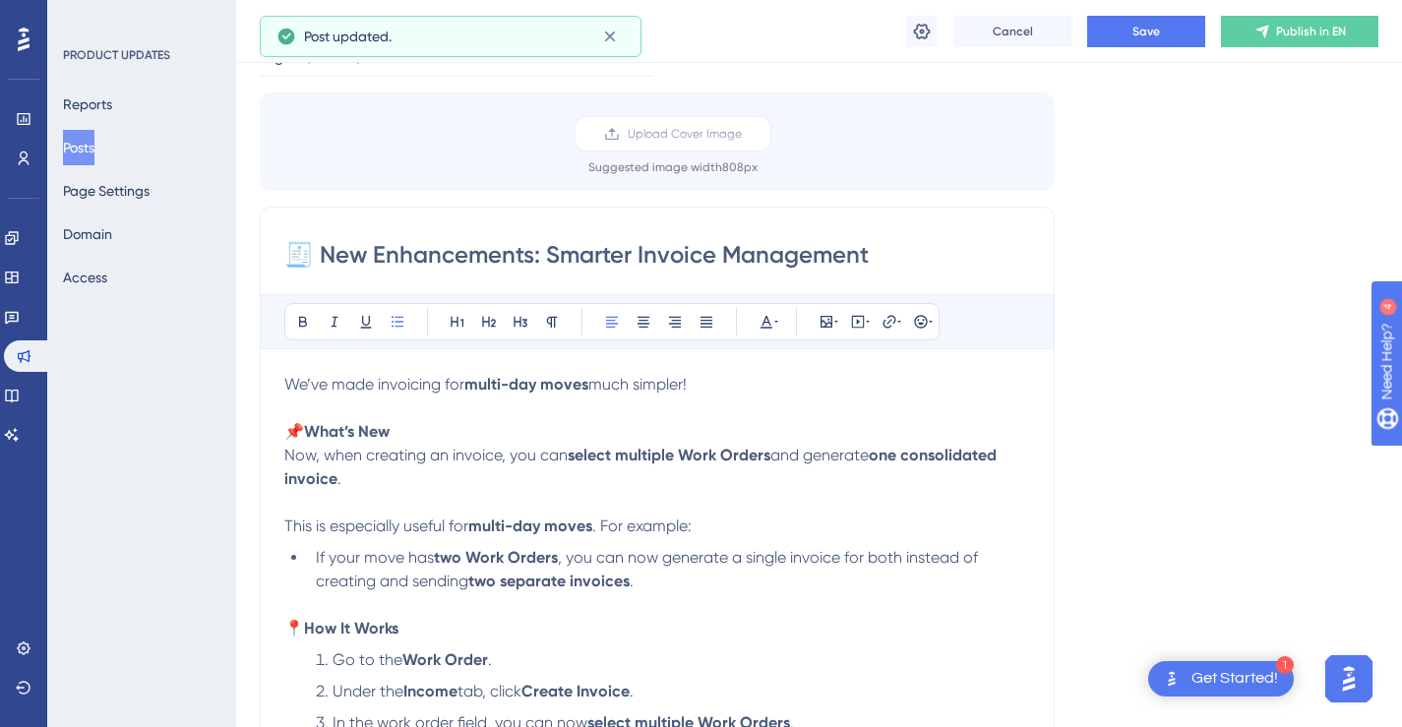
scroll to position [146, 0]
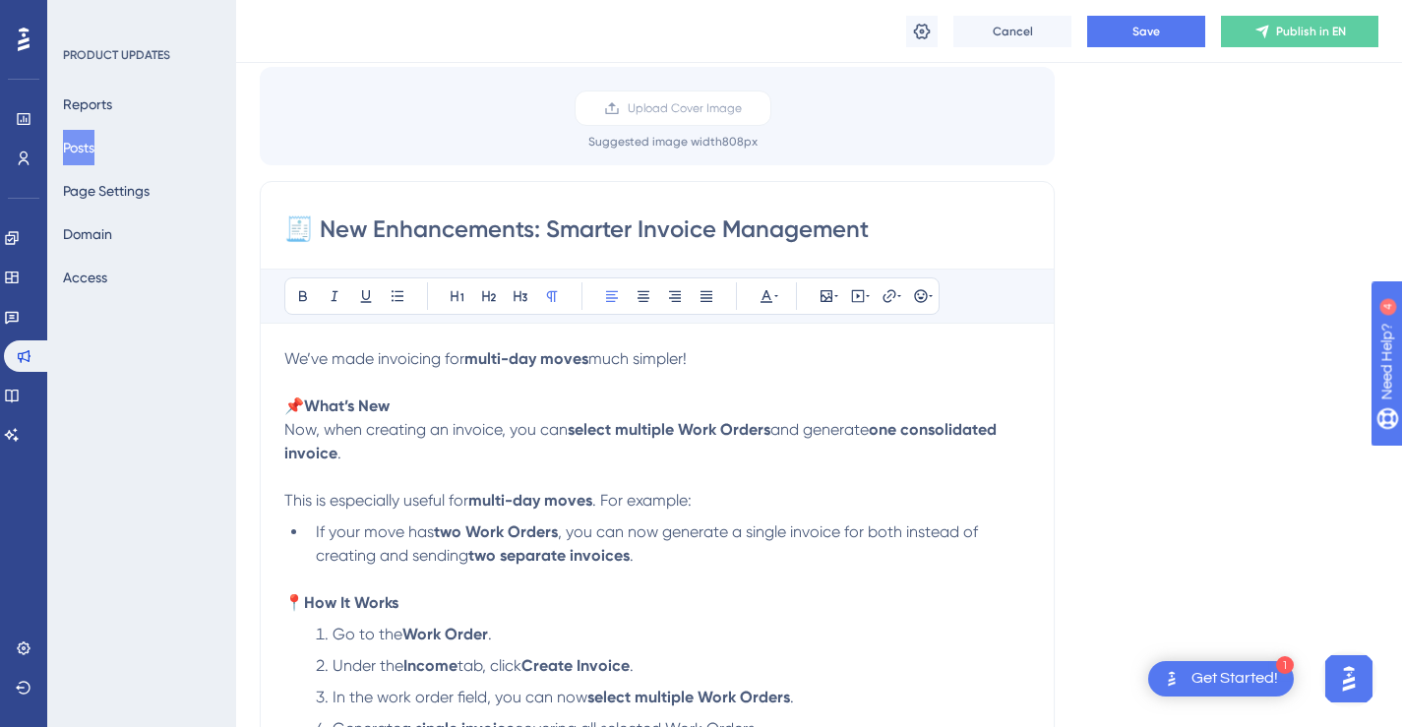
drag, startPoint x: 665, startPoint y: 358, endPoint x: 286, endPoint y: 357, distance: 378.7
click at [286, 357] on p "We’ve made invoicing for multi-day moves much simpler!" at bounding box center [657, 370] width 746 height 47
click at [286, 356] on span "We’ve made invoicing for" at bounding box center [374, 358] width 180 height 19
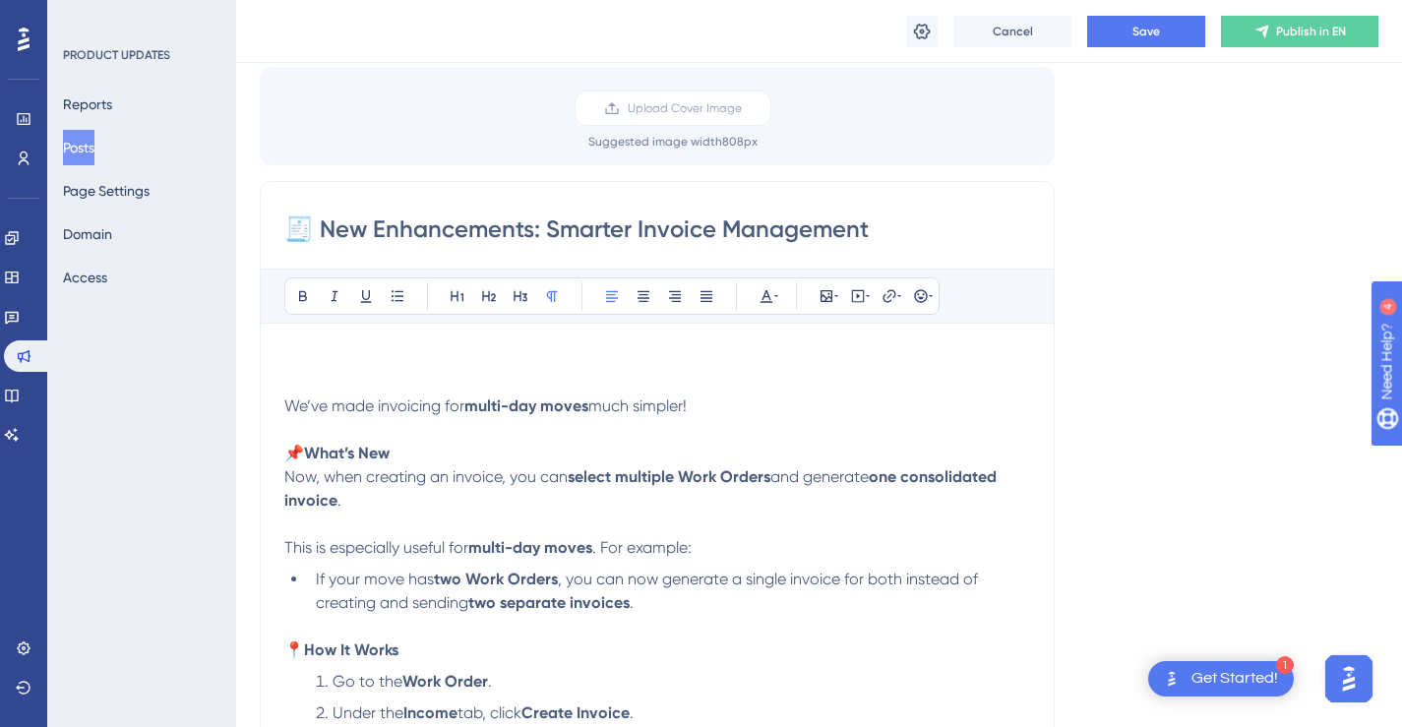
click at [284, 348] on p "We’ve made invoicing for multi-day moves much simpler!" at bounding box center [657, 394] width 746 height 94
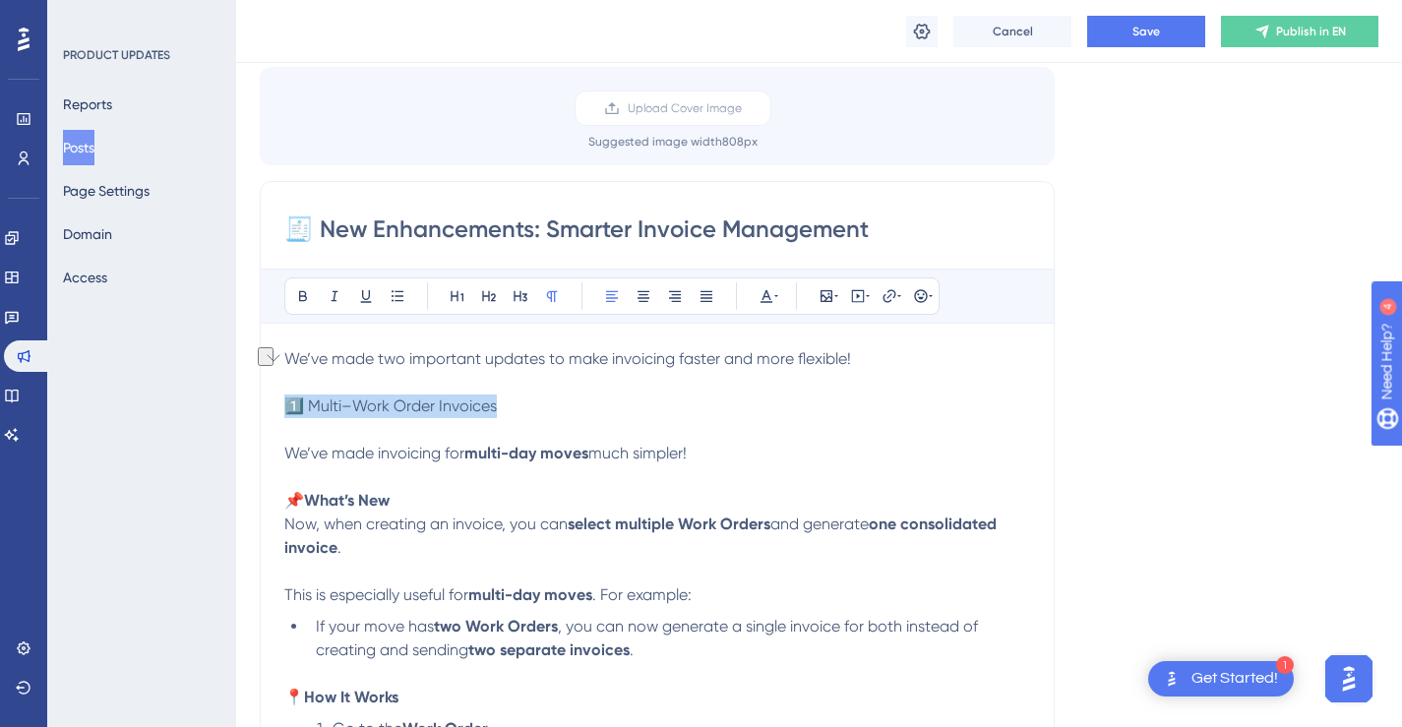
drag, startPoint x: 503, startPoint y: 402, endPoint x: 291, endPoint y: 407, distance: 211.5
click at [291, 407] on p "1️⃣ Multi–Work Order Invoices We’ve made invoicing for multi-day moves much sim…" at bounding box center [657, 441] width 746 height 94
click at [486, 301] on icon at bounding box center [489, 296] width 16 height 16
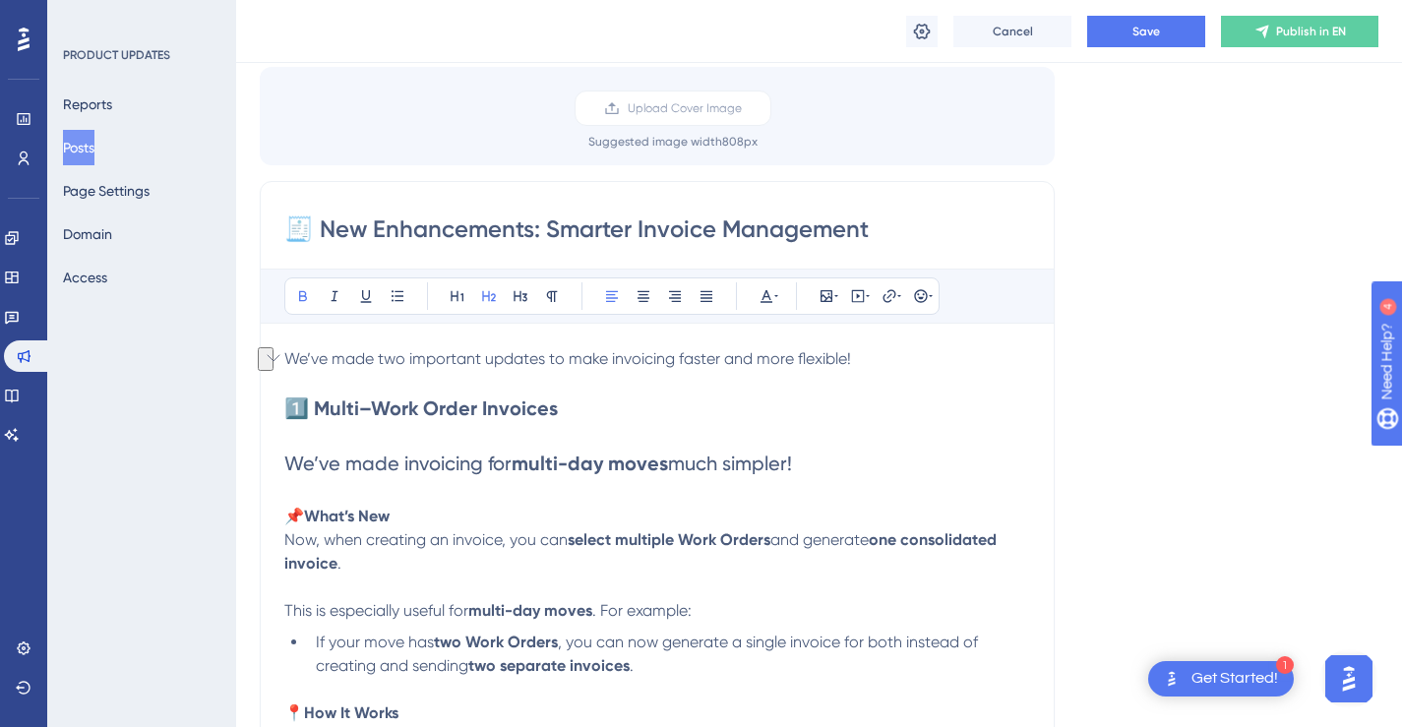
click at [594, 406] on h2 "1️⃣ Multi–Work Order Invoices We’ve made invoicing for multi-day moves much sim…" at bounding box center [657, 449] width 746 height 110
drag, startPoint x: 810, startPoint y: 459, endPoint x: 413, endPoint y: 376, distance: 405.1
click at [291, 467] on h2 "1️⃣ Multi–Work Order Invoices We’ve made invoicing for multi-day moves much sim…" at bounding box center [657, 449] width 746 height 110
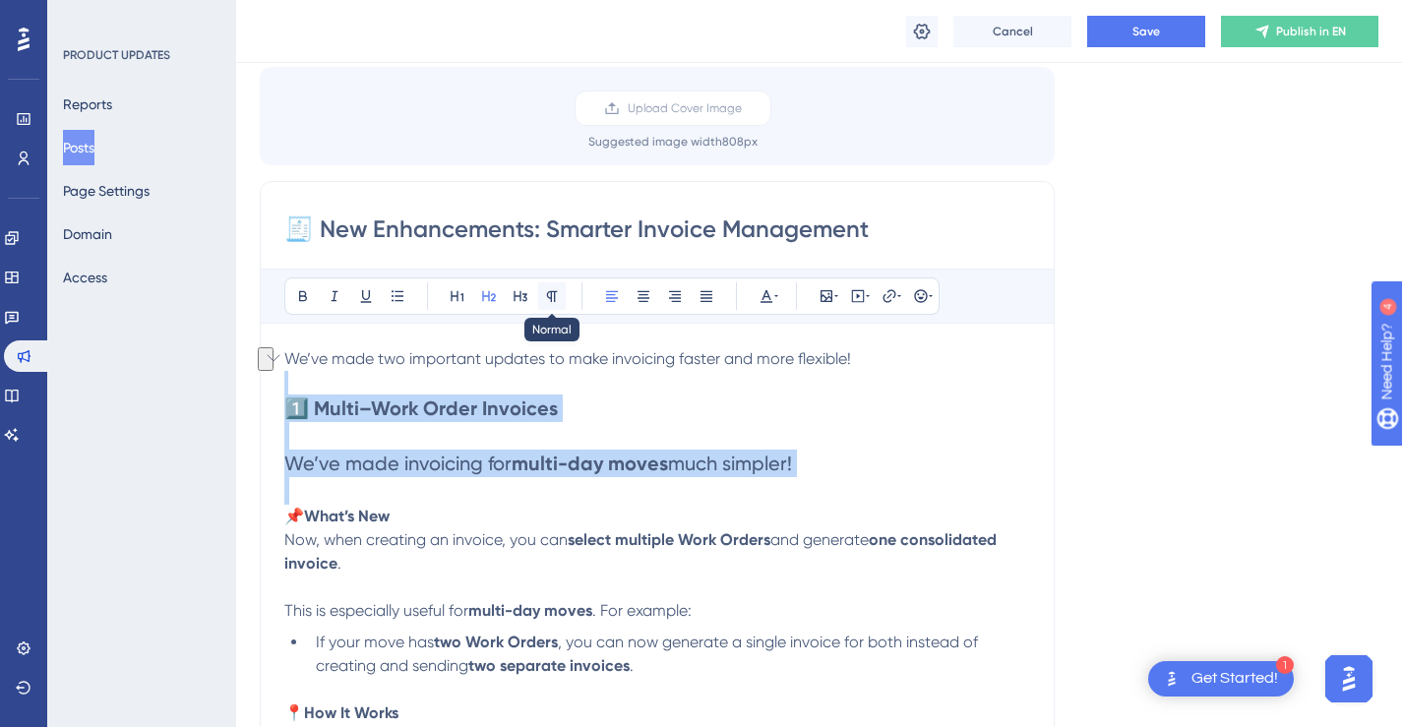
click at [551, 289] on icon at bounding box center [552, 296] width 16 height 16
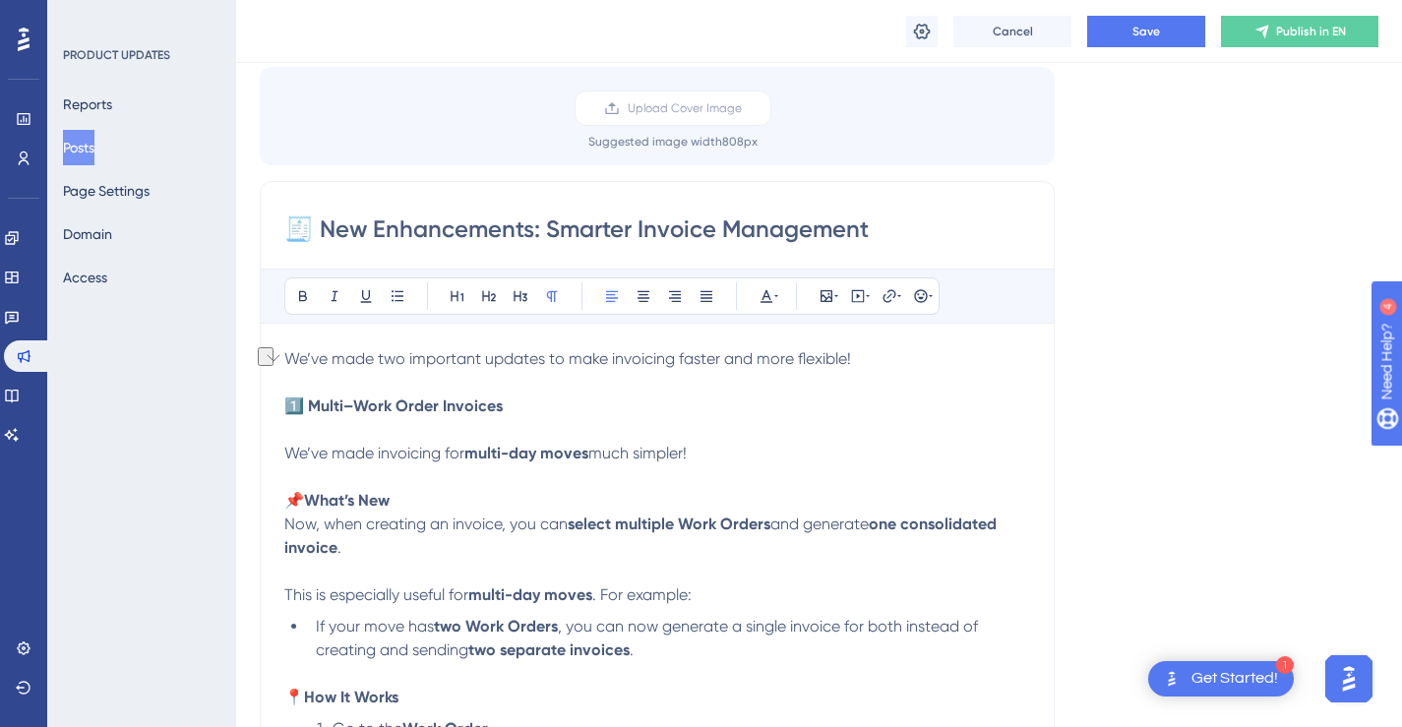
click at [530, 409] on p "1️⃣ Multi–Work Order Invoices We’ve made invoicing for multi-day moves much sim…" at bounding box center [657, 441] width 746 height 94
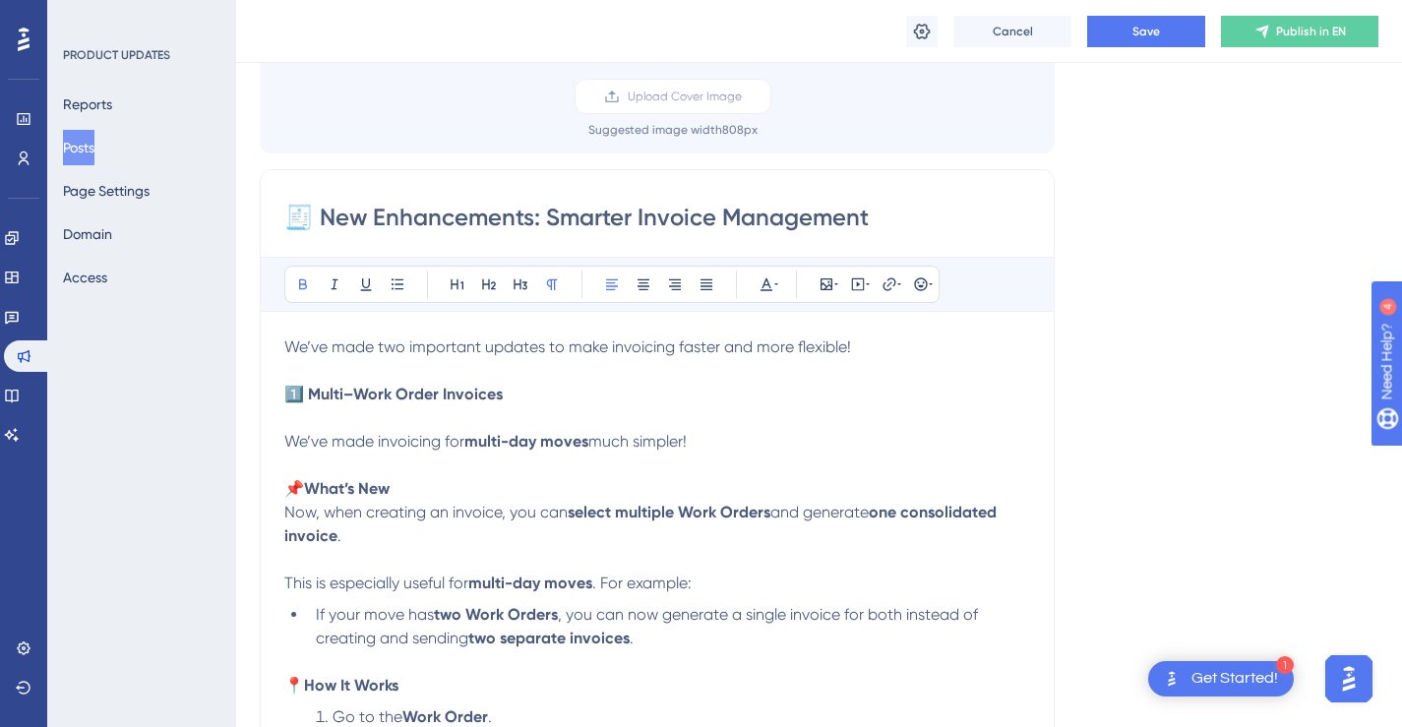
scroll to position [161, 0]
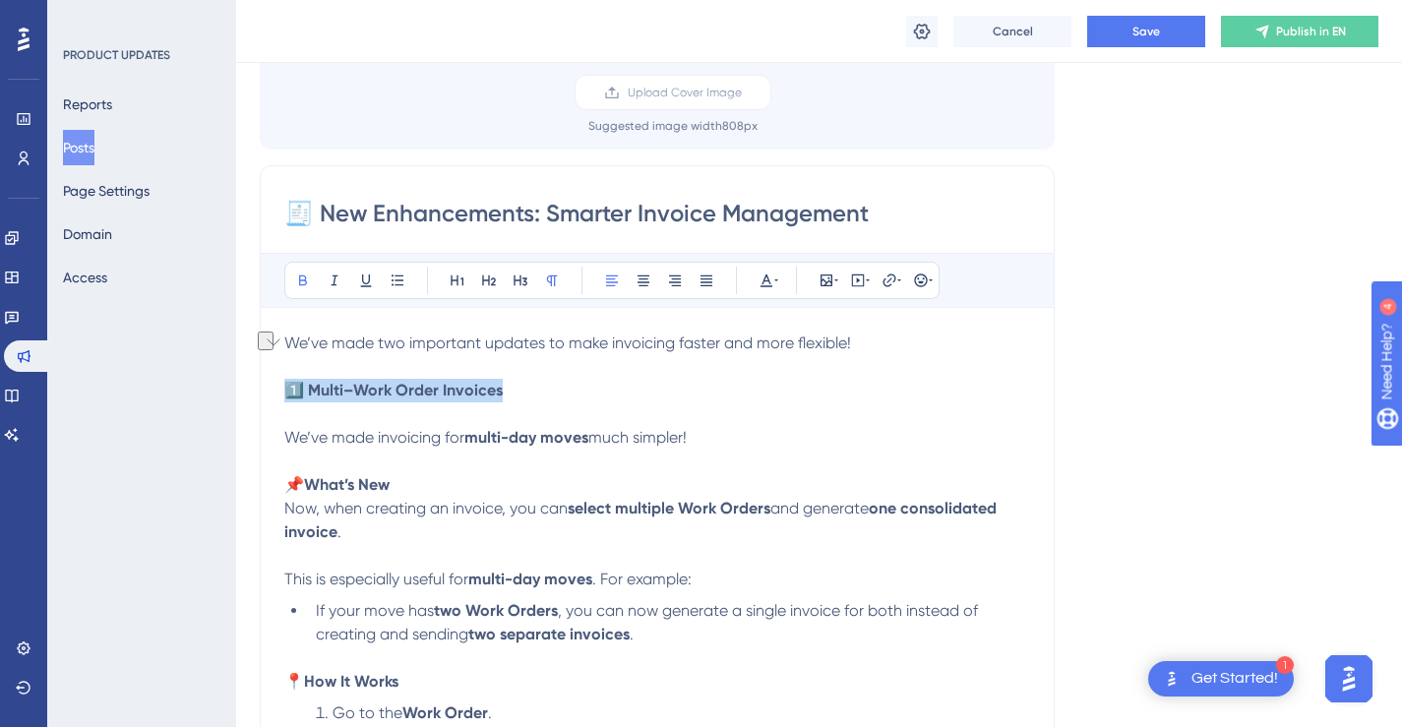
drag, startPoint x: 513, startPoint y: 390, endPoint x: 289, endPoint y: 391, distance: 224.3
click at [289, 391] on p "1️⃣ Multi–Work Order Invoices We’ve made invoicing for multi-day moves much sim…" at bounding box center [657, 426] width 746 height 94
click at [486, 284] on icon at bounding box center [489, 280] width 16 height 16
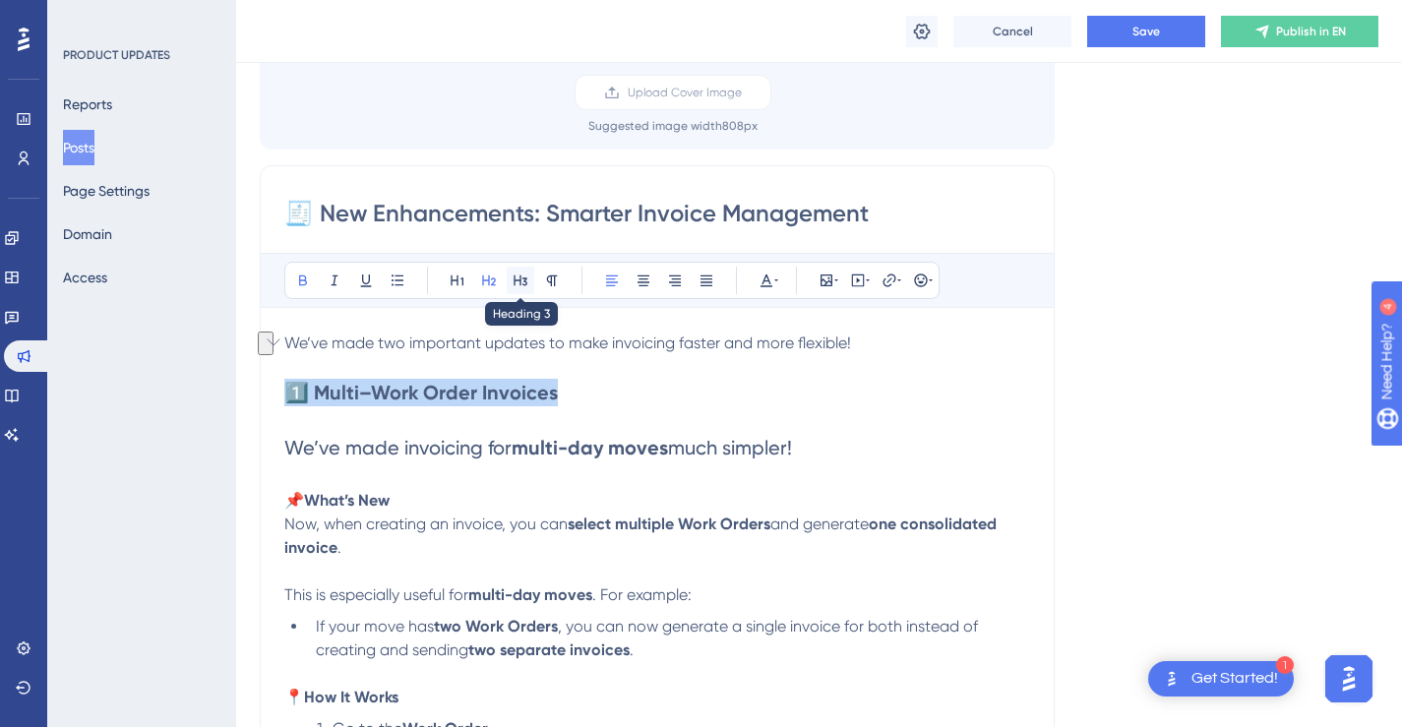
click at [523, 282] on icon at bounding box center [520, 280] width 16 height 16
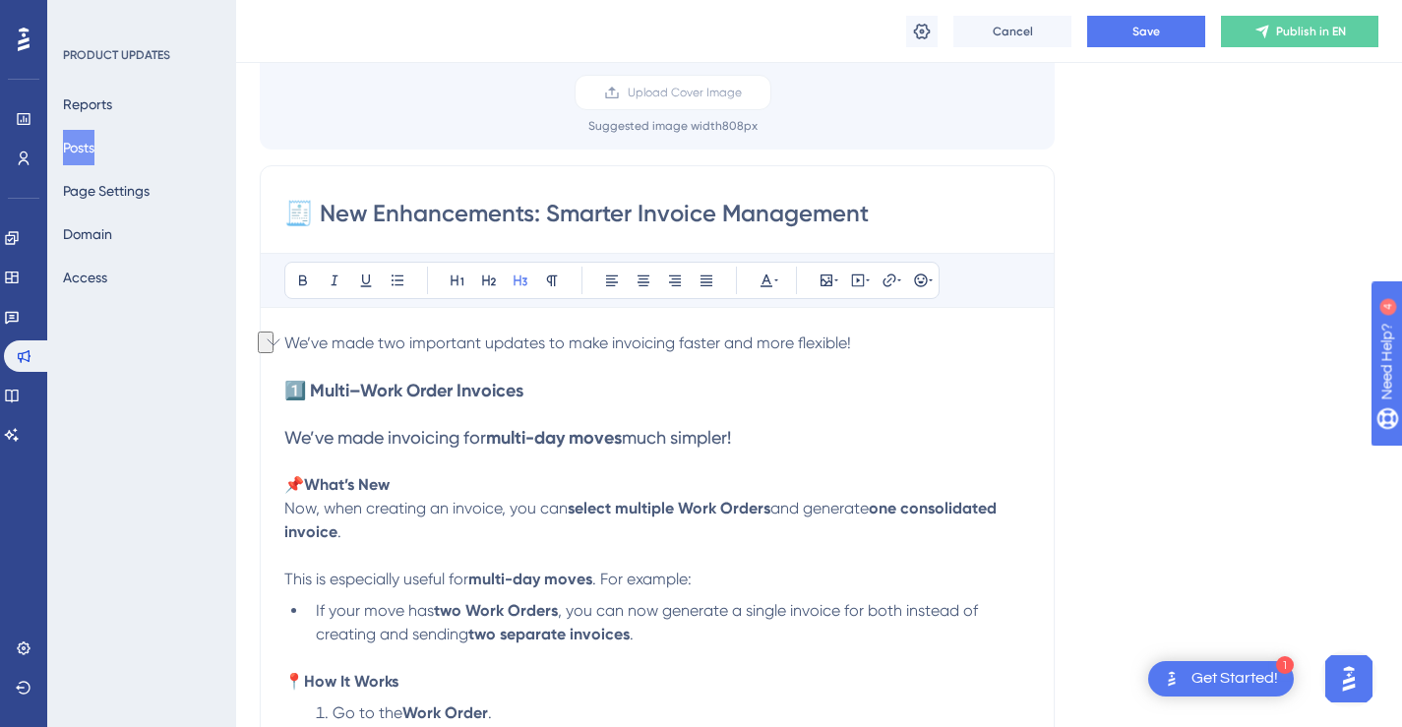
click at [608, 411] on h3 "1️⃣ Multi–Work Order Invoices We’ve made invoicing for multi-day moves much sim…" at bounding box center [657, 426] width 746 height 94
drag, startPoint x: 756, startPoint y: 434, endPoint x: 283, endPoint y: 447, distance: 473.3
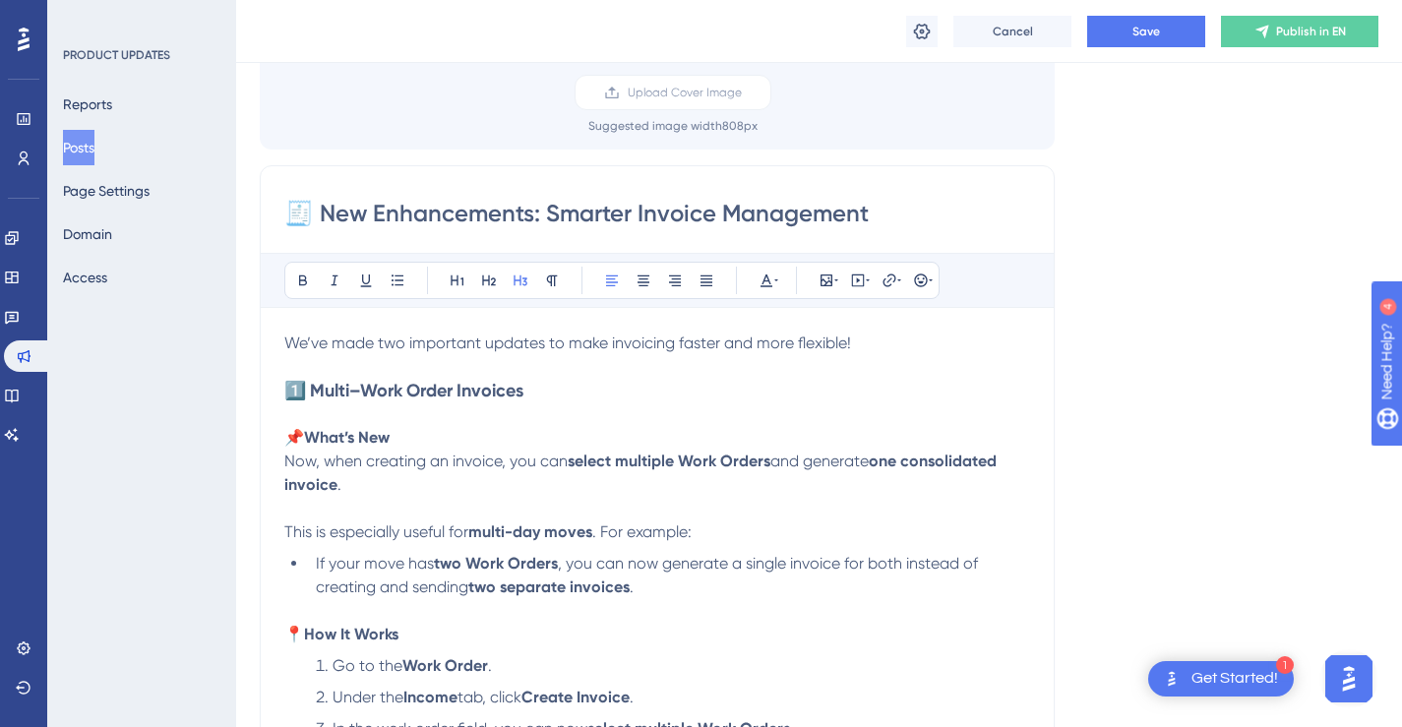
click at [422, 440] on p "📌 What’s New Now, when creating an invoice, you can select multiple Work Orders…" at bounding box center [657, 473] width 746 height 94
click at [310, 390] on strong "1️⃣ Multi–Work Order Invoices" at bounding box center [403, 391] width 239 height 22
click at [695, 394] on strong "Multi–Work Order Invoices" at bounding box center [592, 391] width 213 height 22
drag, startPoint x: 650, startPoint y: 390, endPoint x: 288, endPoint y: 389, distance: 362.0
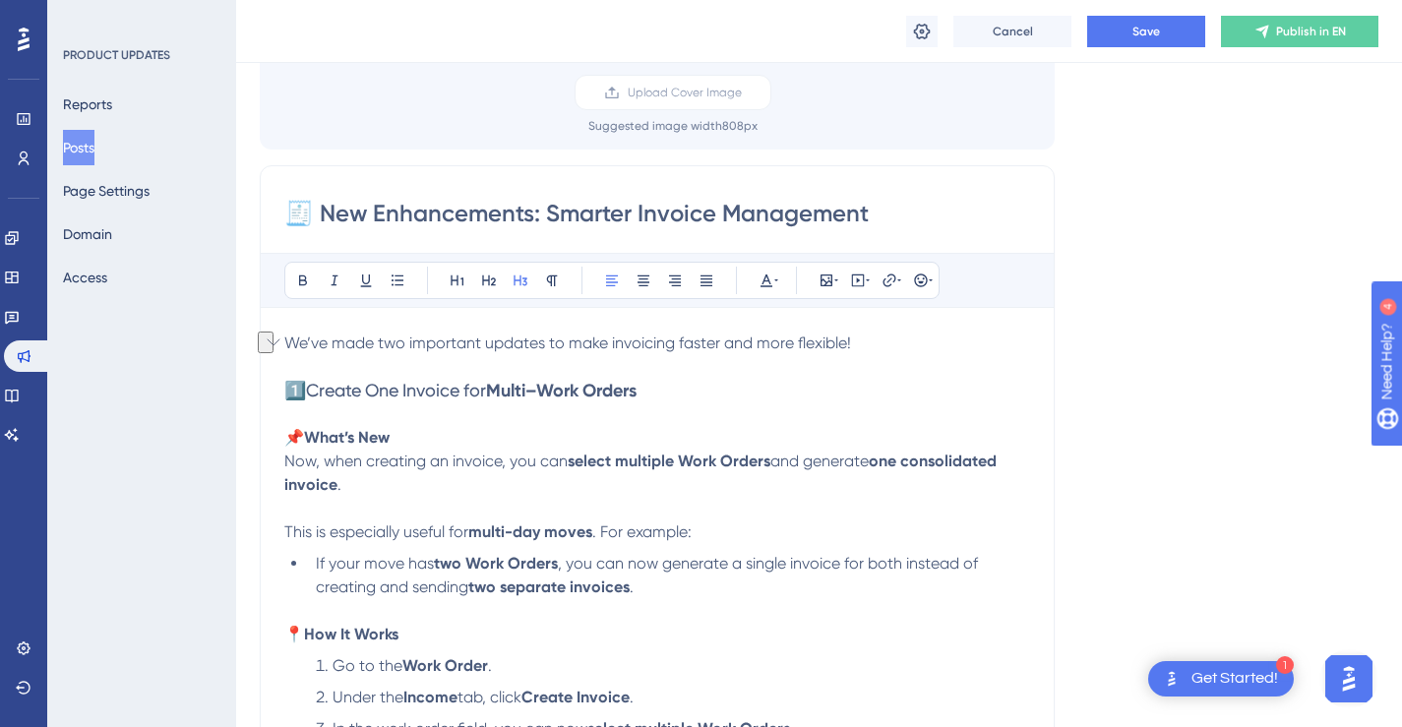
click at [288, 389] on h3 "1️⃣ Create One Invoice for Multi–Work Orders" at bounding box center [657, 402] width 746 height 47
click at [304, 270] on button at bounding box center [303, 281] width 28 height 28
click at [692, 384] on h3 "1️⃣ Create One Invoice for Multi–Work Orders" at bounding box center [657, 402] width 746 height 47
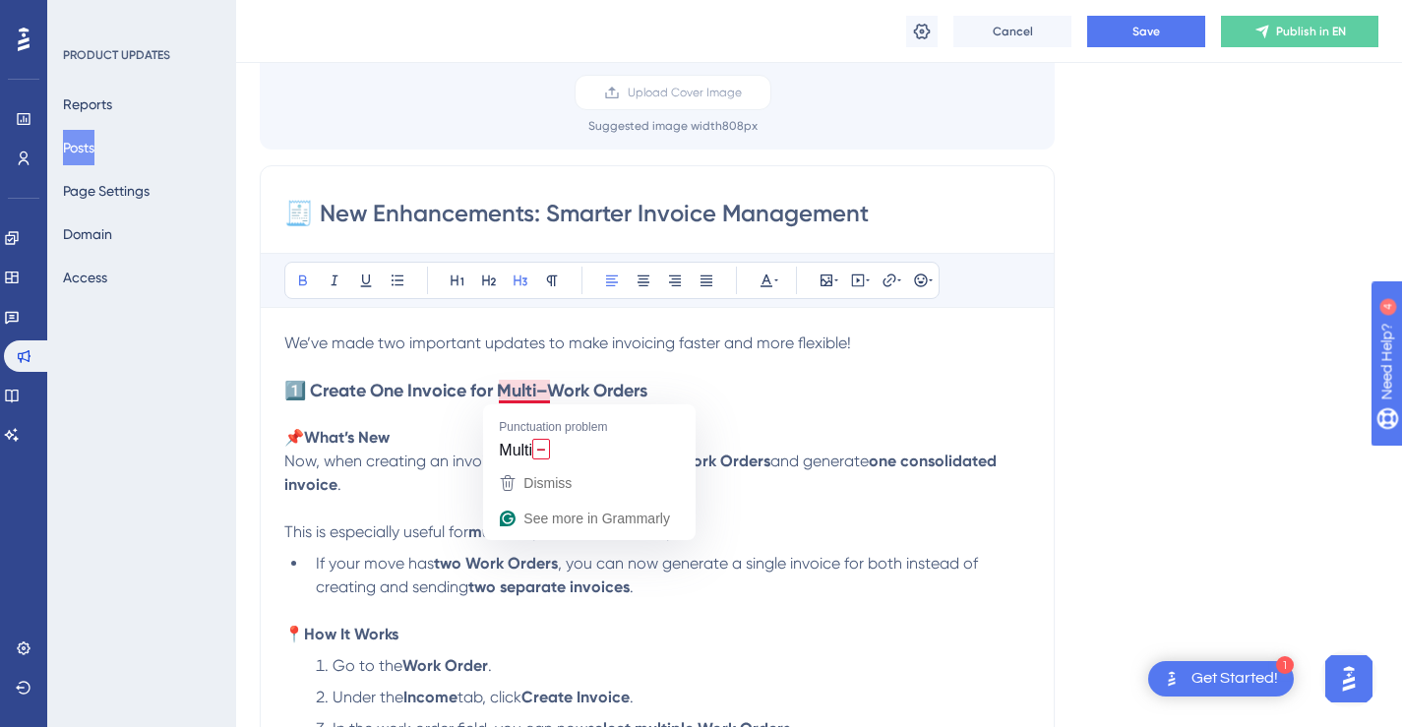
click at [550, 390] on strong "1️⃣ Create One Invoice for Multi–Work Orders" at bounding box center [465, 391] width 363 height 22
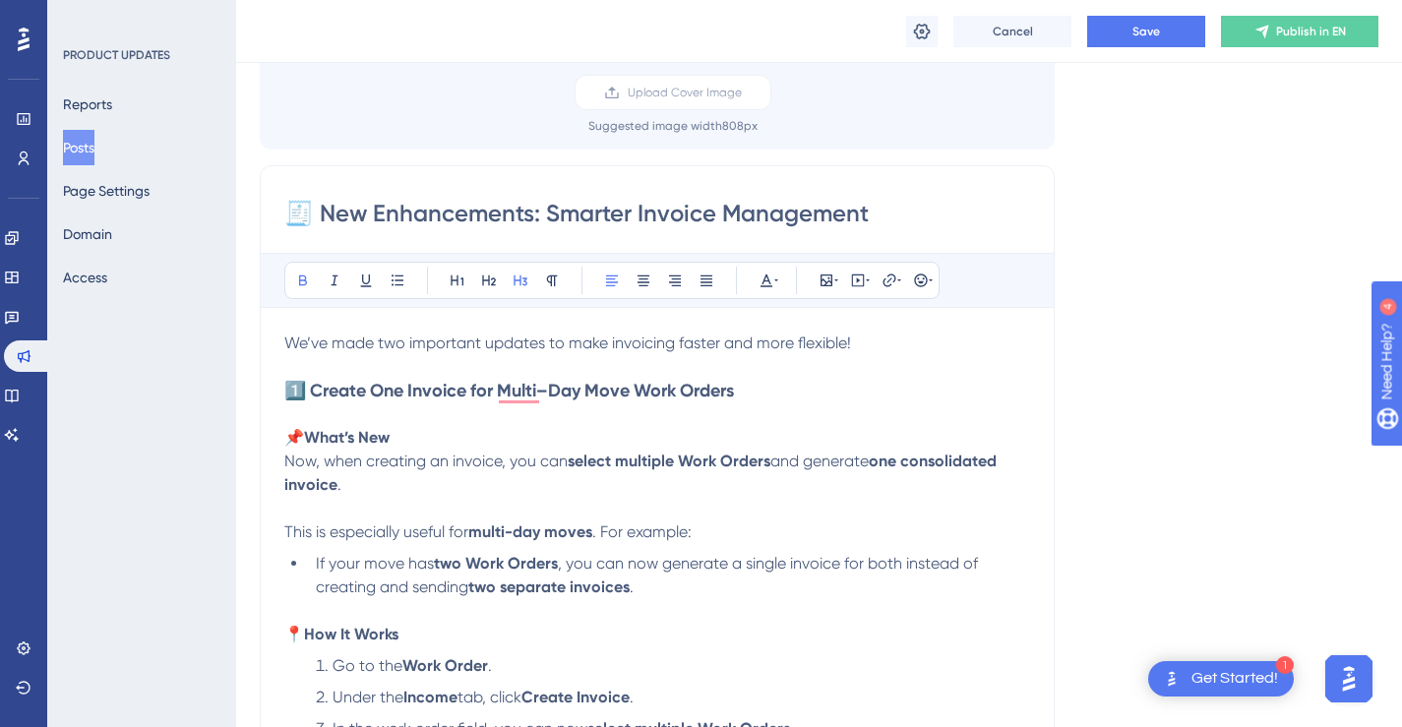
click at [768, 391] on h3 "1️⃣ Create One Invoice for Multi–Day Move Work Orders" at bounding box center [657, 402] width 746 height 47
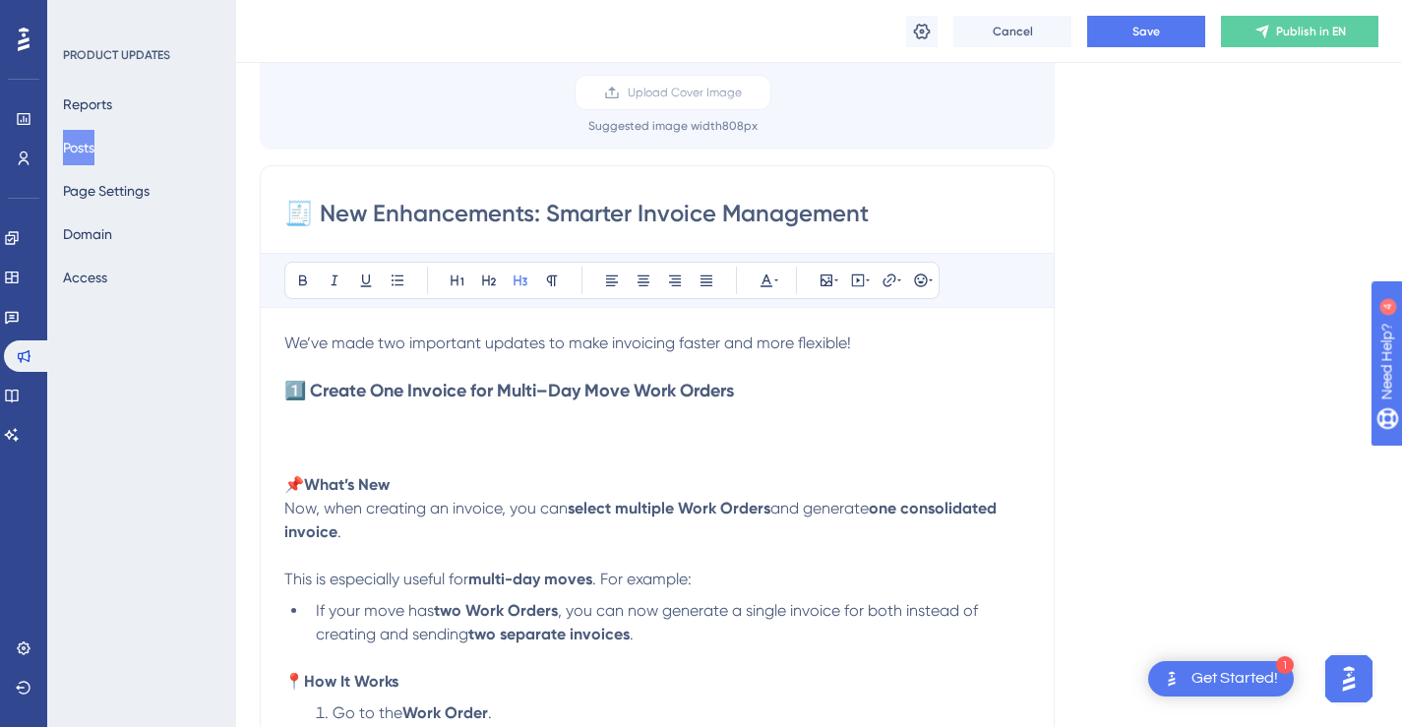
click at [487, 488] on p "📌 What’s New Now, when creating an invoice, you can select multiple Work Orders…" at bounding box center [657, 520] width 746 height 94
click at [397, 481] on span "We’ve made invoicing for" at bounding box center [480, 484] width 180 height 19
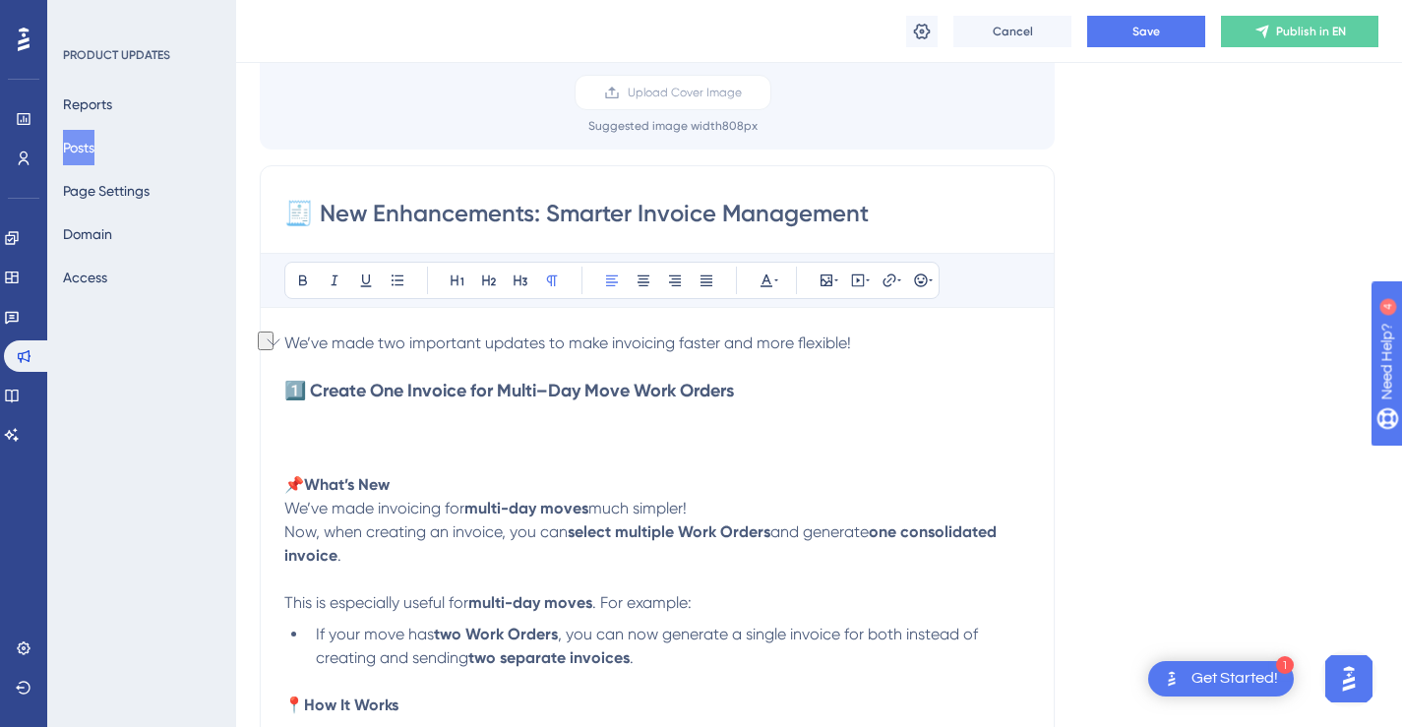
drag, startPoint x: 403, startPoint y: 480, endPoint x: 294, endPoint y: 481, distance: 109.2
click at [294, 481] on p "📌 What’s New We’ve made invoicing for multi-day moves much simpler! Now, when c…" at bounding box center [657, 532] width 746 height 118
click at [726, 502] on p "We’ve made invoicing for multi-day moves much simpler! Now, when creating an in…" at bounding box center [657, 532] width 746 height 118
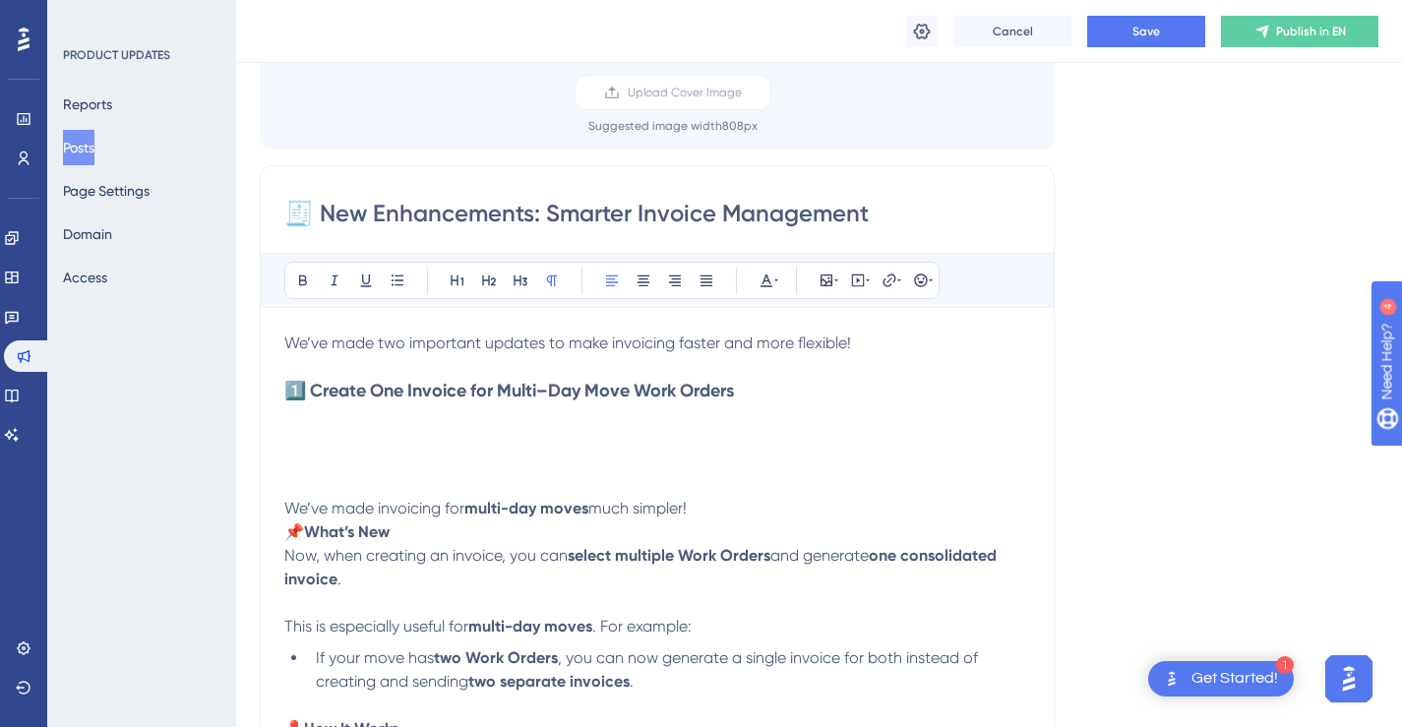
click at [643, 484] on p "We’ve made invoicing for multi-day moves much simpler! 📌 What’s New Now, when c…" at bounding box center [657, 544] width 746 height 142
click at [707, 510] on p "We’ve made invoicing for multi-day moves much simpler! 📌 What’s New Now, when c…" at bounding box center [657, 544] width 746 height 142
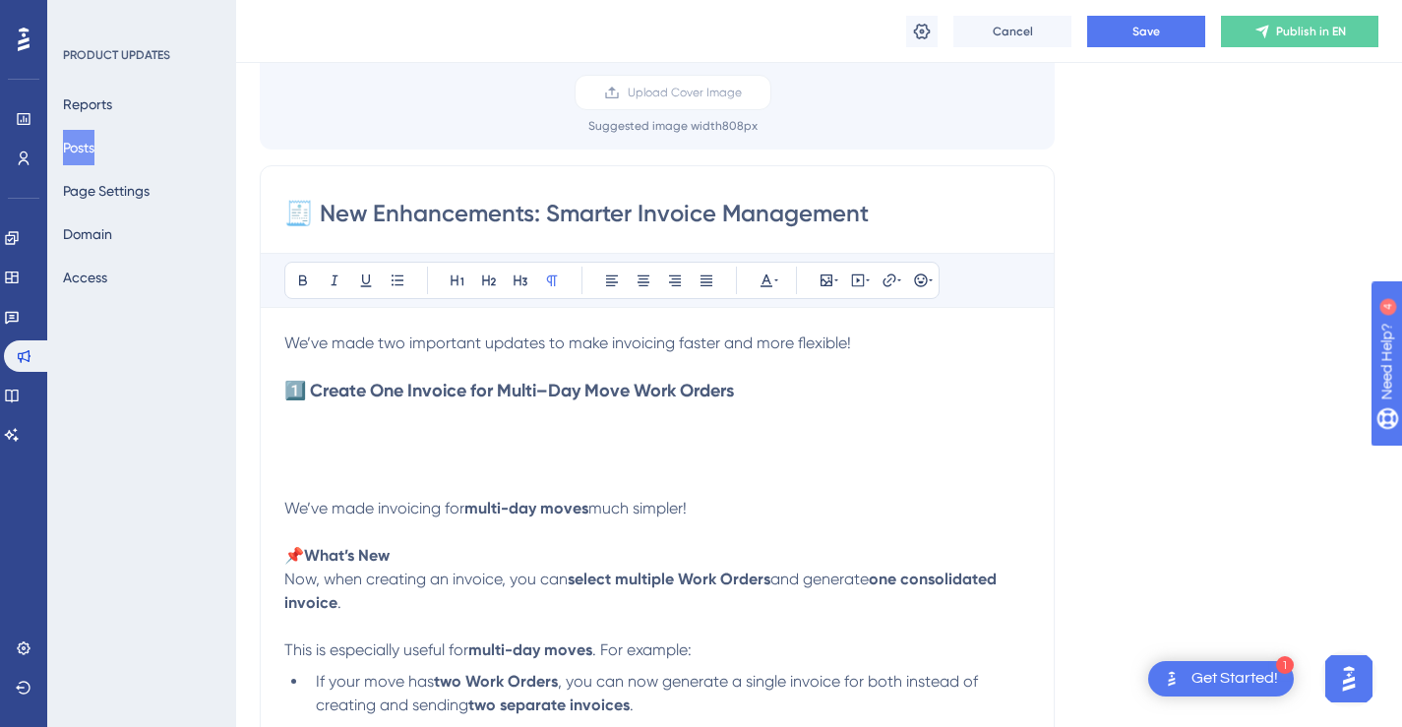
click at [636, 487] on p "We’ve made invoicing for multi-day moves much simpler! 📌 What’s New Now, when c…" at bounding box center [657, 555] width 746 height 165
click at [566, 453] on h3 "To enrich screen reader interactions, please activate Accessibility in Grammarl…" at bounding box center [657, 449] width 746 height 47
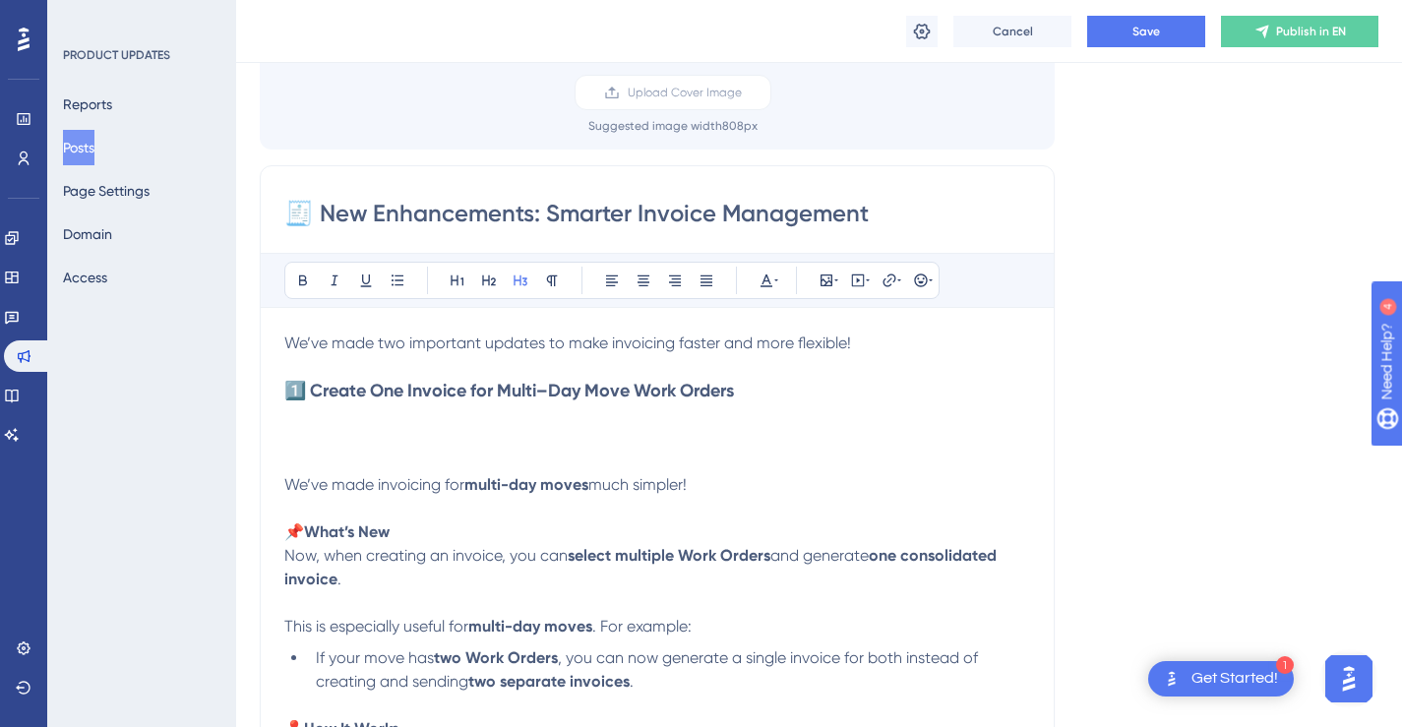
click at [570, 415] on p "To enrich screen reader interactions, please activate Accessibility in Grammarl…" at bounding box center [657, 414] width 746 height 24
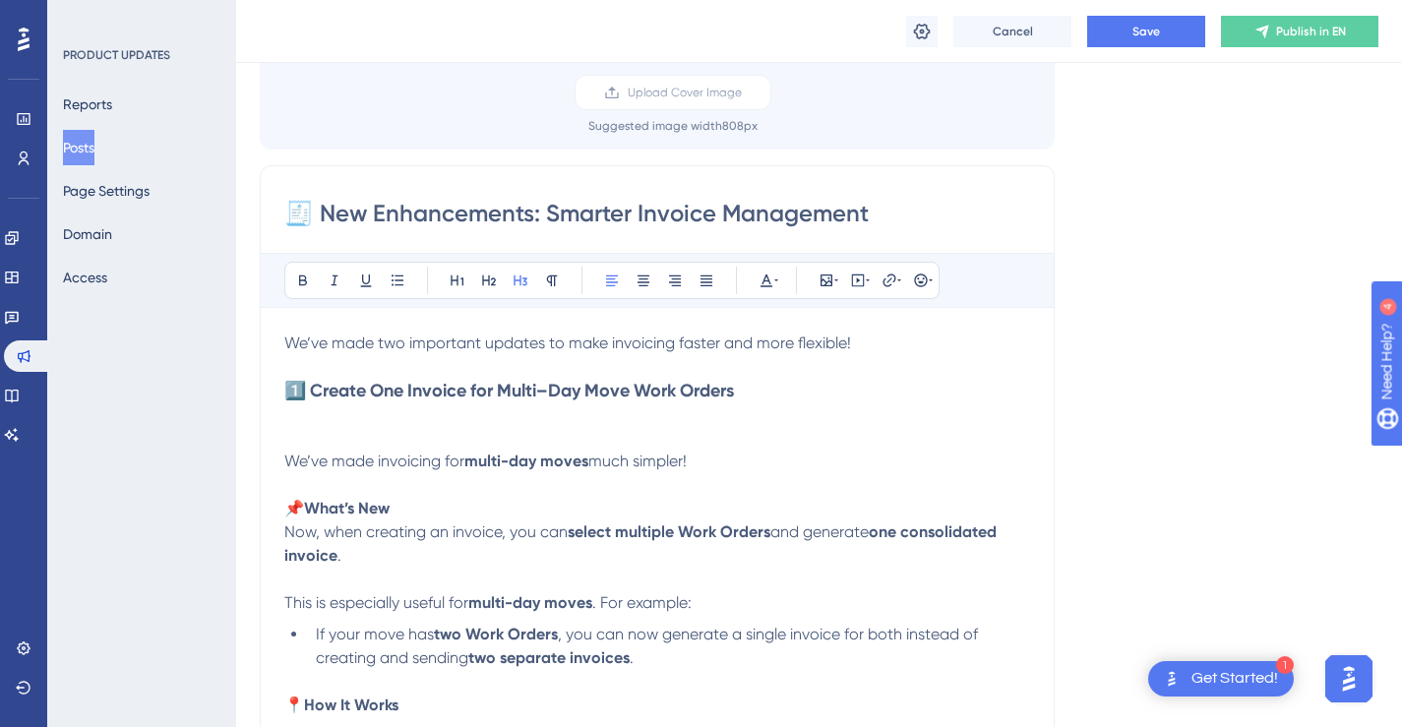
click at [568, 416] on h3 "To enrich screen reader interactions, please activate Accessibility in Grammarl…" at bounding box center [657, 414] width 746 height 24
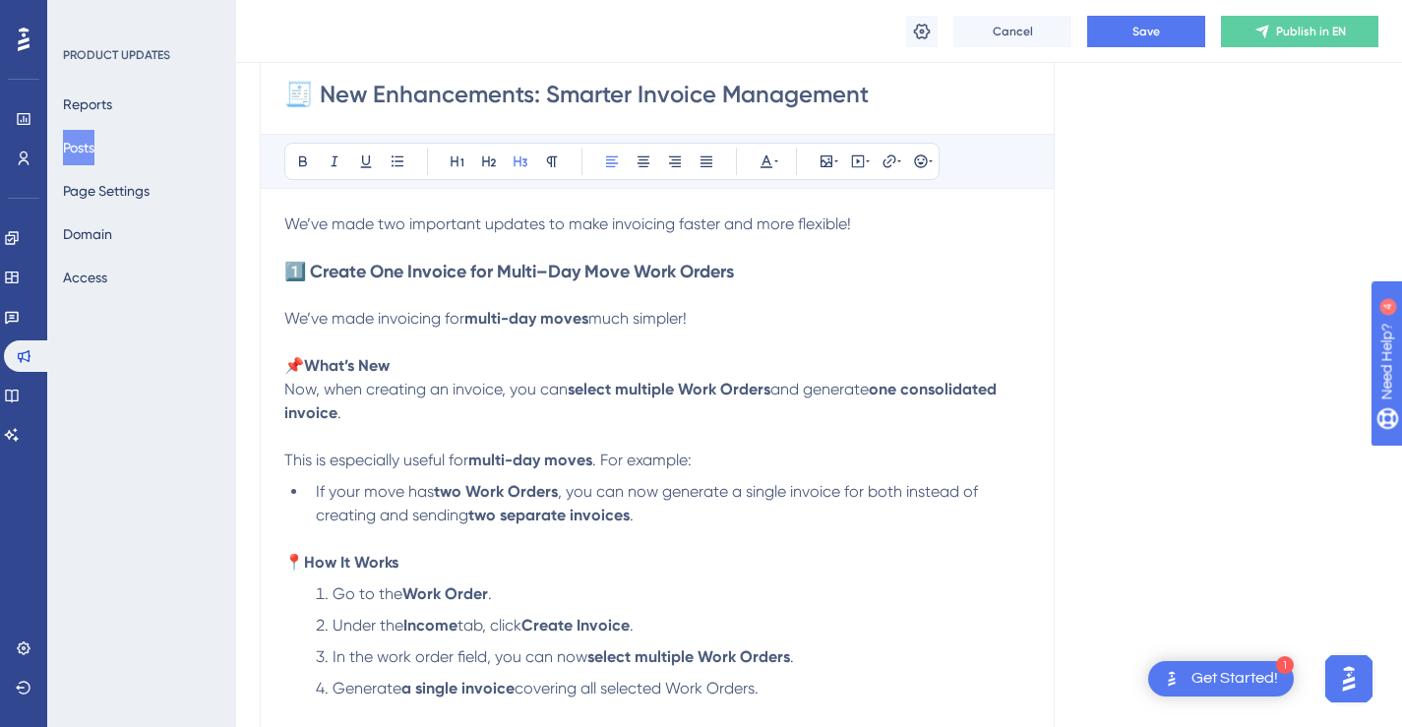
scroll to position [316, 0]
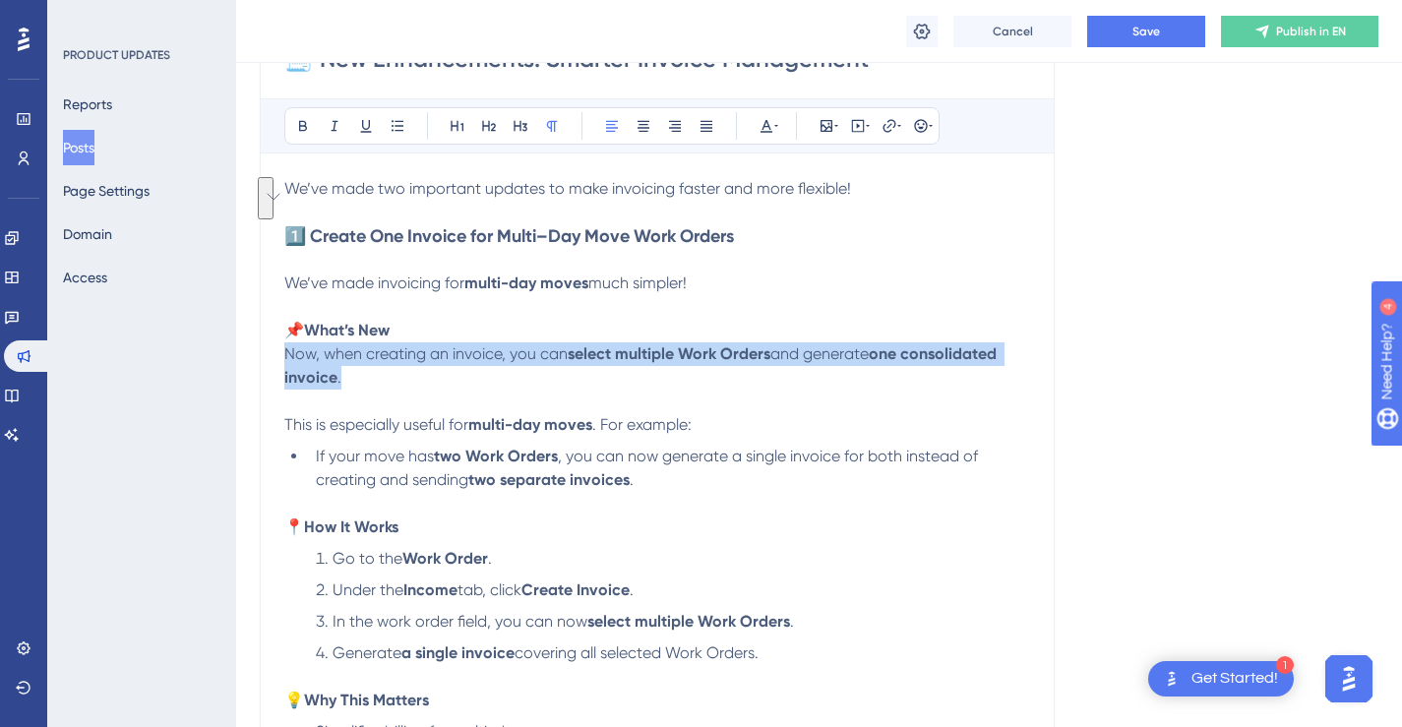
drag, startPoint x: 305, startPoint y: 362, endPoint x: 287, endPoint y: 356, distance: 18.7
click at [287, 356] on p "We’ve made invoicing for multi-day moves much simpler! 📌 What’s New Now, when c…" at bounding box center [657, 330] width 746 height 165
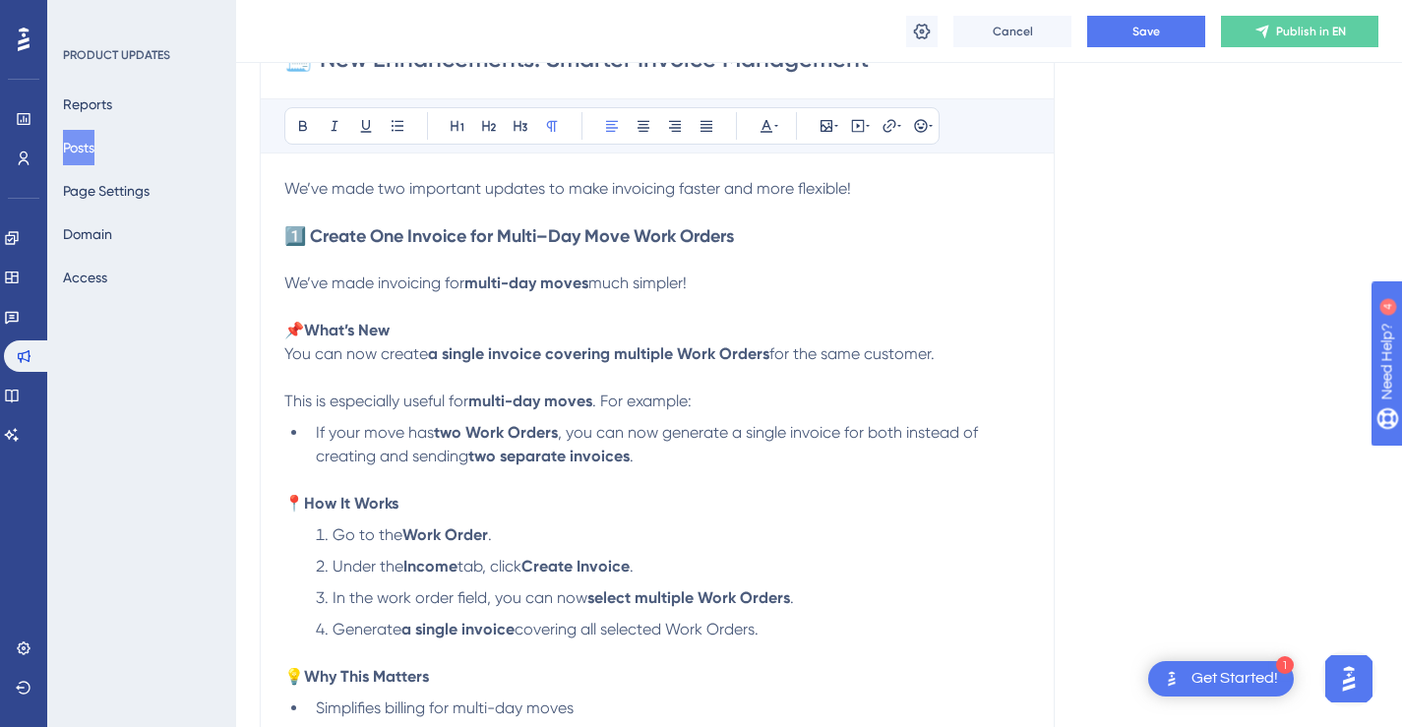
click at [464, 378] on p "We’ve made invoicing for multi-day moves much simpler! 📌 What’s New You can now…" at bounding box center [657, 319] width 746 height 142
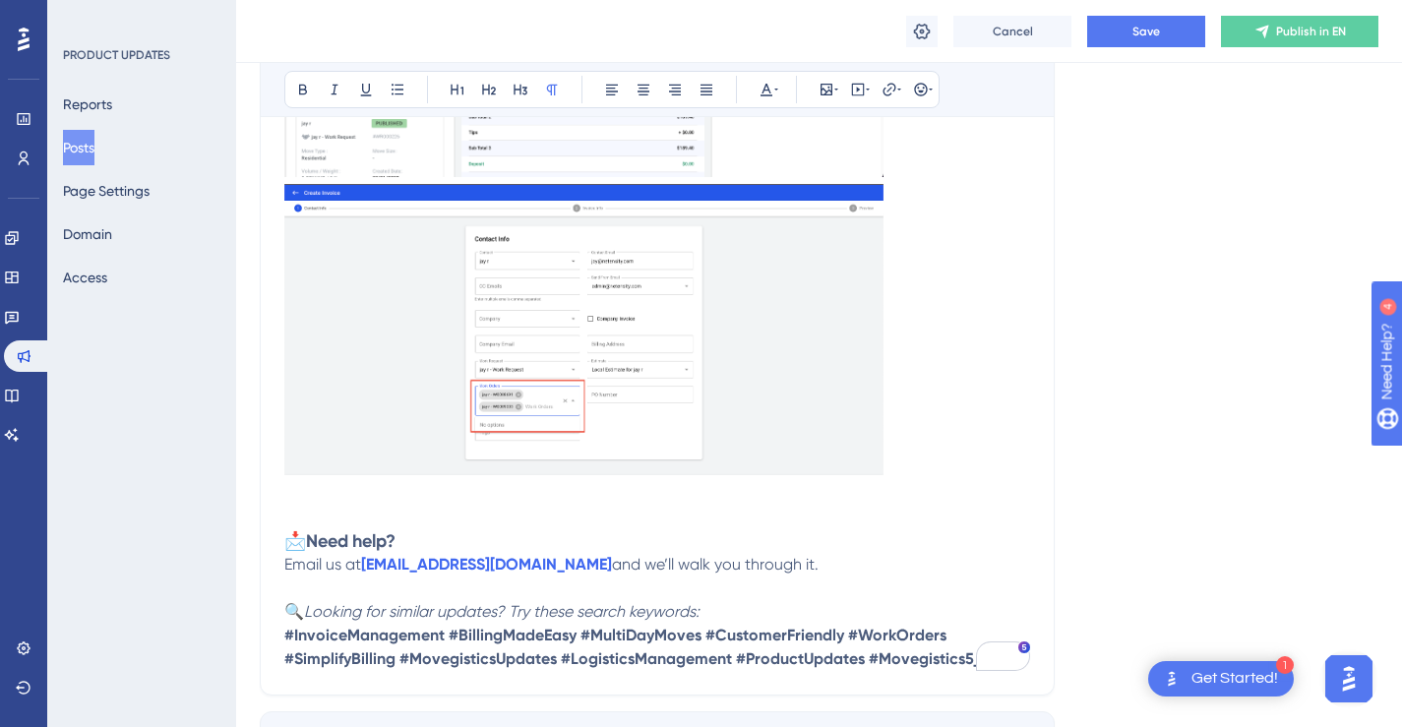
scroll to position [1397, 0]
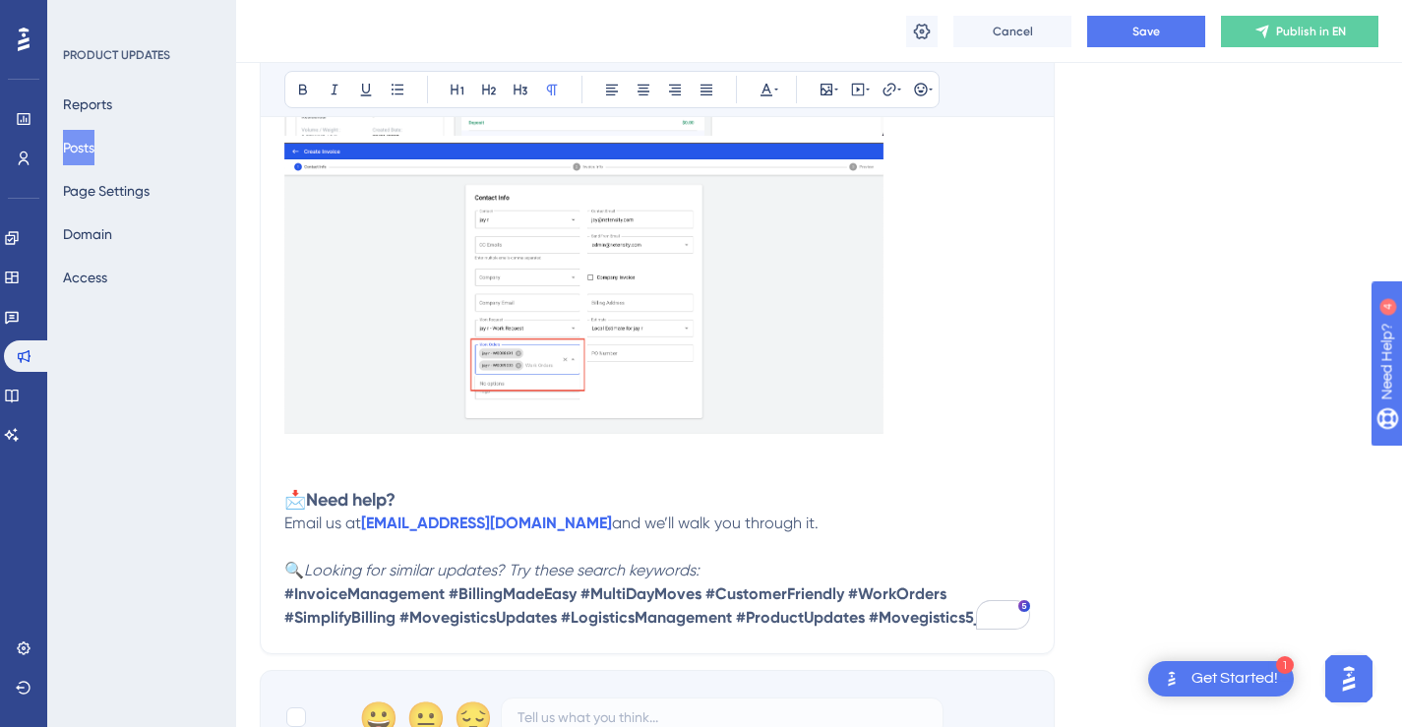
click at [946, 407] on p "To enrich screen reader interactions, please activate Accessibility in Grammarl…" at bounding box center [657, 303] width 746 height 321
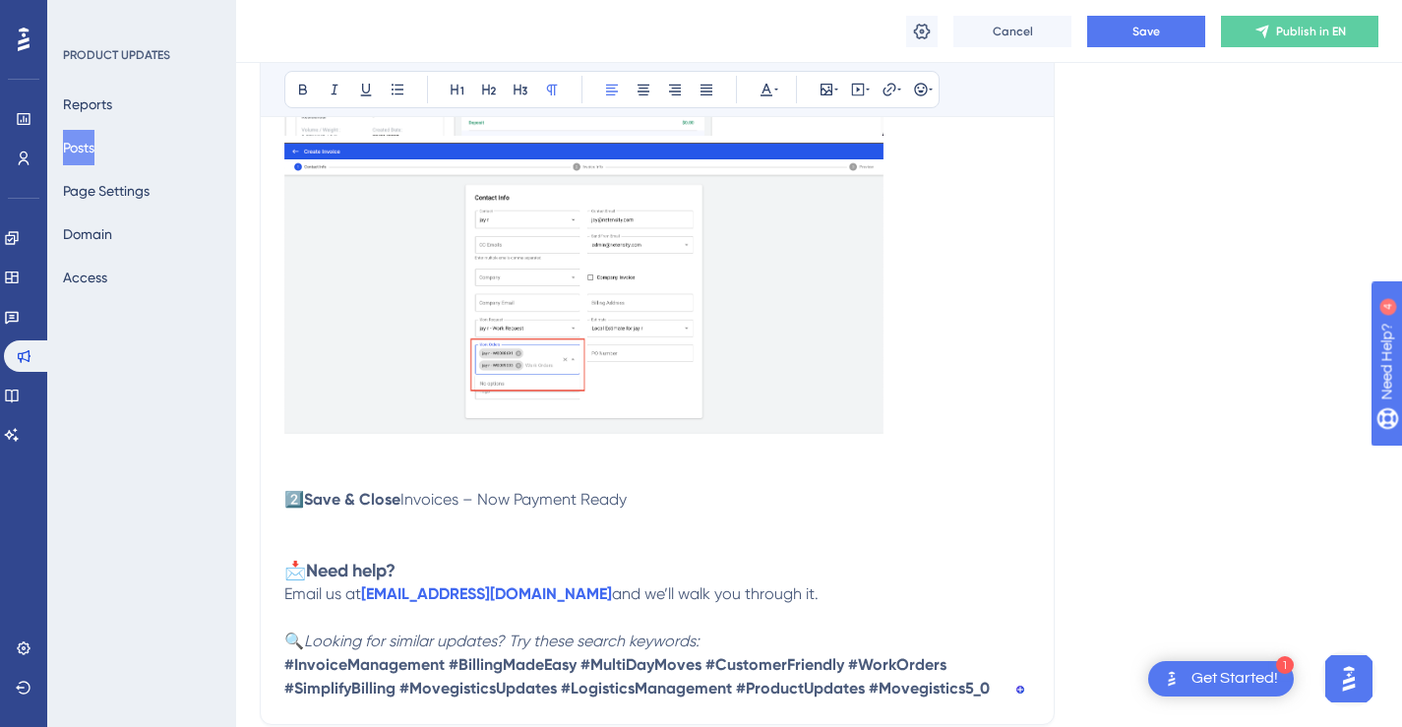
drag, startPoint x: 622, startPoint y: 498, endPoint x: 283, endPoint y: 498, distance: 338.4
click at [284, 498] on p "2️⃣ Save & Close Invoices – Now Payment Ready" at bounding box center [657, 511] width 746 height 47
click at [512, 90] on icon at bounding box center [520, 90] width 16 height 16
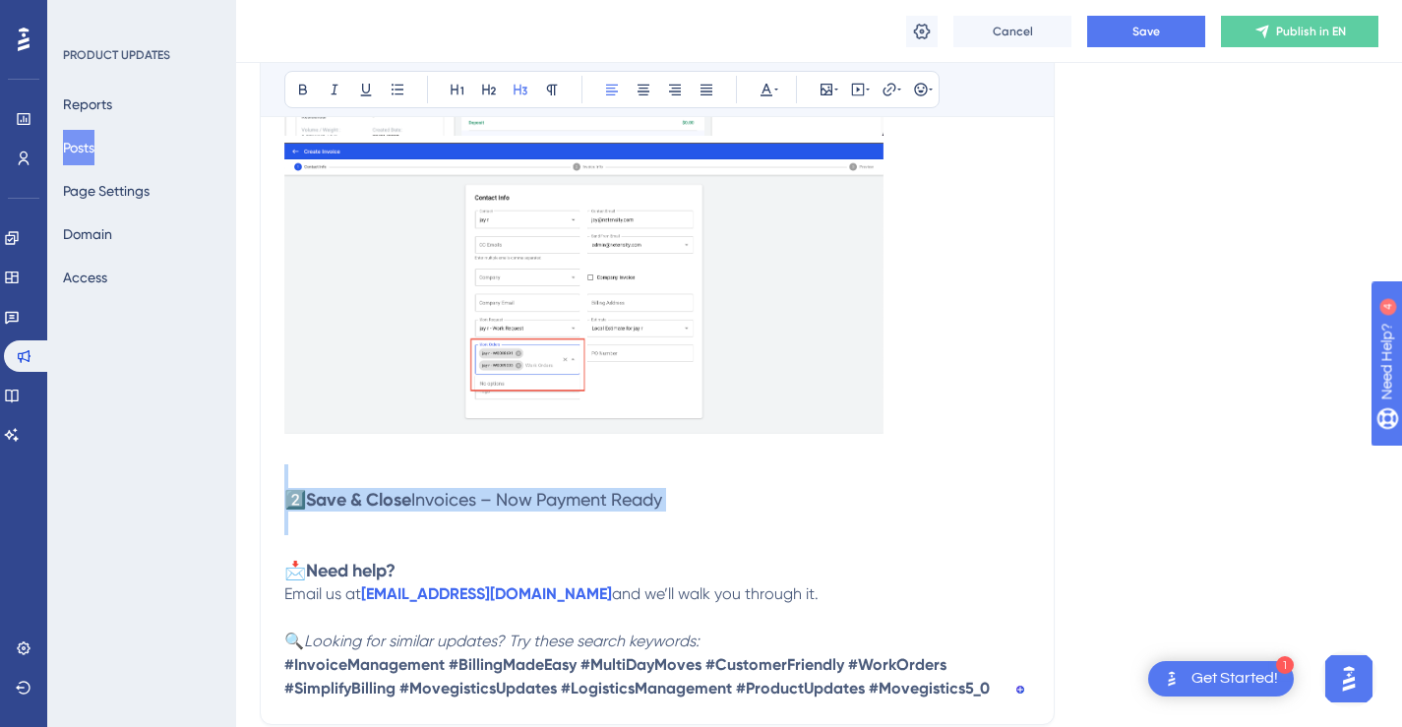
click at [696, 495] on h3 "2️⃣ Save & Close Invoices – Now Payment Ready" at bounding box center [657, 511] width 746 height 47
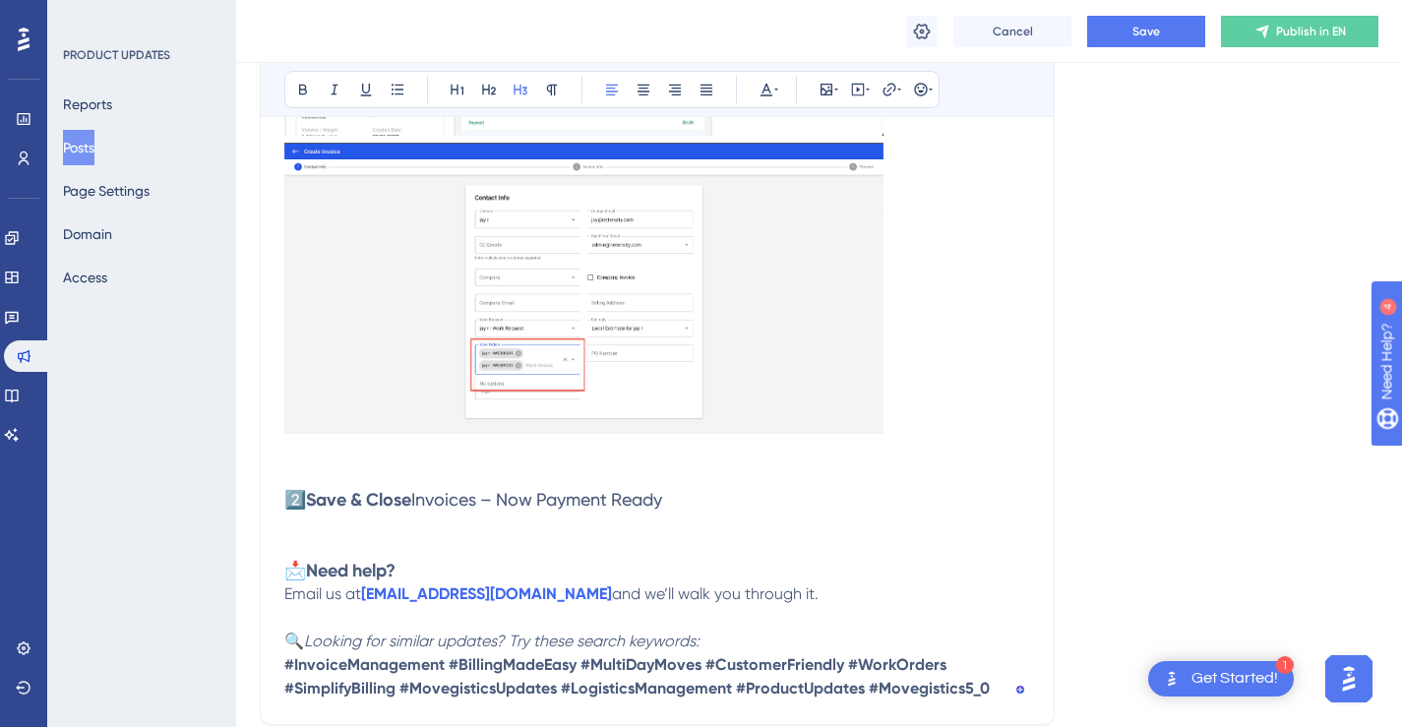
drag, startPoint x: 692, startPoint y: 499, endPoint x: 288, endPoint y: 506, distance: 403.4
click at [288, 506] on h3 "2️⃣ Save & Close Invoices – Now Payment Ready" at bounding box center [657, 511] width 746 height 47
click at [308, 87] on icon at bounding box center [303, 90] width 16 height 16
click at [720, 487] on p "To enrich screen reader interactions, please activate Accessibility in Grammarl…" at bounding box center [657, 476] width 746 height 24
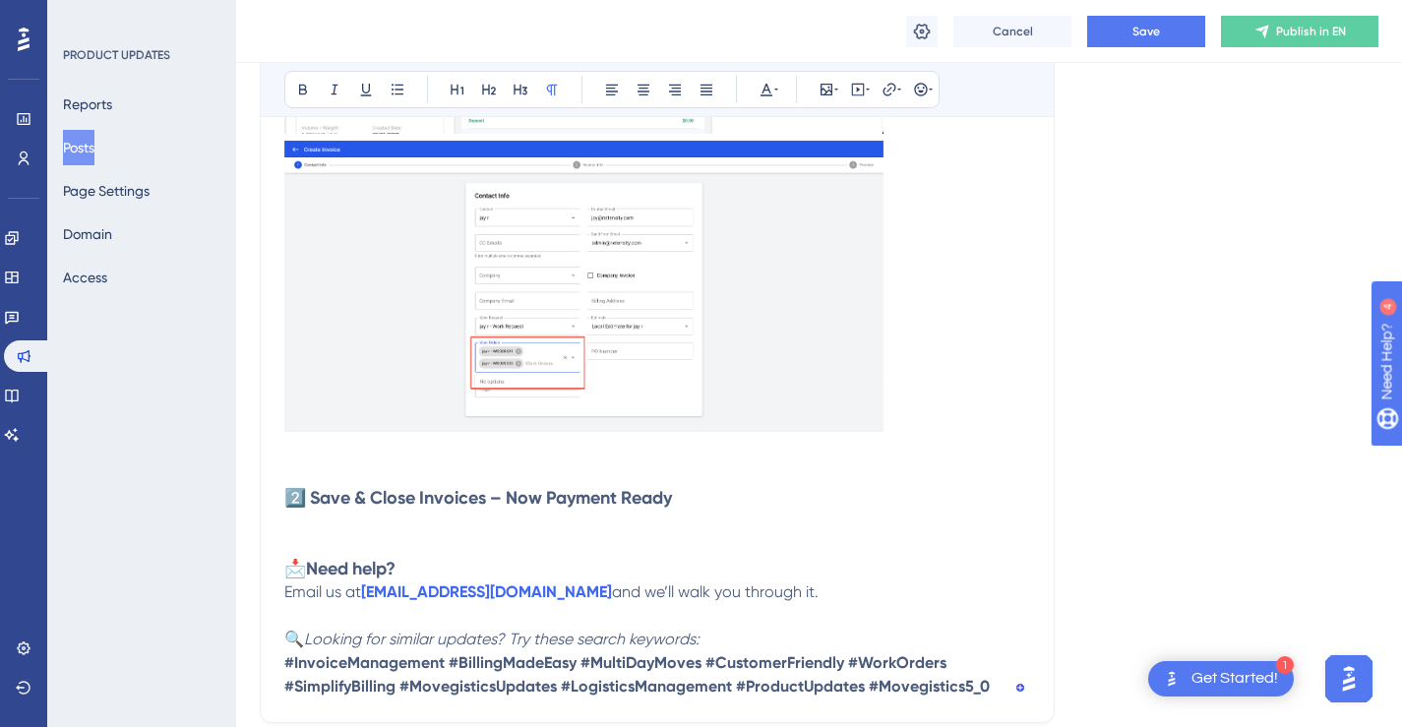
scroll to position [1469, 0]
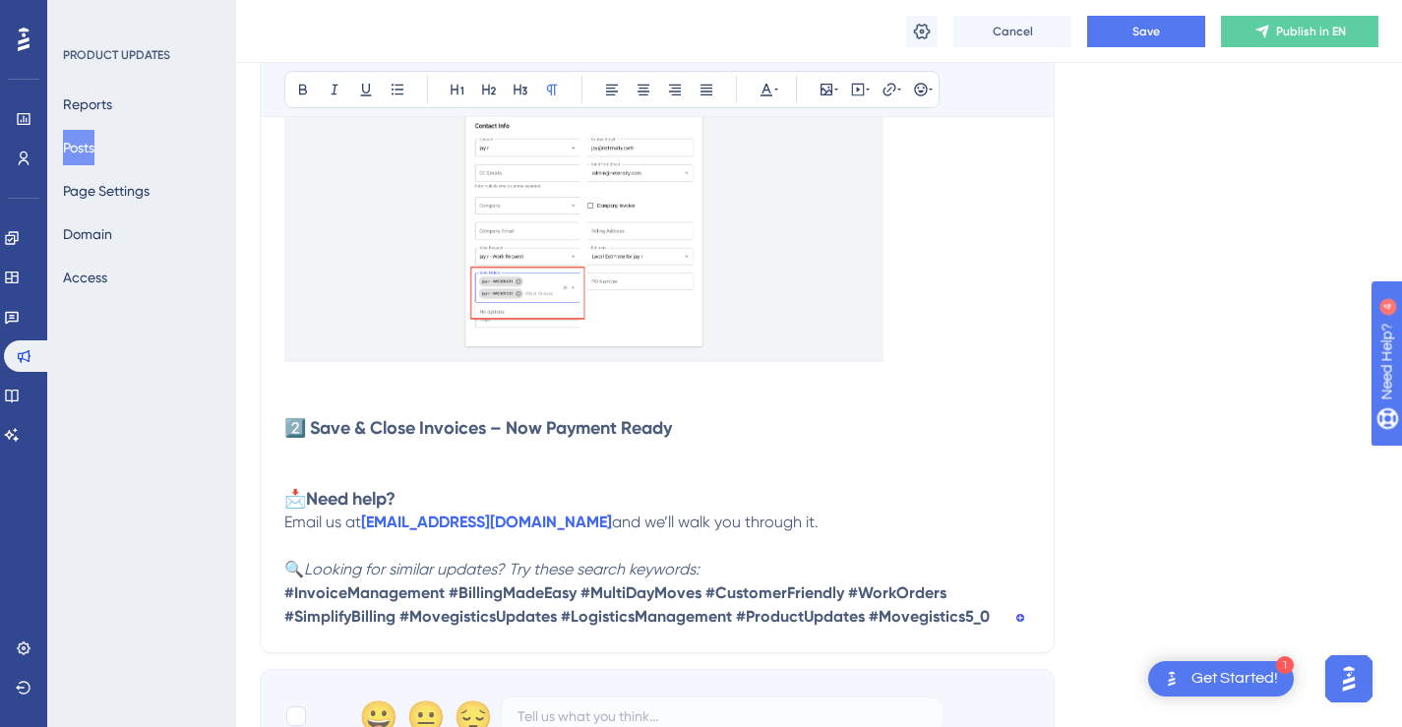
click at [800, 435] on h3 "2️⃣ Save & Close Invoices – Now Payment Ready" at bounding box center [657, 439] width 746 height 47
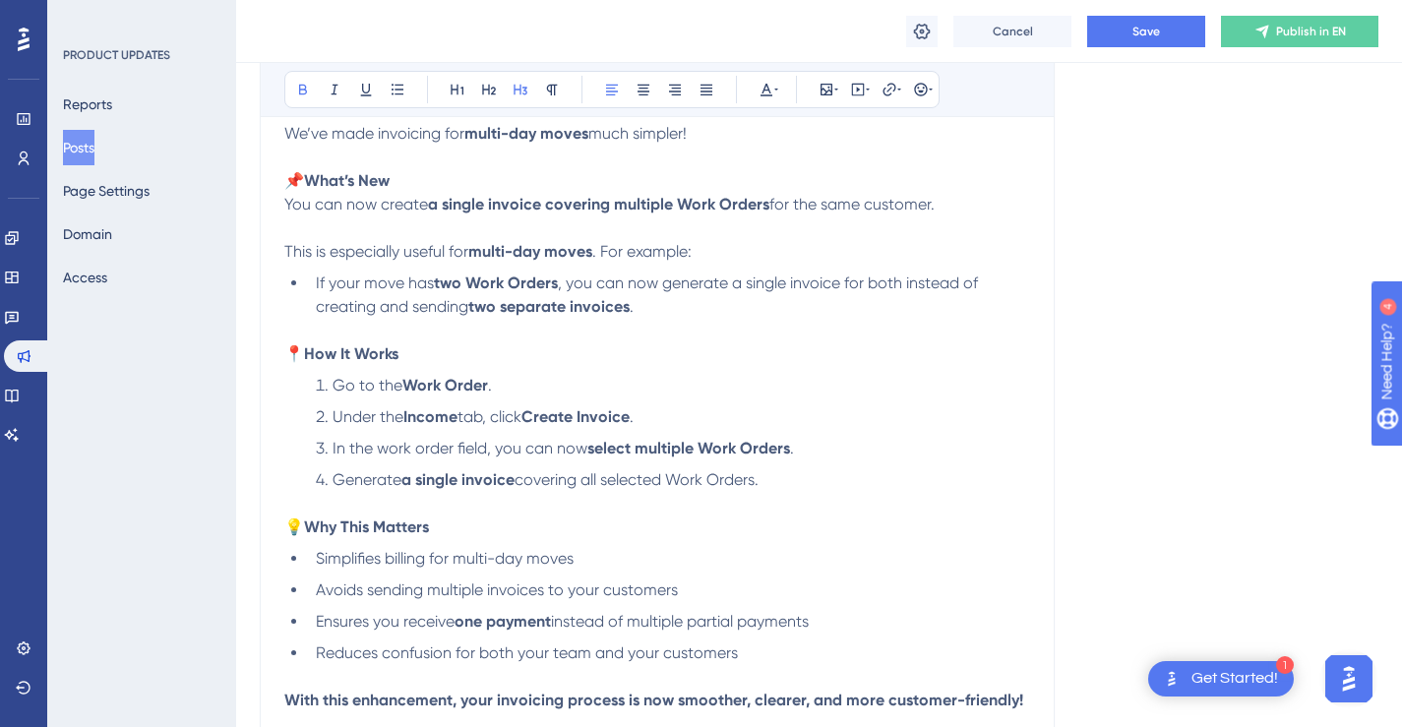
scroll to position [407, 0]
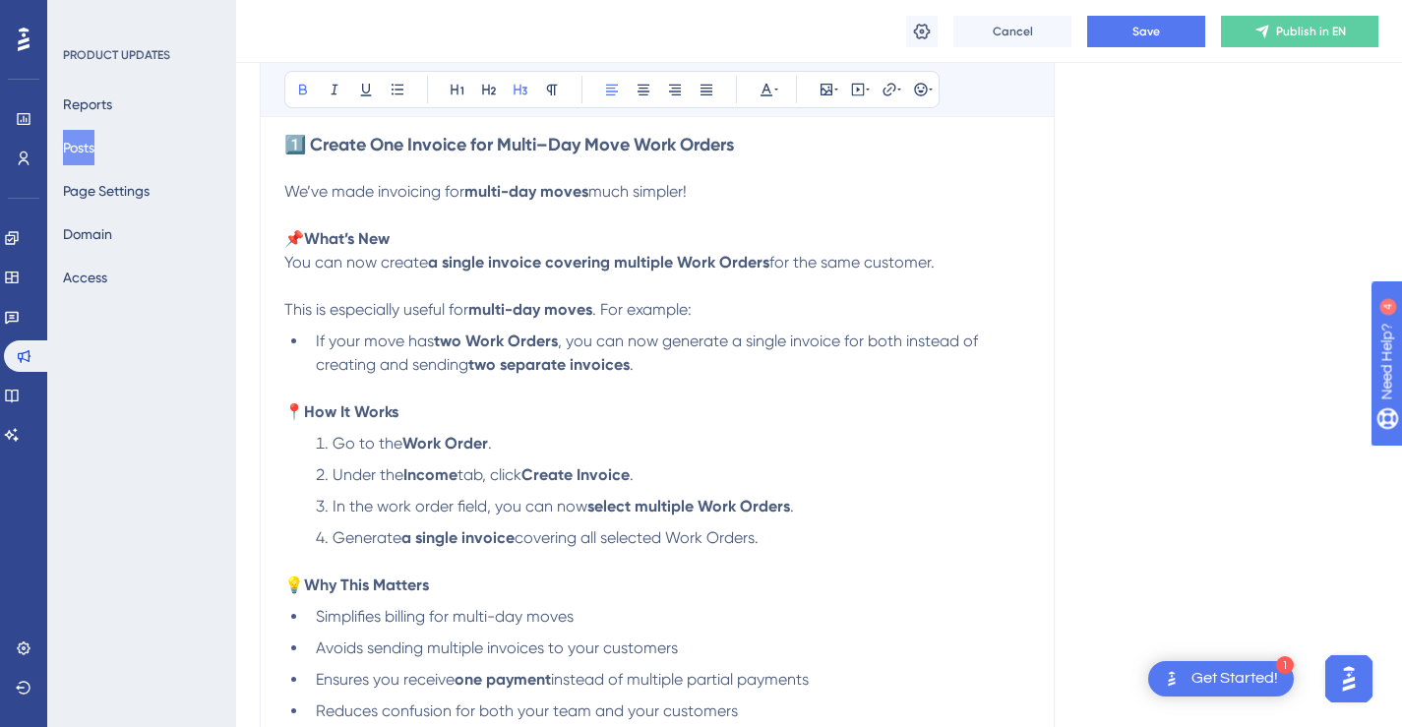
drag, startPoint x: 282, startPoint y: 188, endPoint x: 391, endPoint y: 206, distance: 109.6
drag, startPoint x: 286, startPoint y: 191, endPoint x: 938, endPoint y: 263, distance: 656.1
click at [938, 263] on p "We’ve made invoicing for multi-day moves much simpler! 📌 What’s New You can now…" at bounding box center [657, 227] width 746 height 142
copy p "We’ve made invoicing for multi-day moves much simpler! 📌 What’s New You can now…"
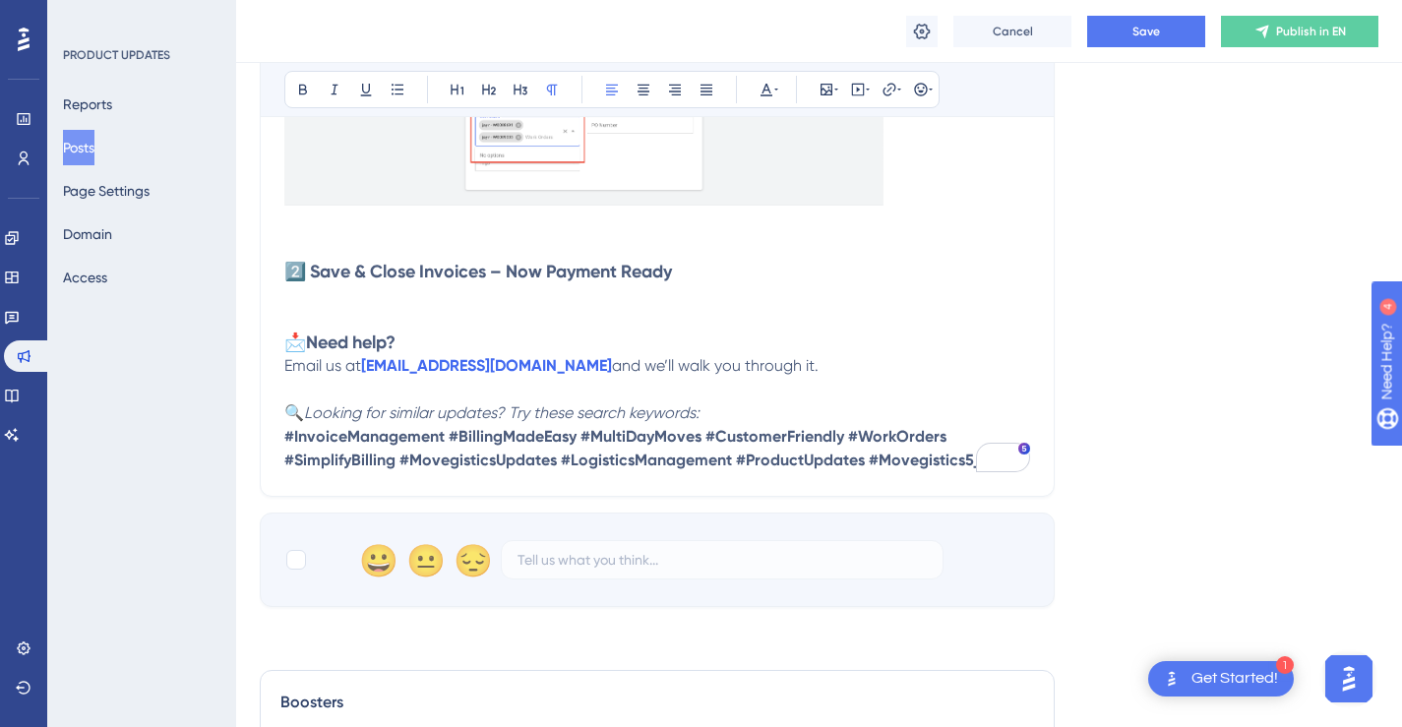
scroll to position [1519, 0]
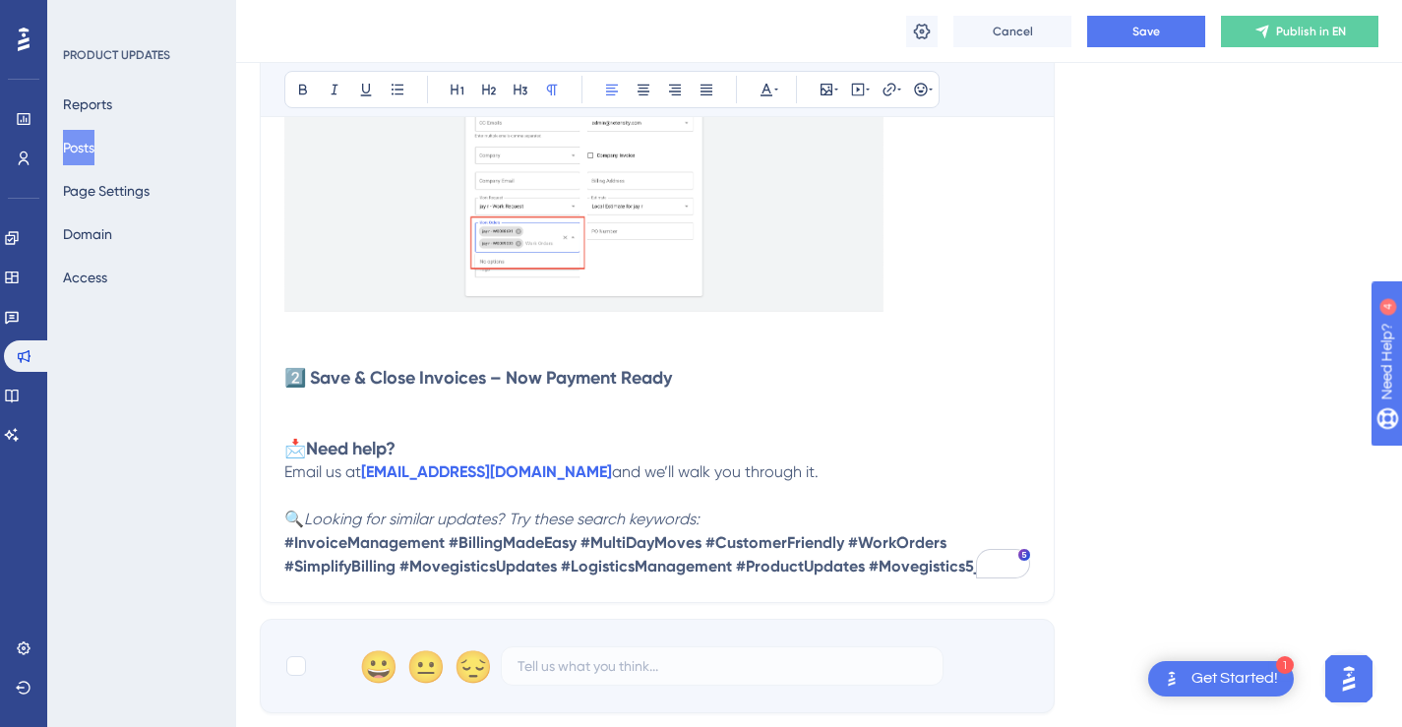
click at [759, 393] on h3 "2️⃣ Save & Close Invoices – Now Payment Ready" at bounding box center [657, 389] width 746 height 47
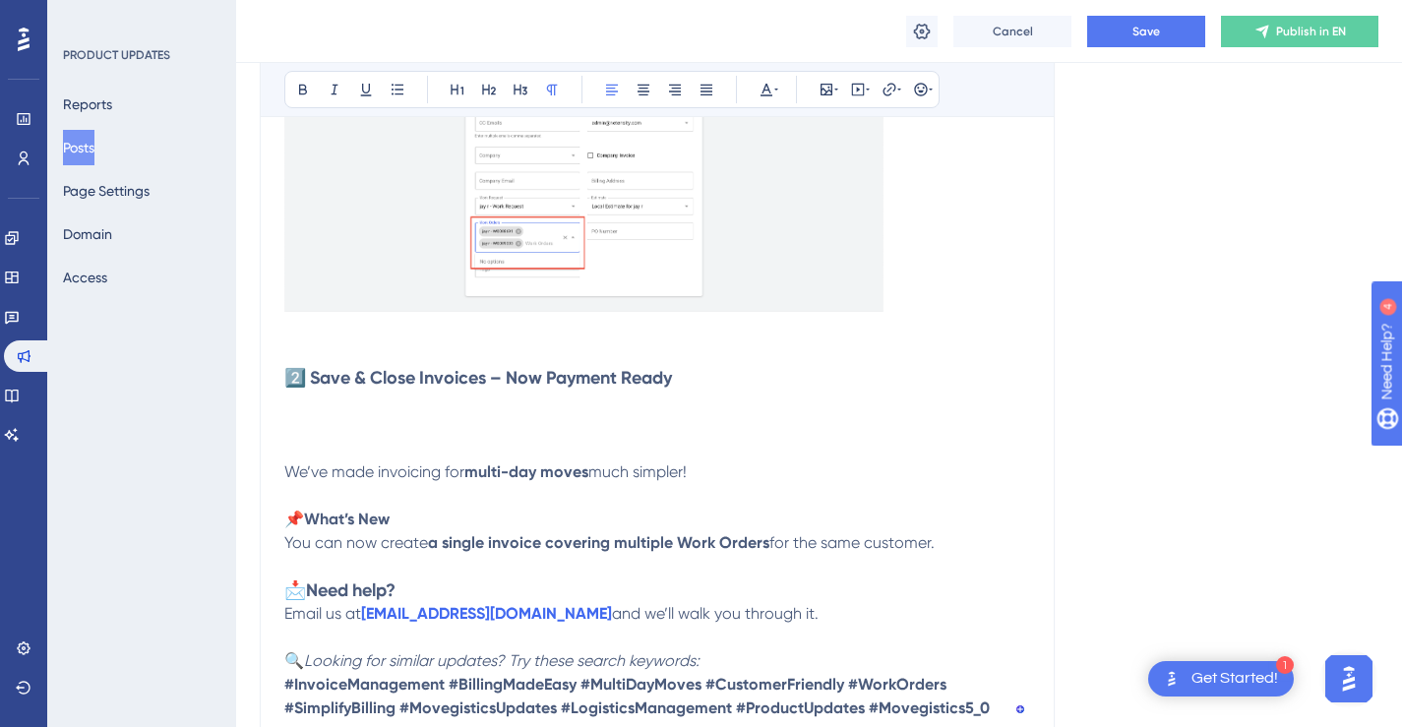
click at [620, 406] on p "To enrich screen reader interactions, please activate Accessibility in Grammarl…" at bounding box center [657, 402] width 746 height 24
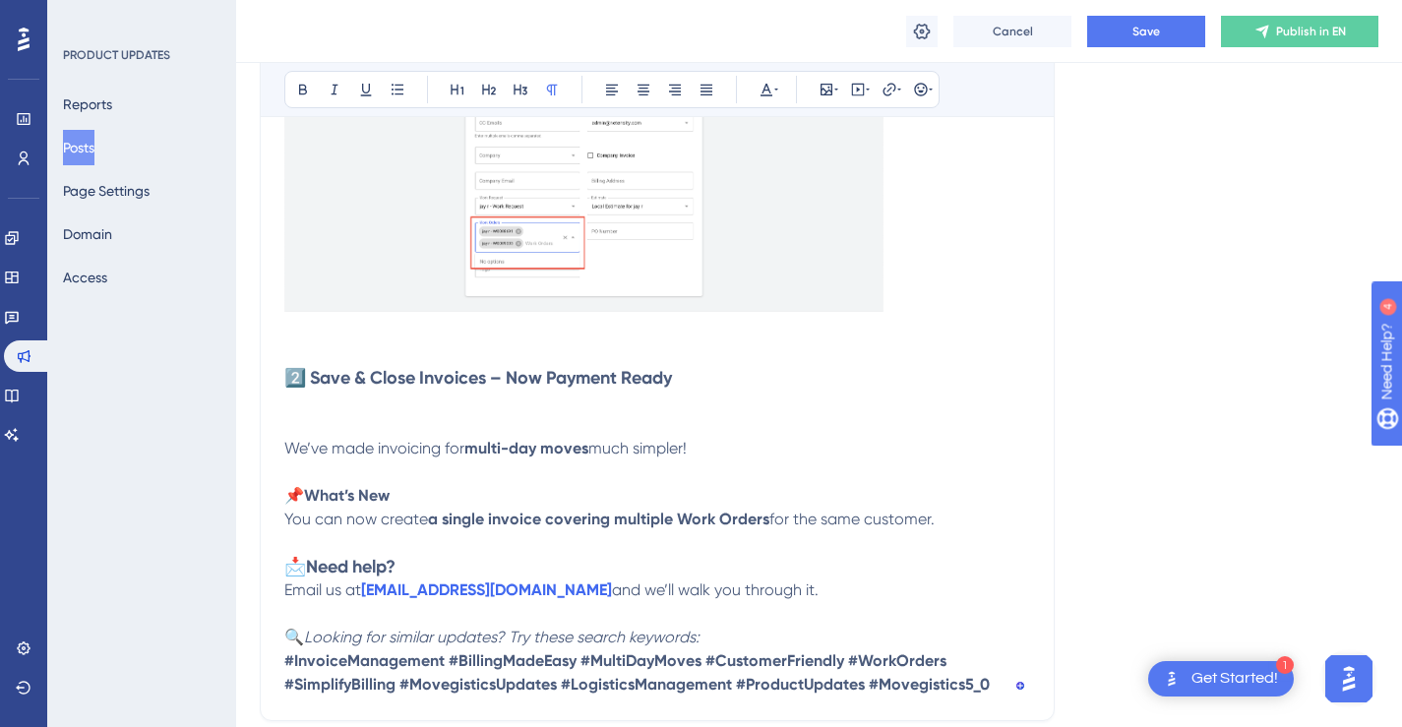
click at [620, 413] on p "To enrich screen reader interactions, please activate Accessibility in Grammarl…" at bounding box center [657, 425] width 746 height 24
click at [624, 398] on p "To enrich screen reader interactions, please activate Accessibility in Grammarl…" at bounding box center [657, 402] width 746 height 24
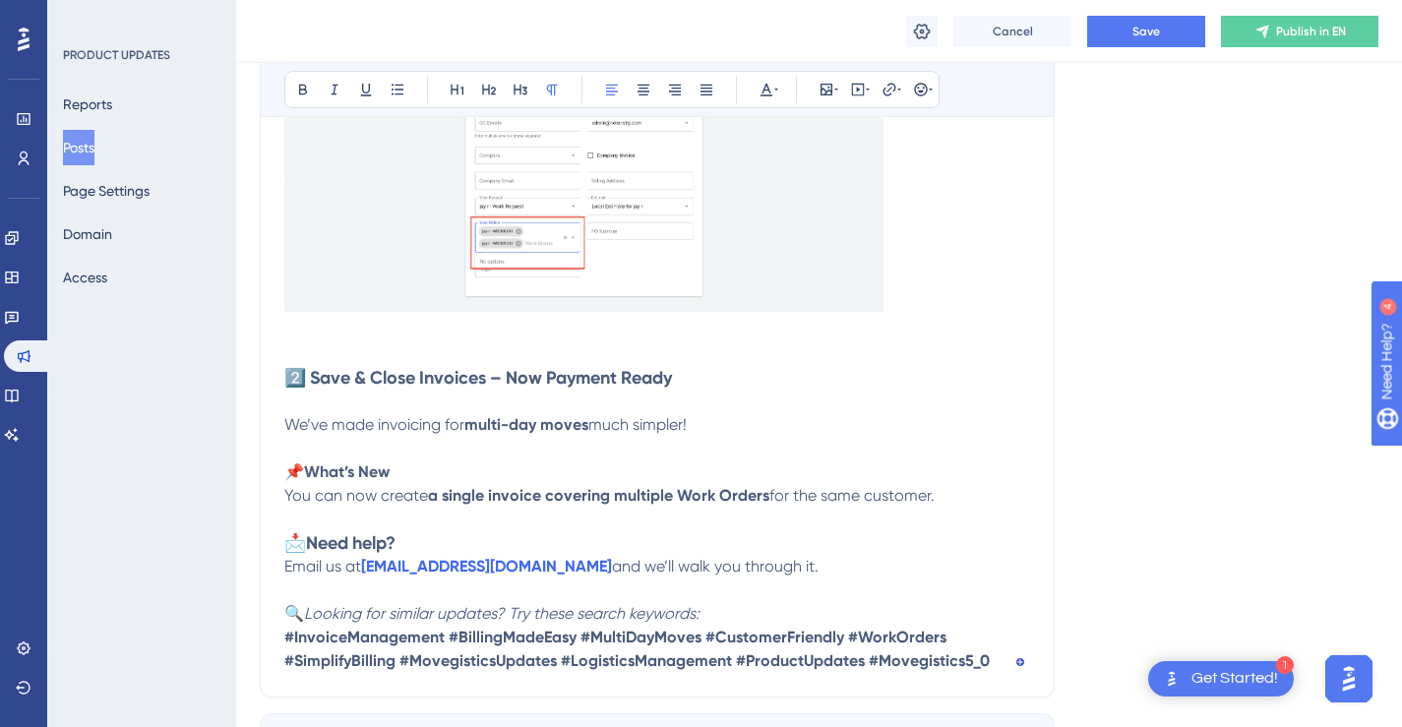
drag, startPoint x: 697, startPoint y: 423, endPoint x: 285, endPoint y: 430, distance: 412.2
click at [285, 430] on p "We’ve made invoicing for multi-day moves much simpler! 📌 What’s New You can now…" at bounding box center [657, 460] width 746 height 94
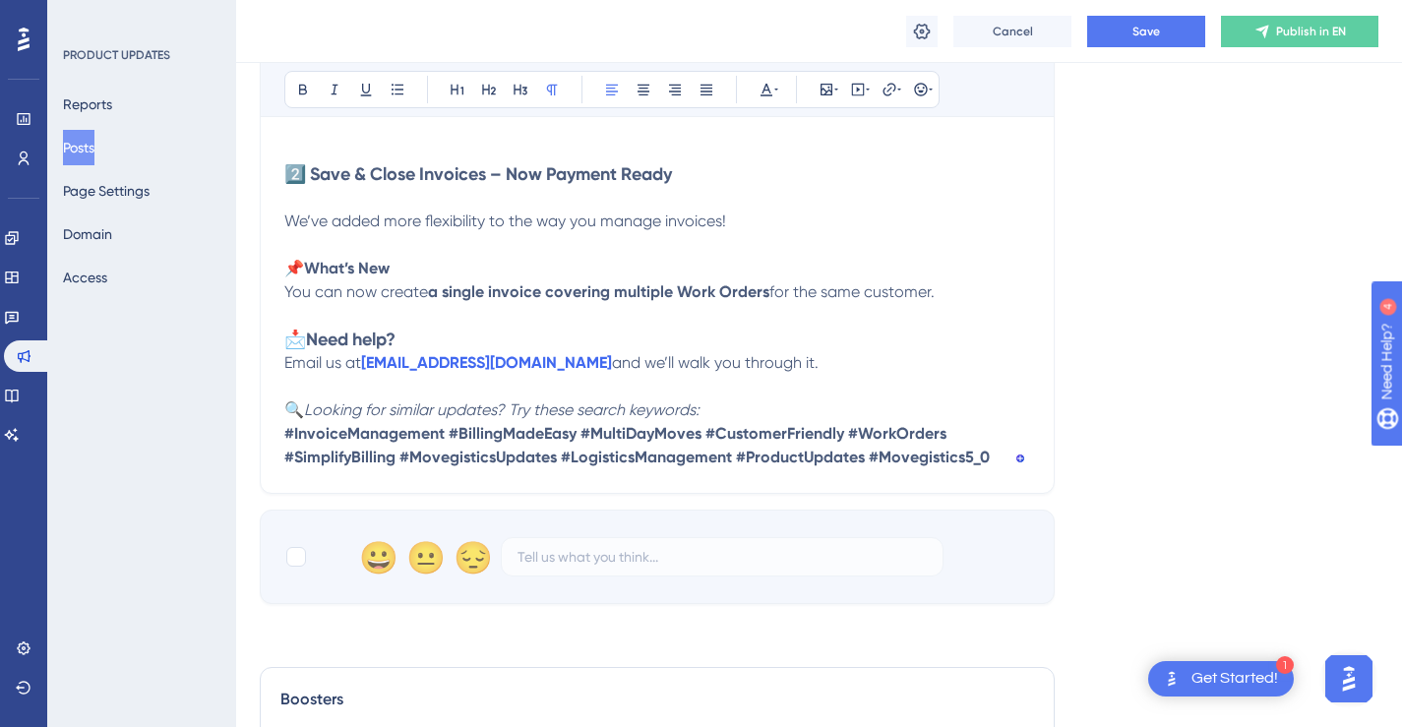
scroll to position [1726, 0]
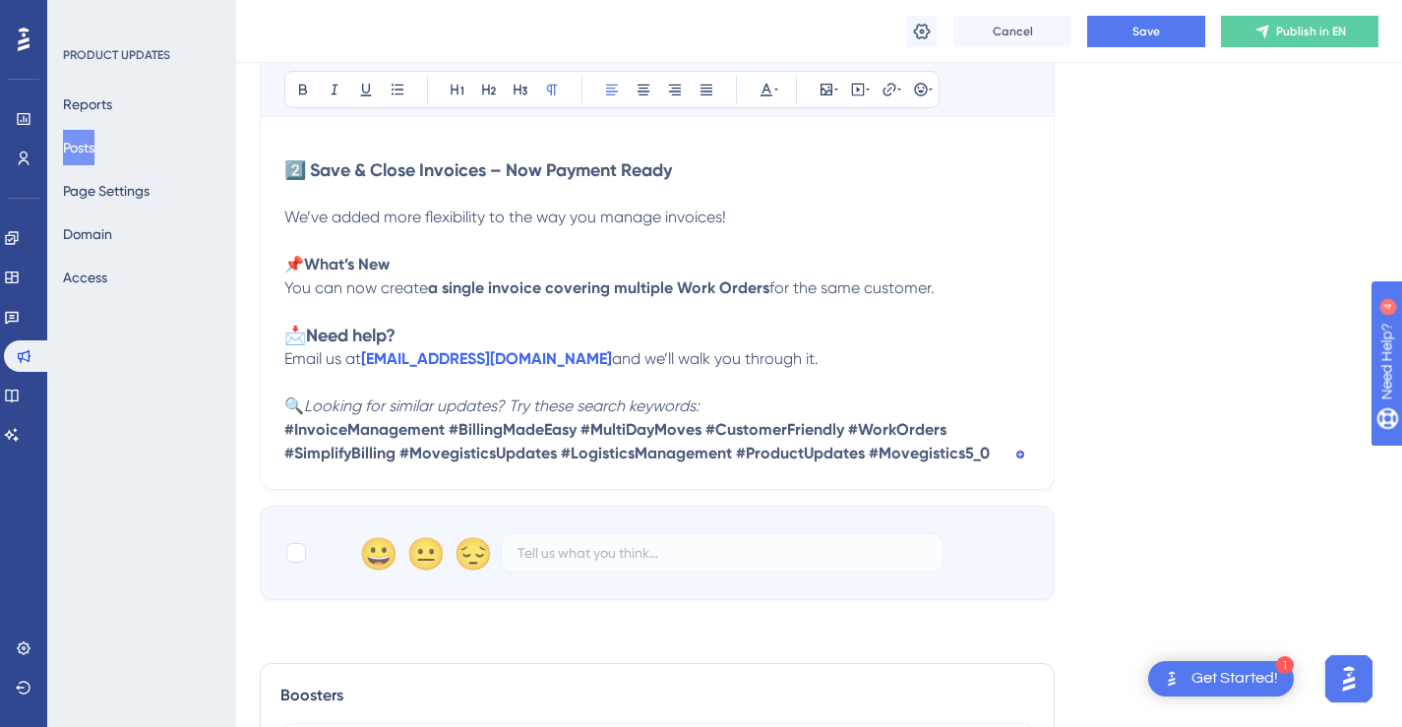
drag, startPoint x: 291, startPoint y: 259, endPoint x: 949, endPoint y: 285, distance: 658.6
click at [949, 285] on p "We’ve added more flexibility to the way you manage invoices! 📌 What’s New You c…" at bounding box center [657, 253] width 746 height 94
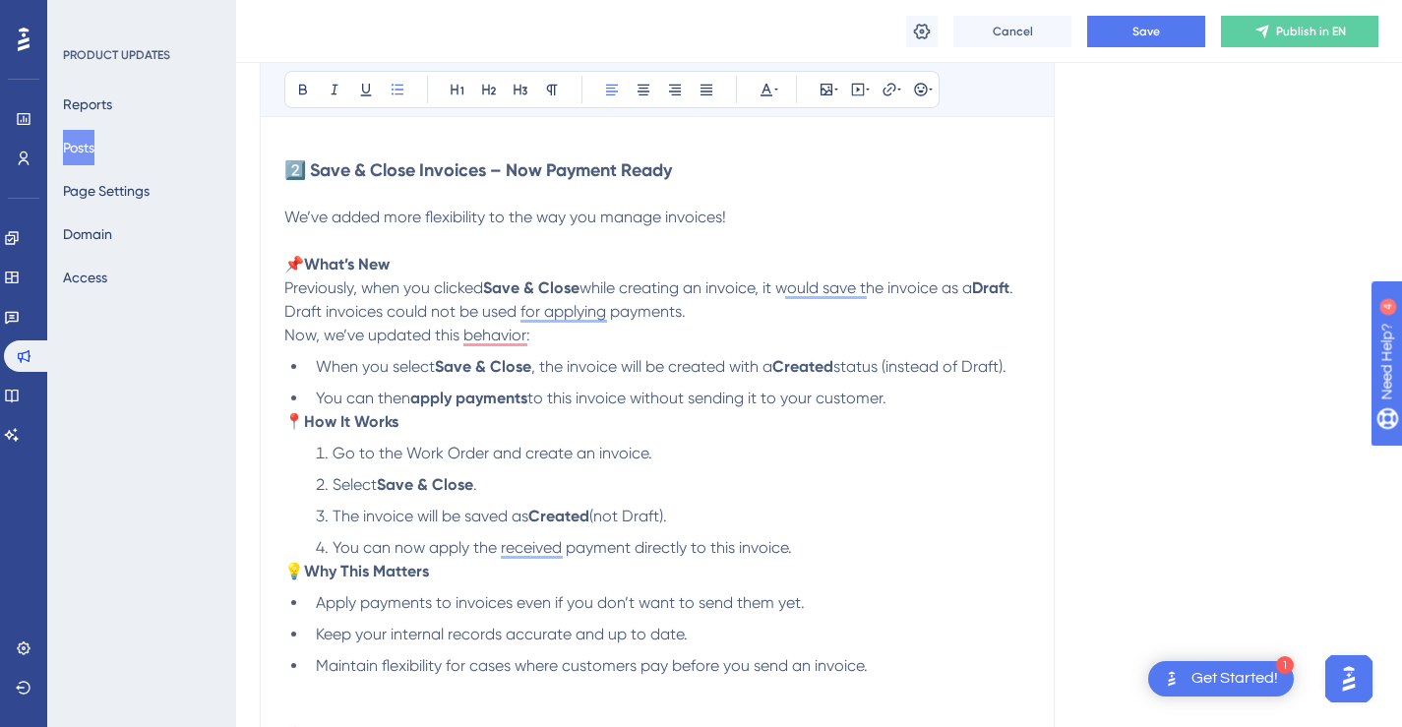
click at [729, 310] on p "We’ve added more flexibility to the way you manage invoices! 📌 What’s New Previ…" at bounding box center [657, 265] width 746 height 118
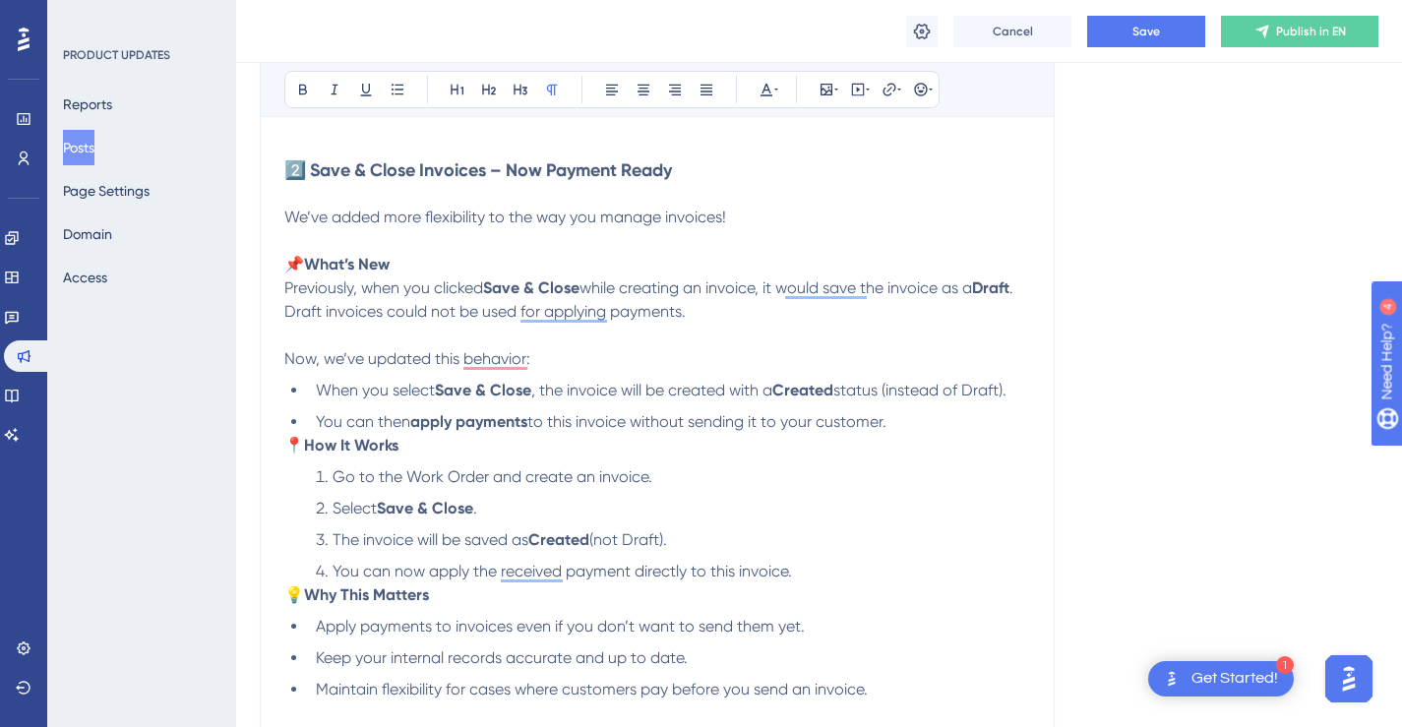
scroll to position [1730, 0]
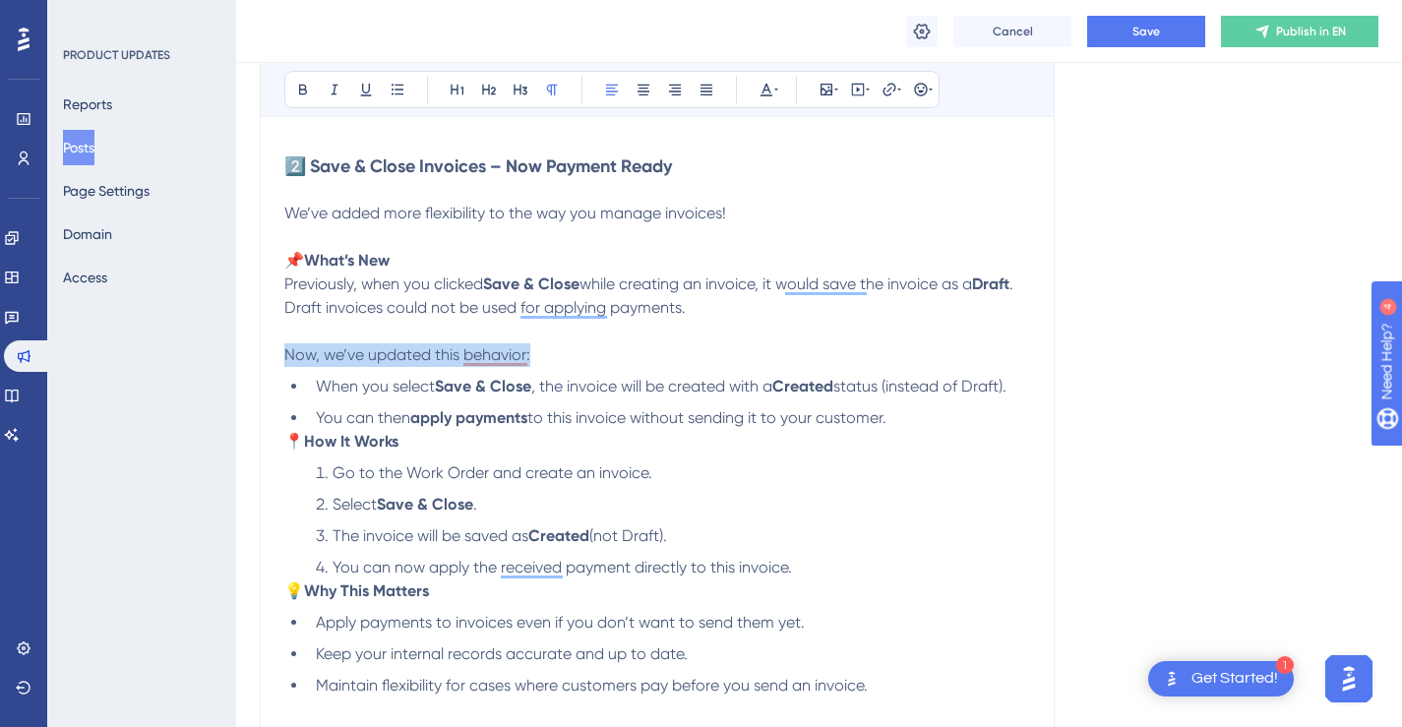
drag, startPoint x: 540, startPoint y: 354, endPoint x: 287, endPoint y: 352, distance: 252.8
click at [287, 352] on p "Now, we’ve updated this behavior:" at bounding box center [657, 355] width 746 height 24
click at [930, 413] on li "You can then apply payments to this invoice without sending it to your customer." at bounding box center [669, 418] width 722 height 24
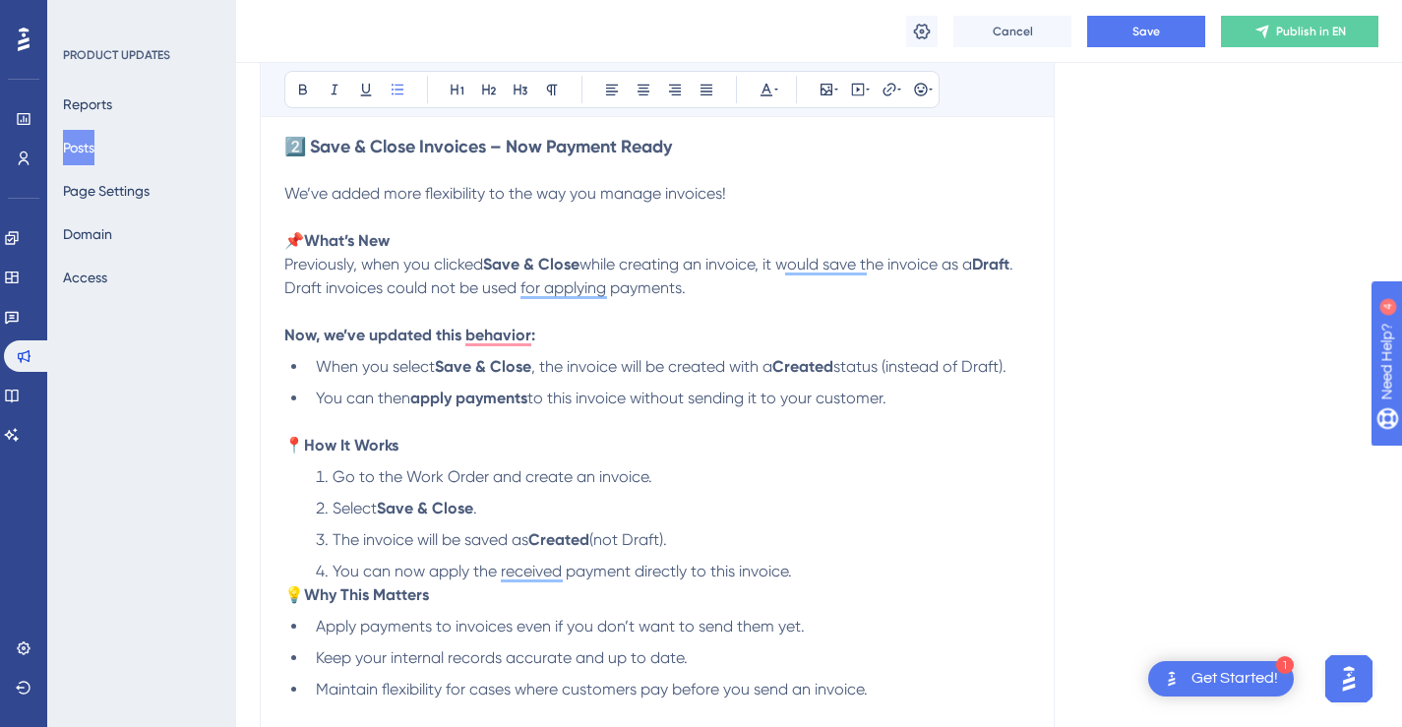
scroll to position [1751, 0]
click at [870, 567] on li "You can now apply the received payment directly to this invoice." at bounding box center [669, 571] width 722 height 24
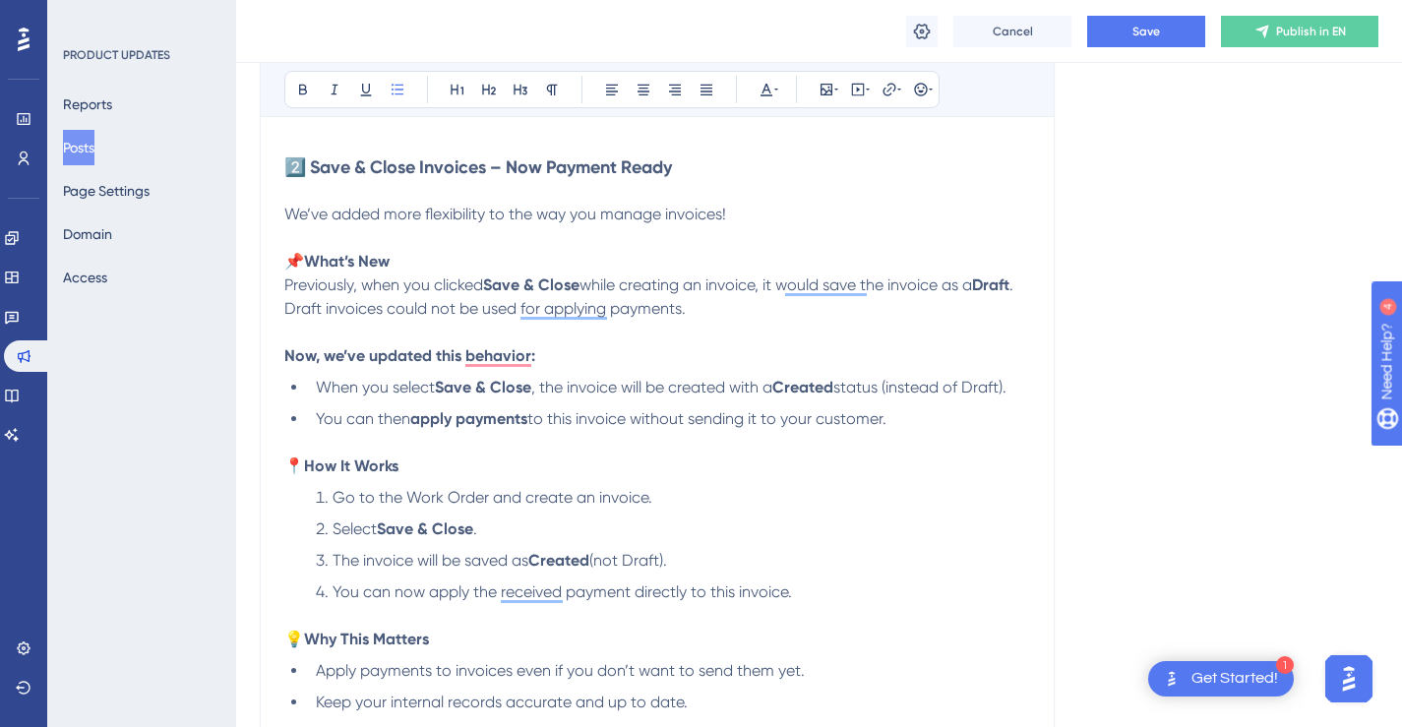
scroll to position [1713, 0]
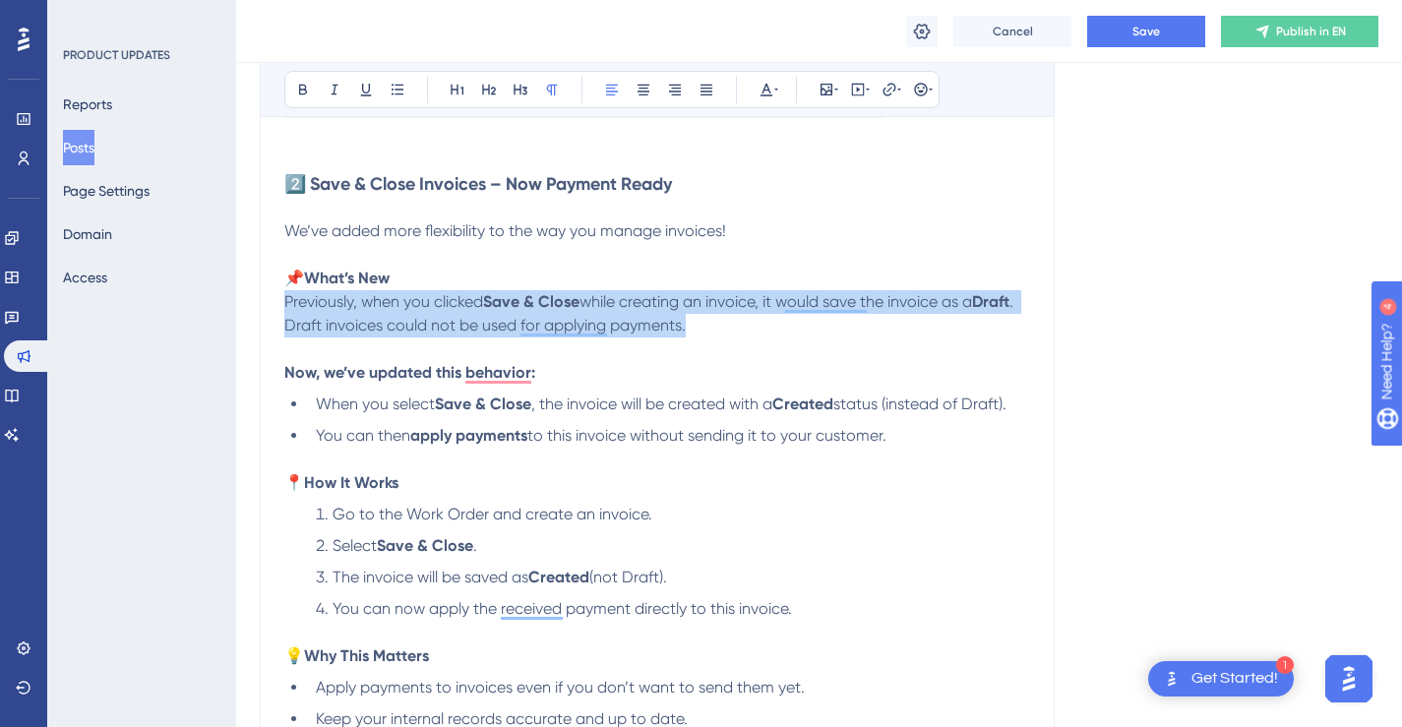
drag, startPoint x: 695, startPoint y: 322, endPoint x: 285, endPoint y: 302, distance: 410.7
click at [285, 302] on p "We’ve added more flexibility to the way you manage invoices! 📌 What’s New Previ…" at bounding box center [657, 278] width 746 height 118
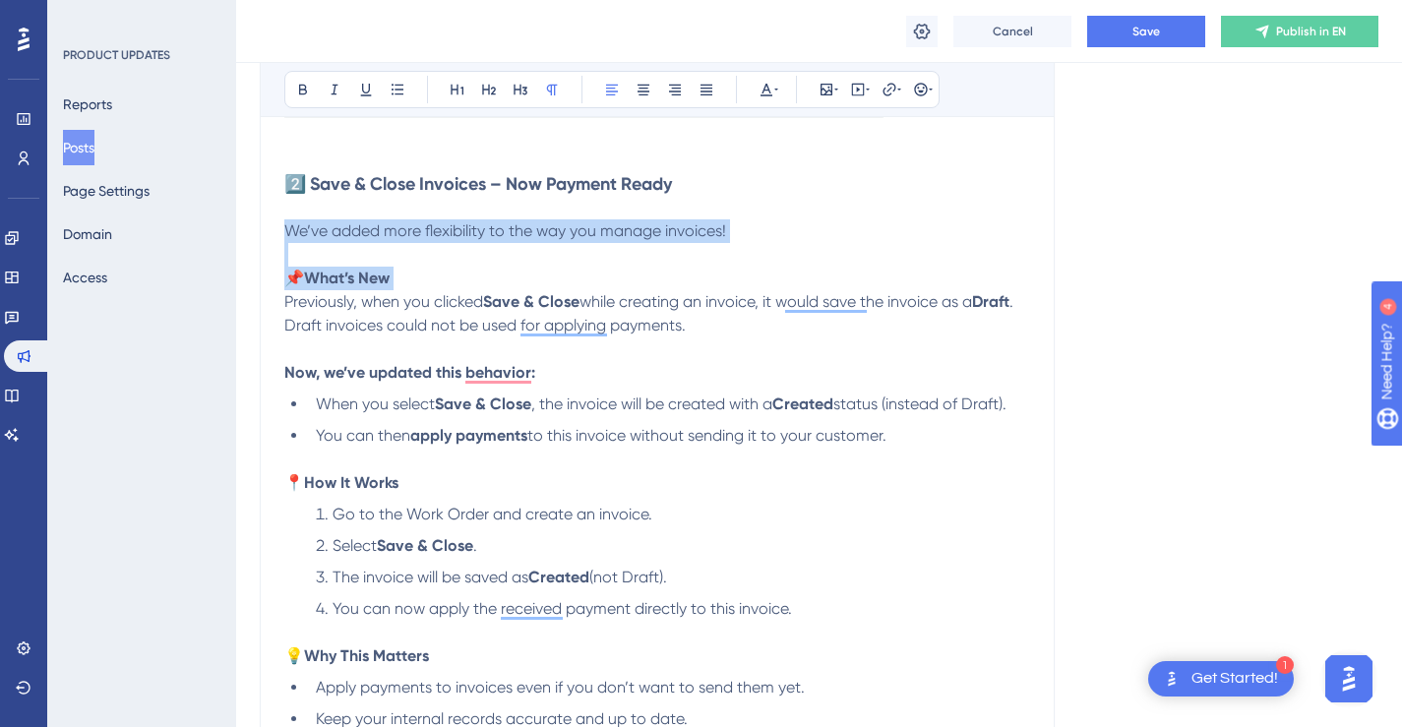
click at [778, 323] on p "We’ve added more flexibility to the way you manage invoices! 📌 What’s New Previ…" at bounding box center [657, 278] width 746 height 118
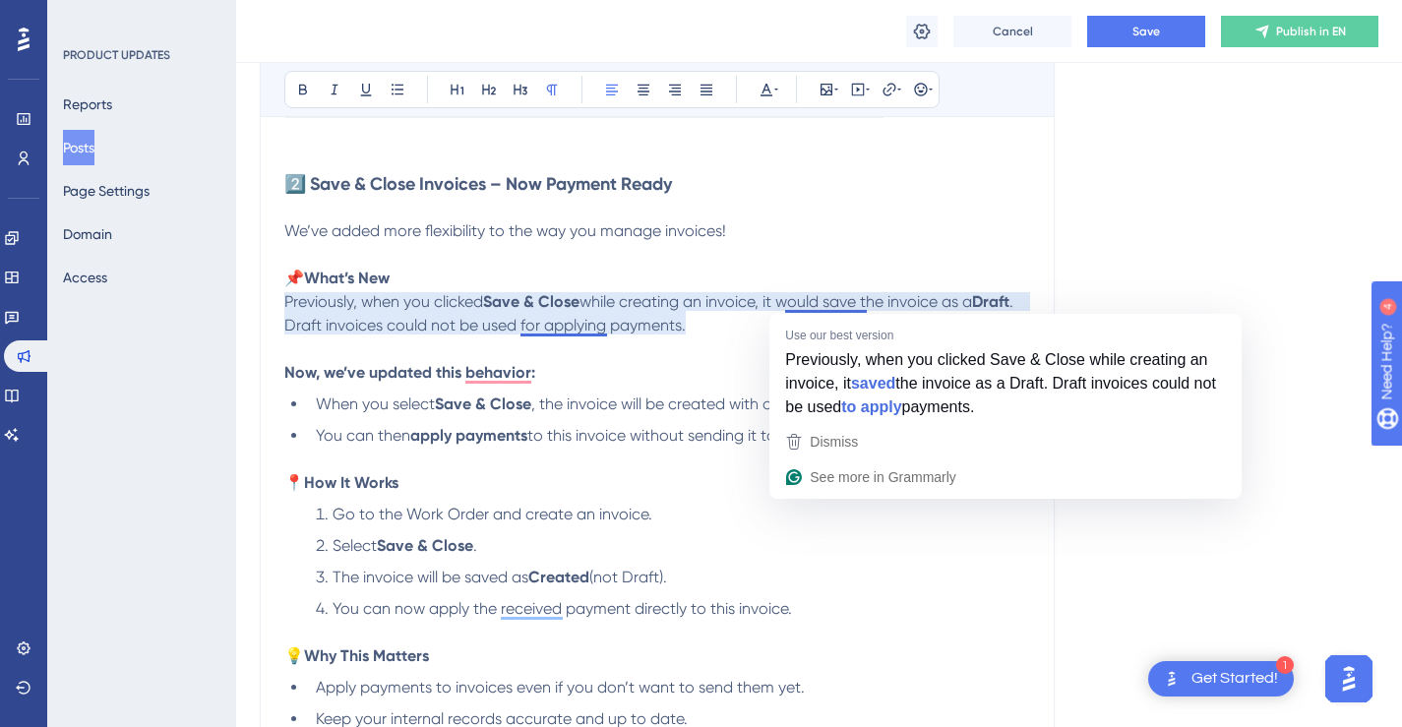
click at [817, 304] on span "while creating an invoice, it would save the invoice as a" at bounding box center [775, 301] width 392 height 19
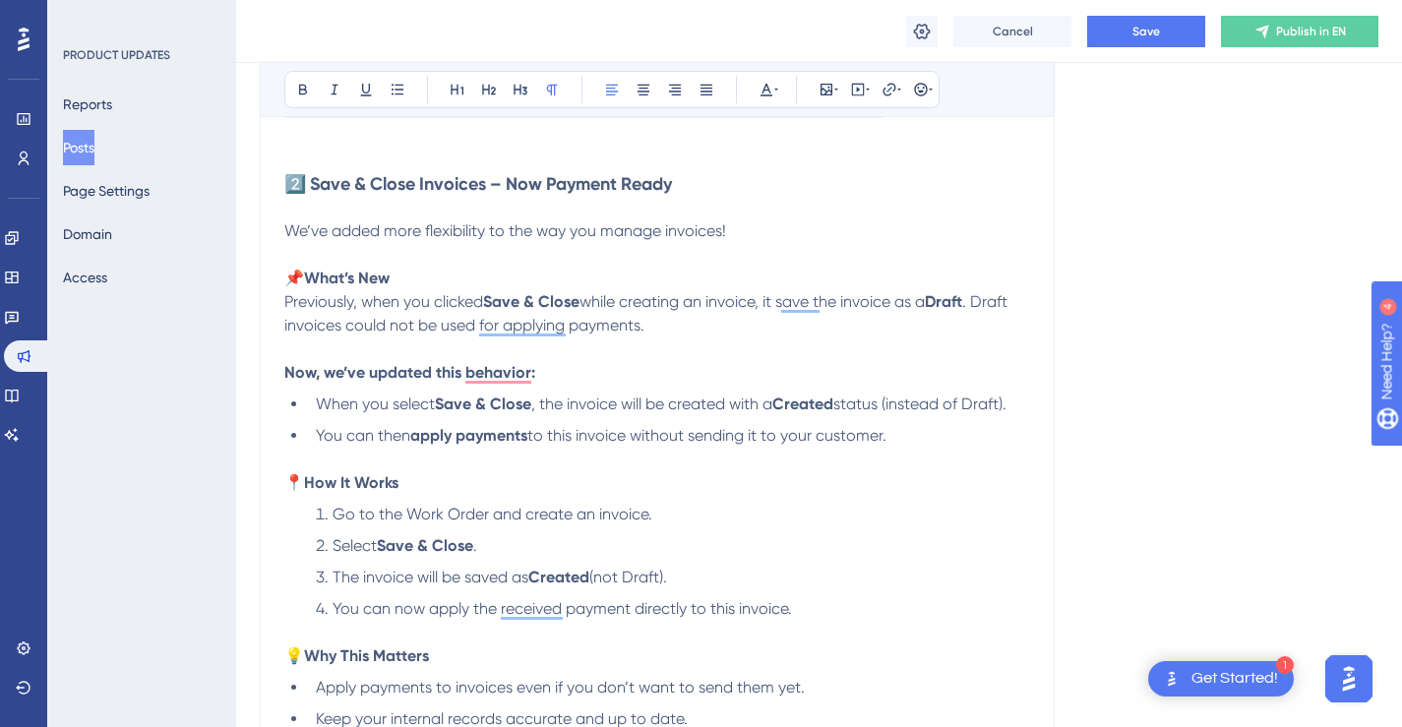
click at [815, 298] on span "while creating an invoice, it save the invoice as a" at bounding box center [751, 301] width 345 height 19
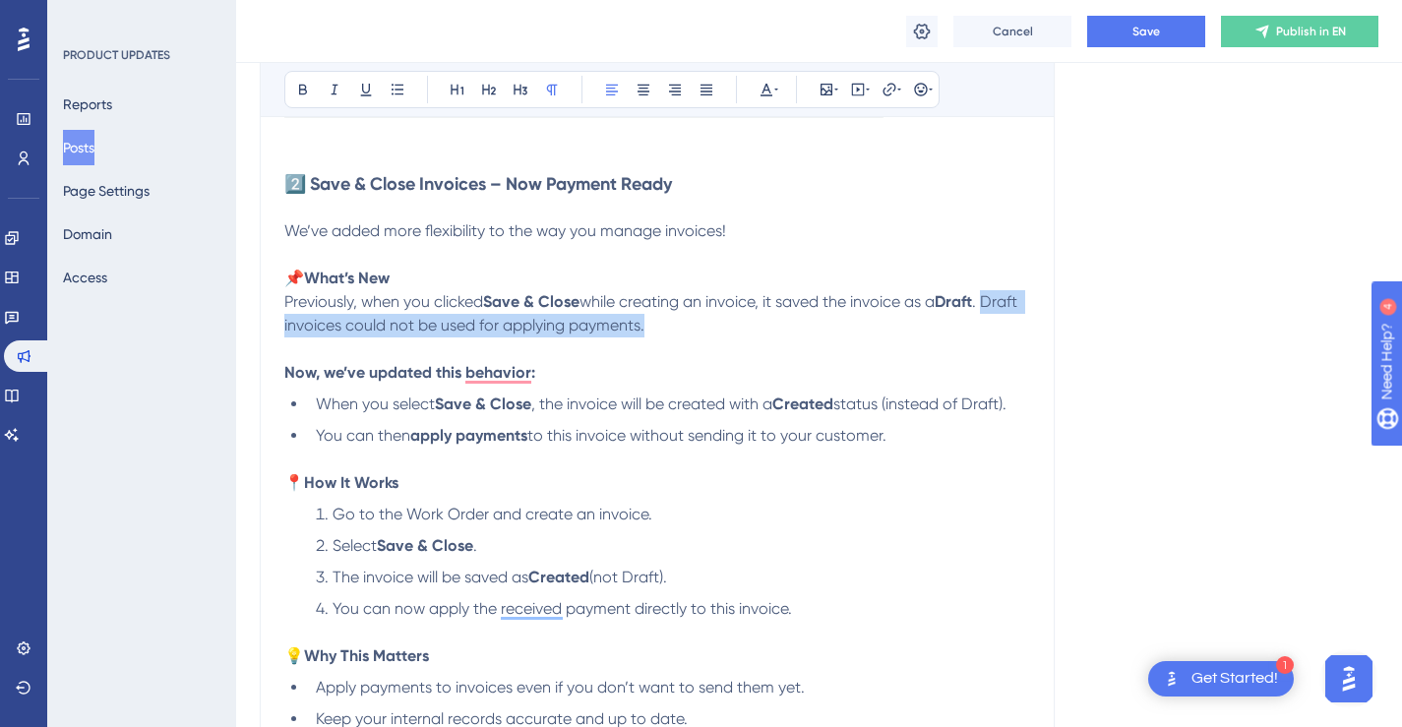
drag, startPoint x: 692, startPoint y: 325, endPoint x: 286, endPoint y: 324, distance: 405.3
click at [285, 324] on p "We’ve added more flexibility to the way you manage invoices! 📌 What’s New Previ…" at bounding box center [657, 278] width 746 height 118
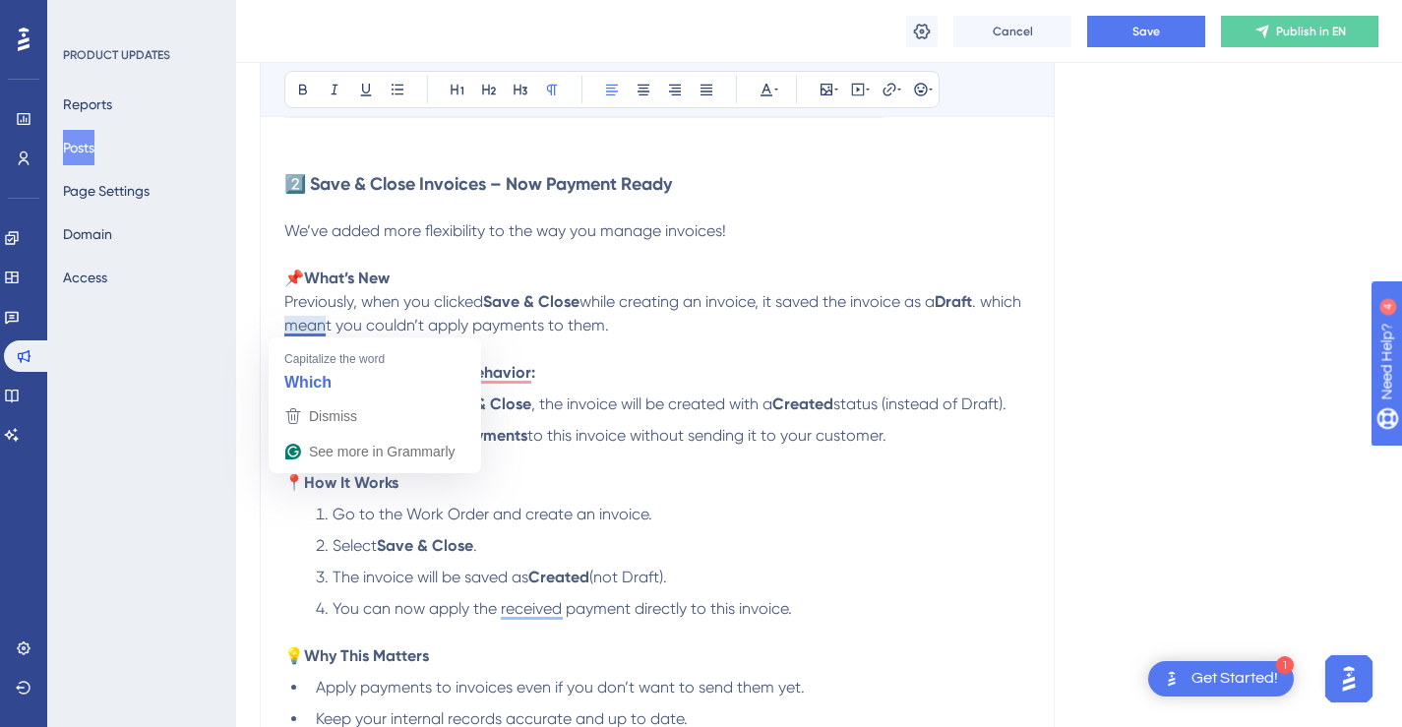
click at [295, 326] on span ". which meant you couldn’t apply payments to them." at bounding box center [654, 313] width 741 height 42
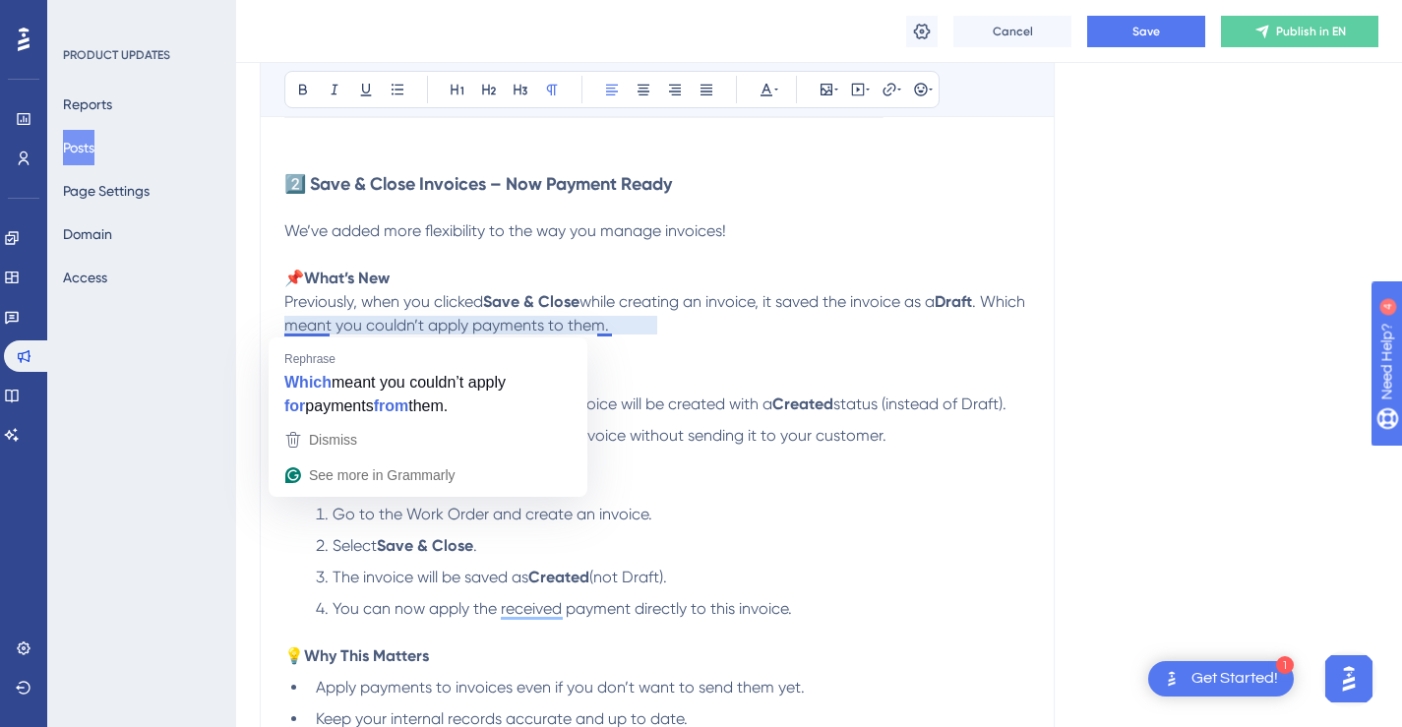
click at [308, 327] on span ". Which meant you couldn’t apply payments to them." at bounding box center [656, 313] width 745 height 42
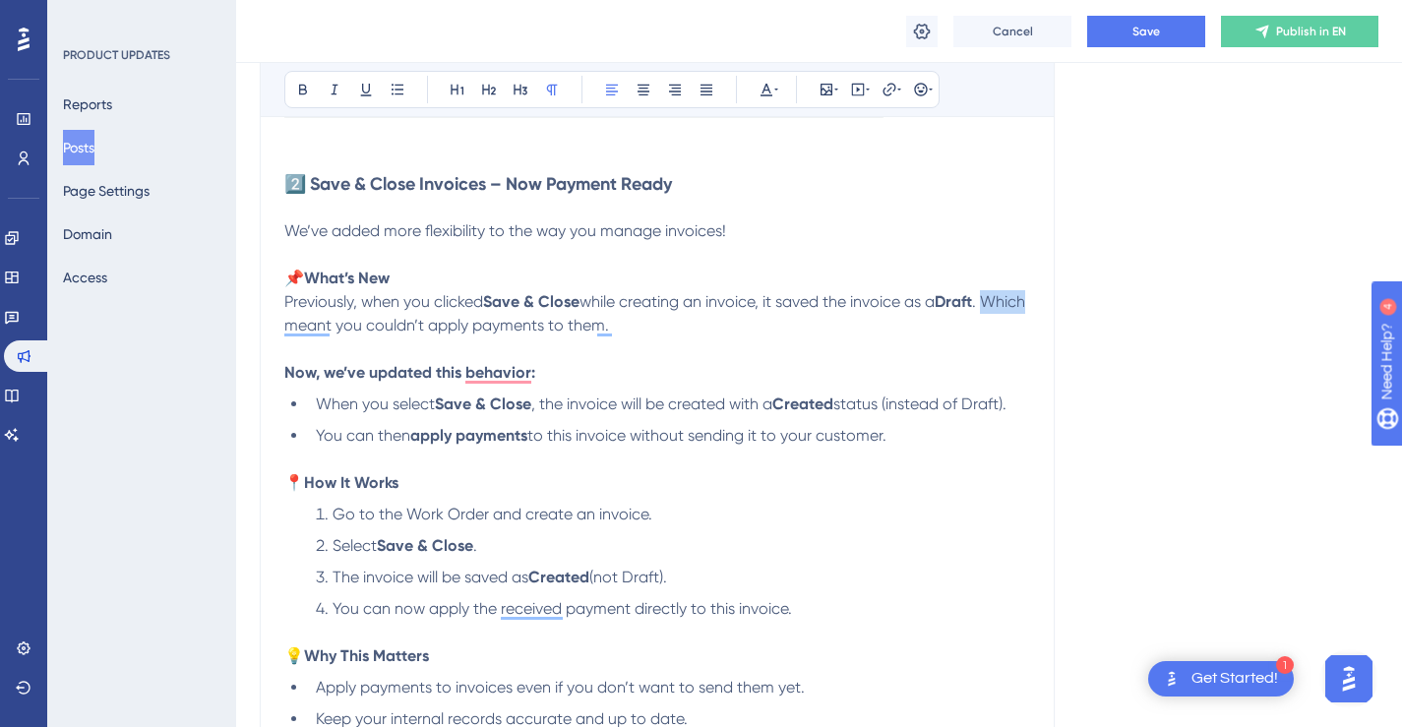
click at [744, 330] on p "We’ve added more flexibility to the way you manage invoices! 📌 What’s New Previ…" at bounding box center [657, 278] width 746 height 118
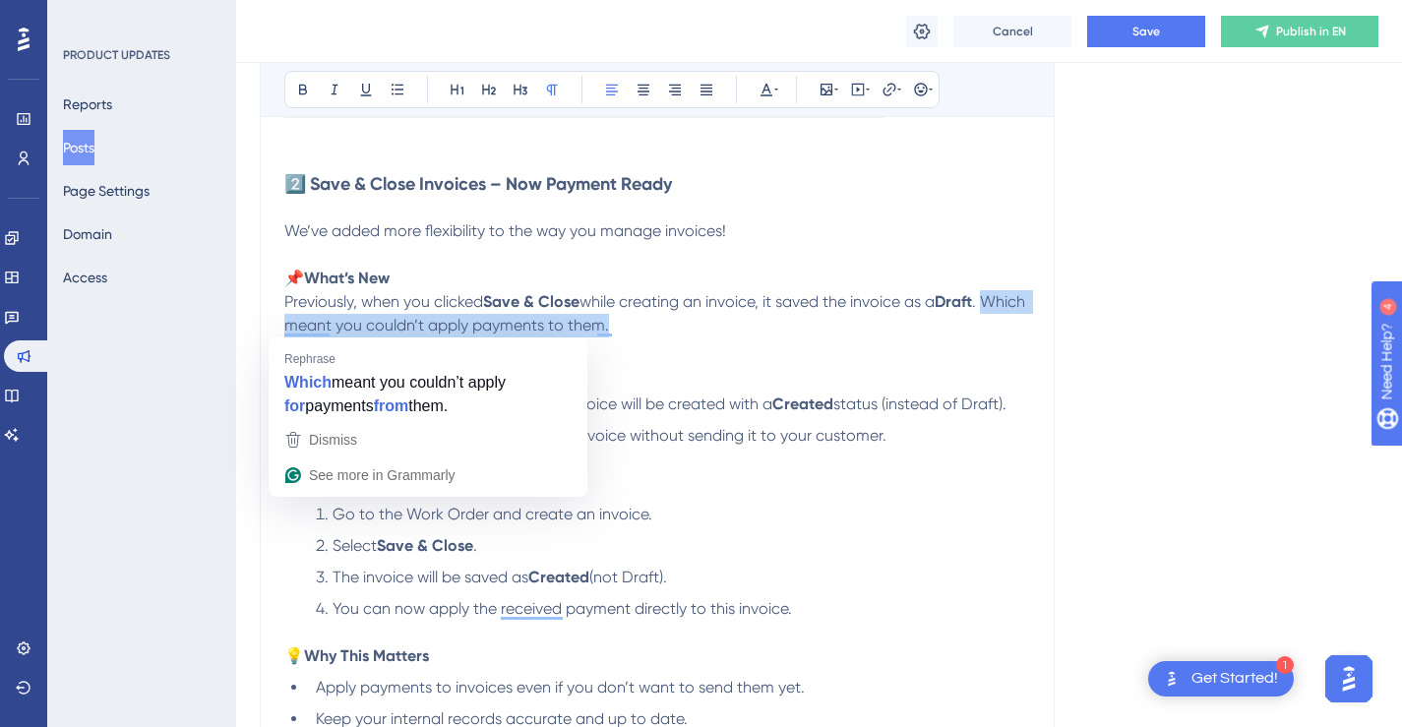
drag, startPoint x: 522, startPoint y: 324, endPoint x: 286, endPoint y: 328, distance: 236.1
click at [286, 328] on p "We’ve added more flexibility to the way you manage invoices! 📌 What’s New Previ…" at bounding box center [657, 278] width 746 height 118
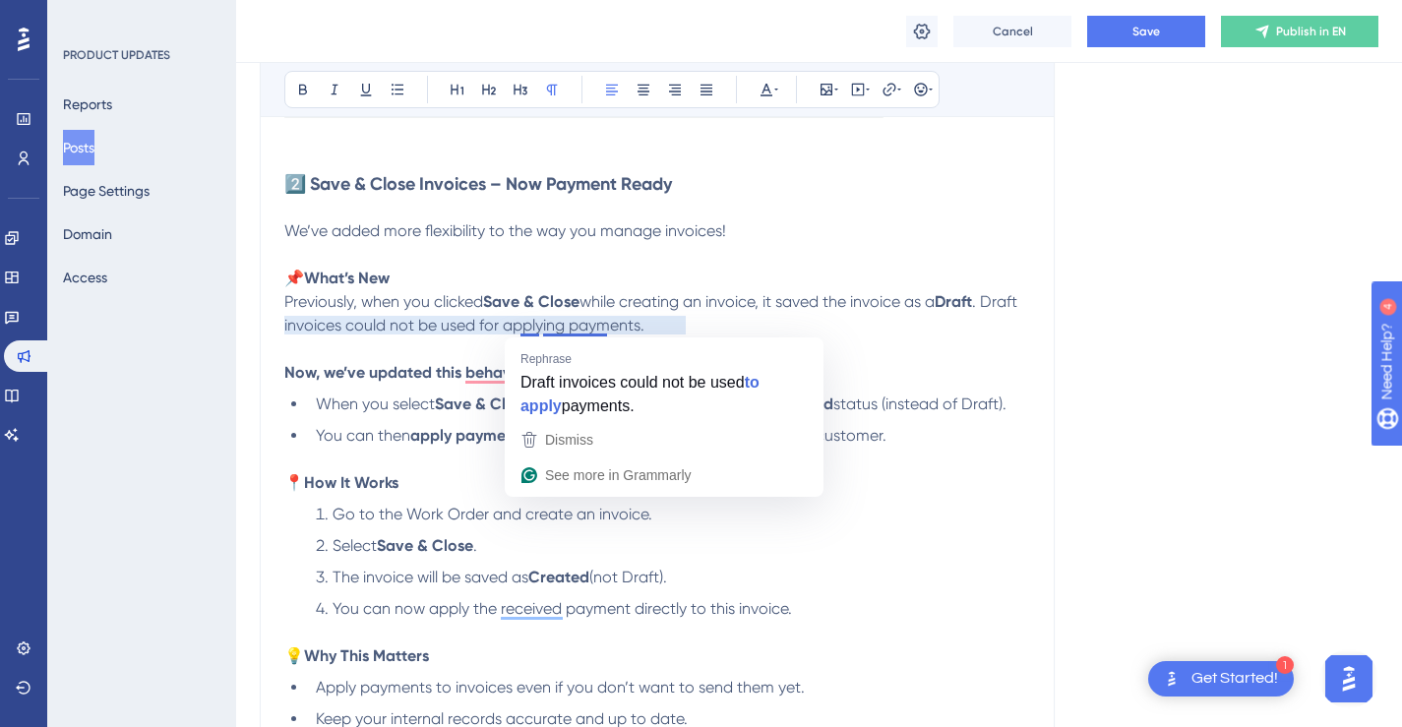
click at [529, 323] on span ". Draft invoices could not be used for applying payments." at bounding box center [652, 313] width 737 height 42
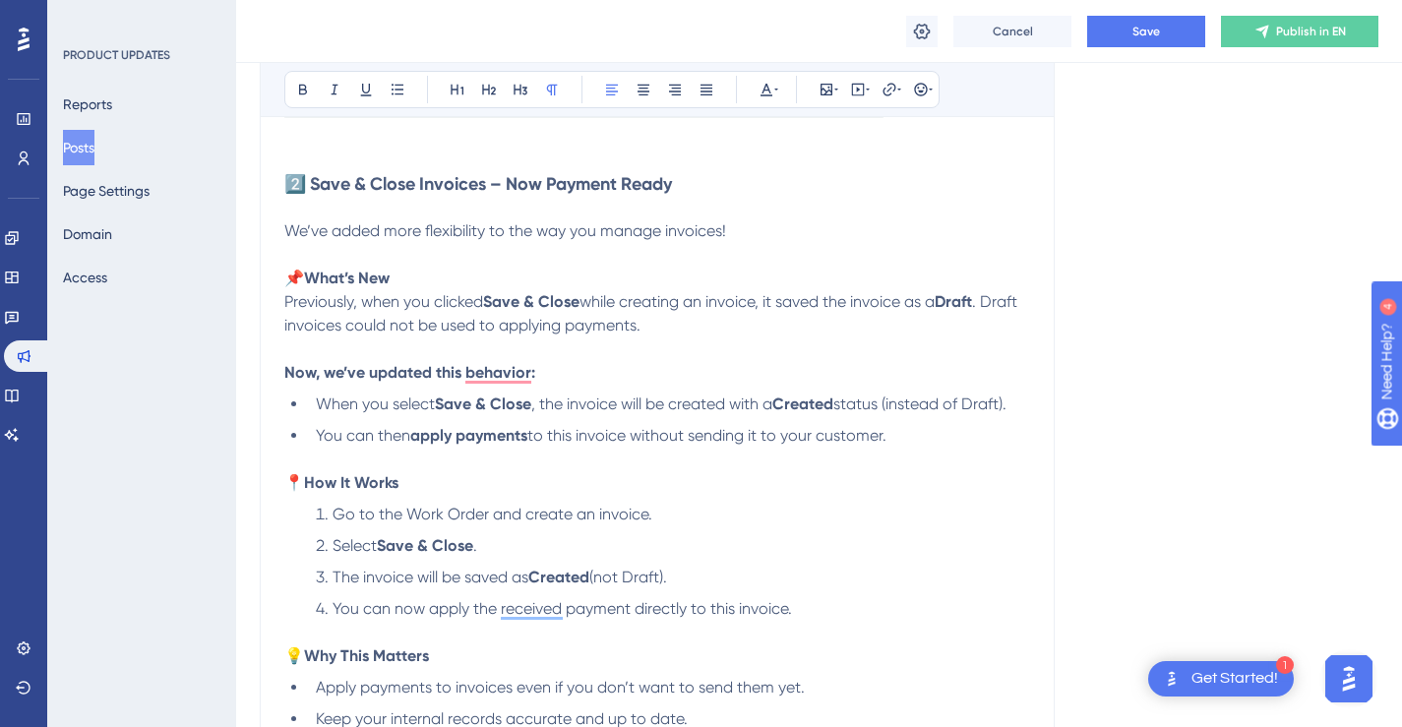
click at [601, 328] on span ". Draft invoices could not be used to applying payments." at bounding box center [652, 313] width 737 height 42
click at [730, 318] on p "We’ve added more flexibility to the way you manage invoices! 📌 What’s New Previ…" at bounding box center [657, 278] width 746 height 118
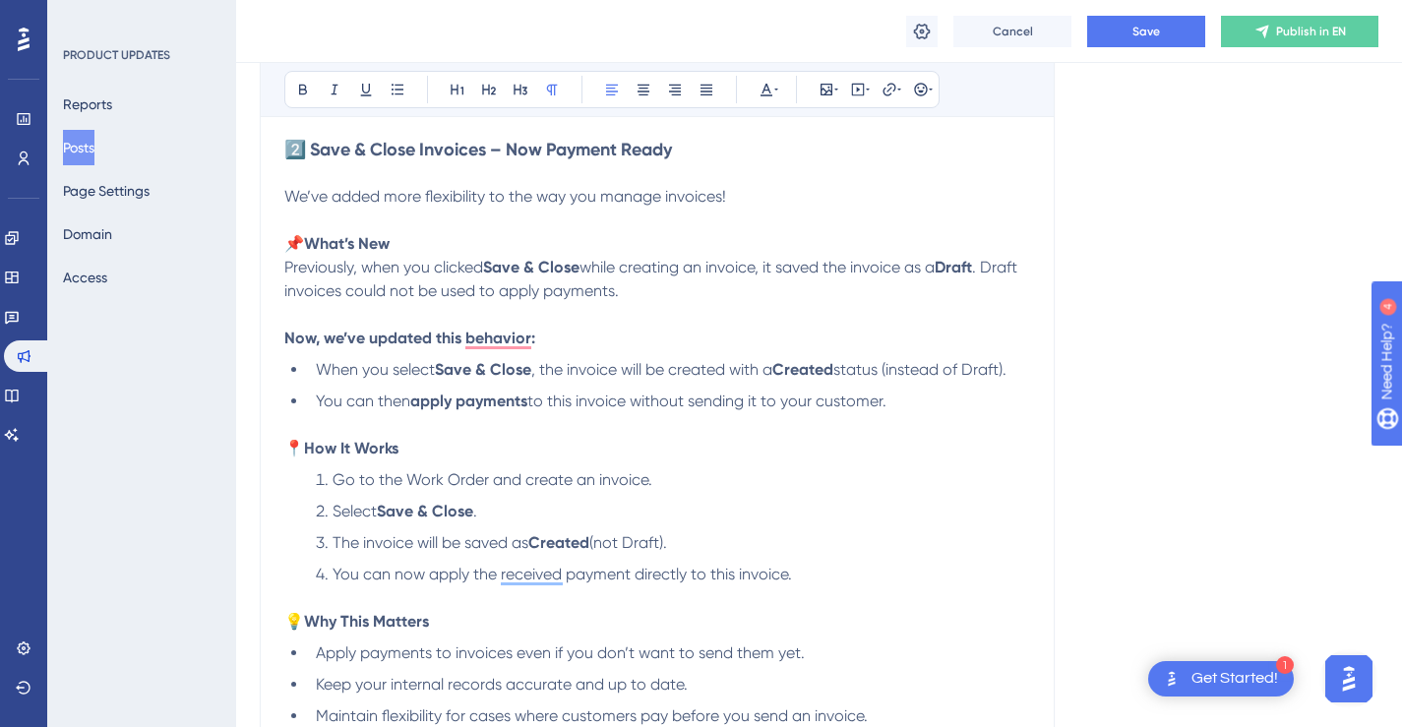
scroll to position [1760, 0]
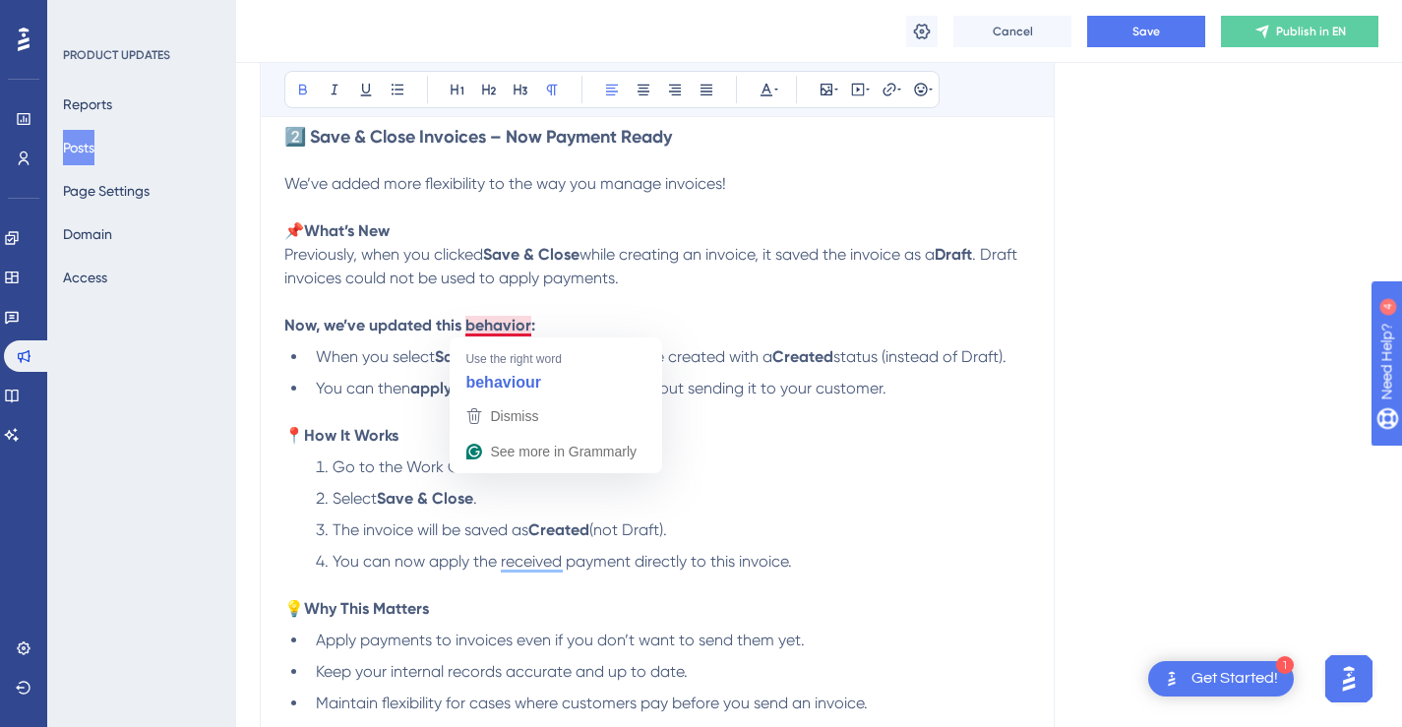
click at [523, 327] on strong "Now, we’ve updated this behavior:" at bounding box center [409, 325] width 251 height 19
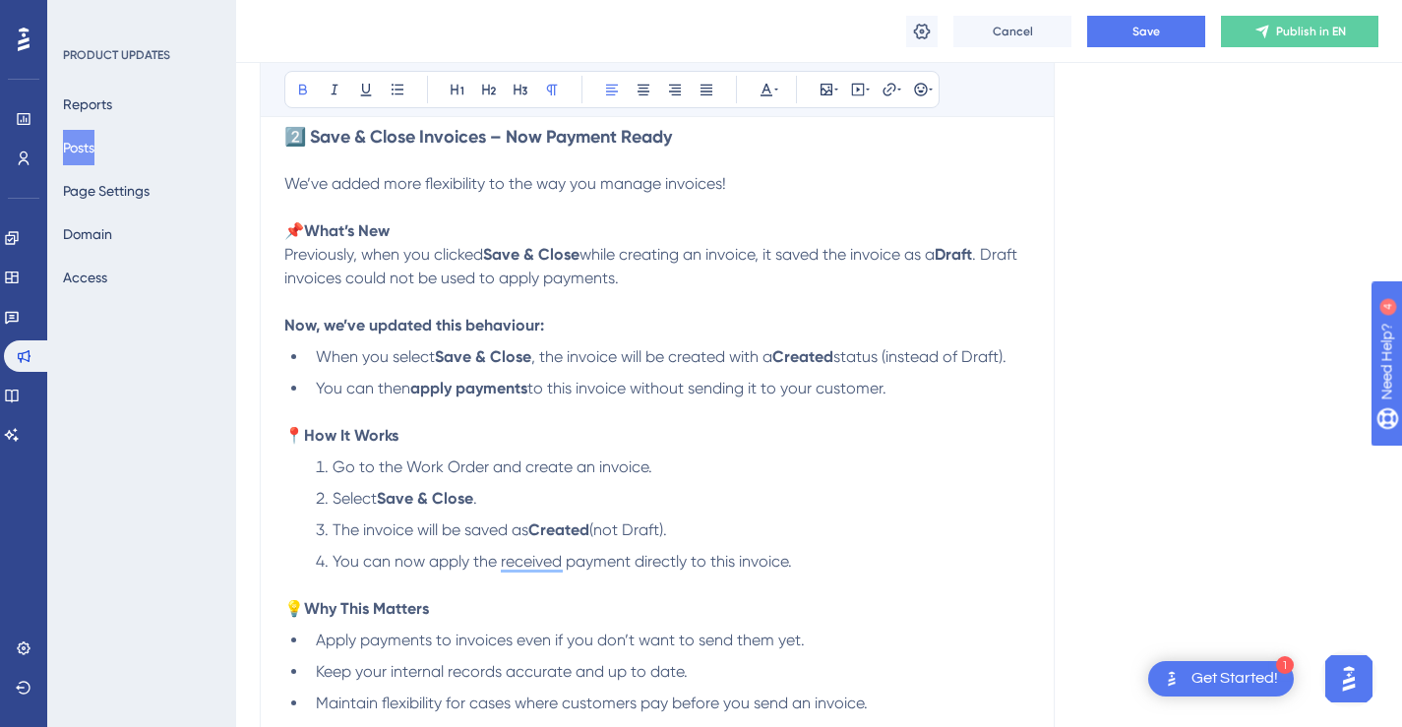
click at [589, 324] on p "Now, we’ve updated this behaviour:" at bounding box center [657, 326] width 746 height 24
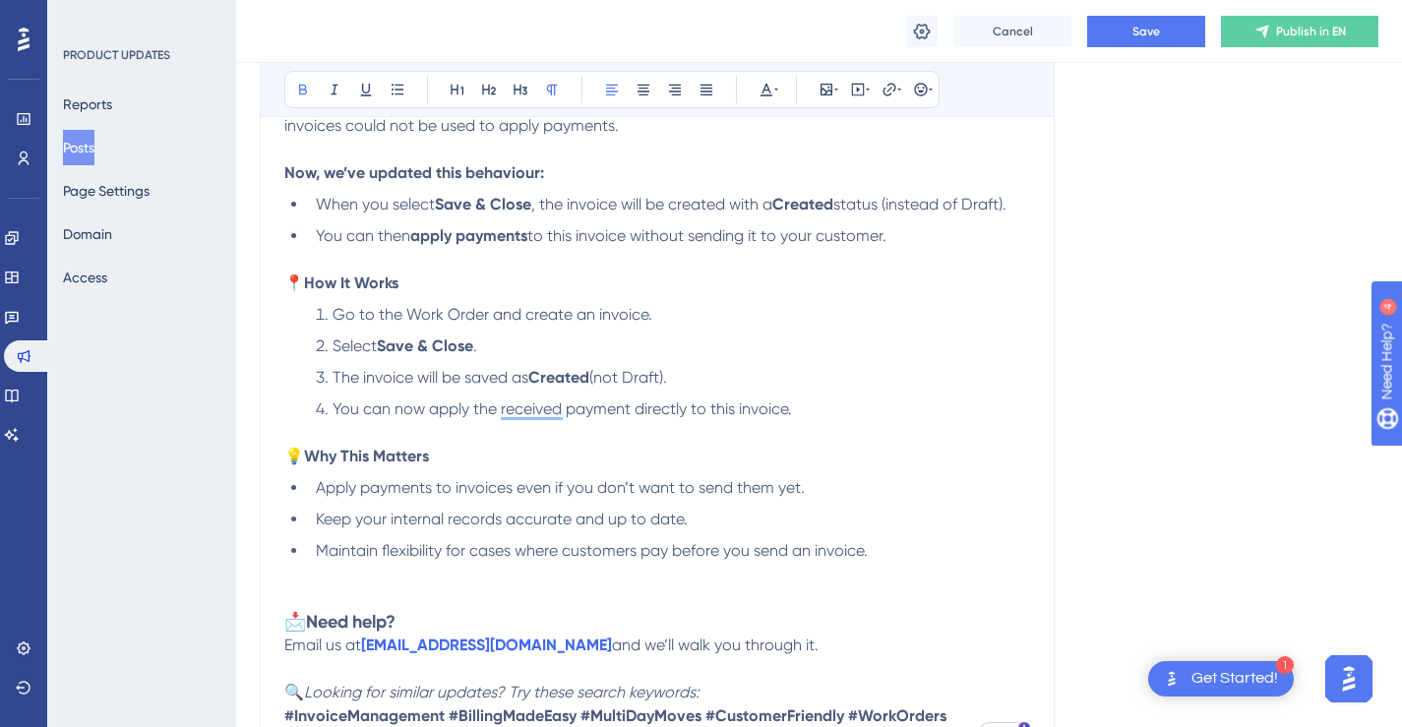
scroll to position [1948, 0]
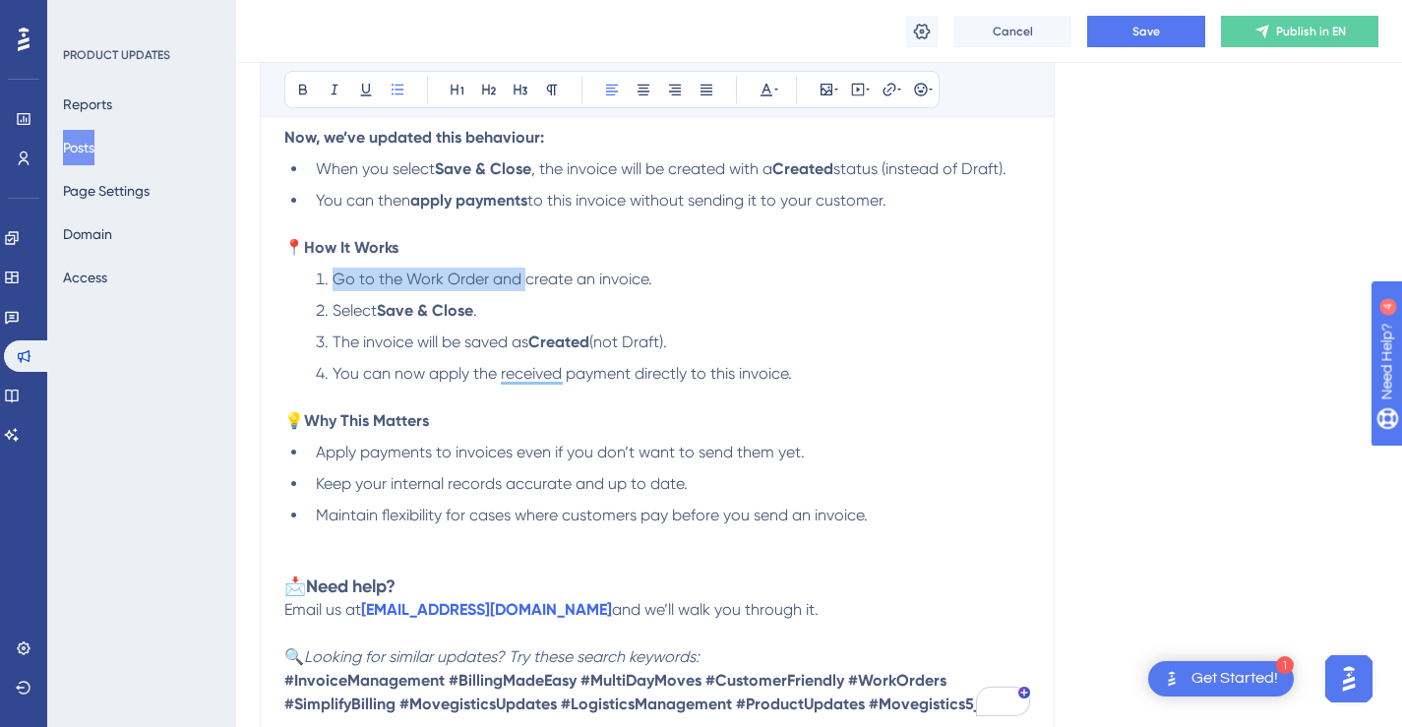
drag, startPoint x: 524, startPoint y: 278, endPoint x: 333, endPoint y: 276, distance: 190.8
click at [333, 276] on span "Go to the Work Order and create an invoice." at bounding box center [492, 279] width 320 height 19
click at [566, 283] on li "Create an invoice." at bounding box center [669, 280] width 722 height 24
drag, startPoint x: 384, startPoint y: 308, endPoint x: 475, endPoint y: 306, distance: 91.5
click at [473, 306] on strong "Save & Close" at bounding box center [425, 310] width 96 height 19
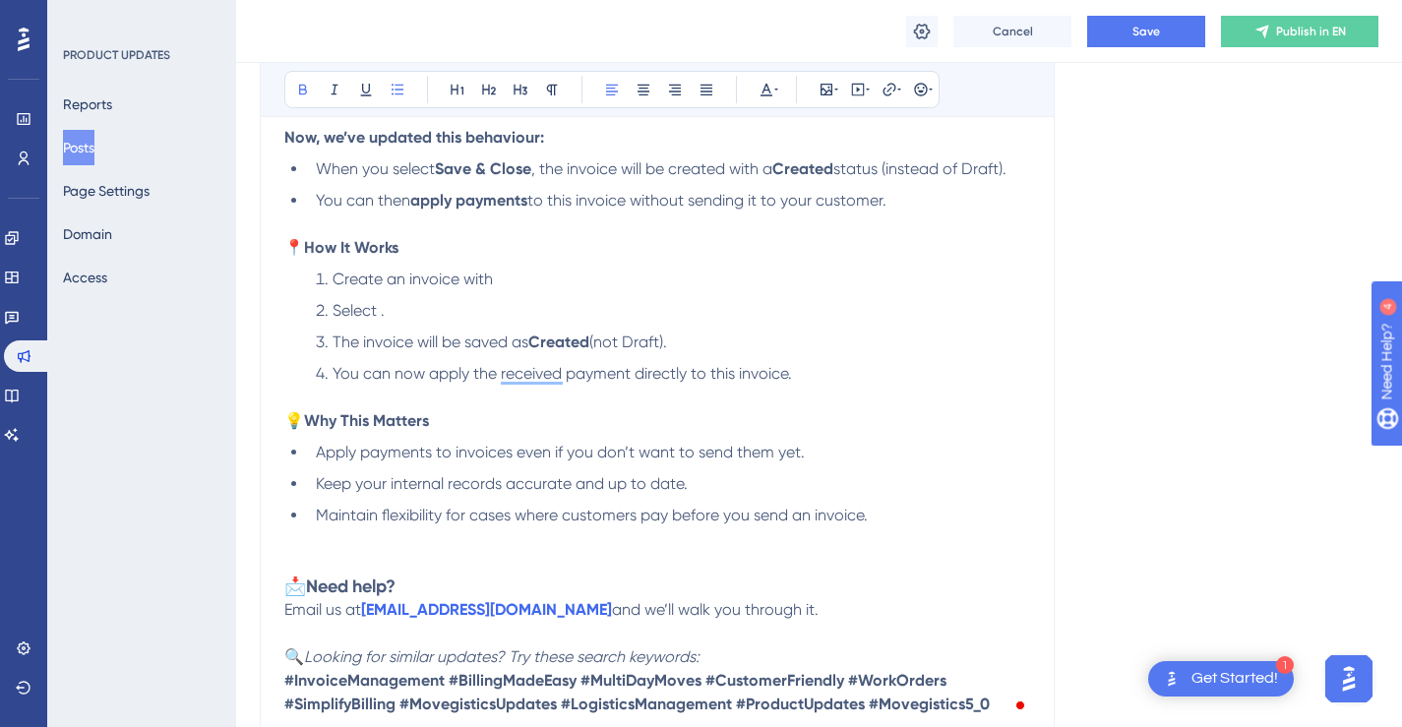
click at [550, 279] on li "Create an invoice with" at bounding box center [669, 280] width 722 height 24
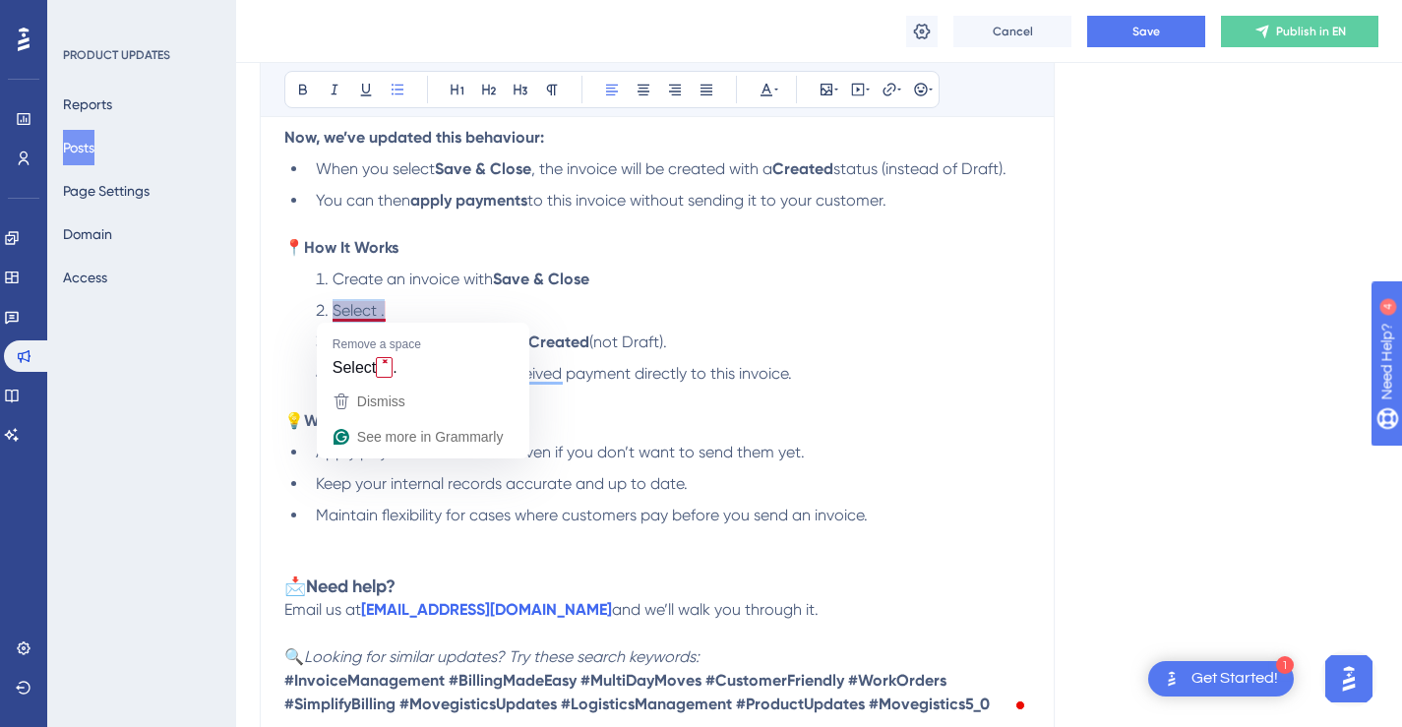
drag, startPoint x: 415, startPoint y: 313, endPoint x: 334, endPoint y: 315, distance: 80.7
click at [334, 315] on li "Select ." at bounding box center [669, 311] width 722 height 24
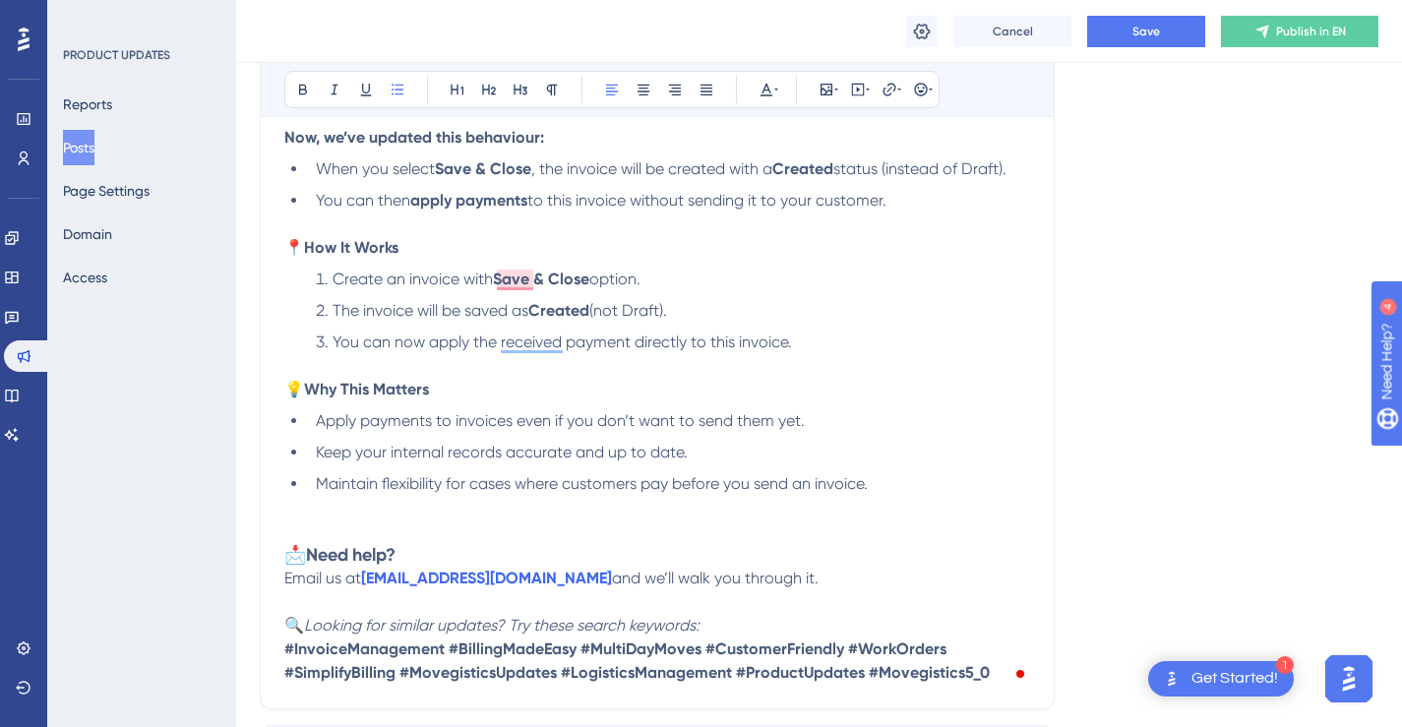
click at [869, 331] on li "You can now apply the received payment directly to this invoice." at bounding box center [669, 354] width 722 height 47
click at [668, 342] on span "You can now apply the received payment directly to this invoice." at bounding box center [561, 341] width 459 height 19
click at [769, 336] on li "You can now apply the received payment to this invoice." at bounding box center [669, 354] width 722 height 47
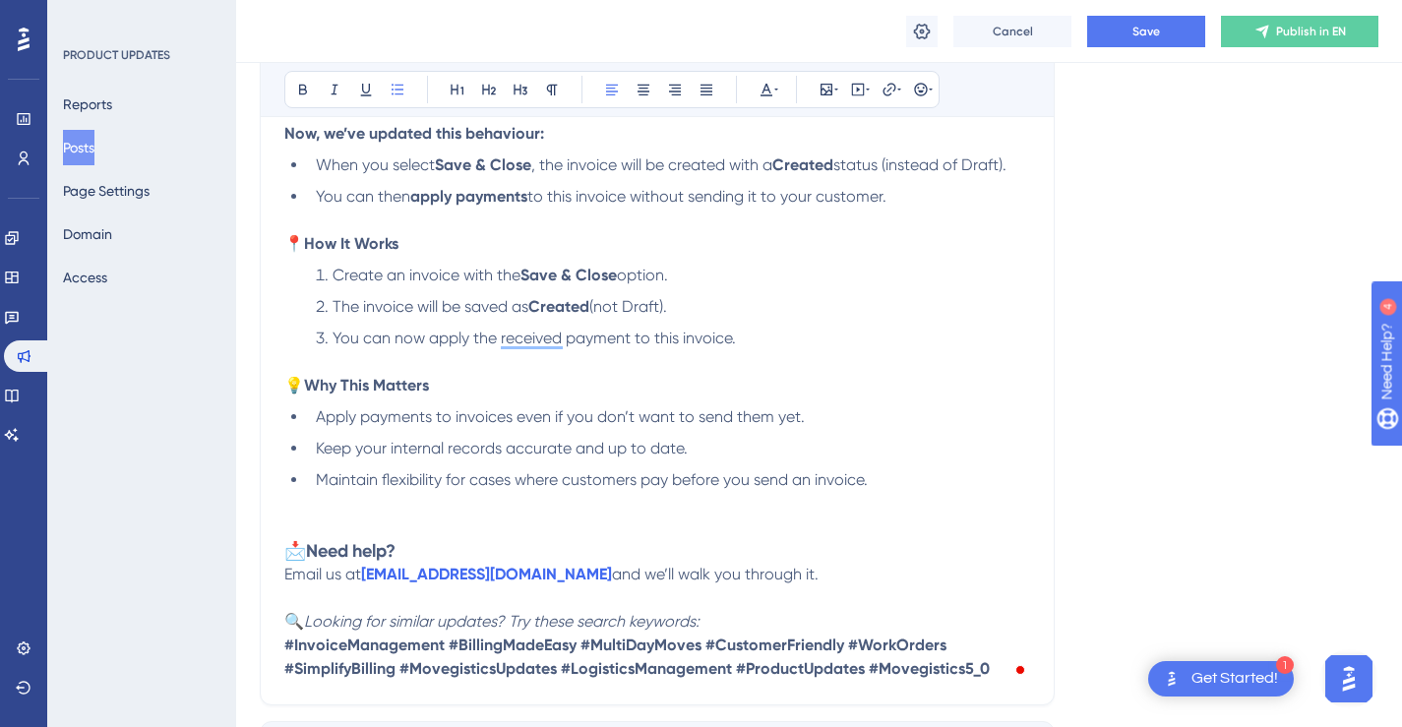
drag, startPoint x: 756, startPoint y: 200, endPoint x: 893, endPoint y: 198, distance: 136.7
click at [893, 198] on li "You can then apply payments to this invoice without sending it to your customer." at bounding box center [669, 208] width 722 height 47
copy span "it to your customer."
drag, startPoint x: 802, startPoint y: 422, endPoint x: 738, endPoint y: 422, distance: 63.9
click at [738, 422] on span "Apply payments to invoices even if you don’t want to send them yet." at bounding box center [560, 416] width 489 height 19
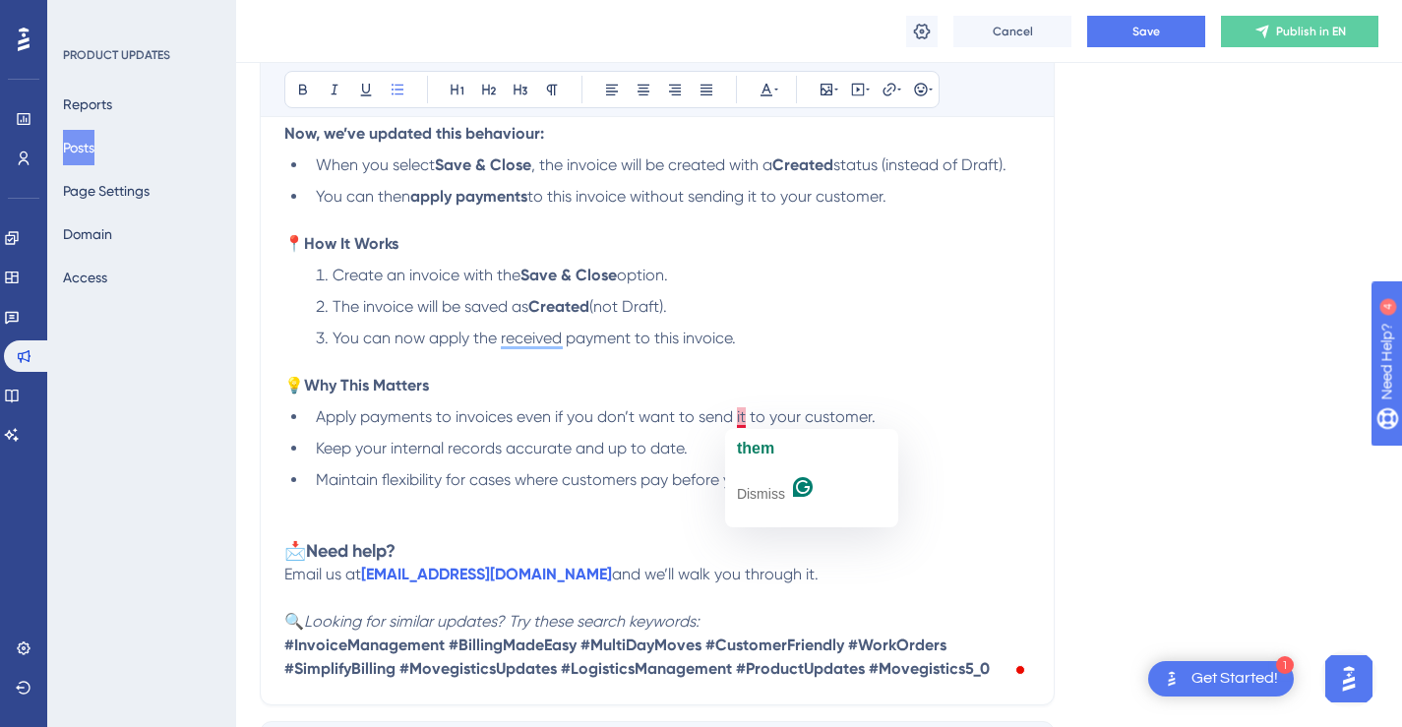
click at [804, 363] on li "You can now apply the received payment to this invoice." at bounding box center [669, 350] width 722 height 47
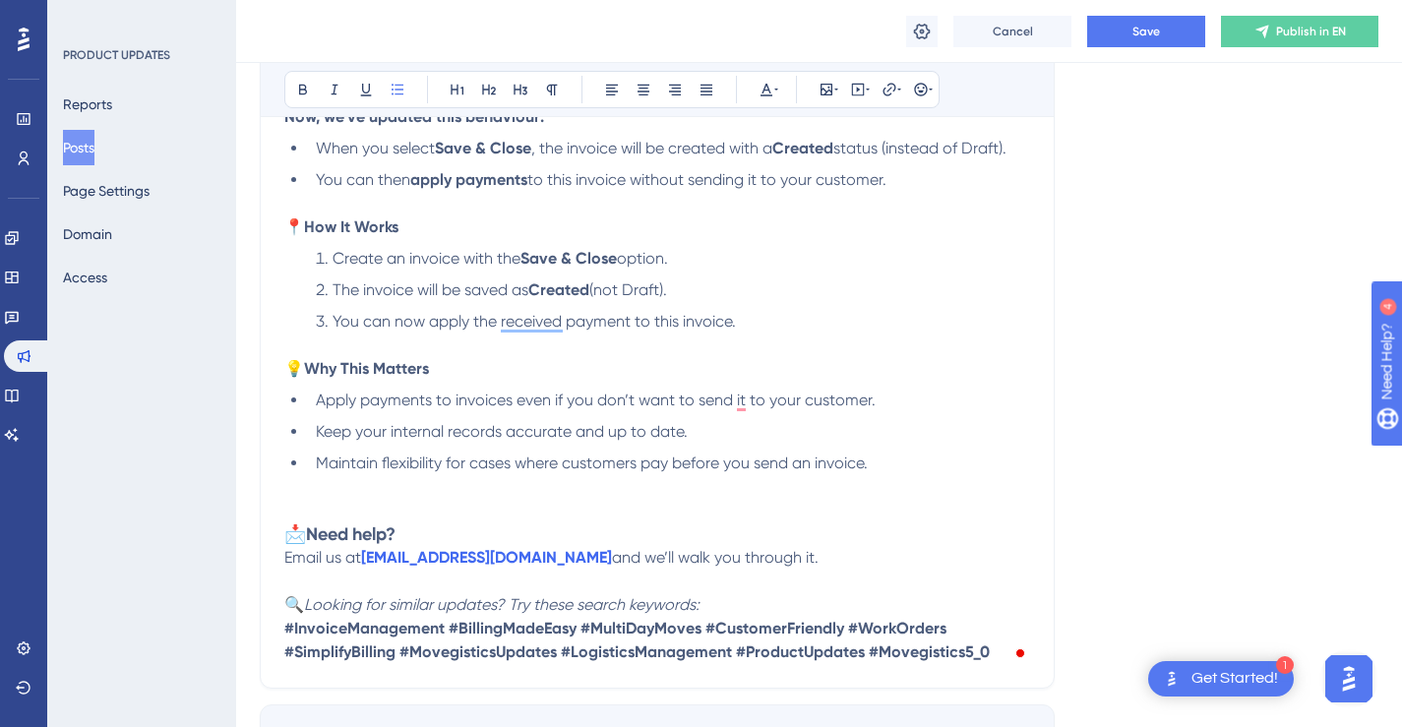
scroll to position [1966, 0]
click at [915, 464] on li "Maintain flexibility for cases where customers pay before you send an invoice." at bounding box center [669, 465] width 722 height 24
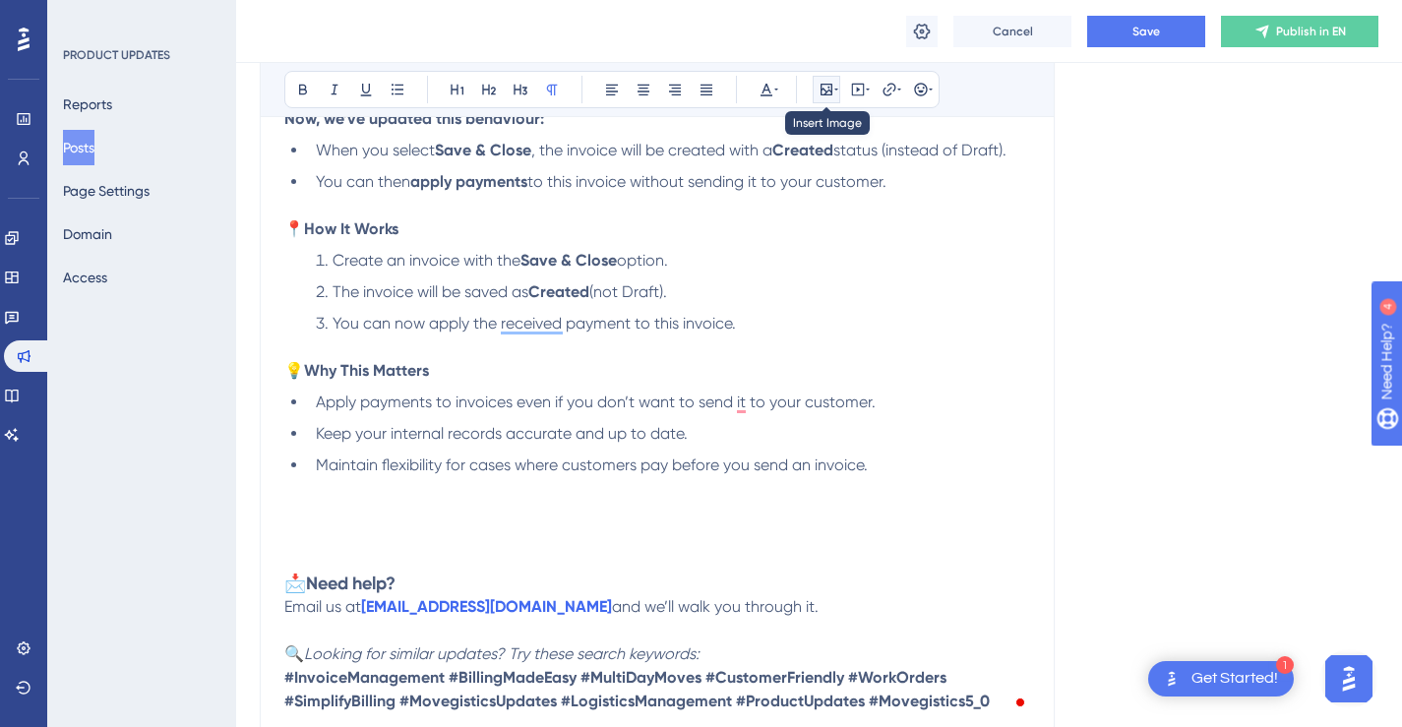
click at [837, 93] on icon at bounding box center [836, 90] width 4 height 16
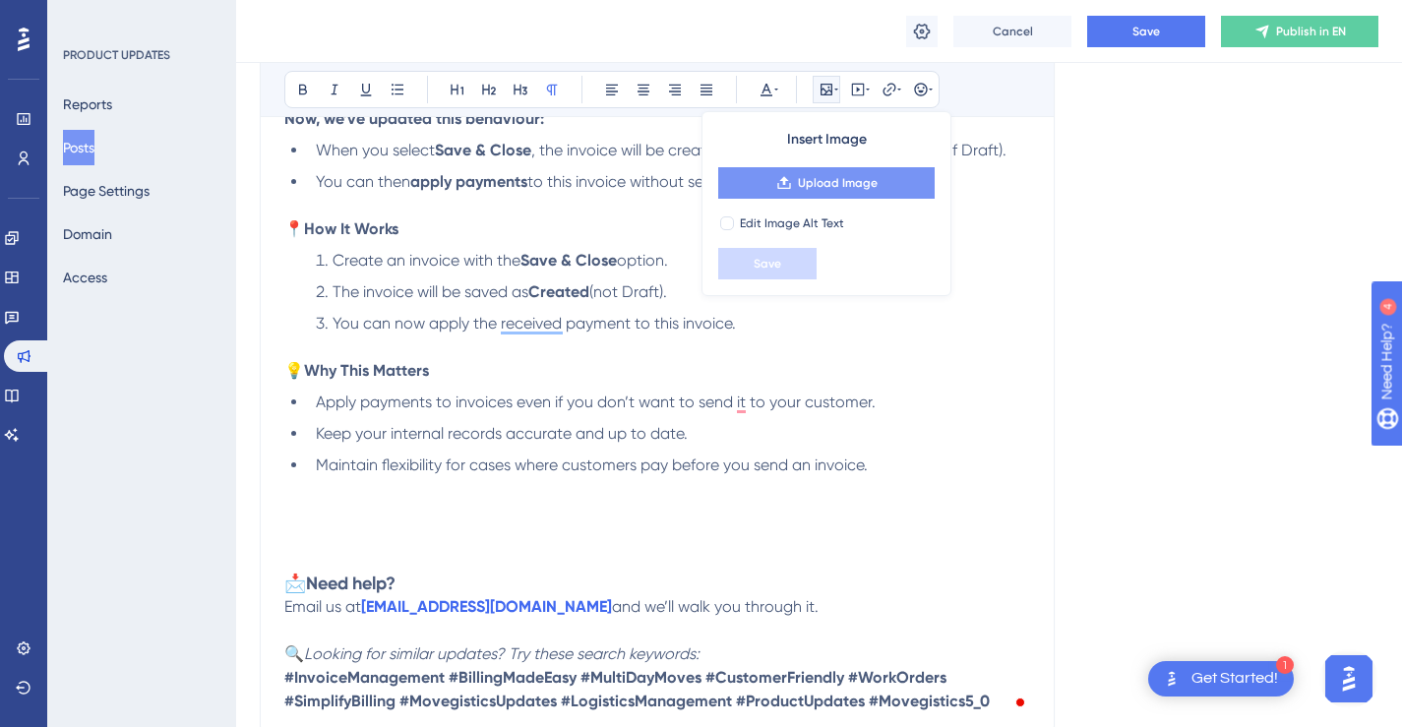
click at [850, 190] on span "Upload Image" at bounding box center [838, 183] width 80 height 16
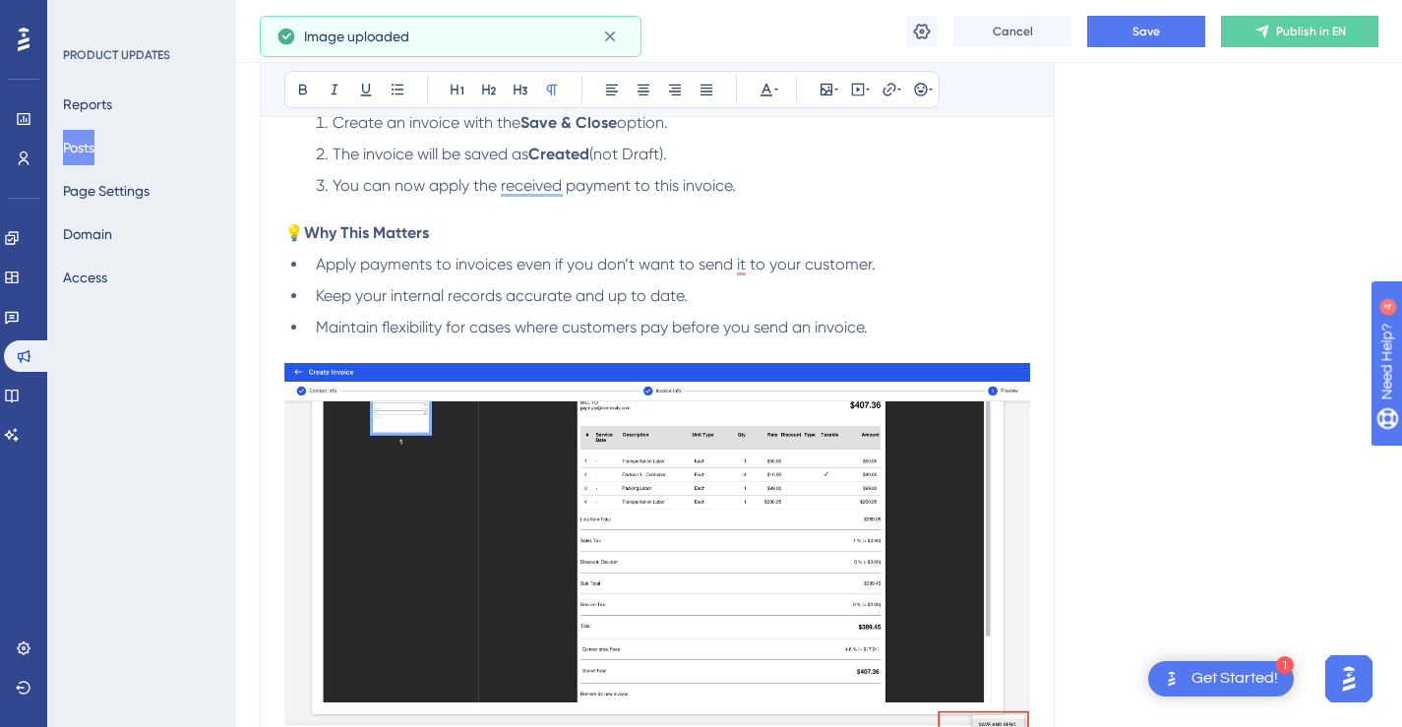
scroll to position [2188, 0]
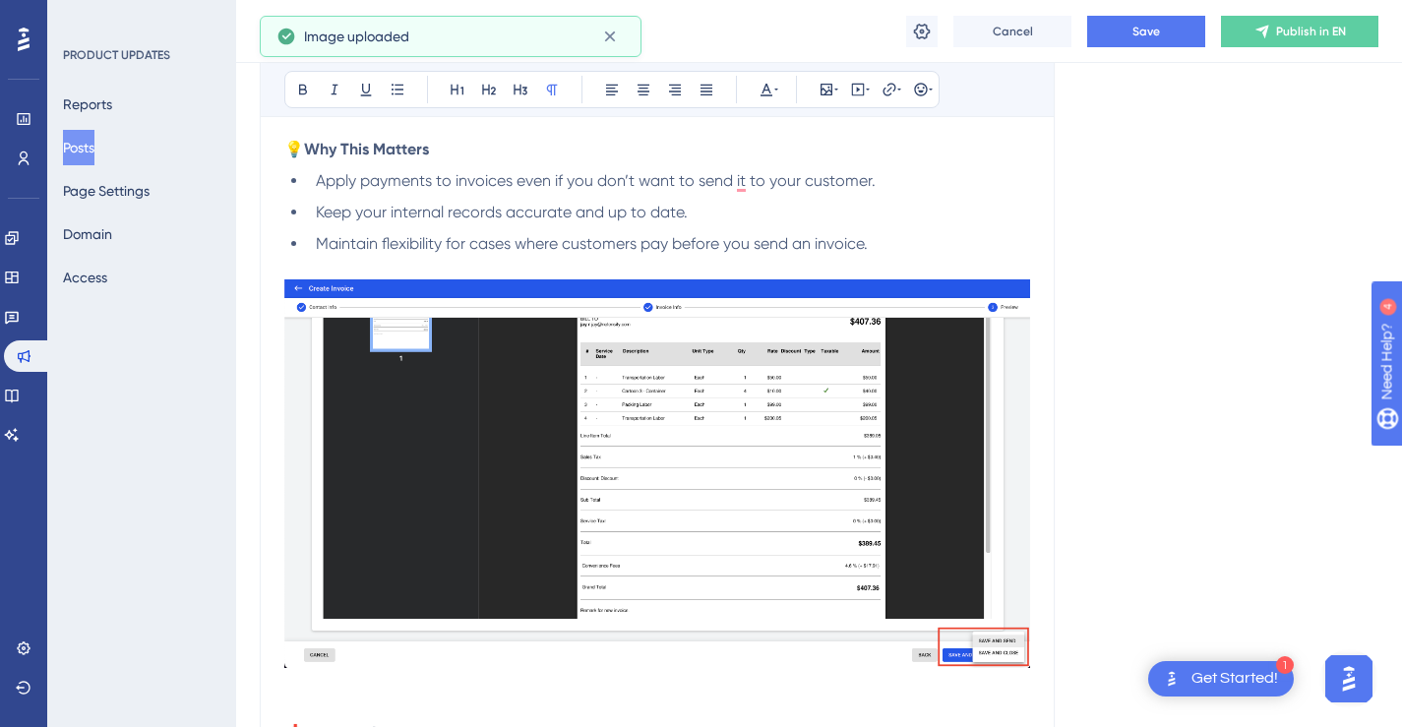
click at [958, 350] on img "To enrich screen reader interactions, please activate Accessibility in Grammarl…" at bounding box center [657, 474] width 746 height 390
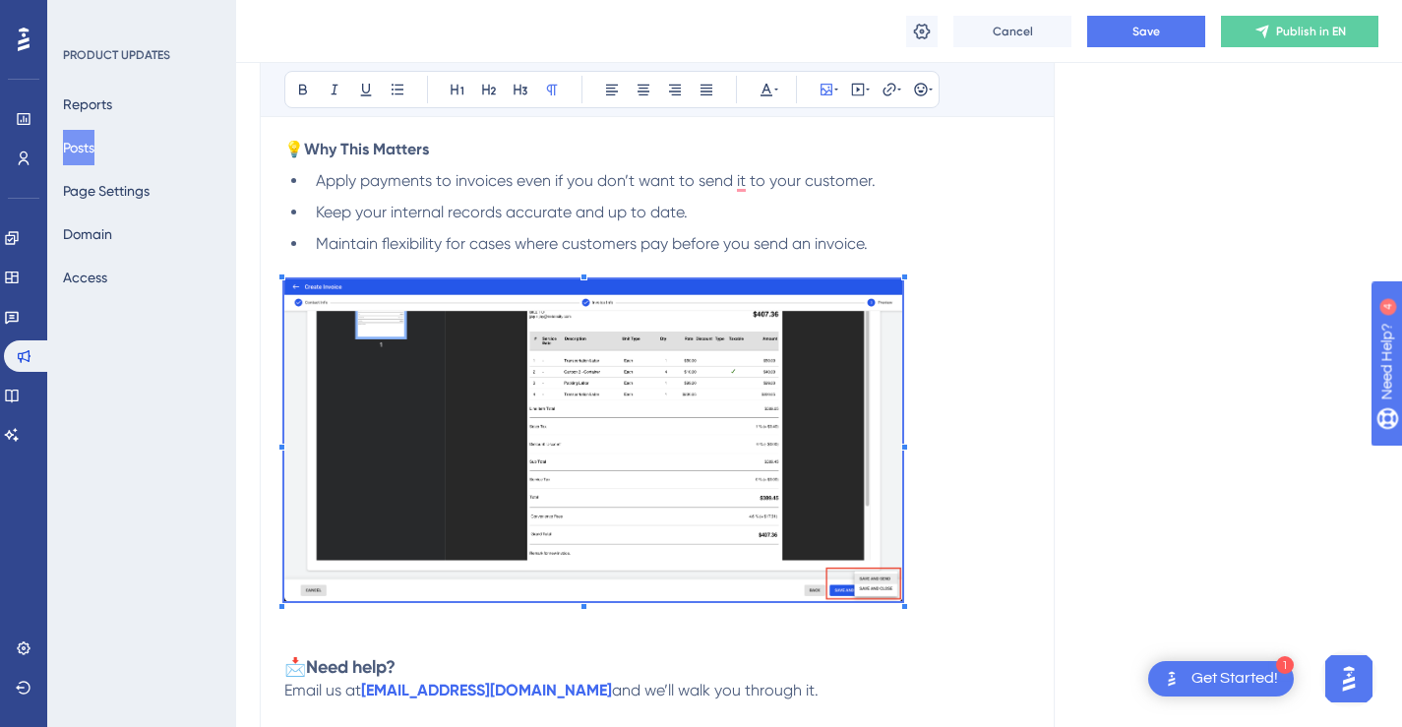
click at [903, 321] on p "To enrich screen reader interactions, please activate Accessibility in Grammarl…" at bounding box center [657, 444] width 746 height 330
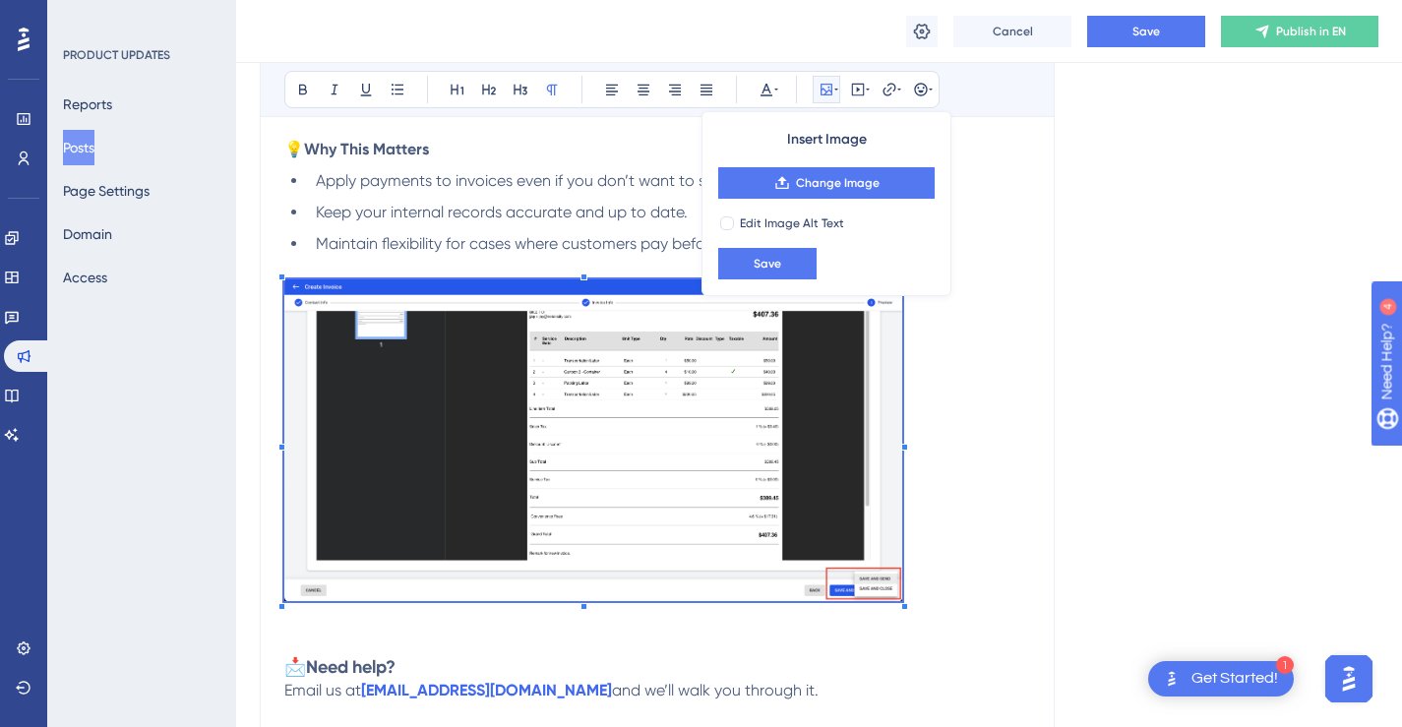
click at [1010, 512] on p "To enrich screen reader interactions, please activate Accessibility in Grammarl…" at bounding box center [657, 444] width 746 height 330
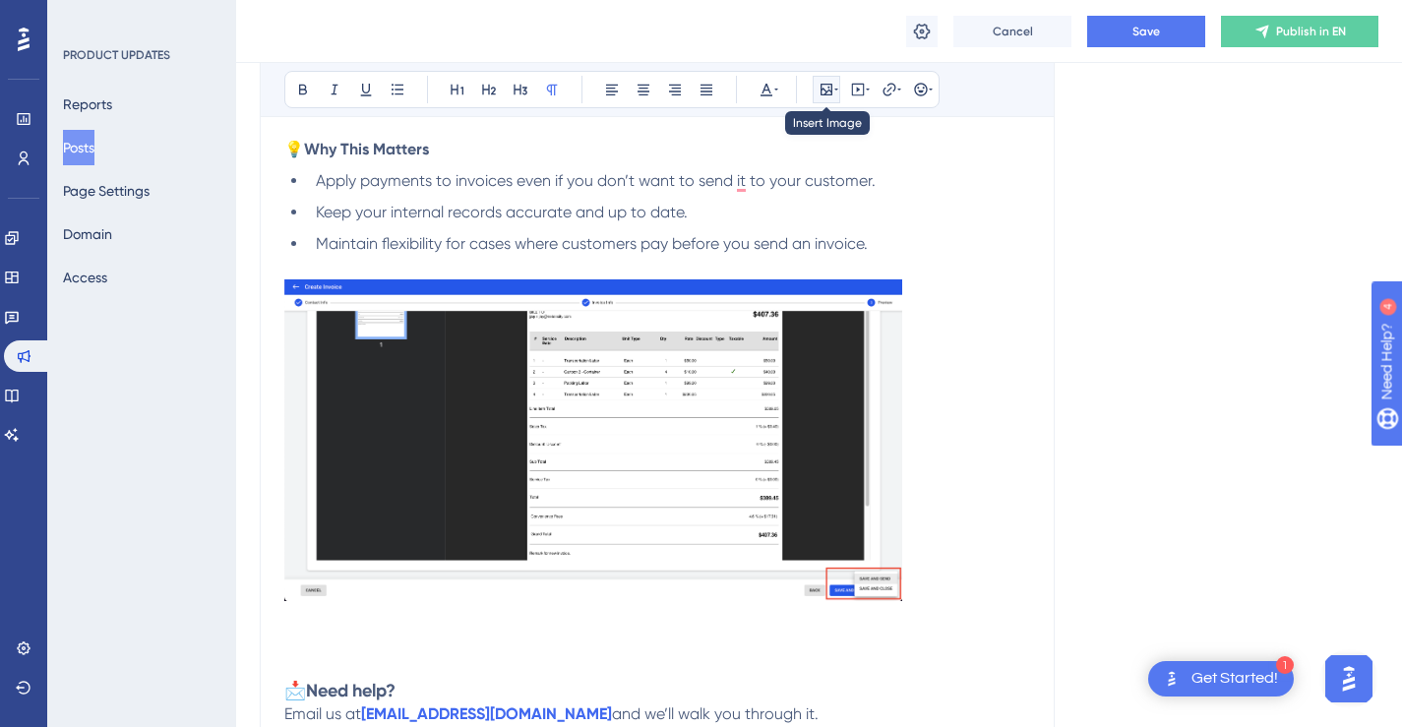
click at [831, 90] on icon at bounding box center [826, 90] width 12 height 12
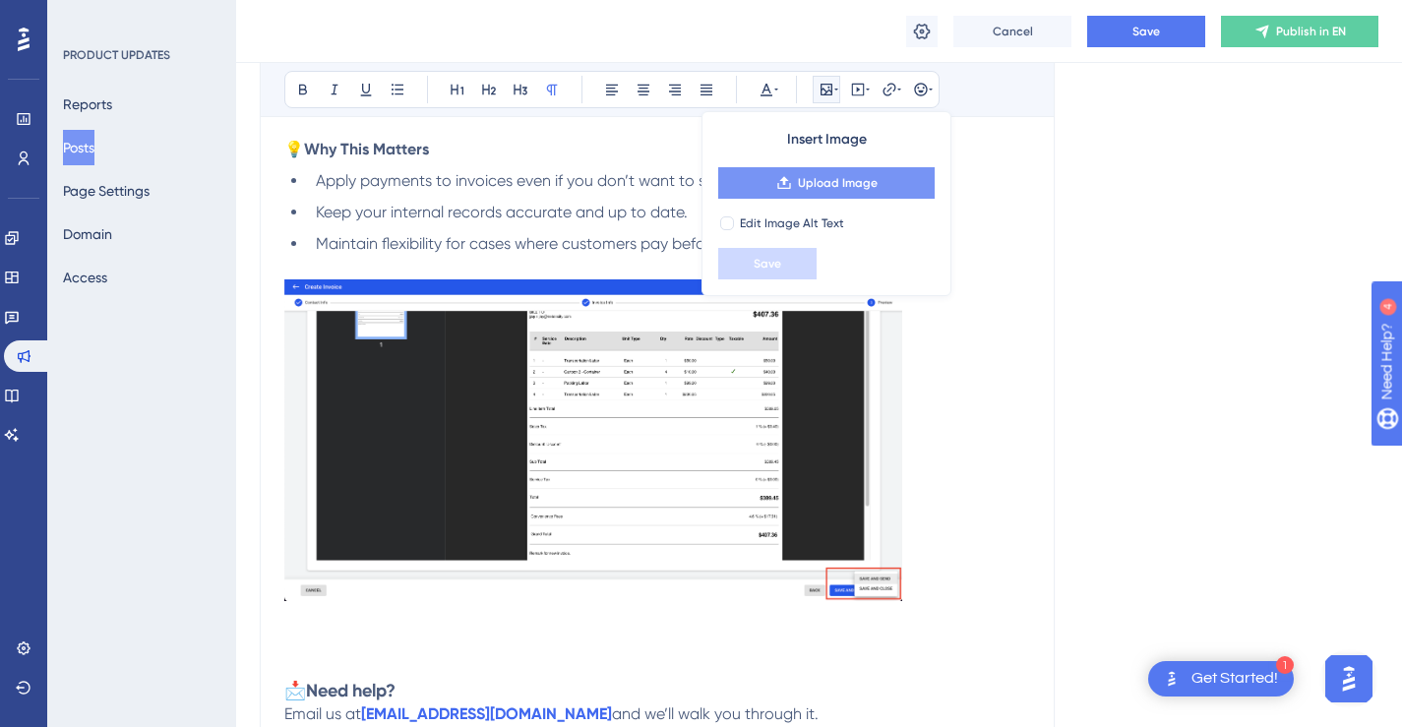
click at [846, 183] on span "Upload Image" at bounding box center [838, 183] width 80 height 16
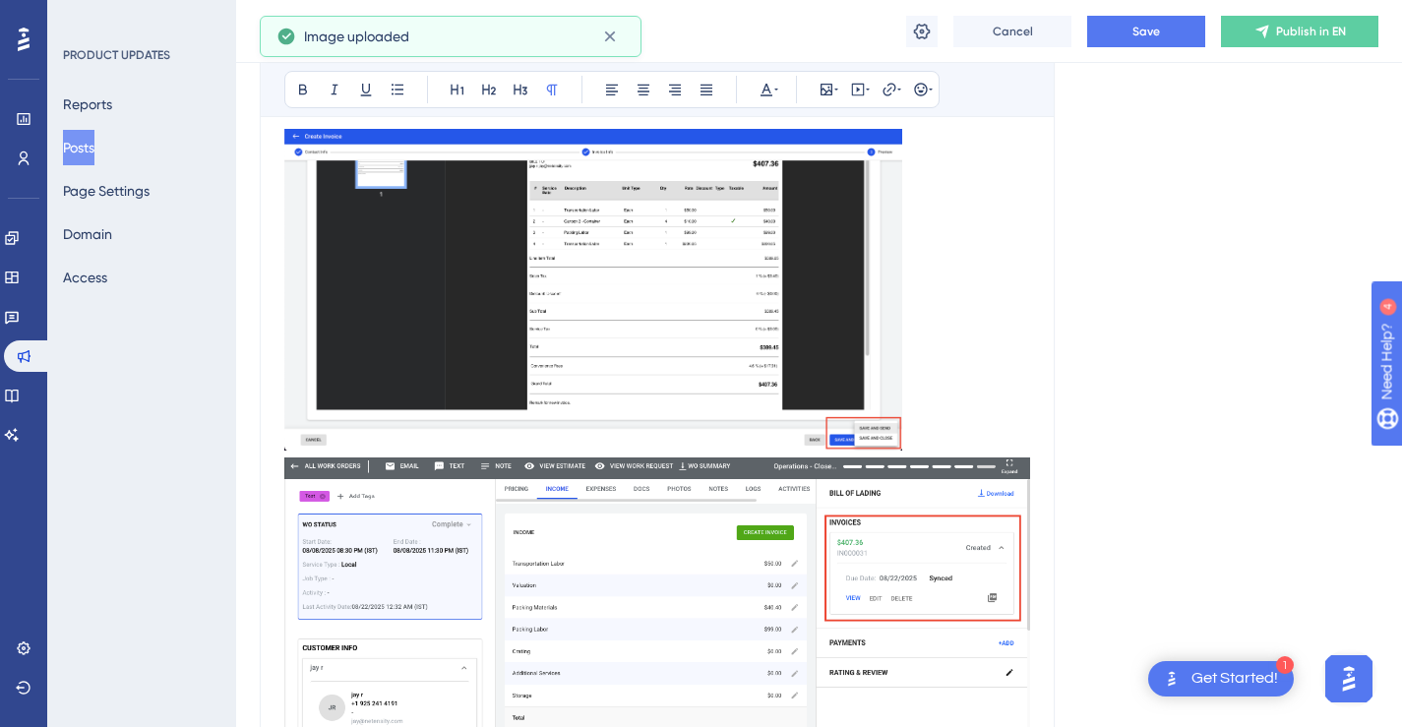
scroll to position [2357, 0]
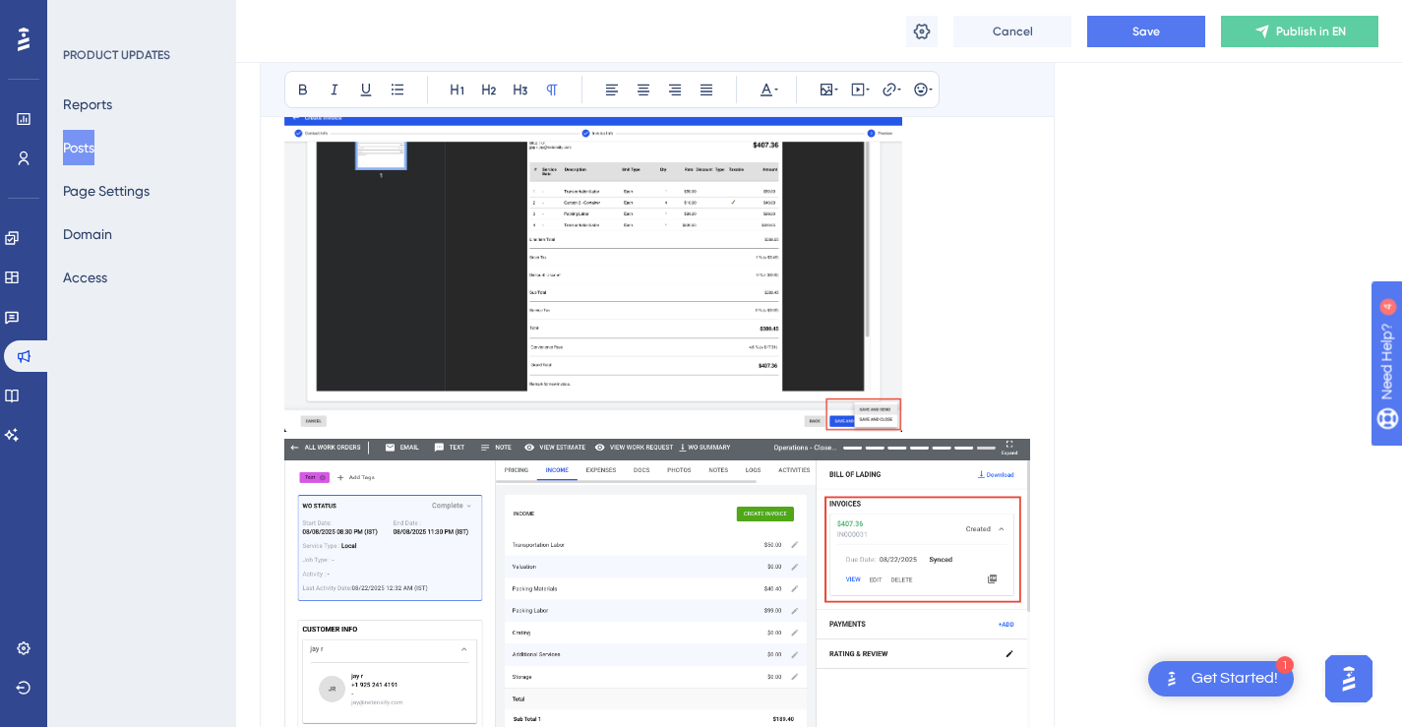
click at [1012, 459] on img "To enrich screen reader interactions, please activate Accessibility in Grammarl…" at bounding box center [657, 645] width 746 height 413
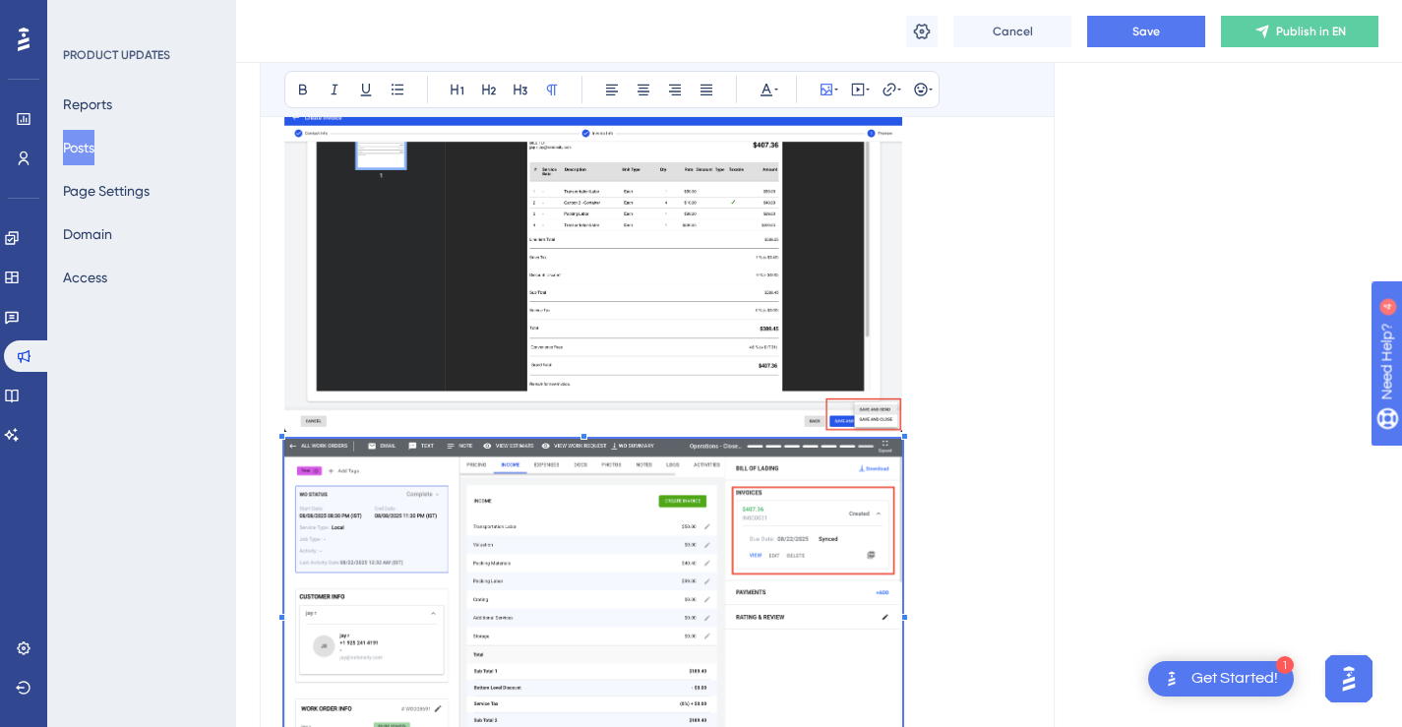
click at [902, 463] on p "To enrich screen reader interactions, please activate Accessibility in Grammarl…" at bounding box center [657, 613] width 746 height 349
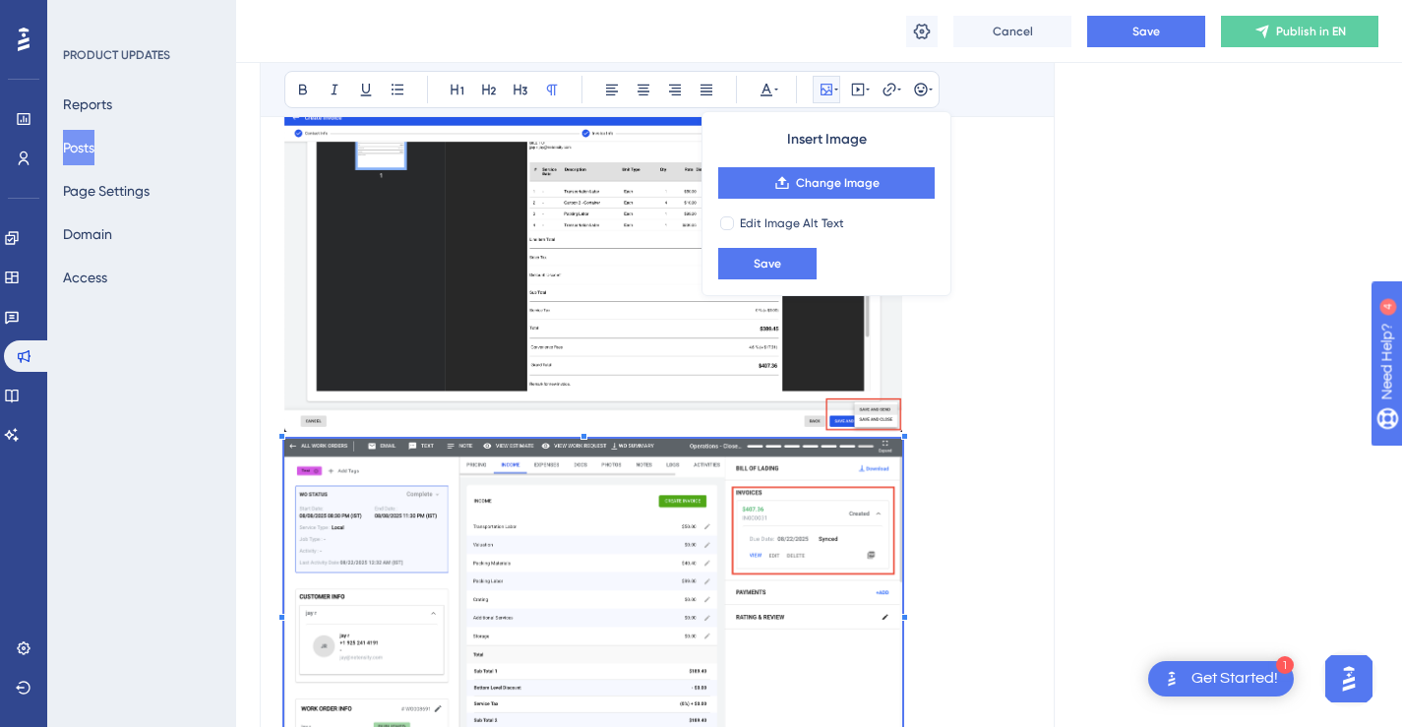
click at [940, 501] on p "To enrich screen reader interactions, please activate Accessibility in Grammarl…" at bounding box center [657, 613] width 746 height 349
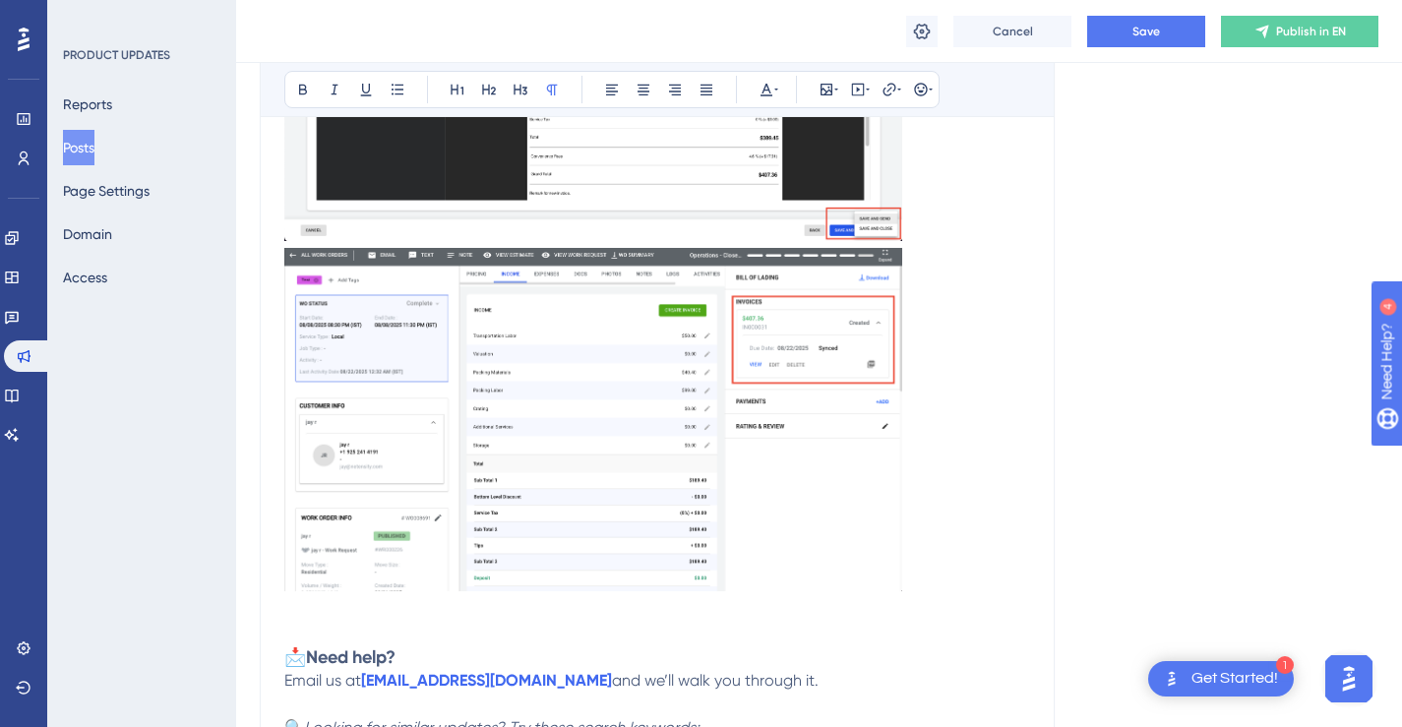
scroll to position [2879, 0]
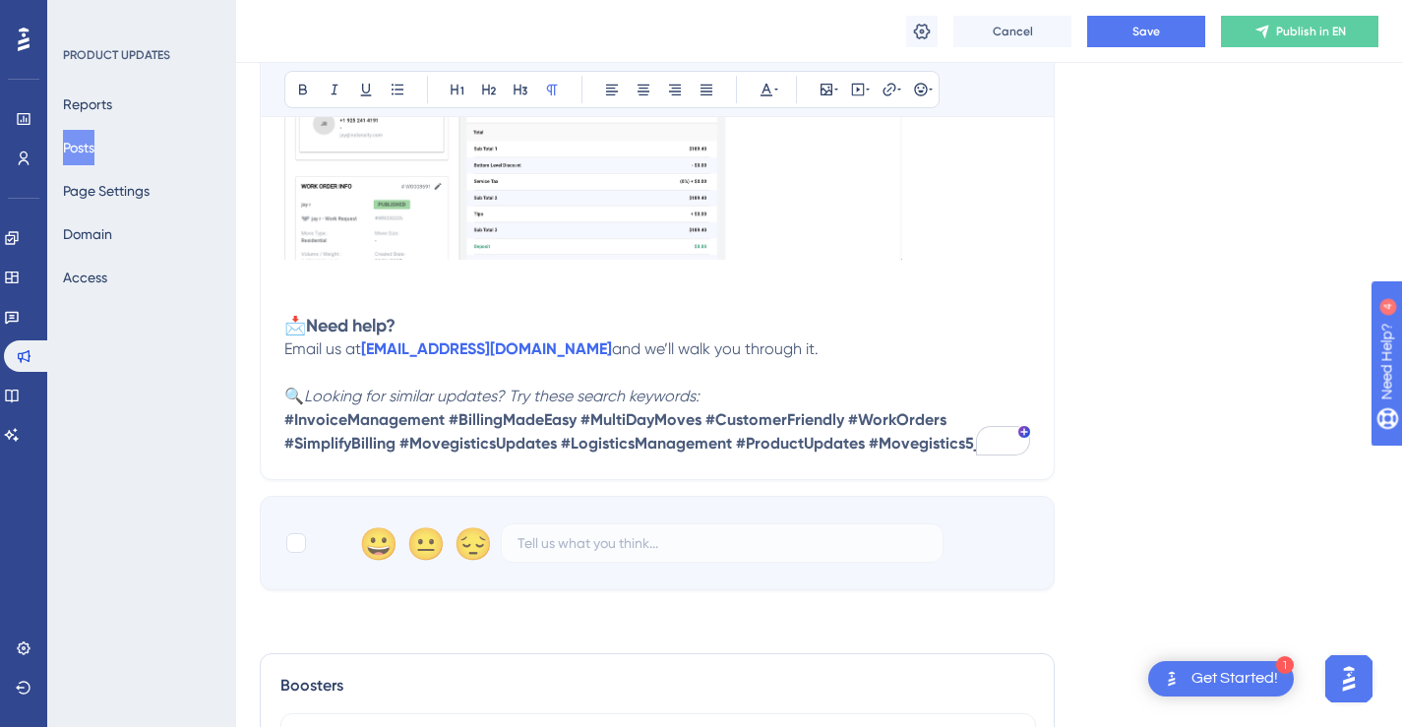
click at [401, 446] on strong "#InvoiceManagement #BillingMadeEasy #MultiDayMoves #CustomerFriendly #WorkOrder…" at bounding box center [636, 431] width 705 height 42
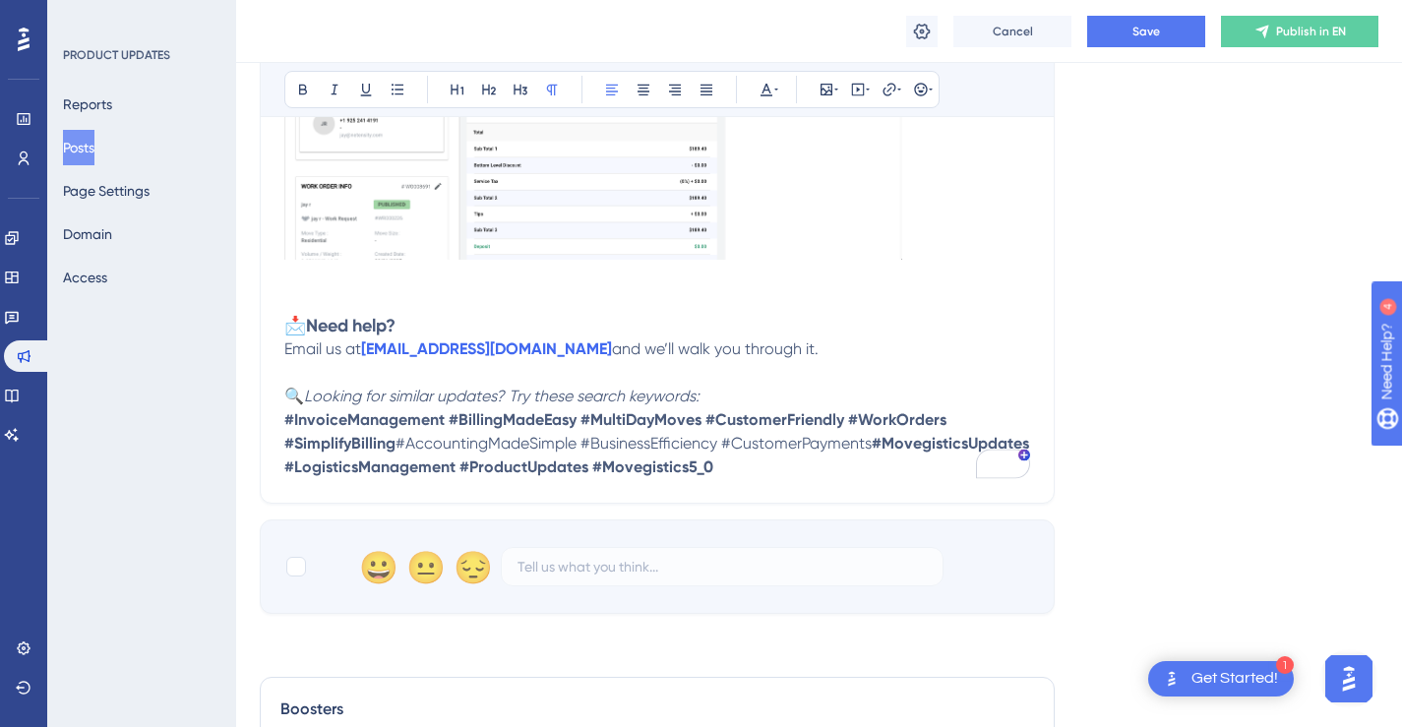
drag, startPoint x: 885, startPoint y: 469, endPoint x: 281, endPoint y: 418, distance: 606.1
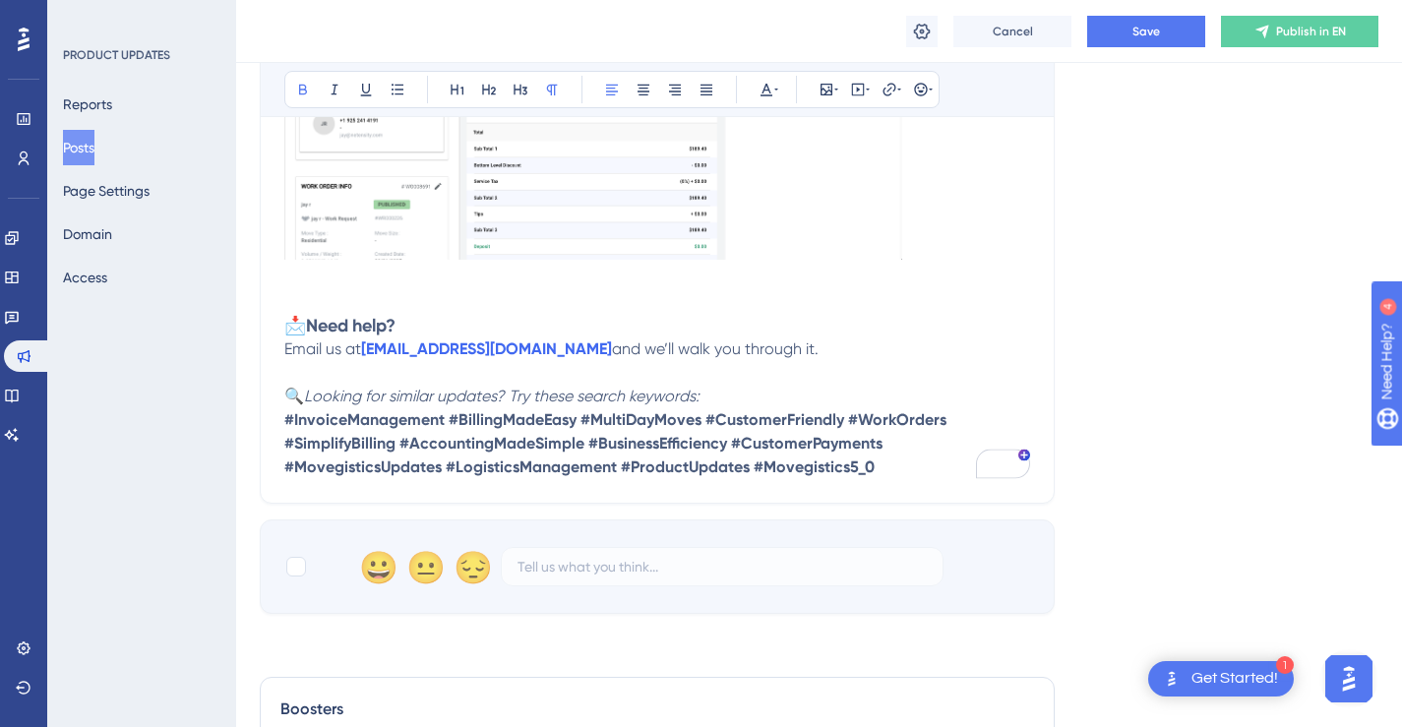
click at [798, 337] on p "Email us at [EMAIL_ADDRESS][DOMAIN_NAME] and we’ll walk you through it." at bounding box center [657, 349] width 746 height 24
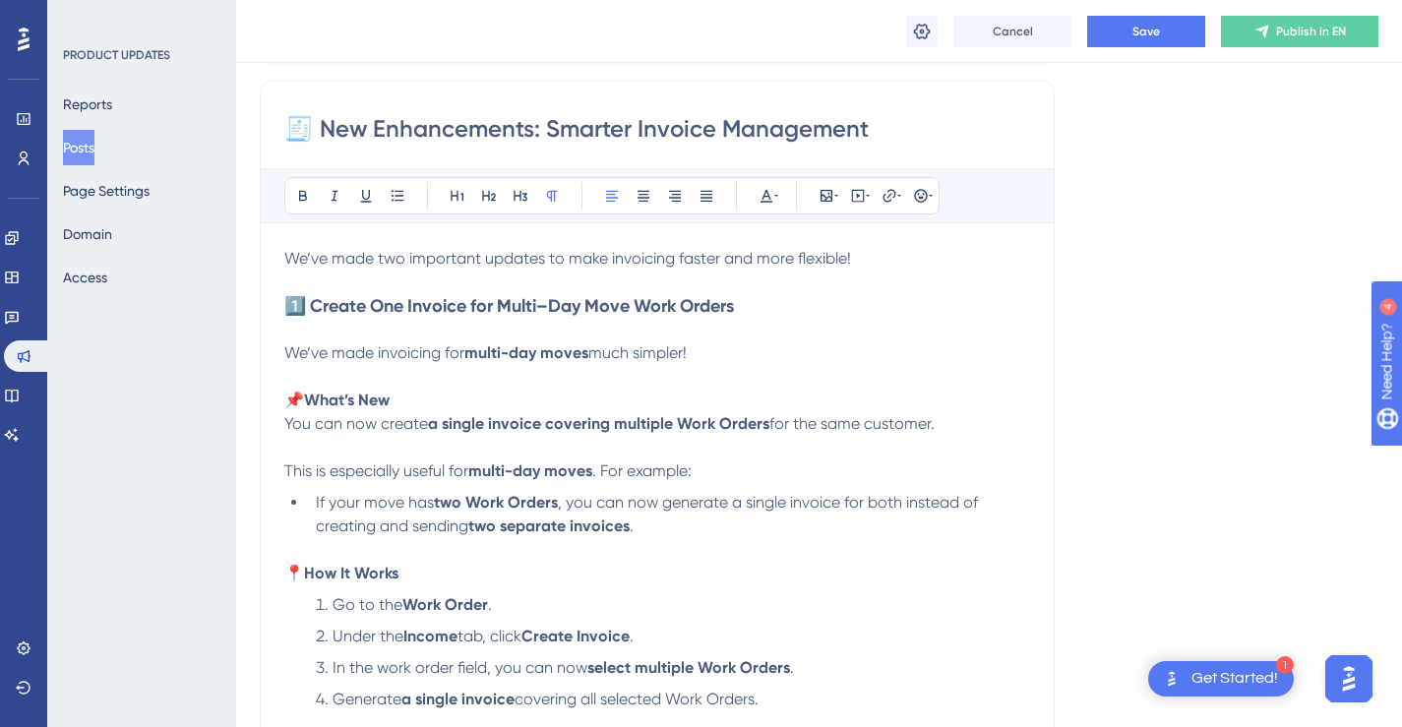
scroll to position [200, 0]
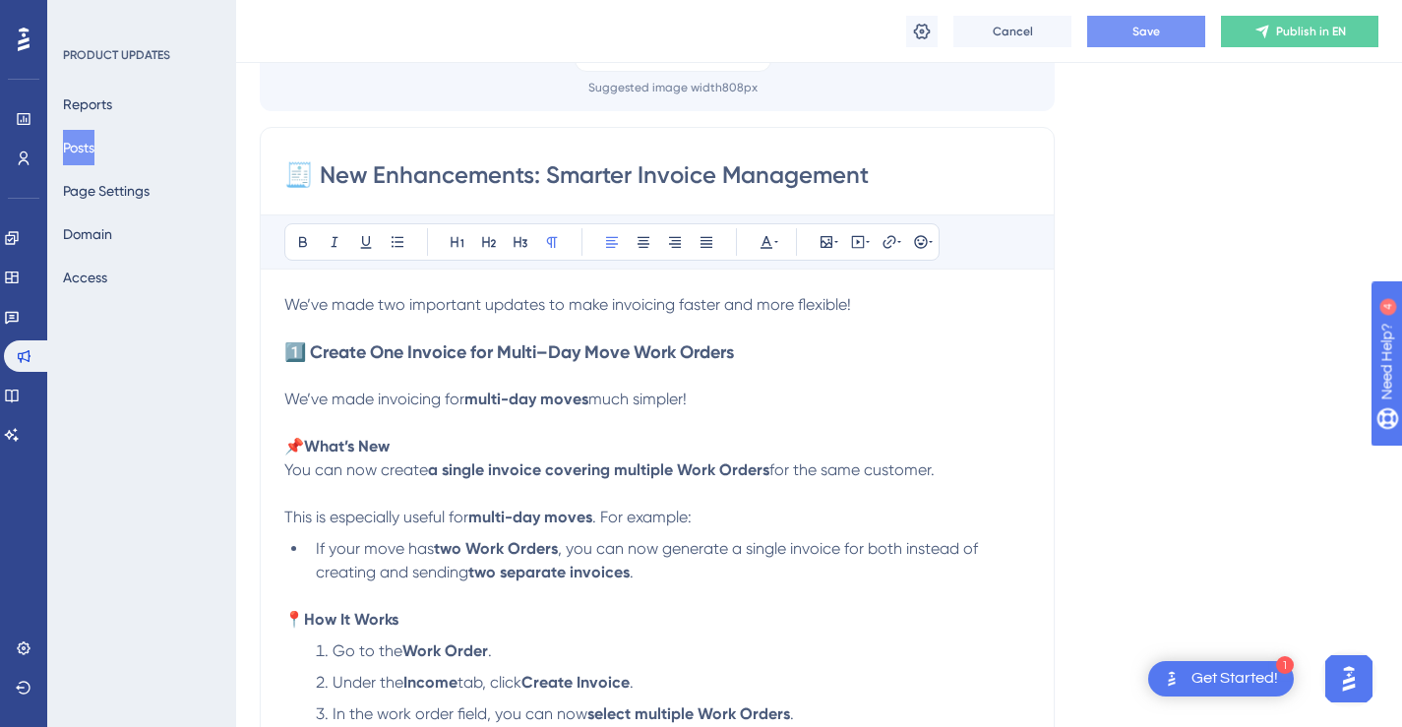
click at [1144, 35] on span "Save" at bounding box center [1146, 32] width 28 height 16
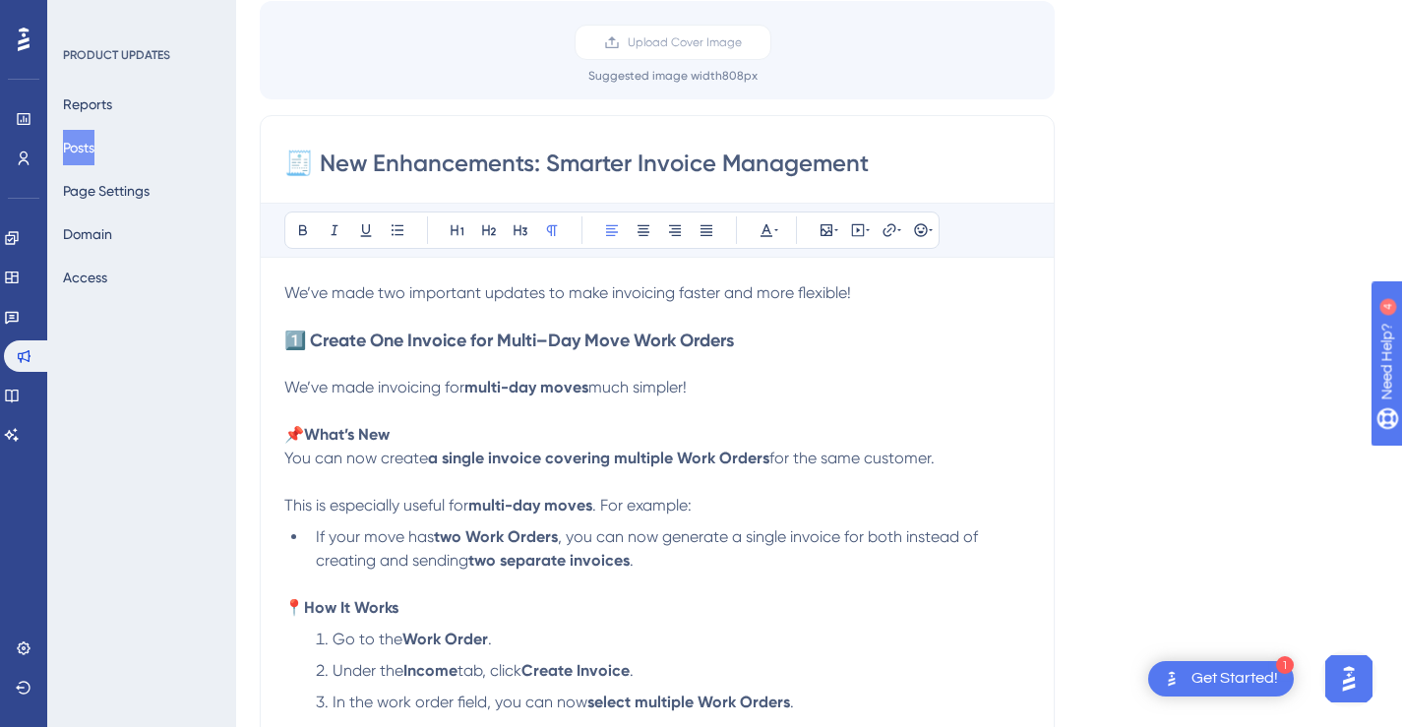
scroll to position [0, 0]
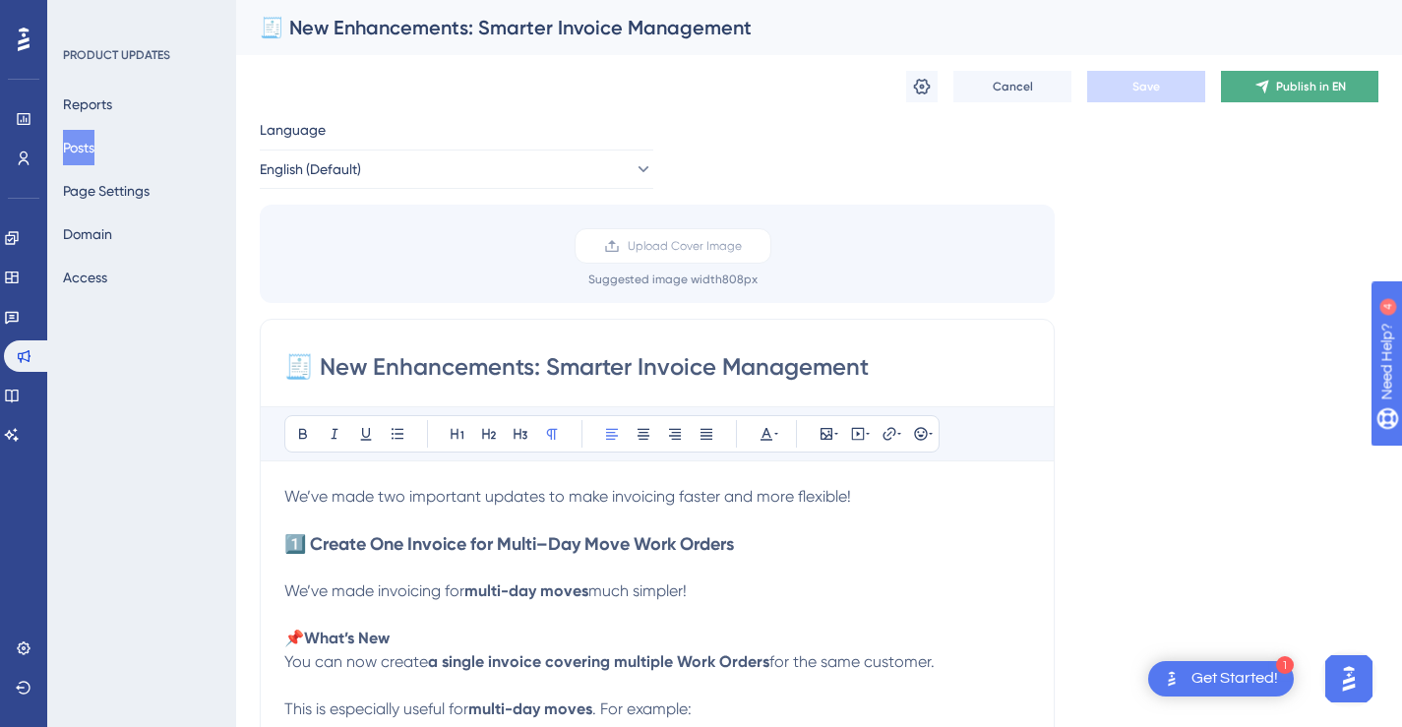
click at [1289, 77] on button "Publish in EN" at bounding box center [1299, 86] width 157 height 31
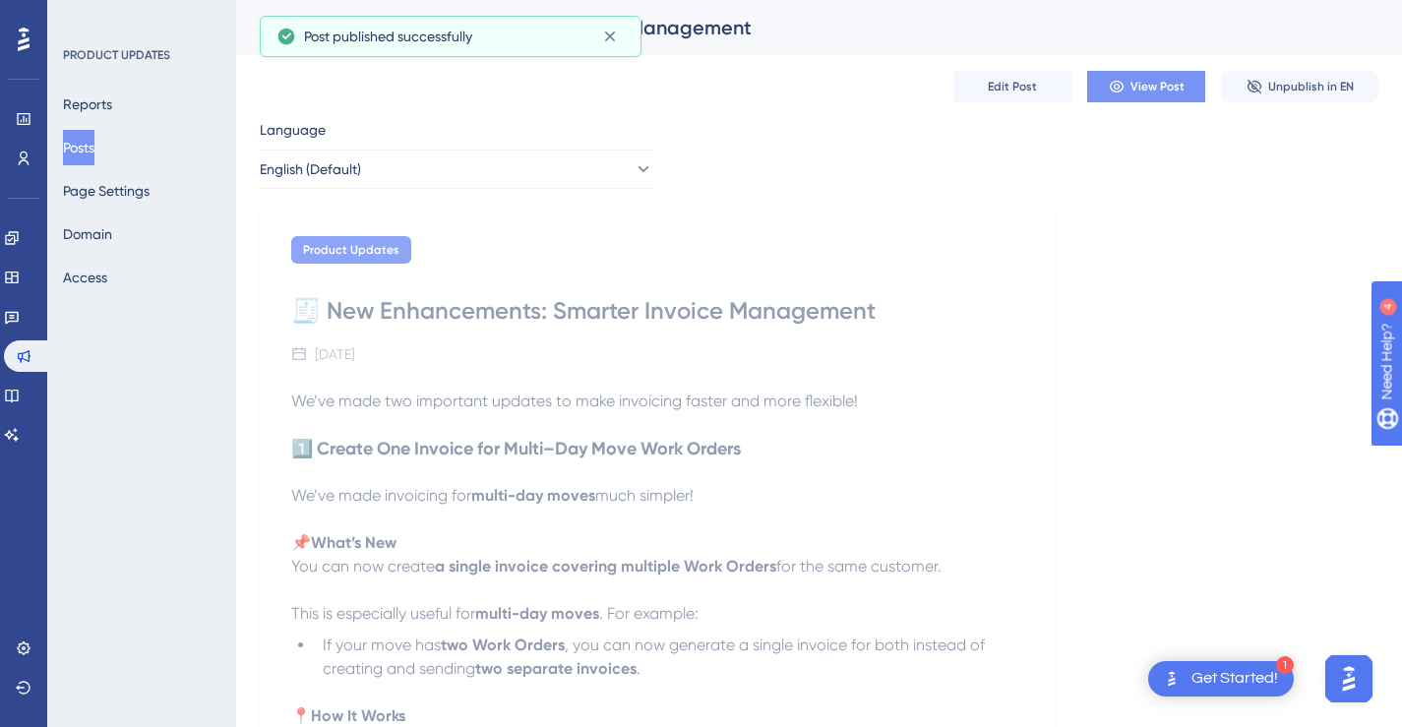
click at [1138, 85] on span "View Post" at bounding box center [1157, 87] width 54 height 16
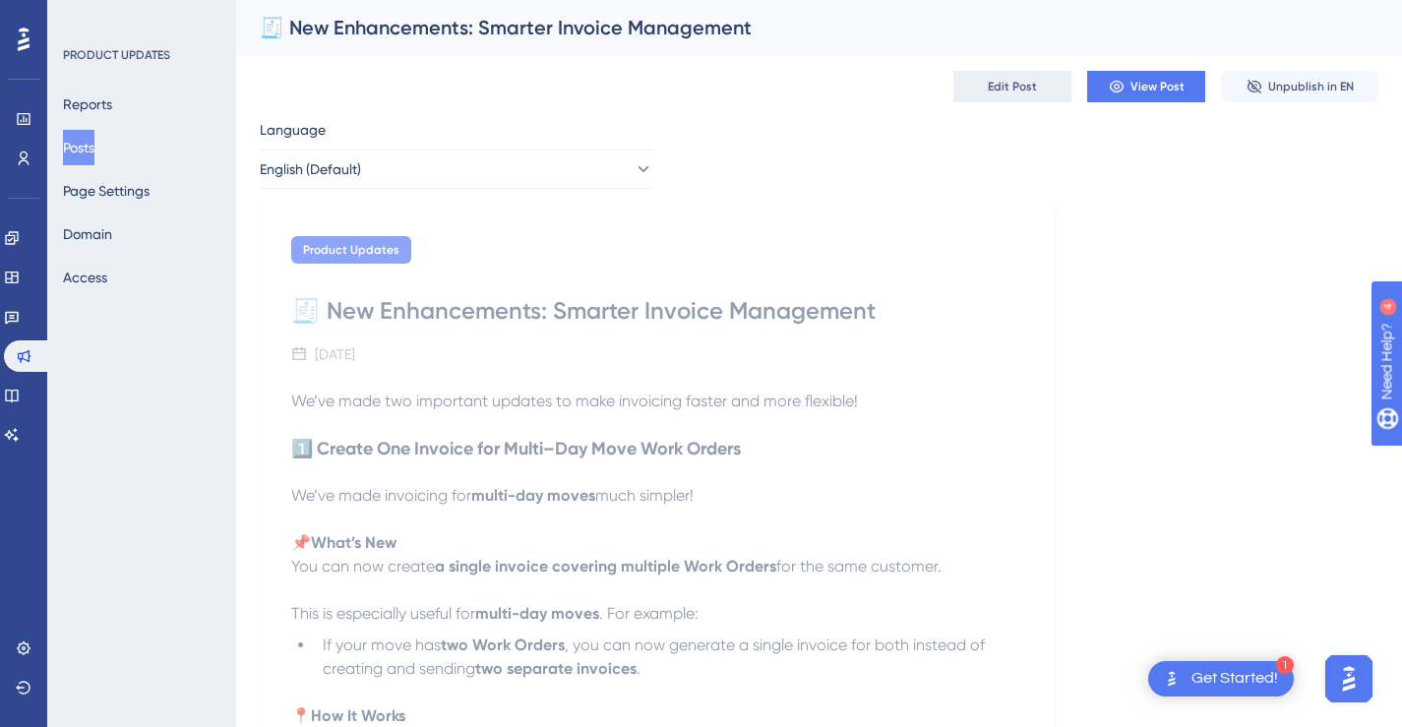
click at [997, 90] on span "Edit Post" at bounding box center [1012, 87] width 49 height 16
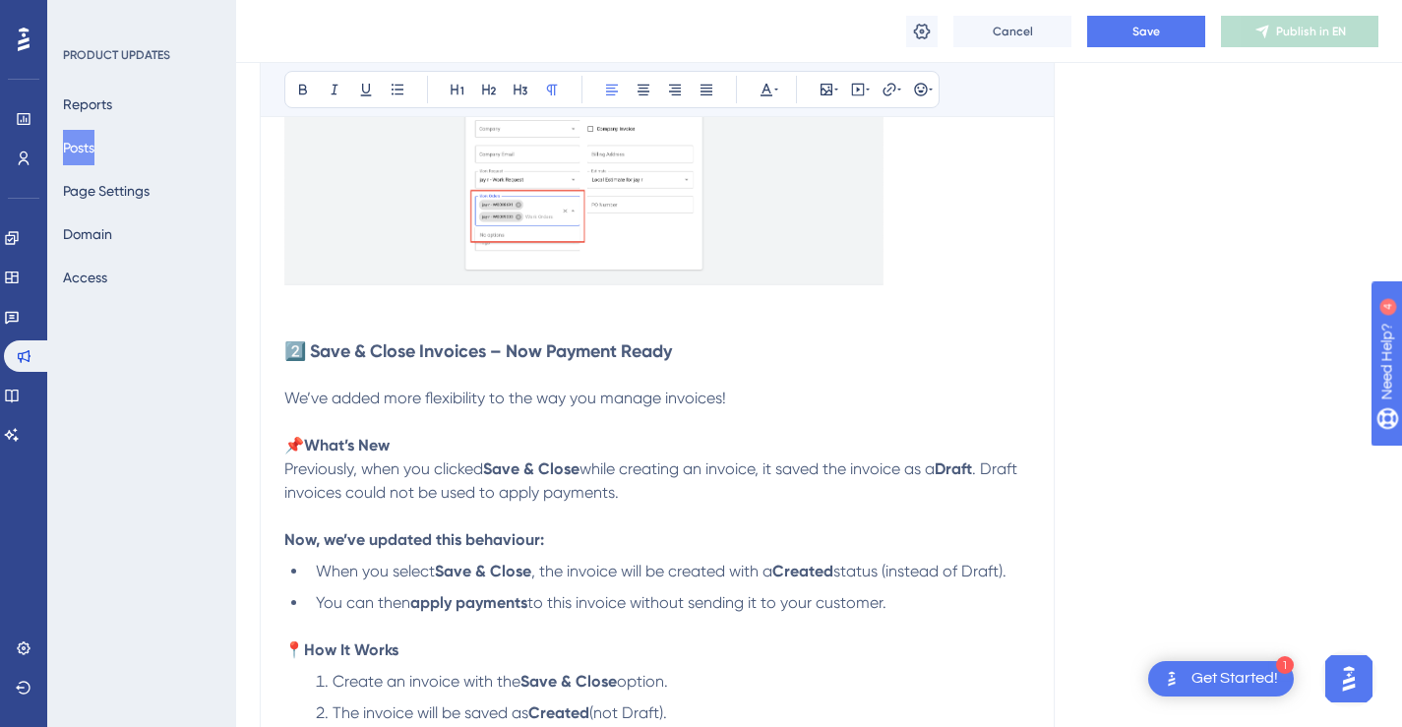
scroll to position [1533, 0]
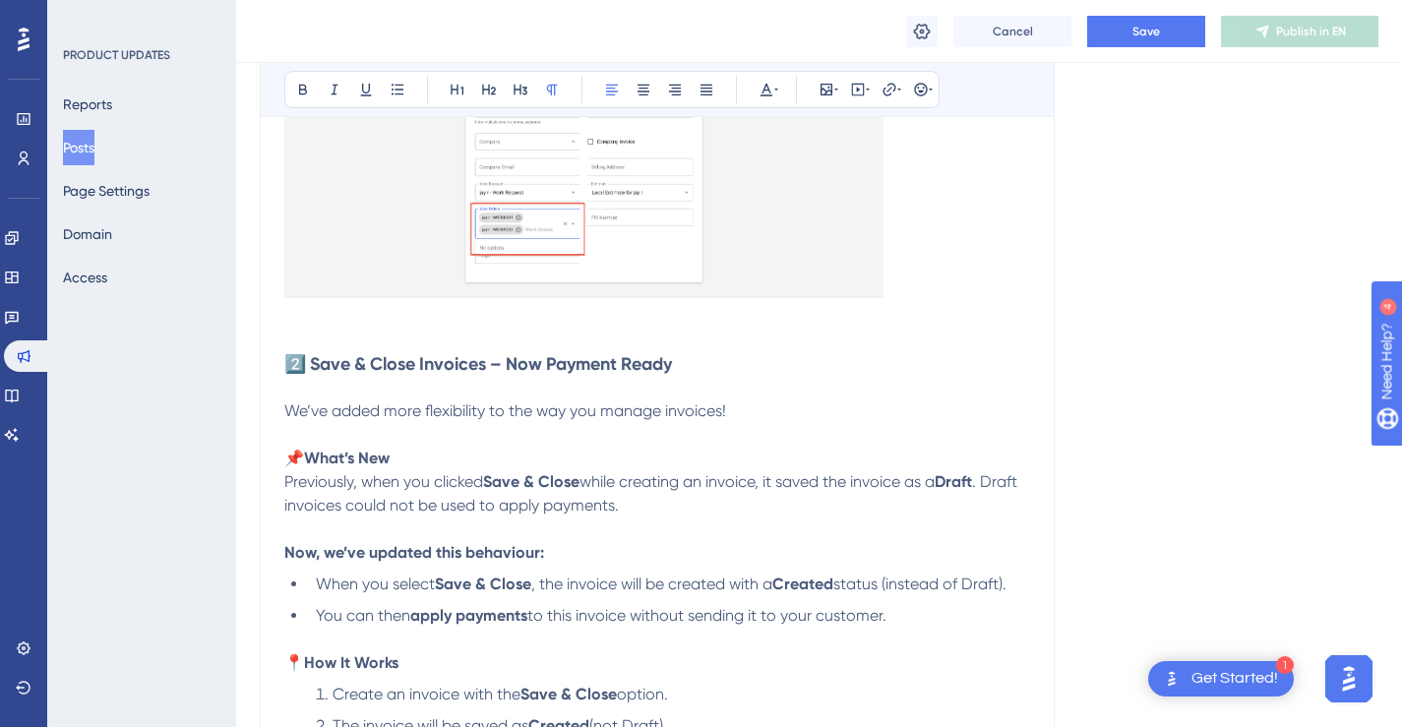
click at [728, 329] on p "To enrich screen reader interactions, please activate Accessibility in Grammarl…" at bounding box center [657, 341] width 746 height 24
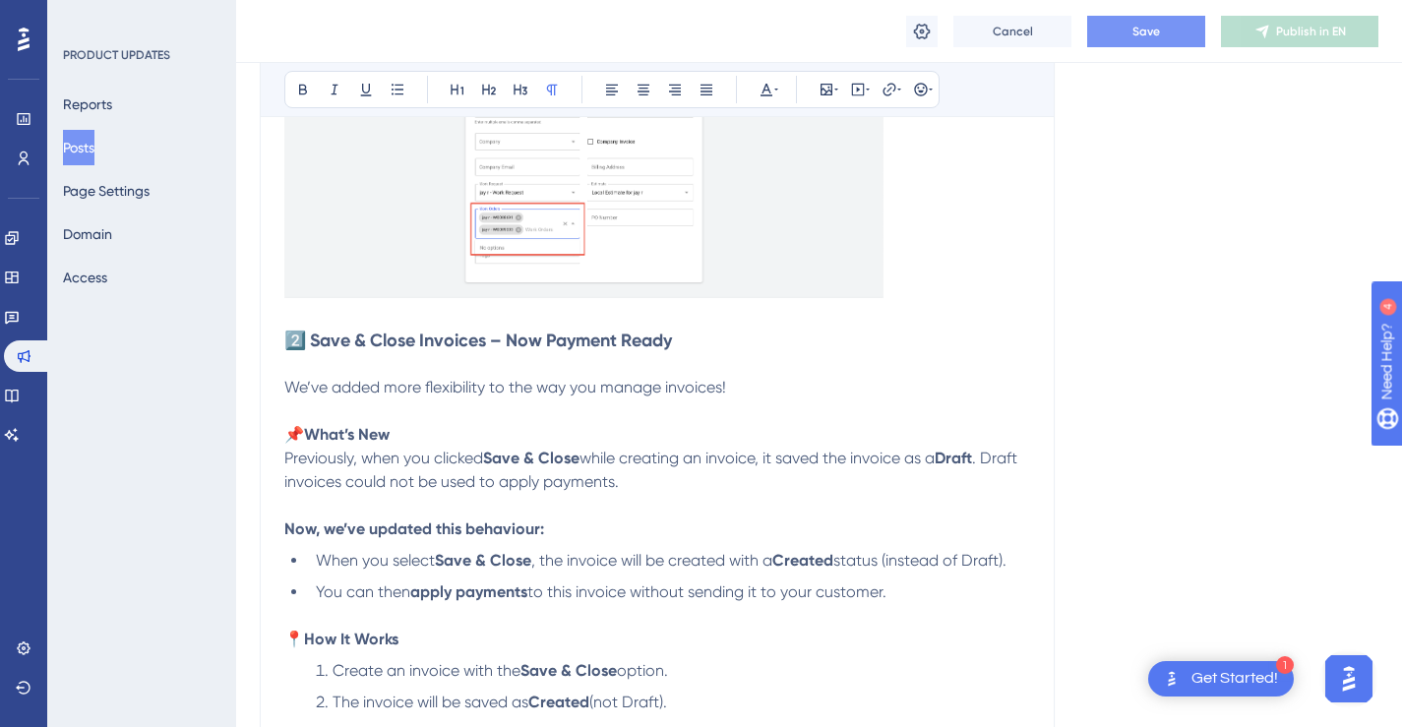
click at [1120, 30] on button "Save" at bounding box center [1146, 31] width 118 height 31
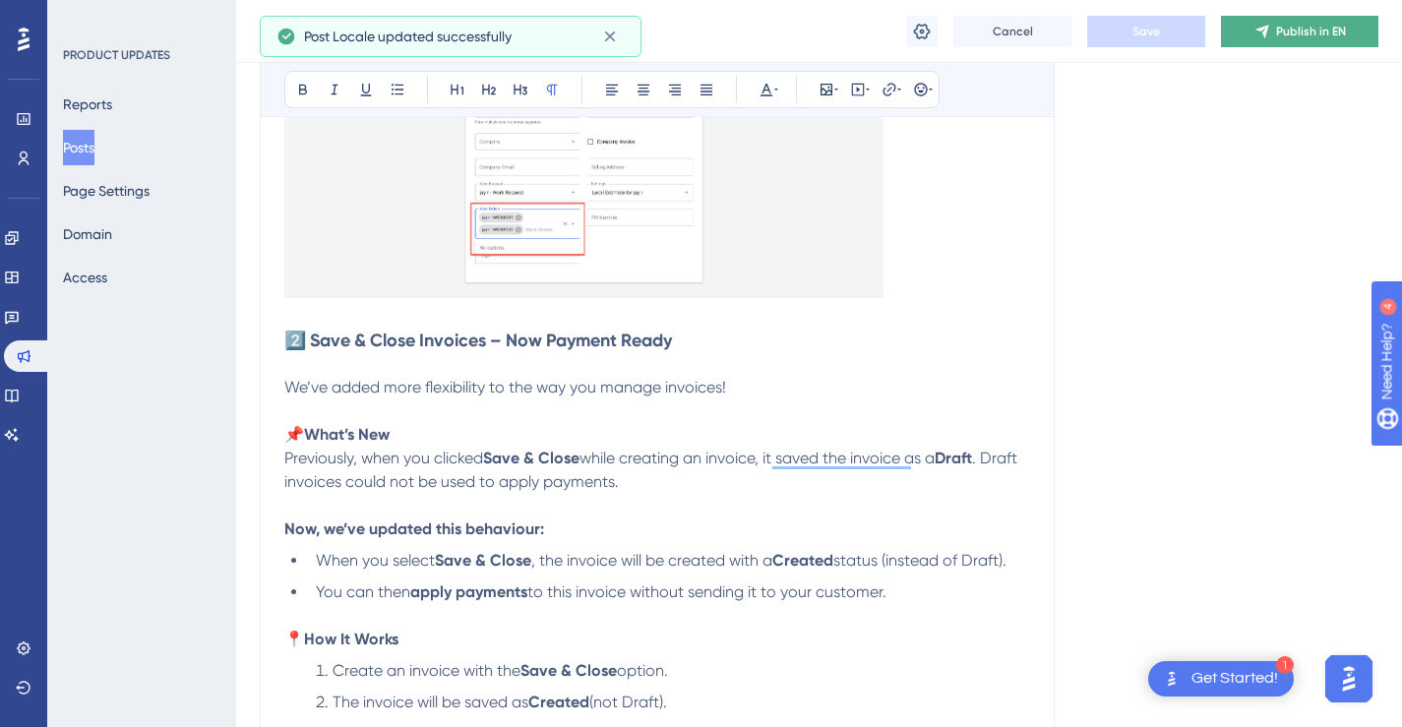
click at [1293, 33] on span "Publish in EN" at bounding box center [1311, 32] width 70 height 16
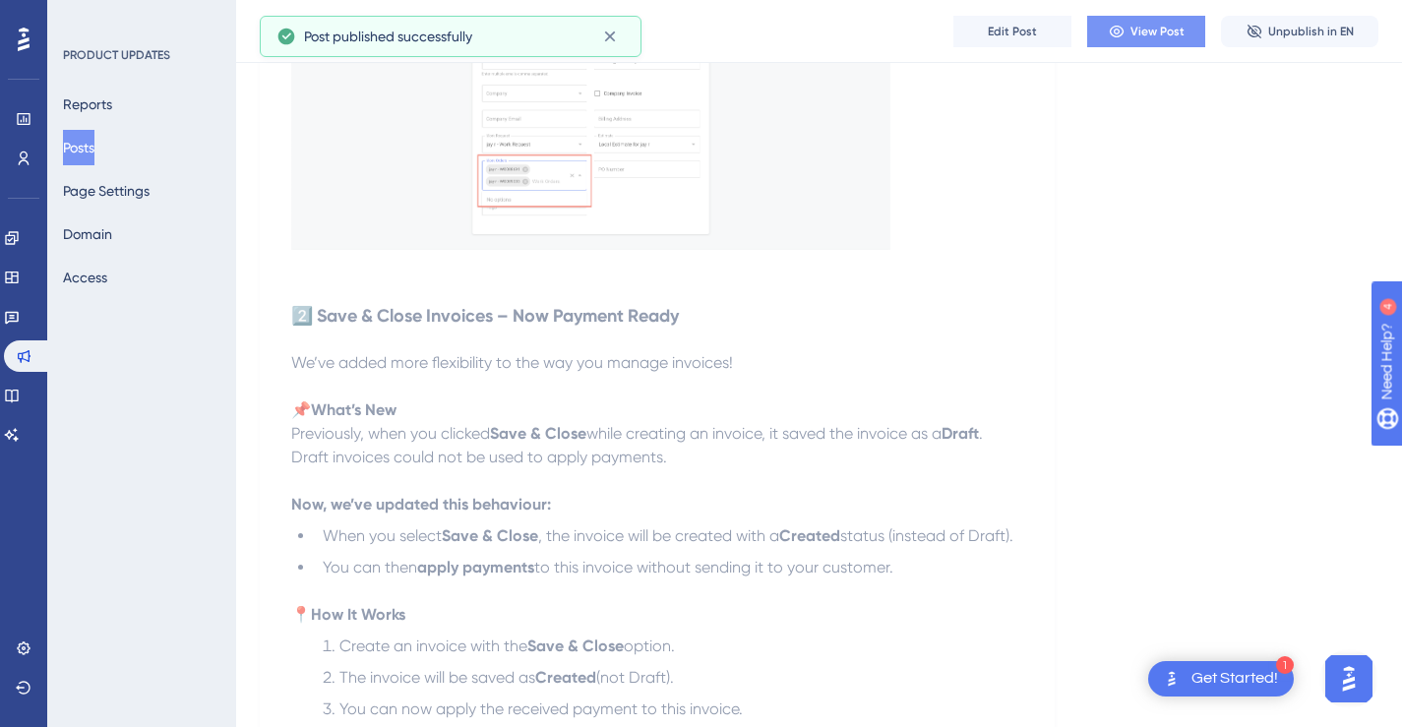
click at [1153, 33] on span "View Post" at bounding box center [1157, 32] width 54 height 16
